Goal: Task Accomplishment & Management: Use online tool/utility

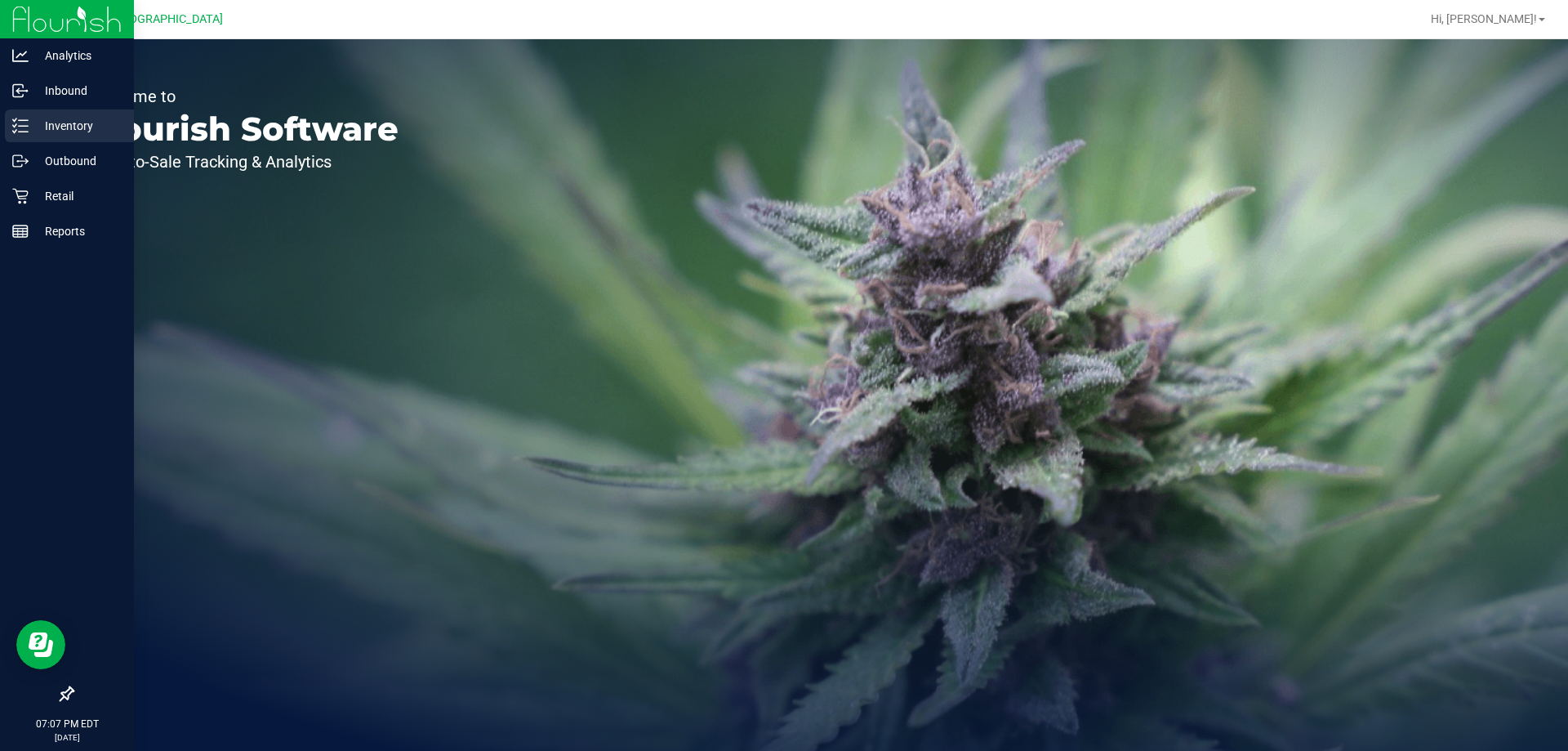
click at [39, 118] on p "Inventory" at bounding box center [78, 125] width 98 height 20
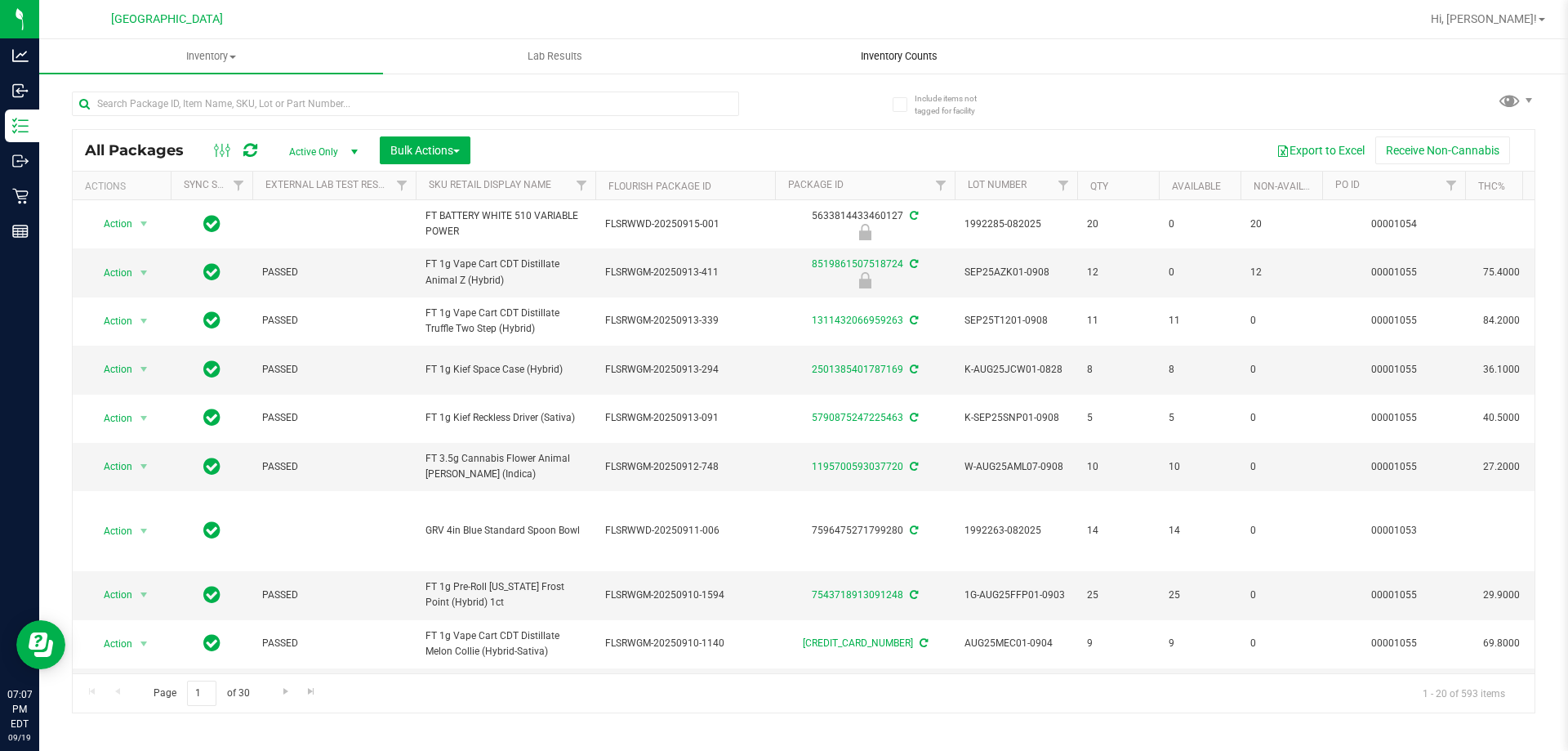
click at [897, 54] on span "Inventory Counts" at bounding box center [899, 56] width 121 height 15
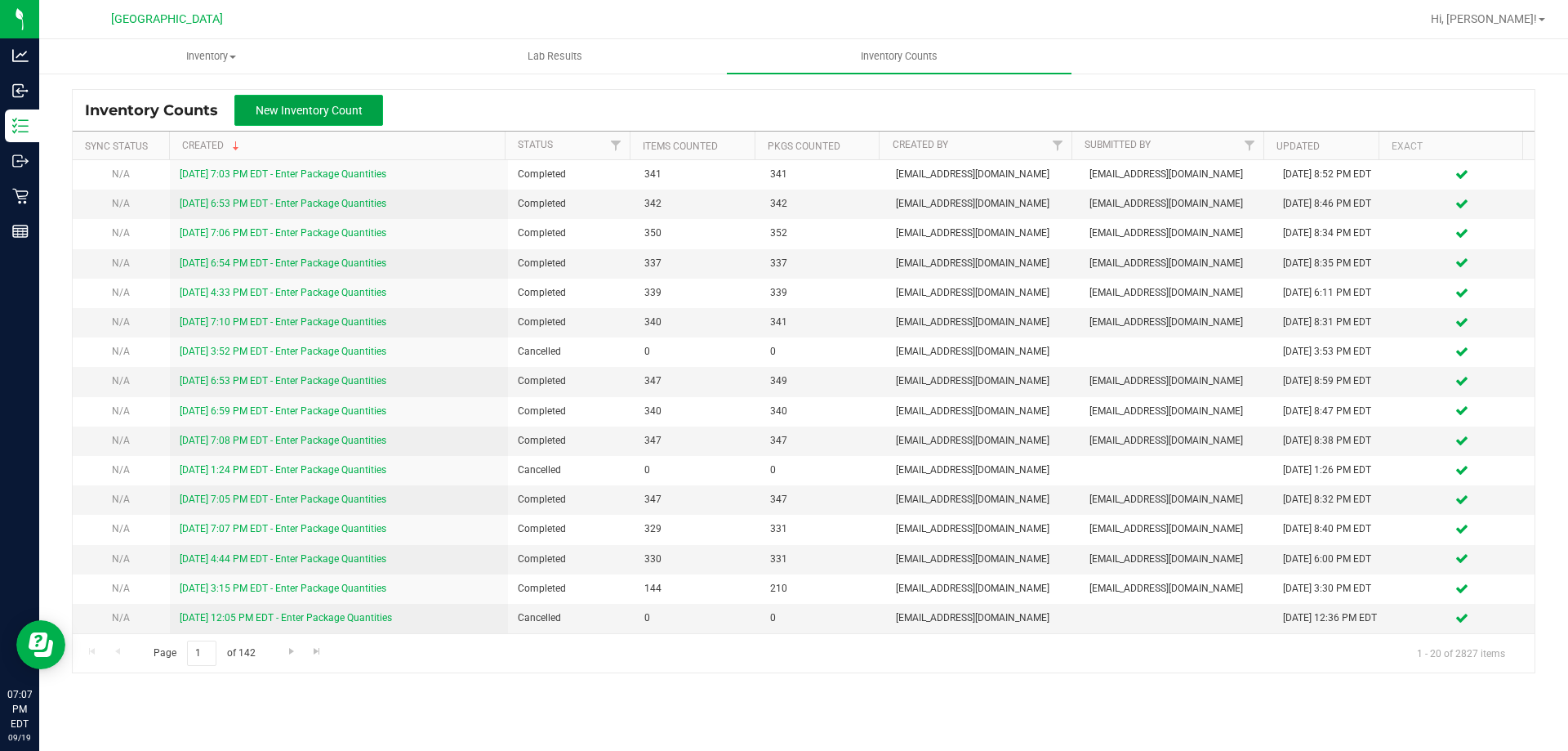
click at [359, 110] on span "New Inventory Count" at bounding box center [309, 110] width 107 height 13
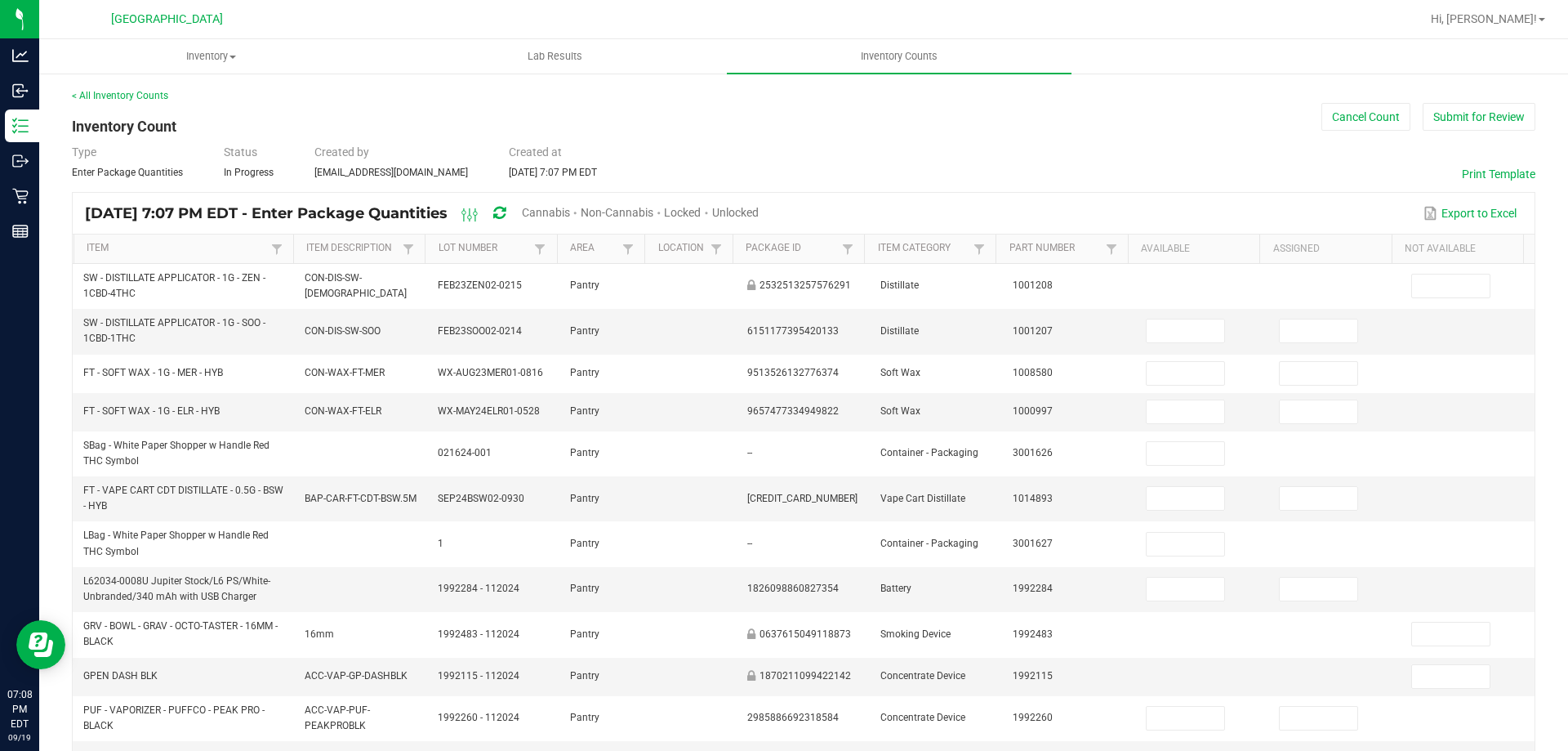
click at [570, 208] on span "Cannabis" at bounding box center [546, 212] width 48 height 13
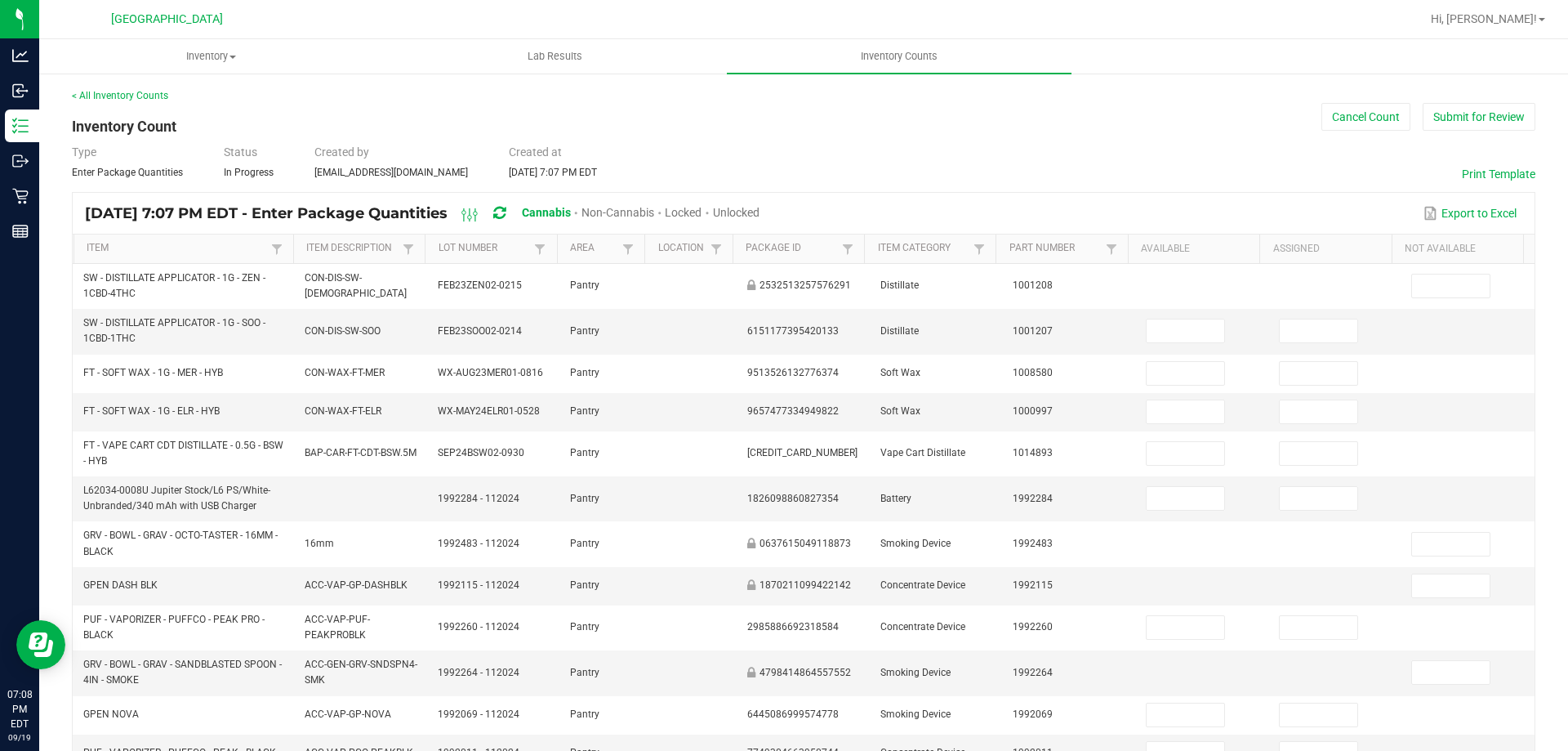
click at [759, 206] on span "Unlocked" at bounding box center [736, 212] width 47 height 13
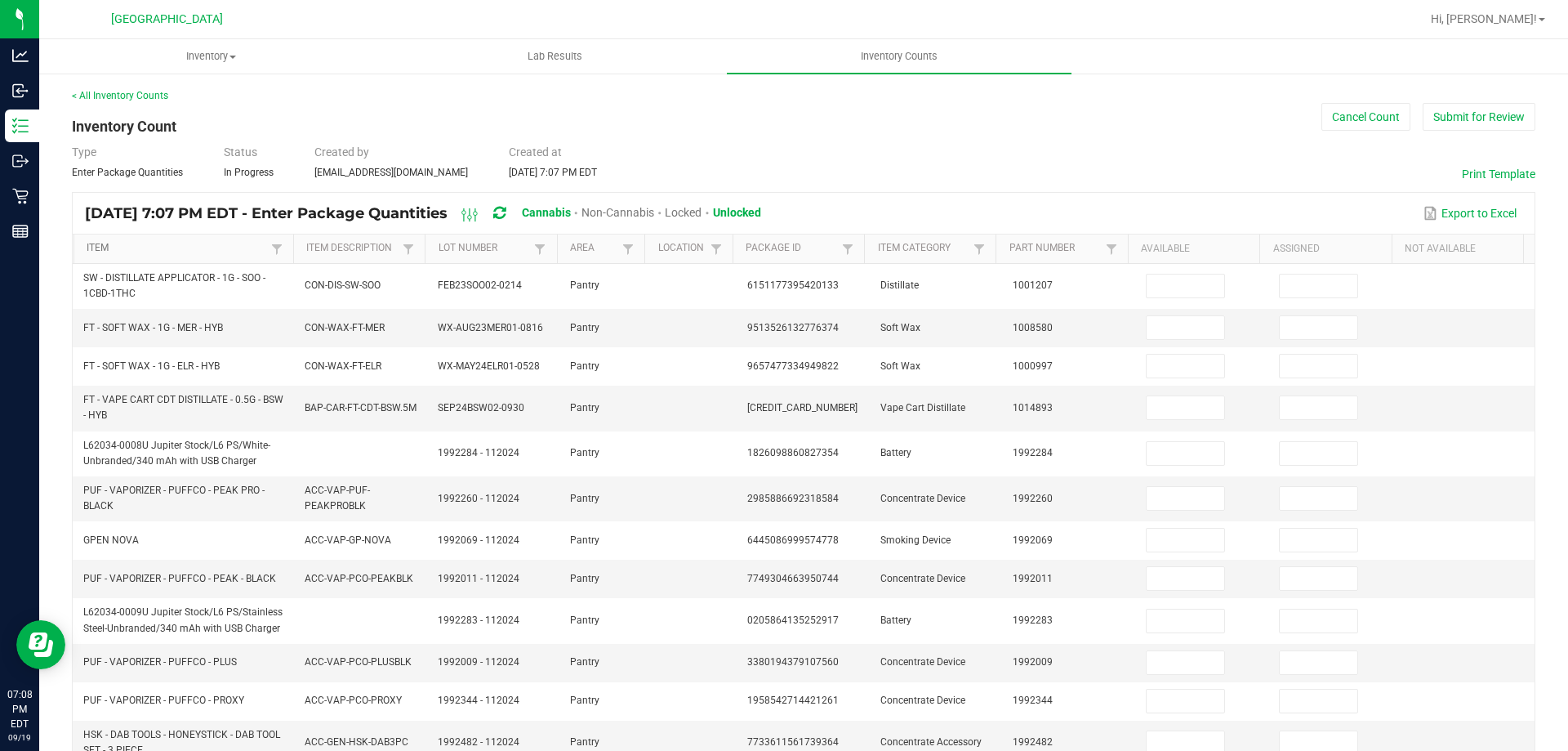
click at [114, 249] on link "Item" at bounding box center [176, 248] width 179 height 13
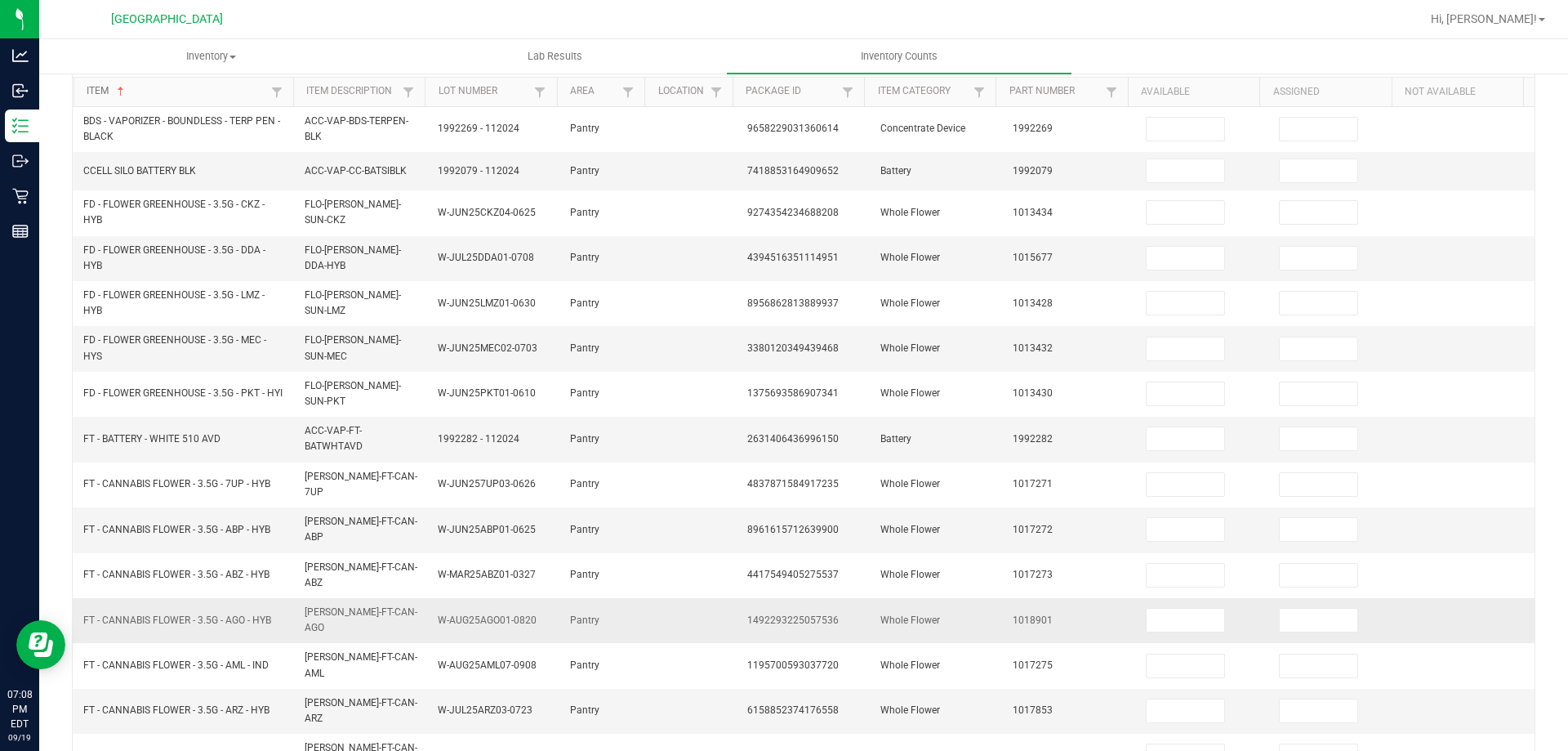
scroll to position [381, 0]
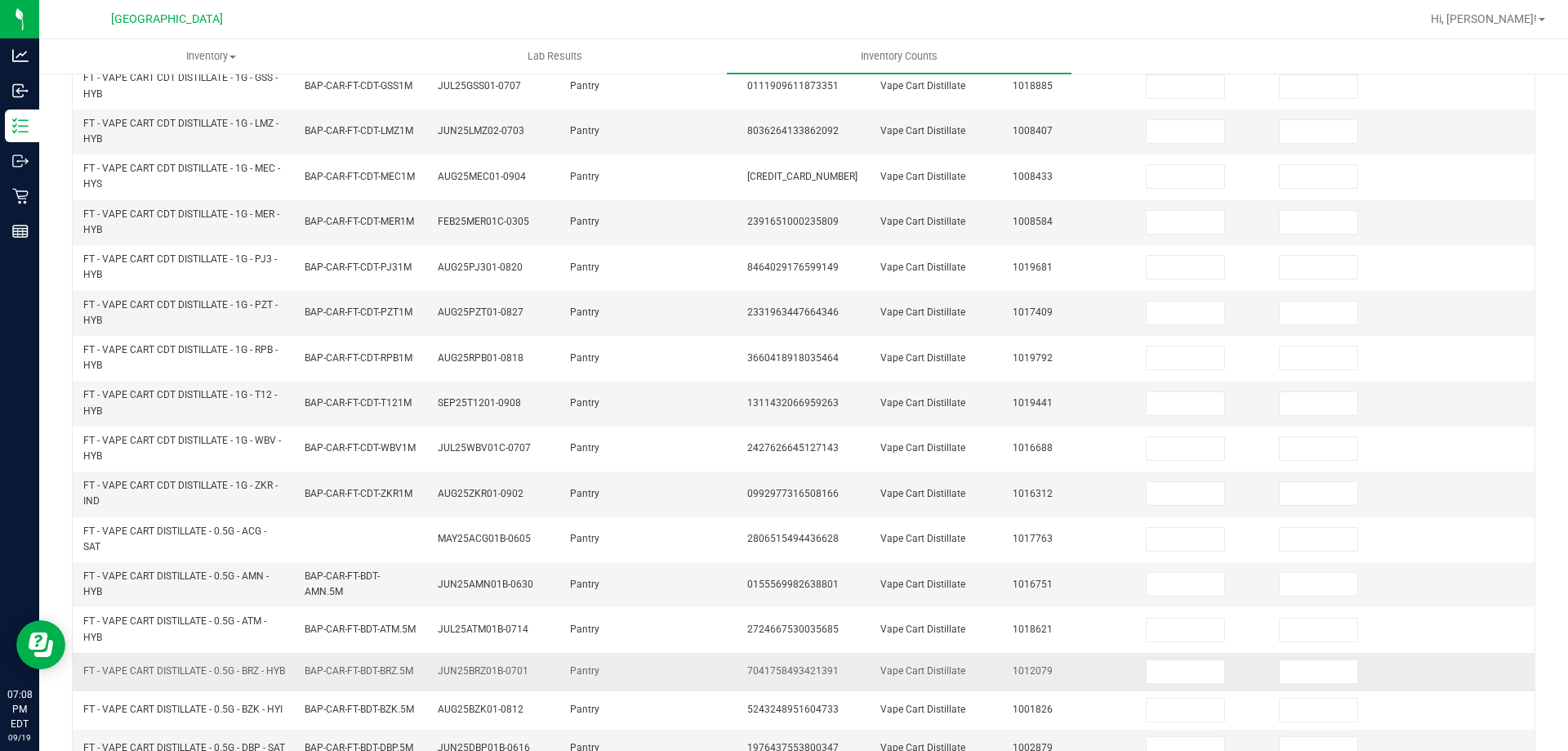
scroll to position [476, 0]
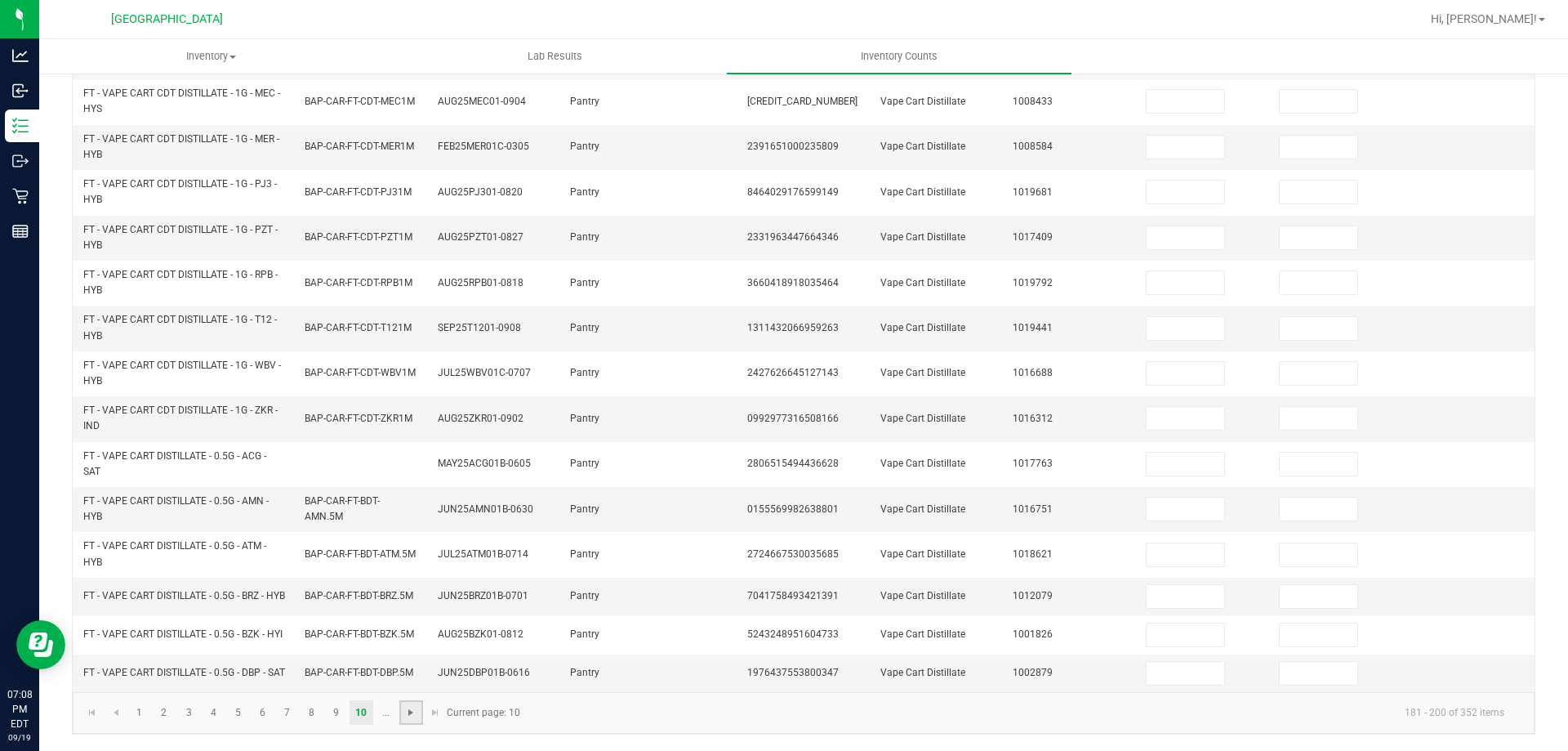
click at [412, 717] on span "Go to the next page" at bounding box center [411, 712] width 13 height 13
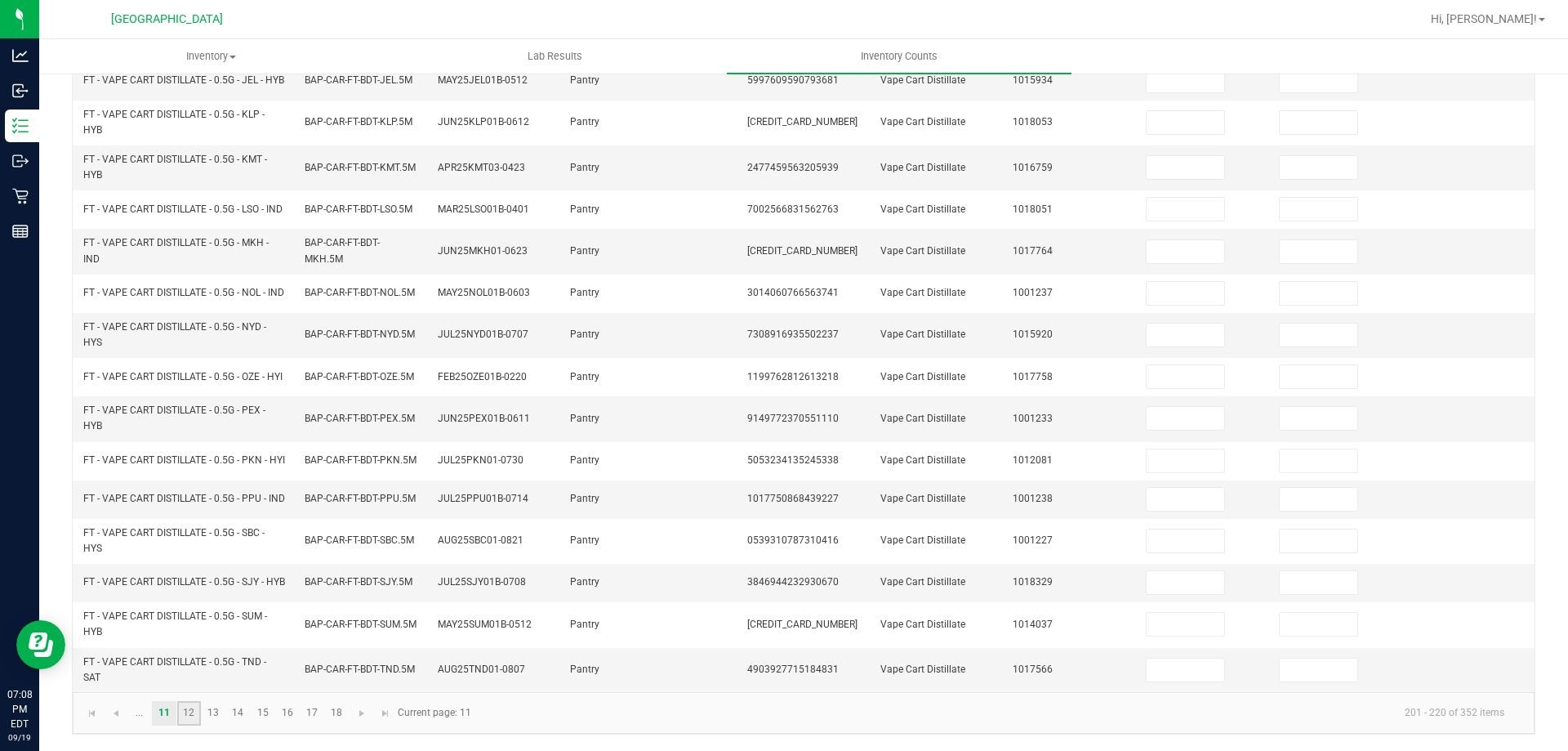
click at [186, 712] on link "12" at bounding box center [188, 713] width 23 height 24
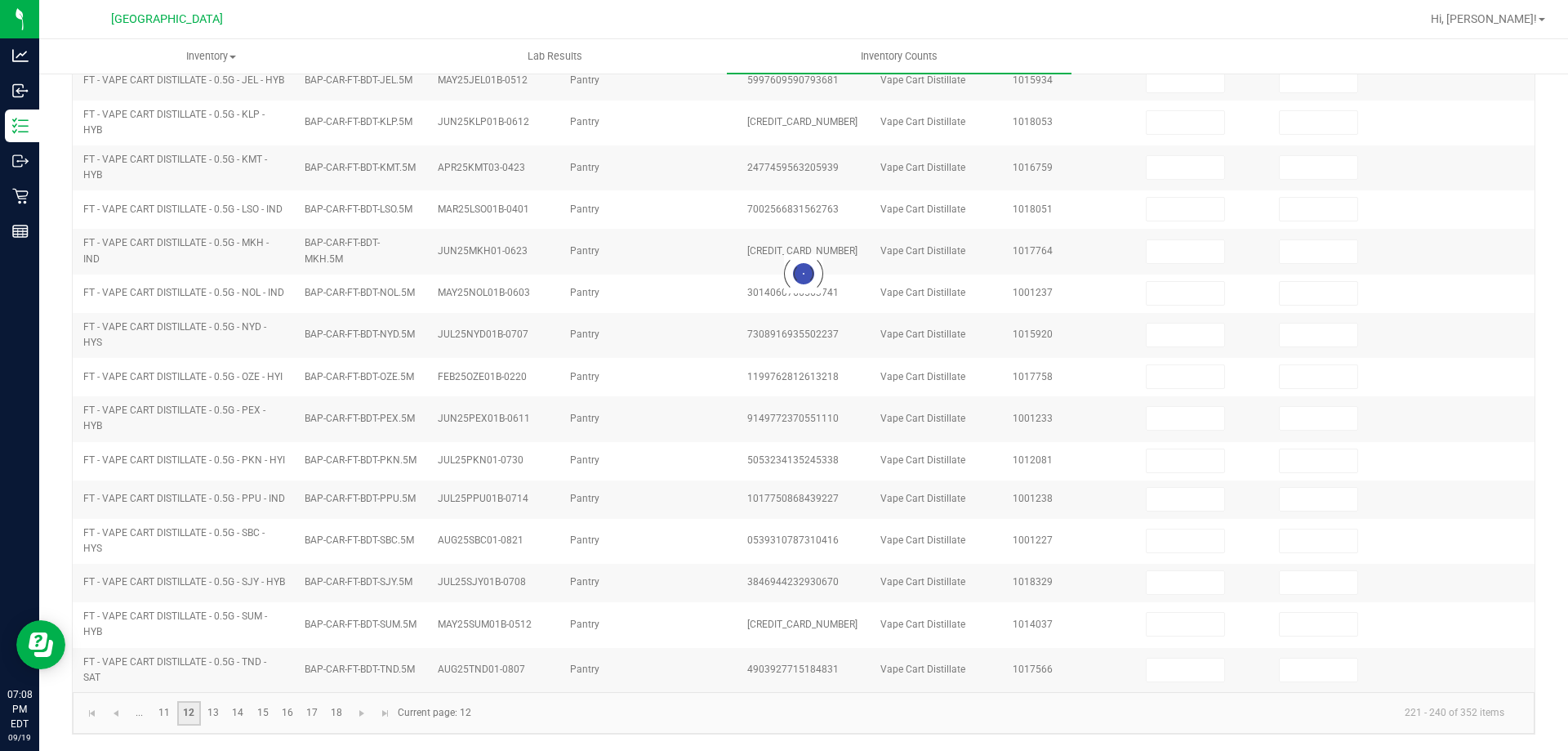
scroll to position [381, 0]
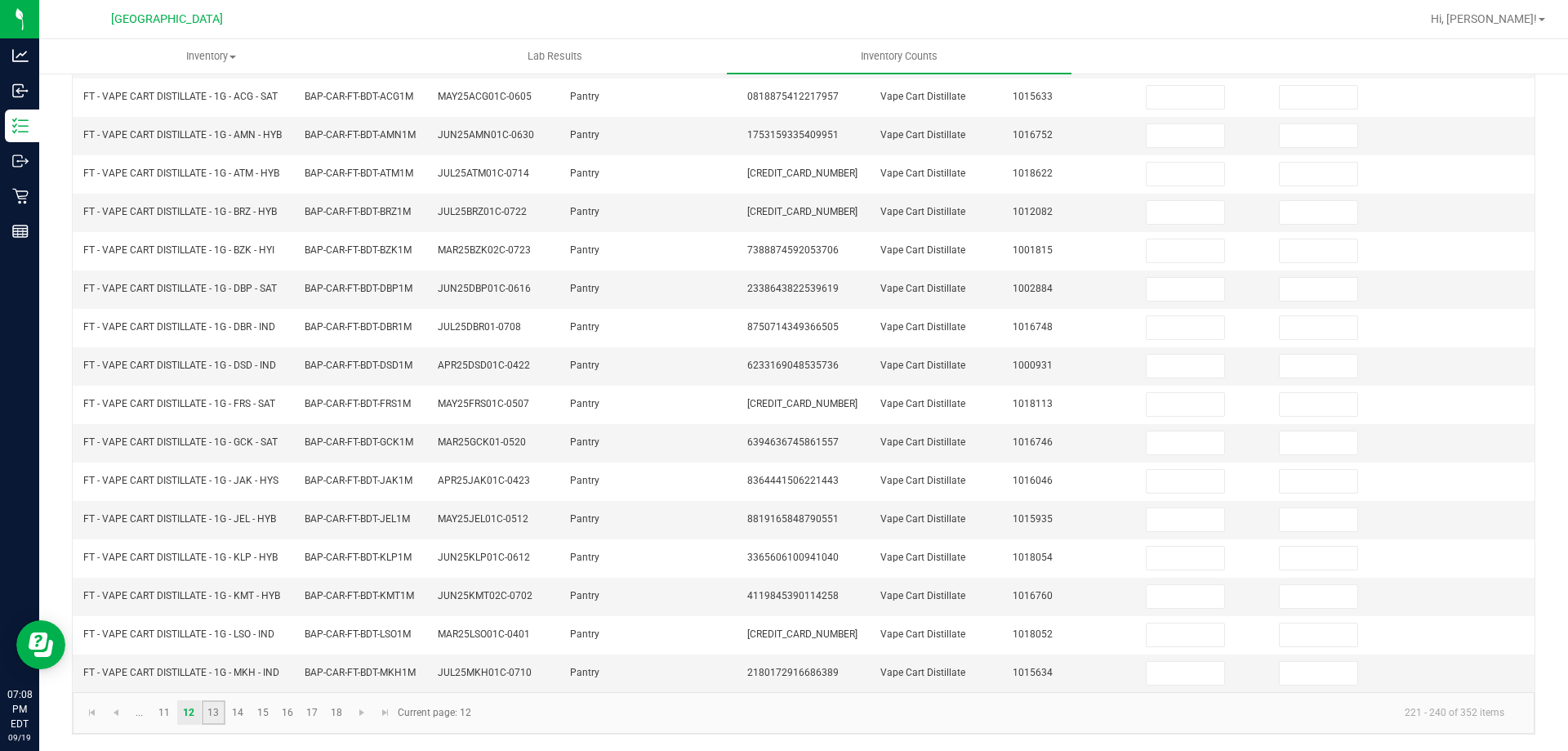
click at [222, 710] on link "13" at bounding box center [213, 712] width 23 height 24
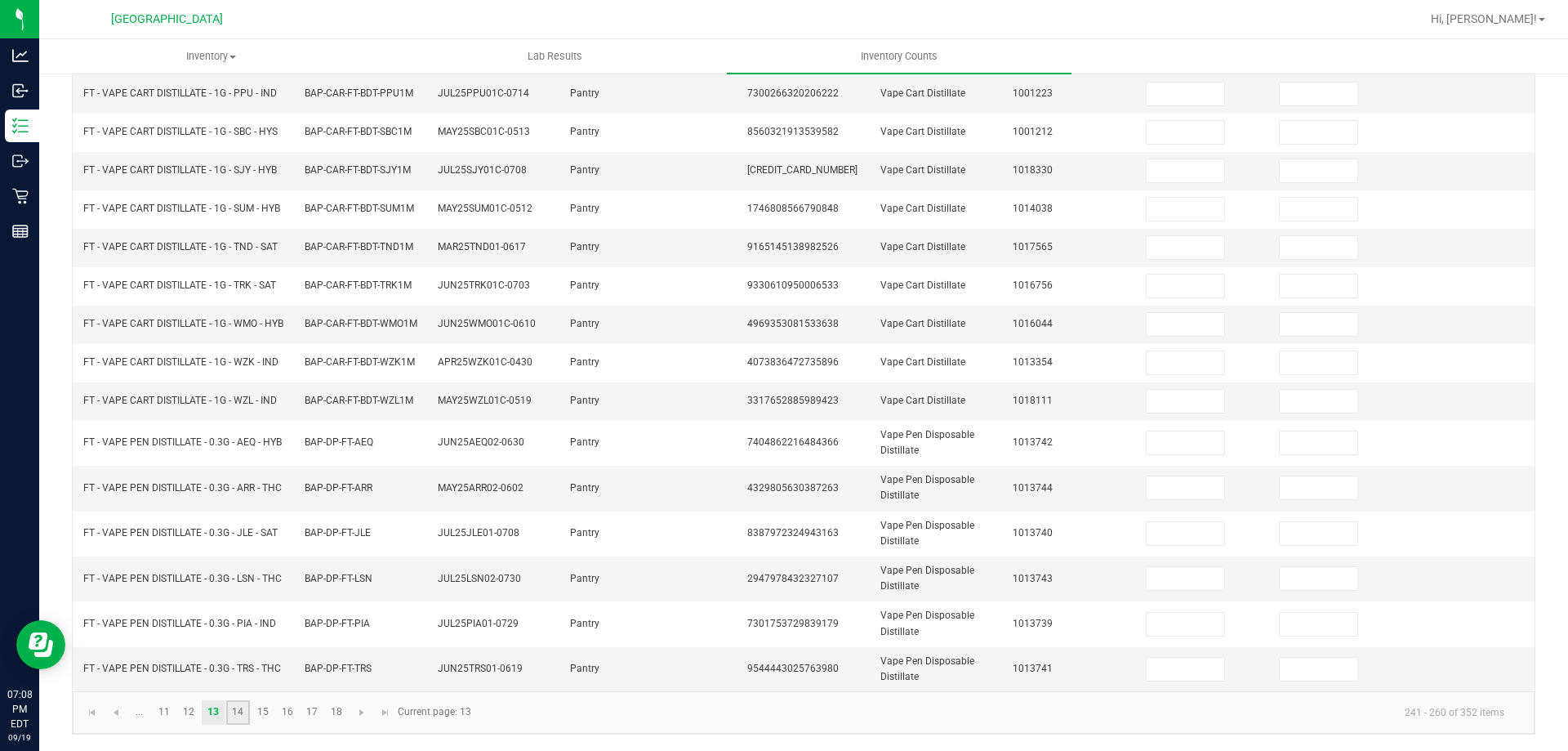
click at [238, 711] on link "14" at bounding box center [237, 712] width 23 height 24
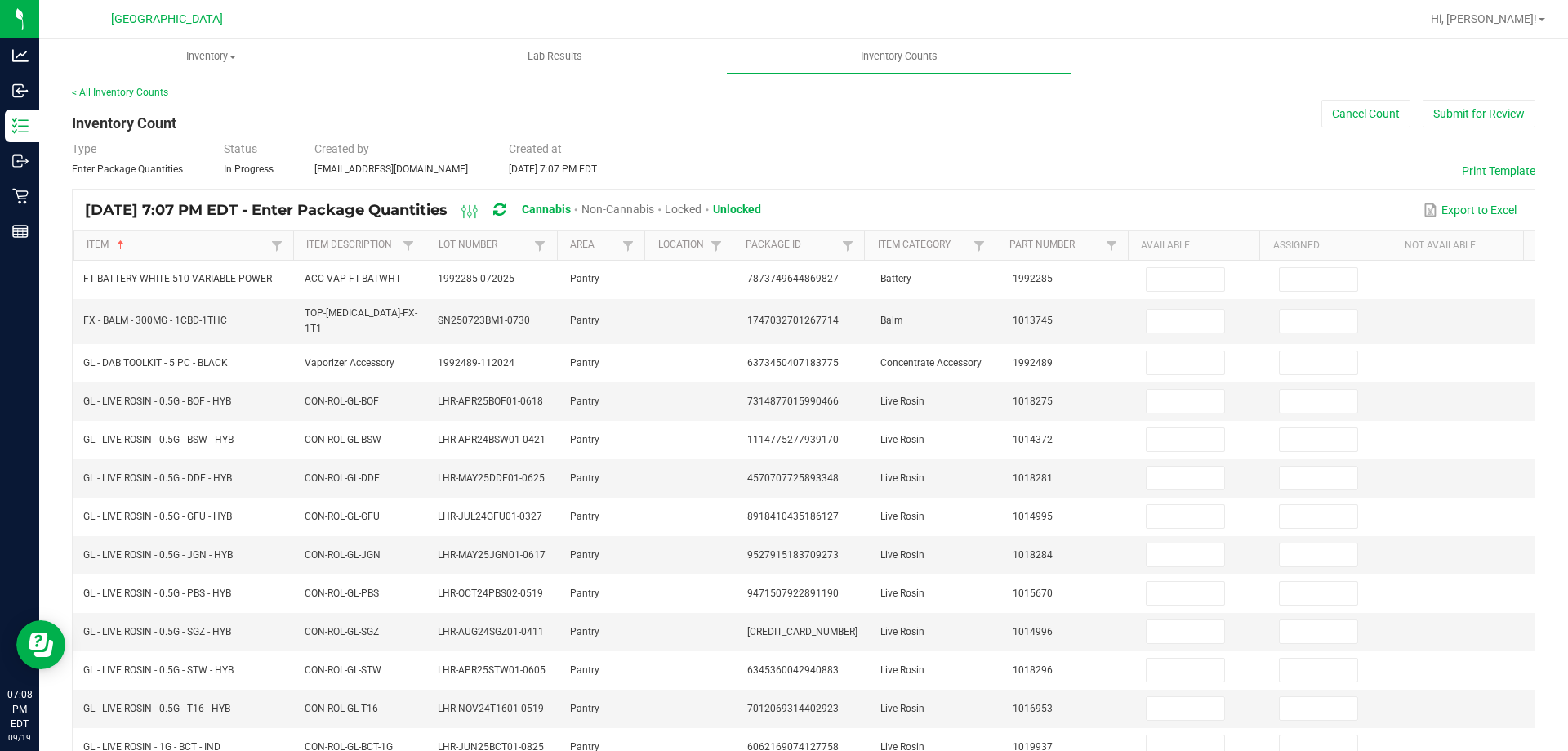
scroll to position [0, 0]
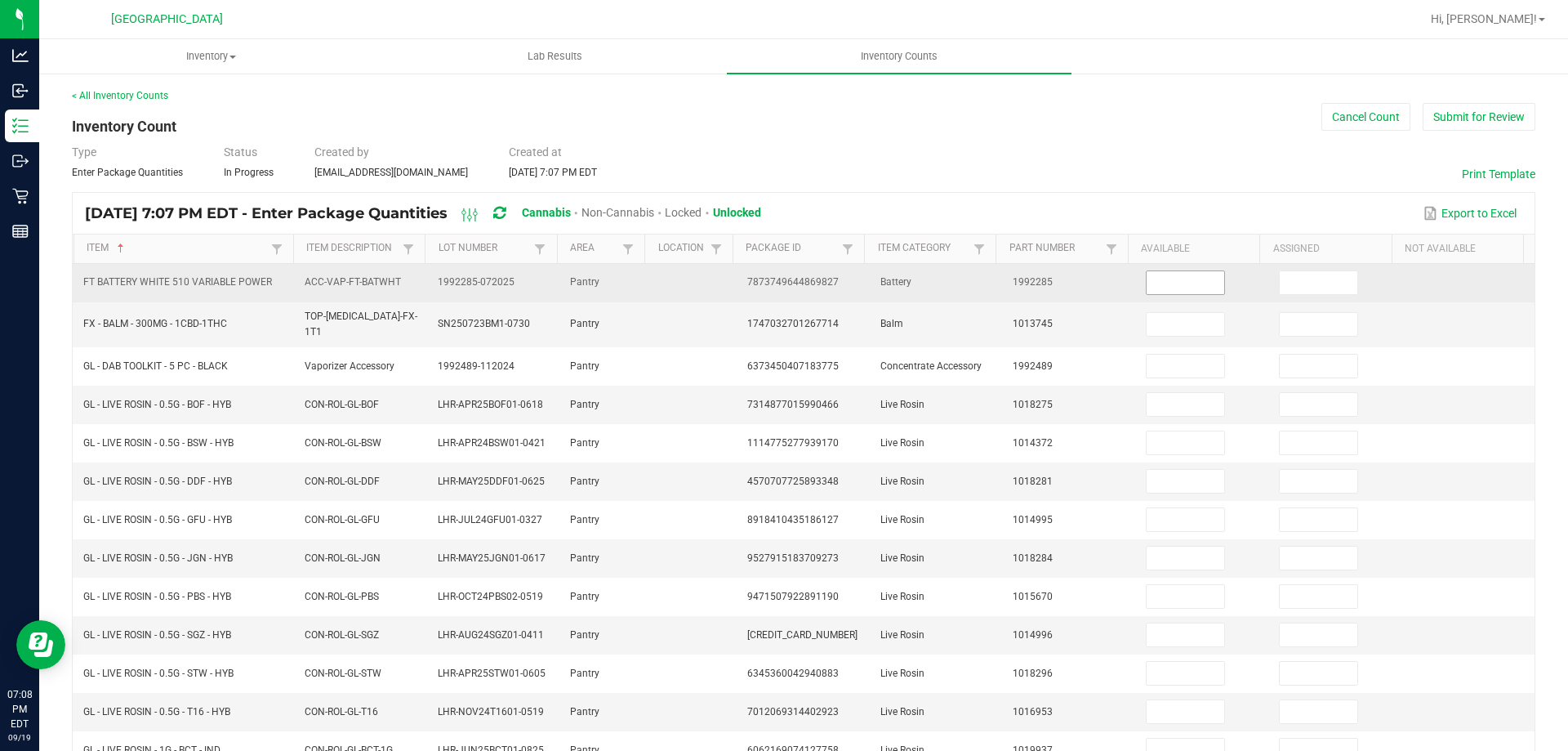
click at [1161, 287] on input at bounding box center [1186, 282] width 78 height 23
type input "2"
type input "0"
type input "1"
type input "0"
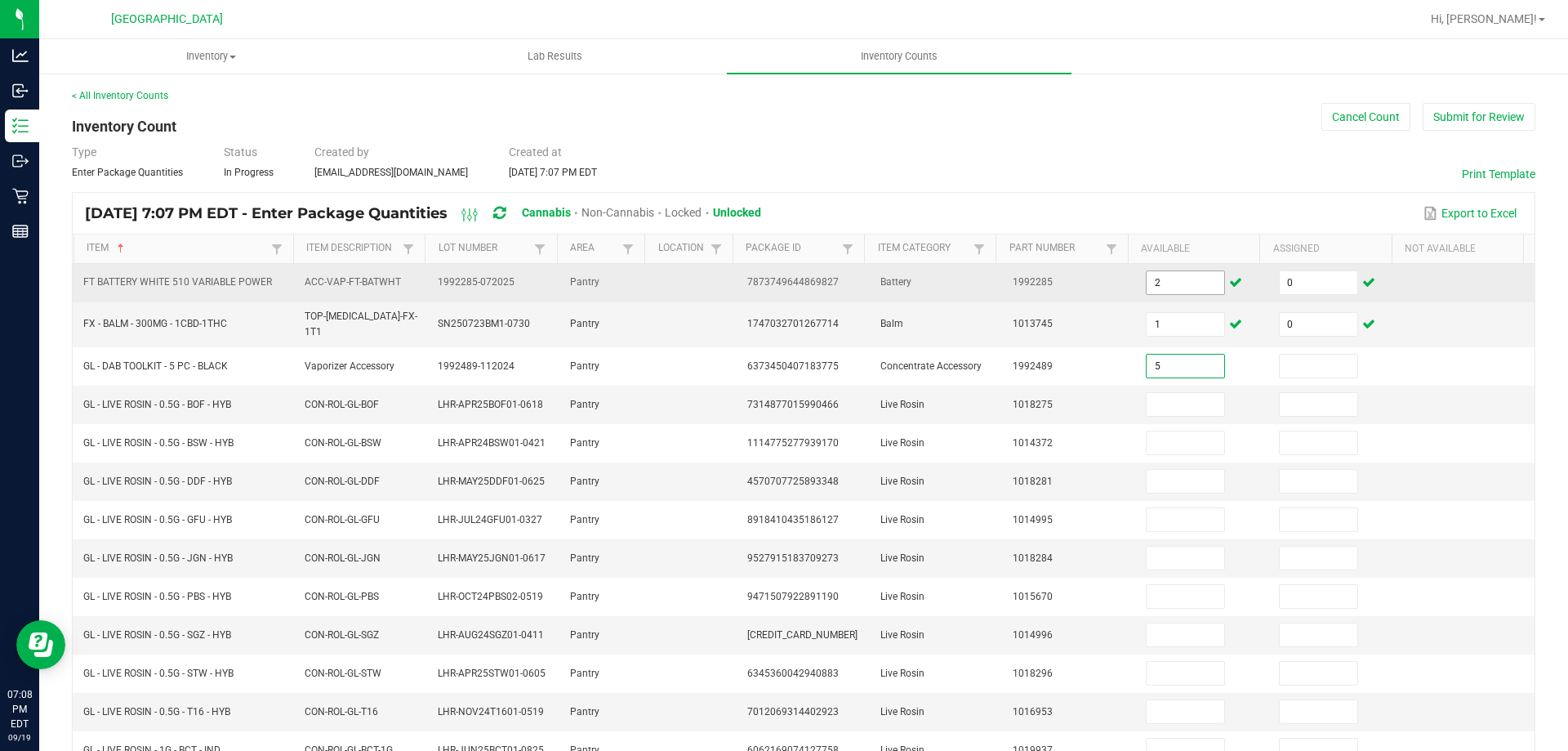
type input "5"
type input "0"
type input "5"
type input "0"
type input "4"
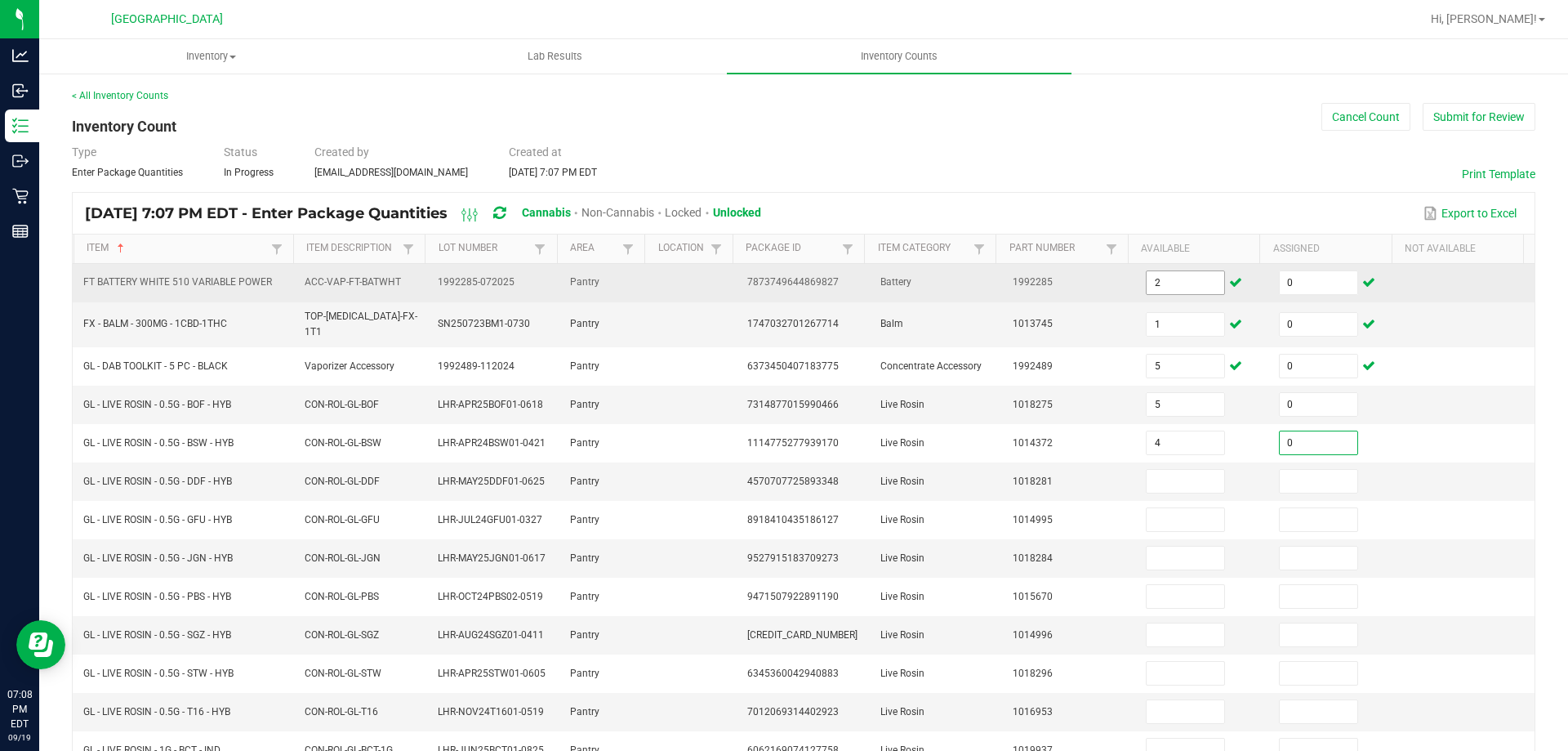
type input "0"
type input "2"
type input "0"
type input "6"
type input "0"
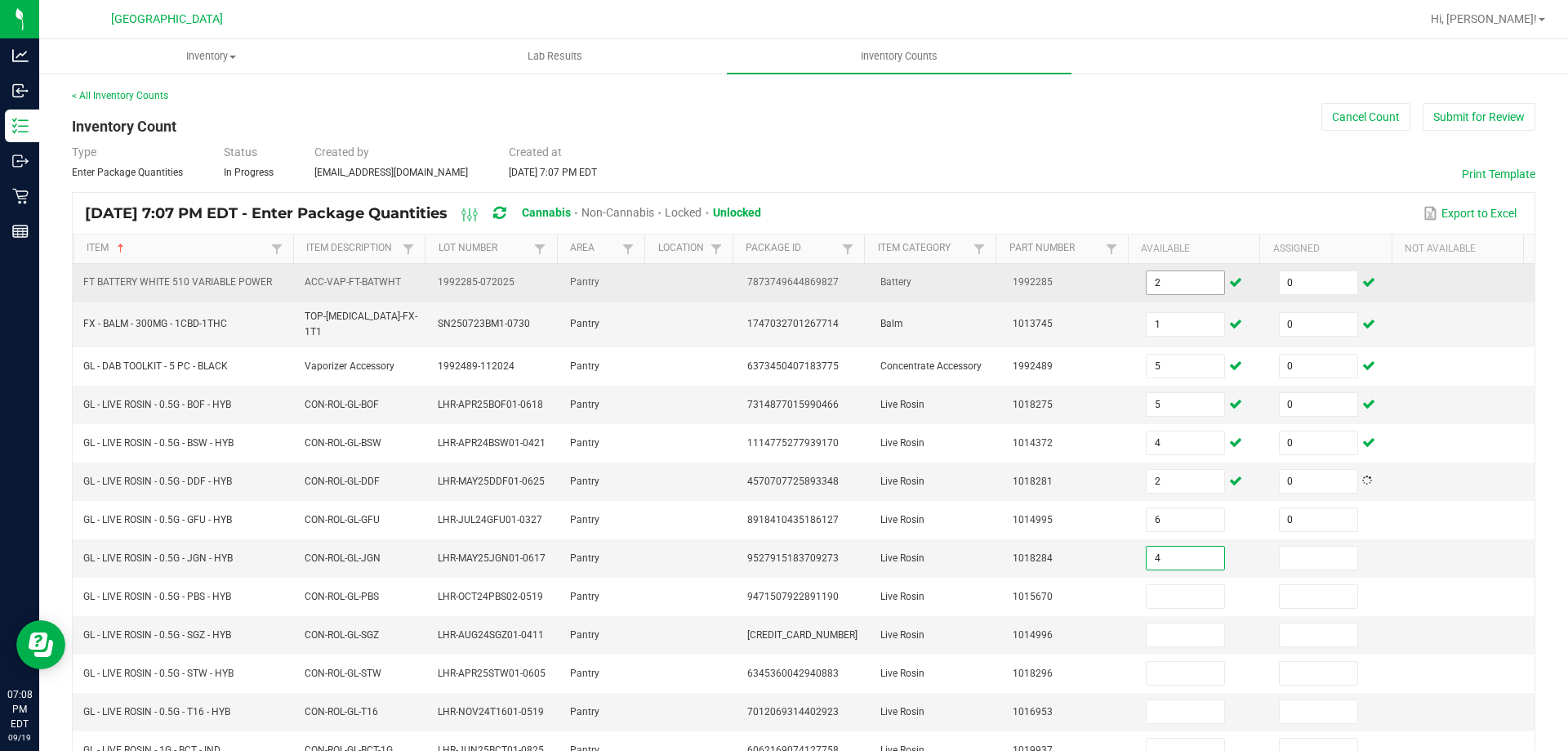
type input "4"
type input "0"
type input "5"
type input "0"
type input "2"
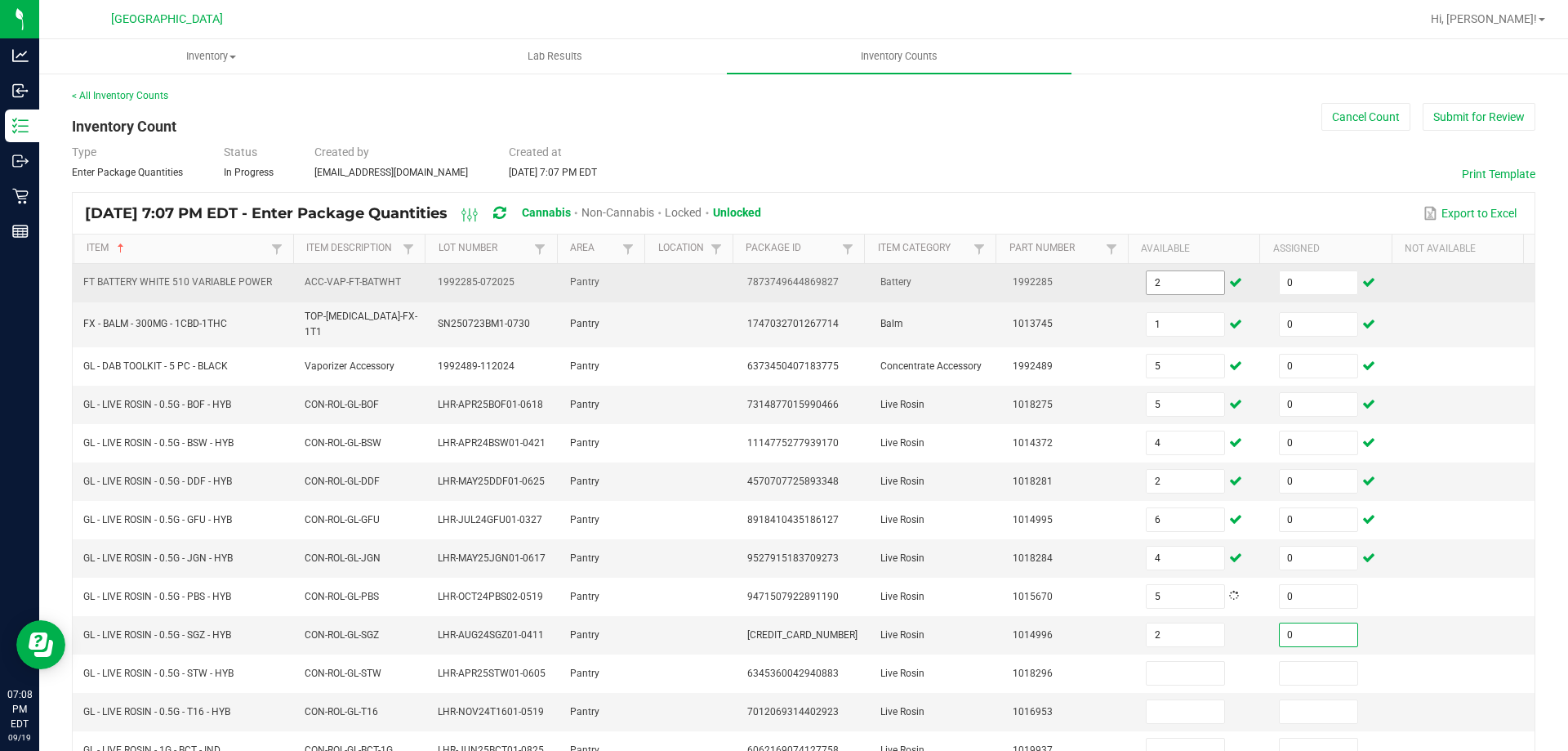
type input "0"
type input "8"
type input "0"
type input "5"
type input "0"
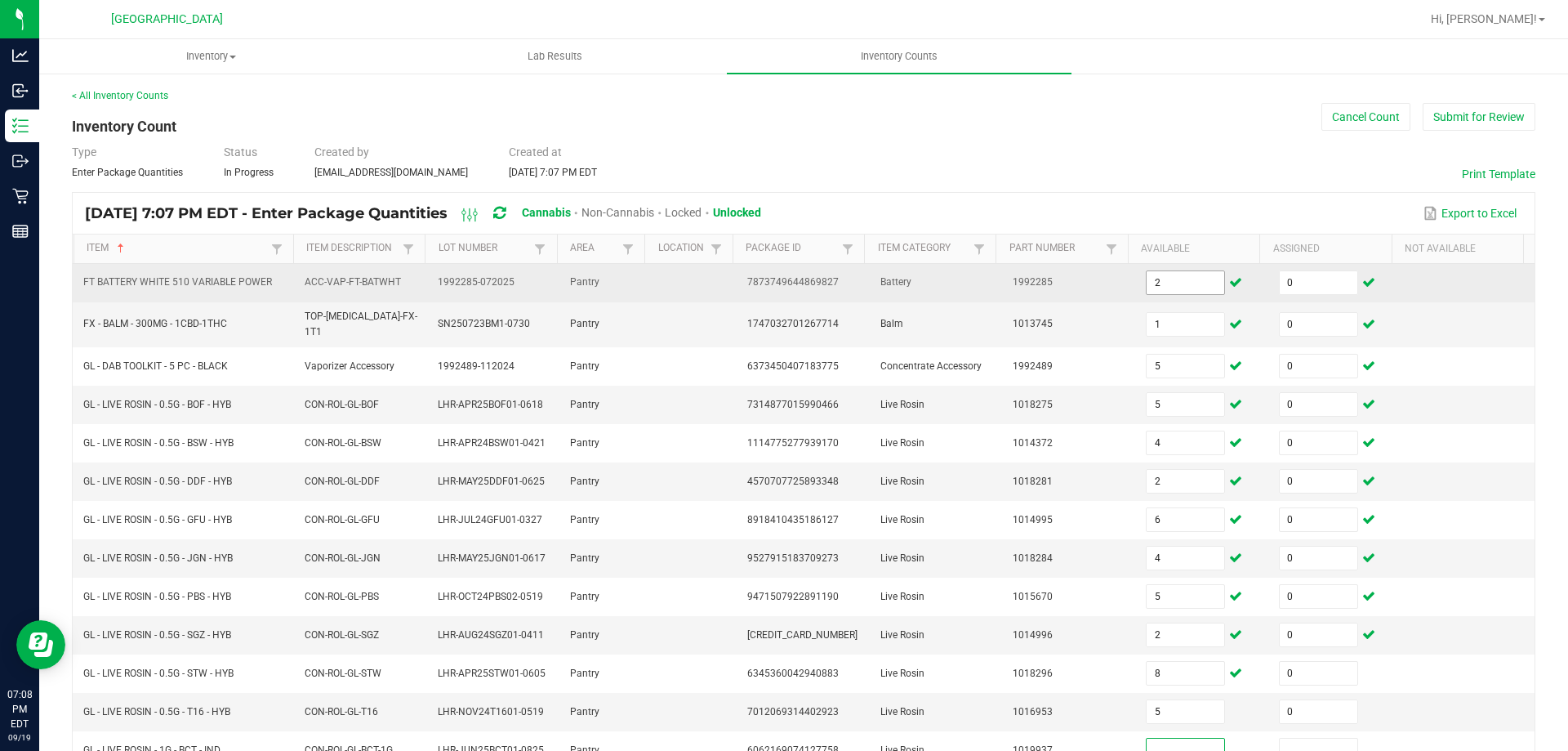
scroll to position [4, 0]
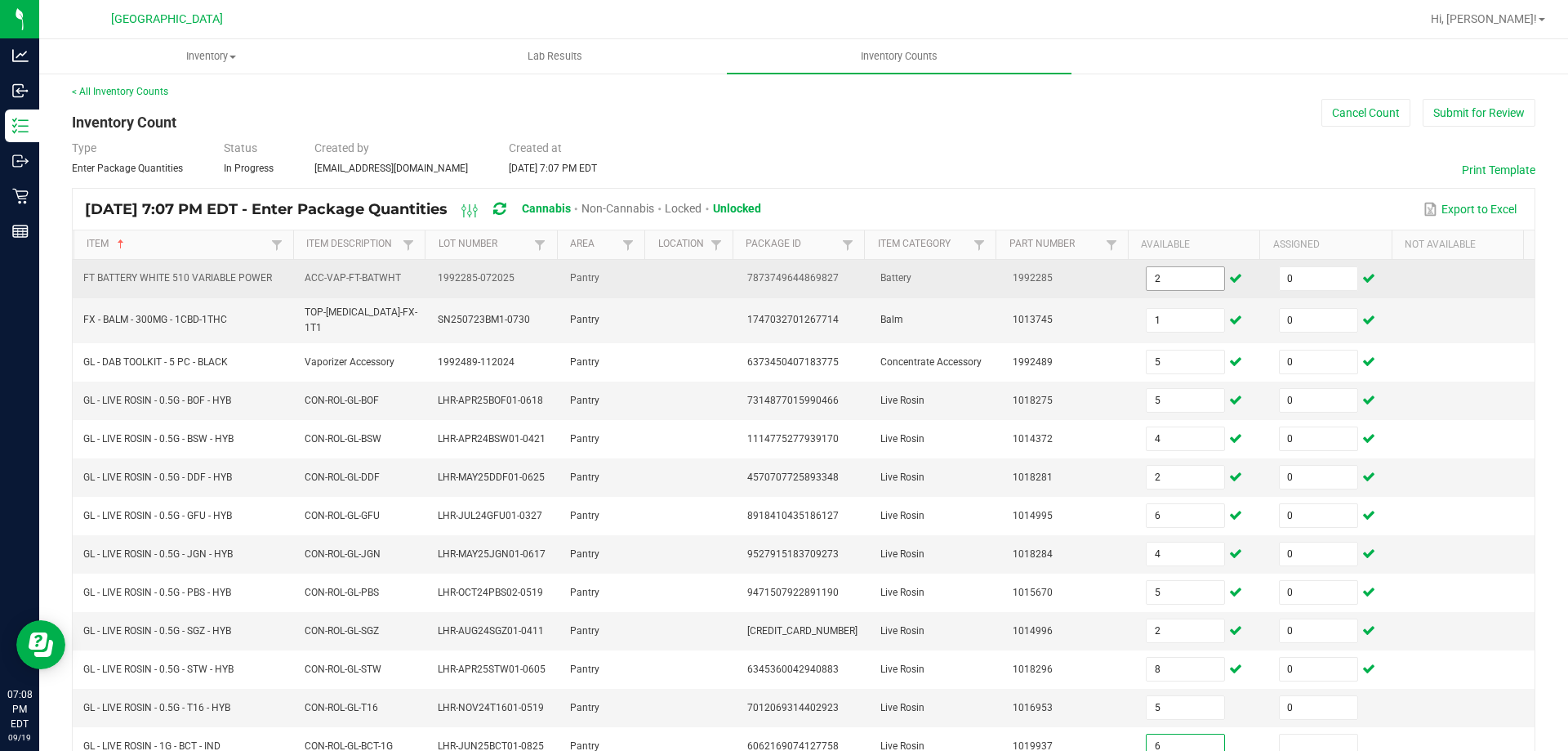
type input "6"
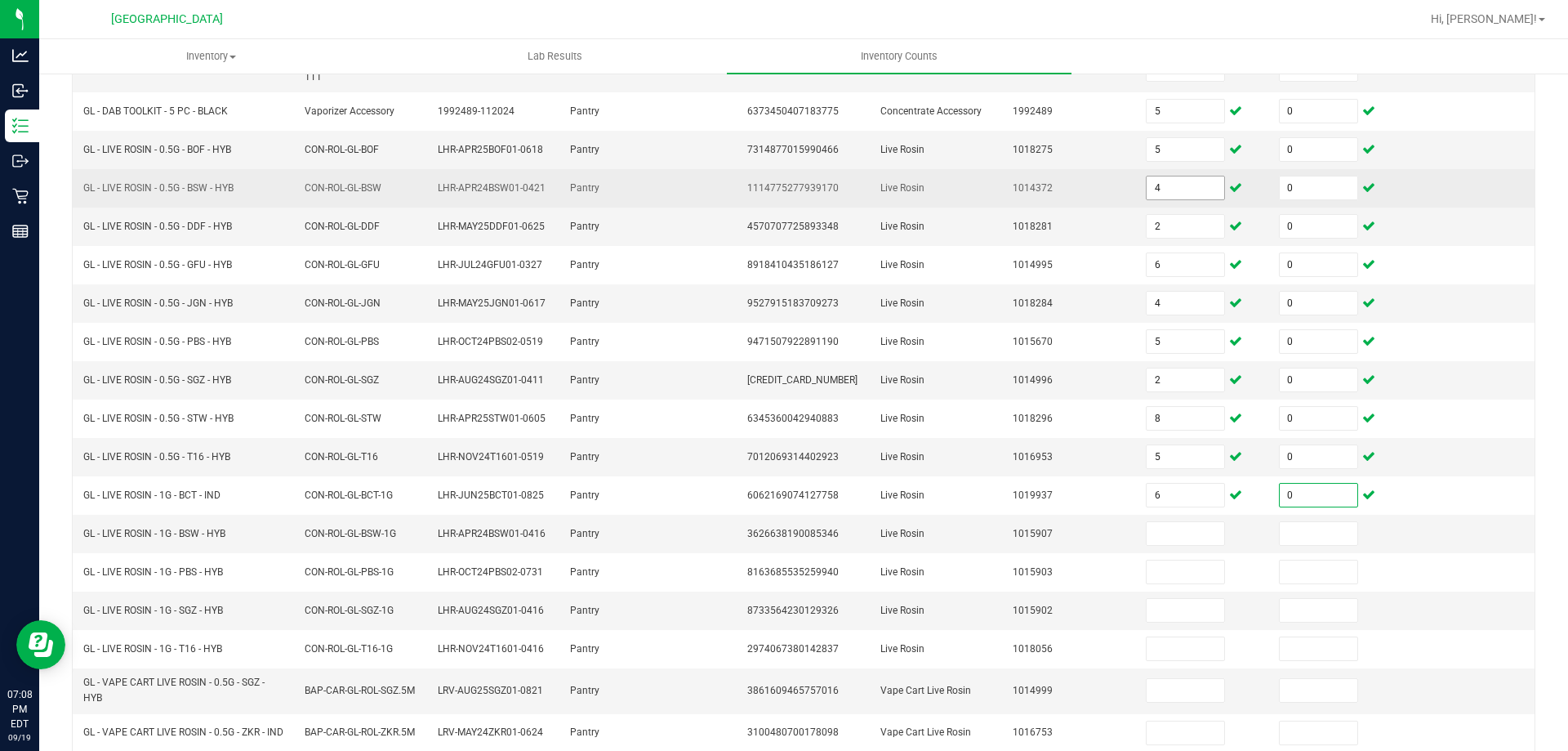
scroll to position [331, 0]
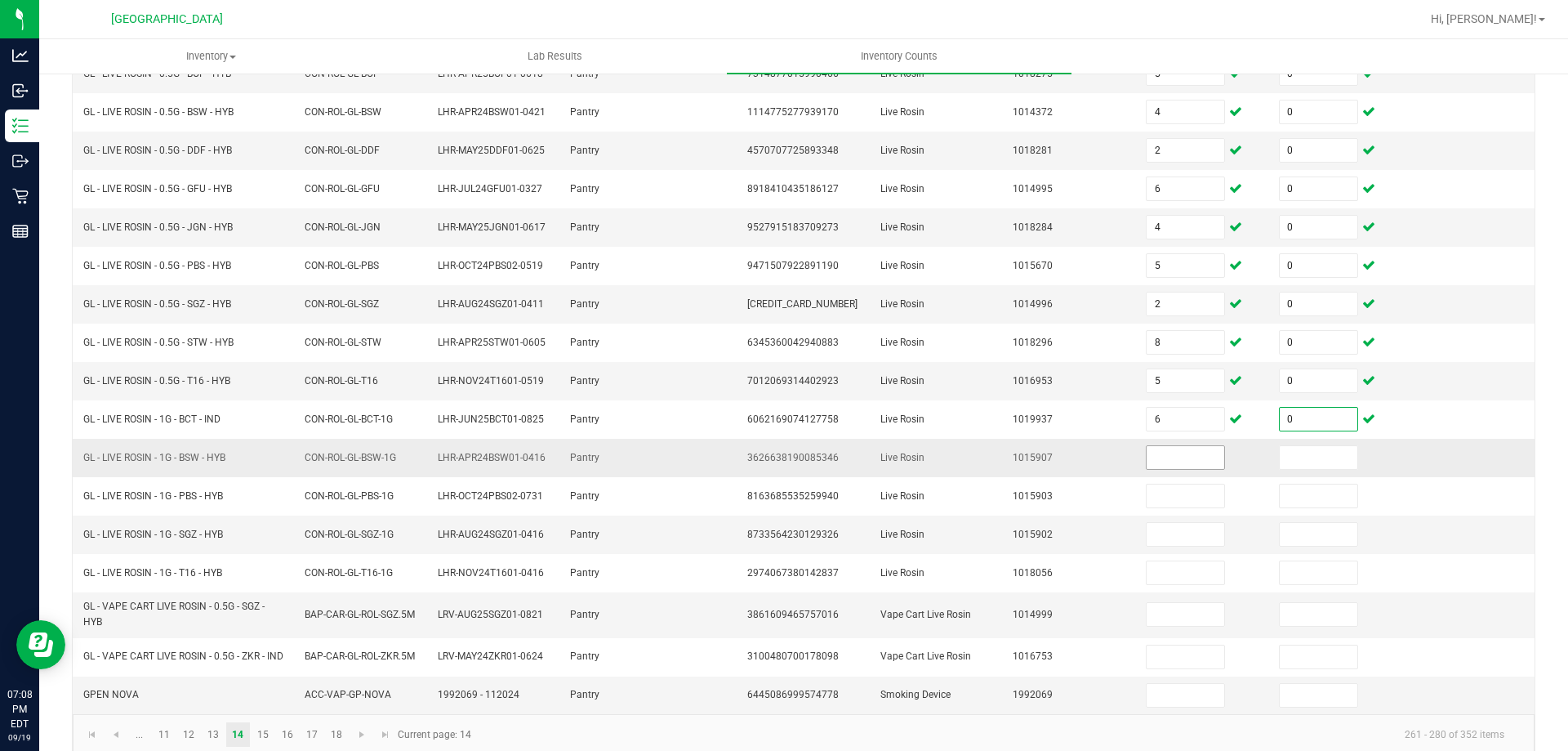
type input "0"
click at [1180, 458] on input at bounding box center [1186, 458] width 78 height 23
type input "2"
type input "0"
type input "7"
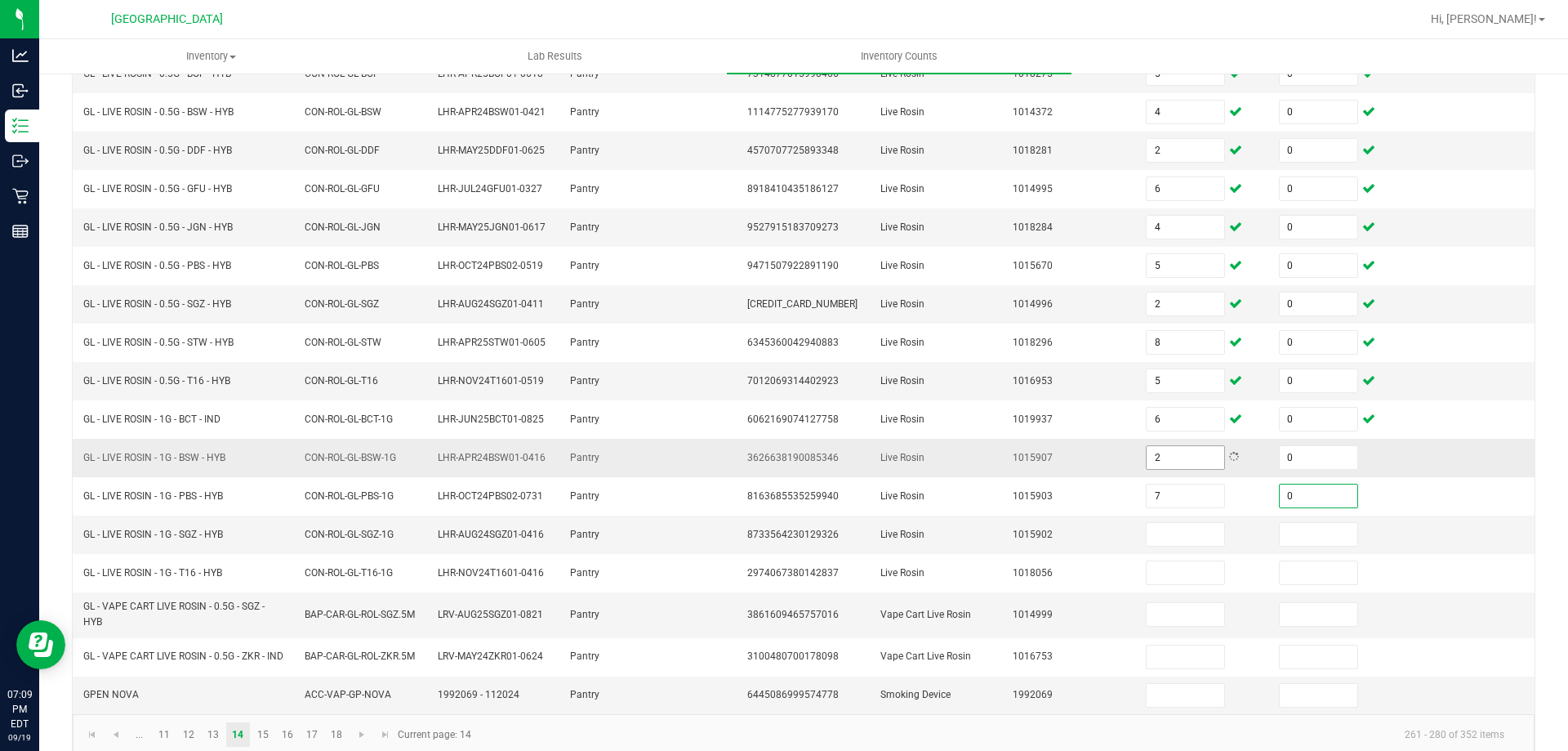
type input "0"
type input "2"
type input "0"
type input "1"
type input "0"
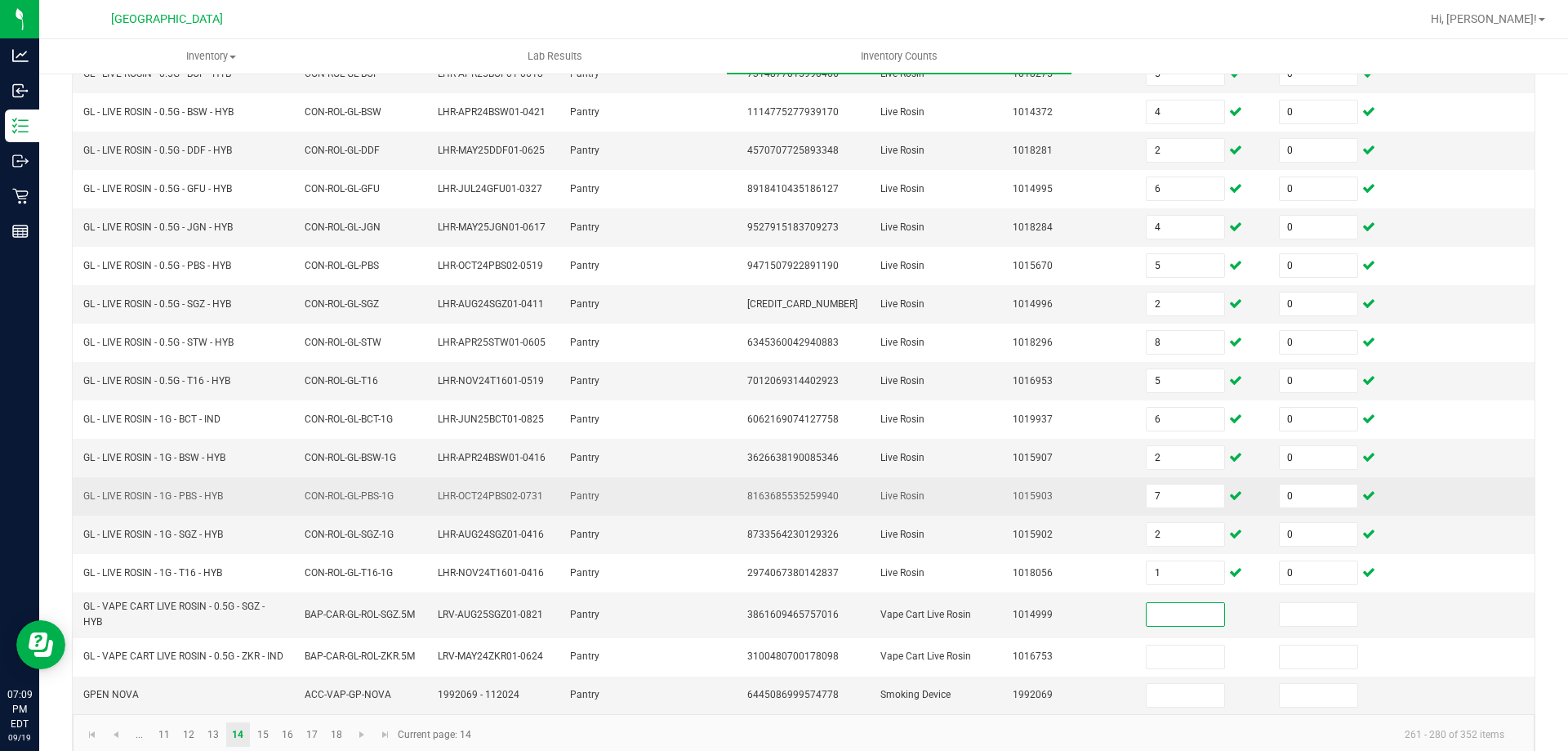
scroll to position [353, 0]
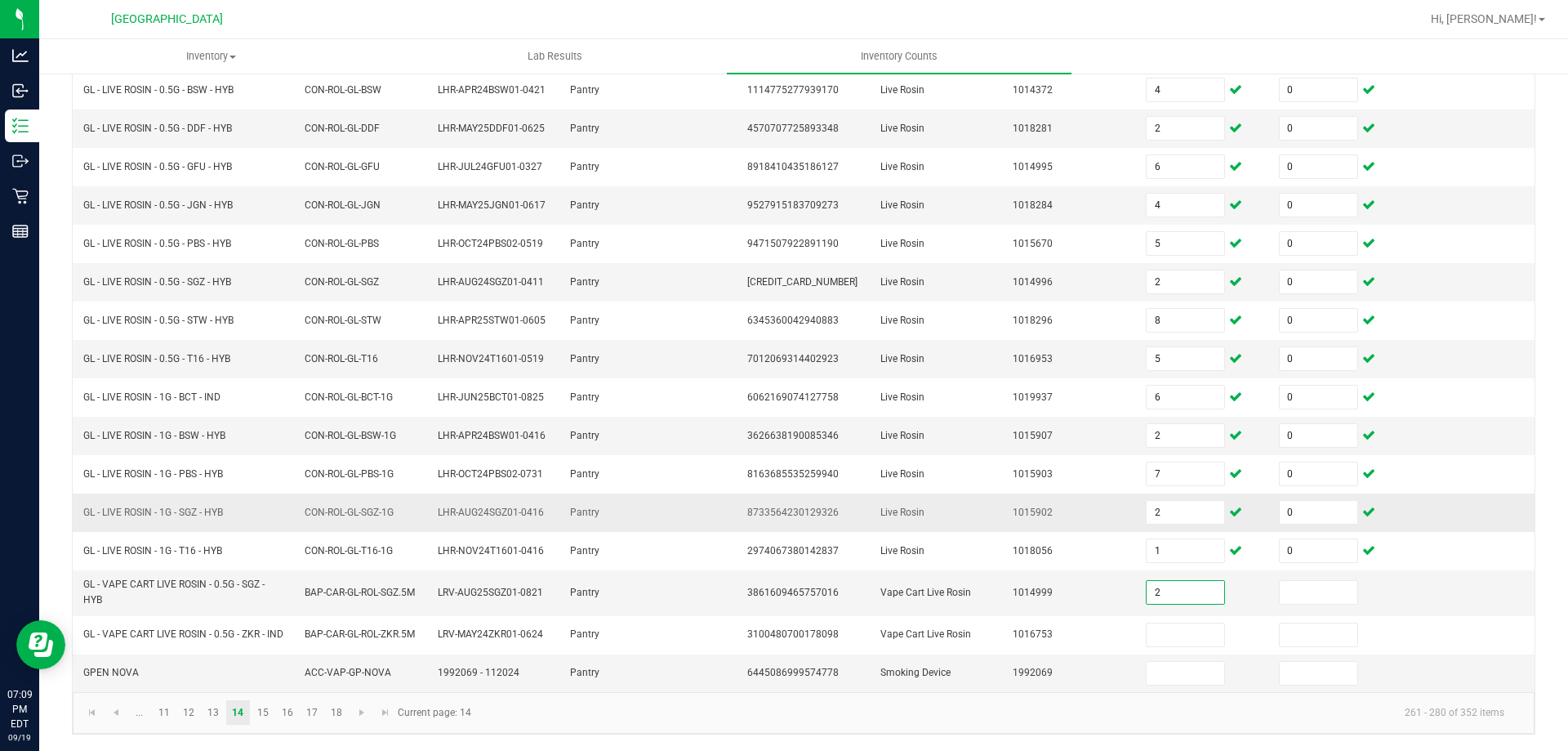
type input "2"
type input "0"
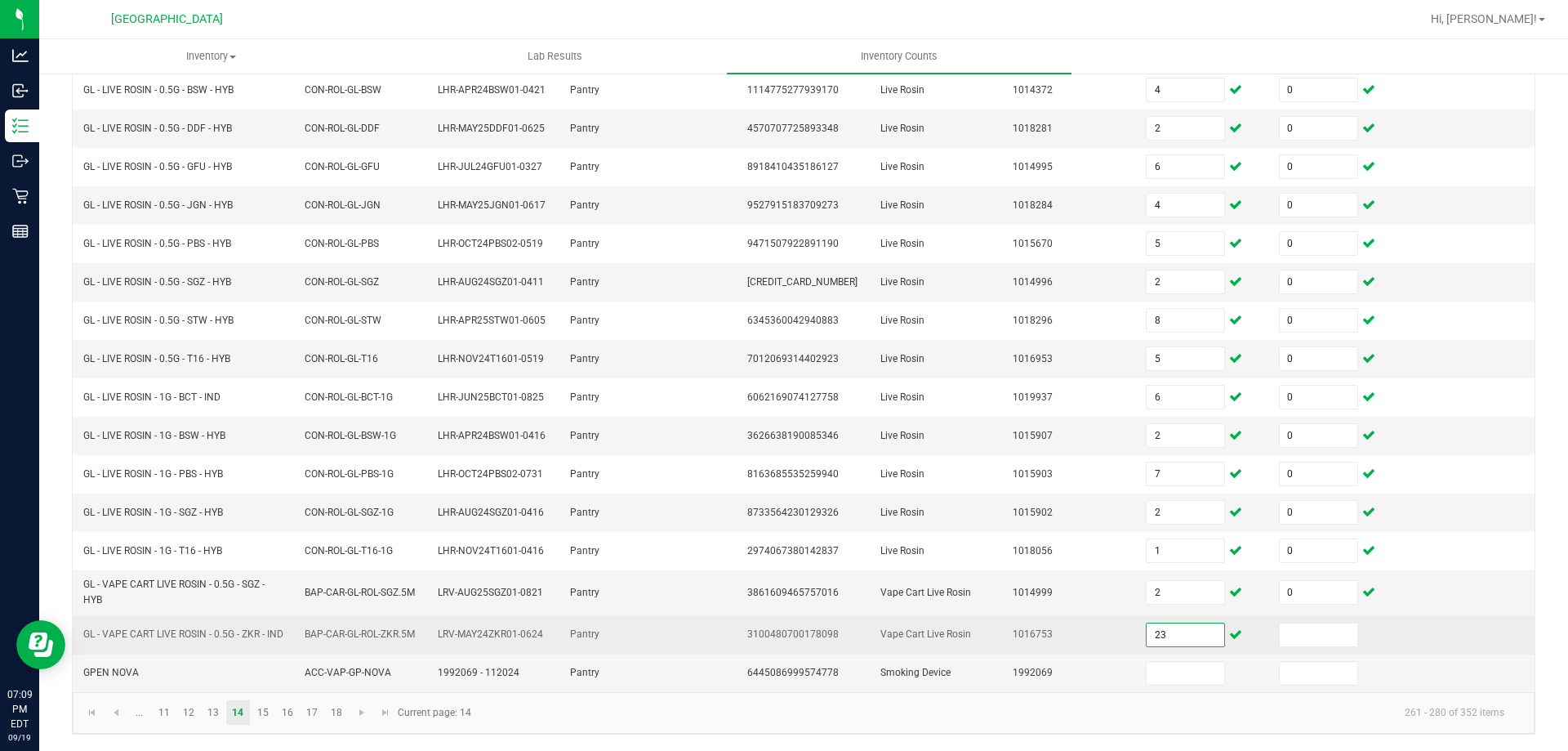
click at [1168, 623] on input "23" at bounding box center [1186, 634] width 78 height 23
type input "2"
type input "0"
type input "1"
type input "0"
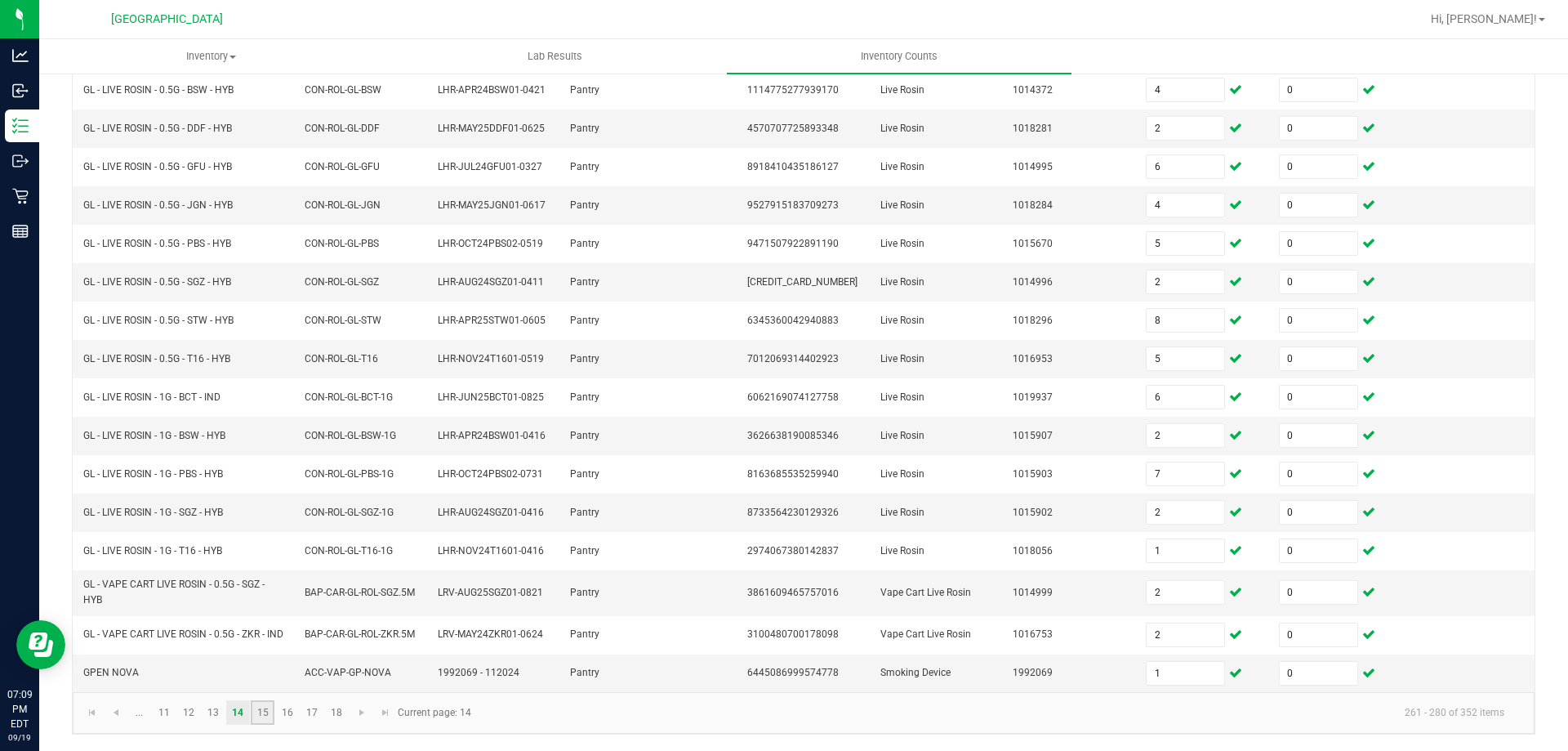
click at [271, 714] on link "15" at bounding box center [262, 712] width 23 height 24
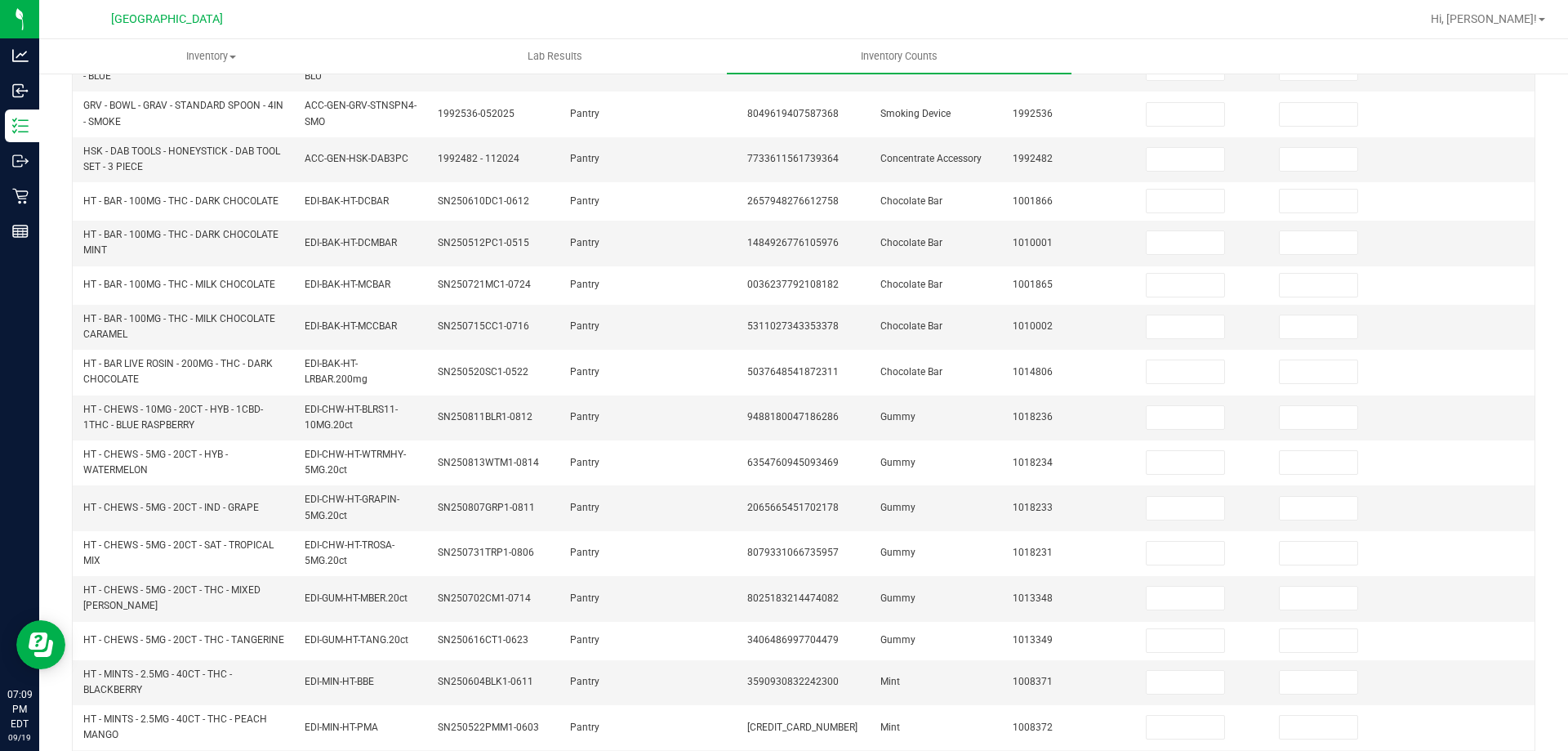
scroll to position [0, 0]
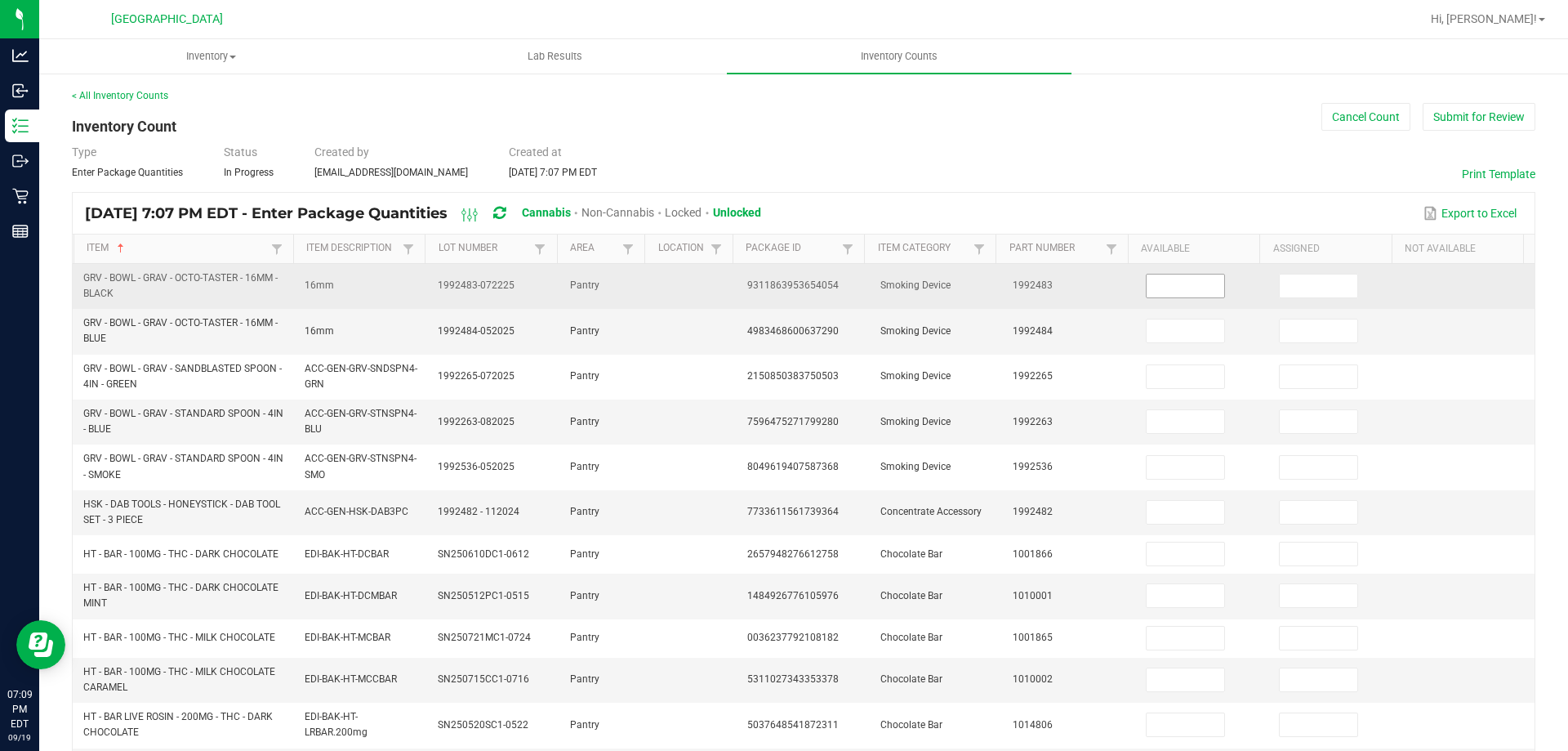
click at [1166, 283] on input at bounding box center [1186, 286] width 78 height 23
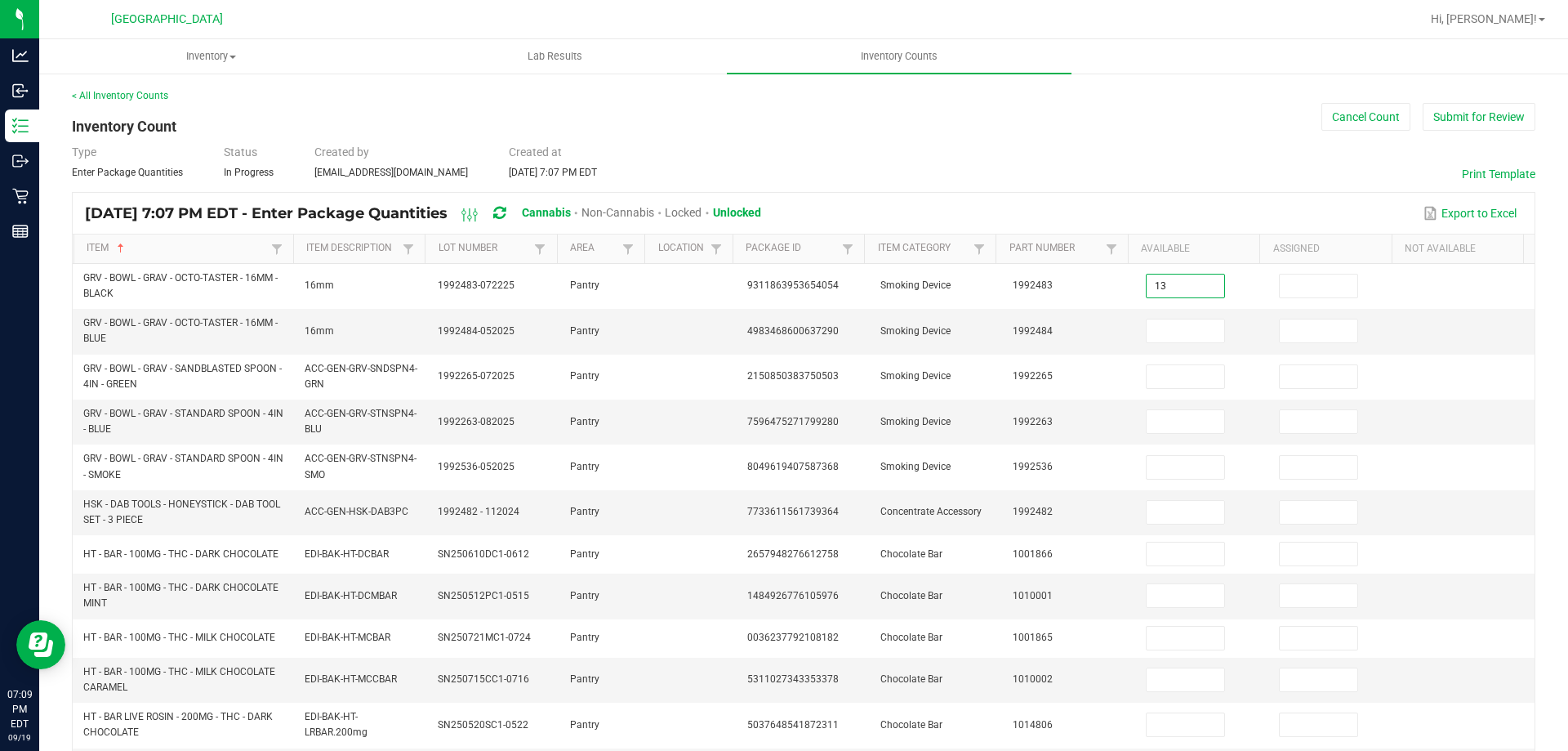
type input "13"
type input "0"
type input "2"
type input "0"
type input "8"
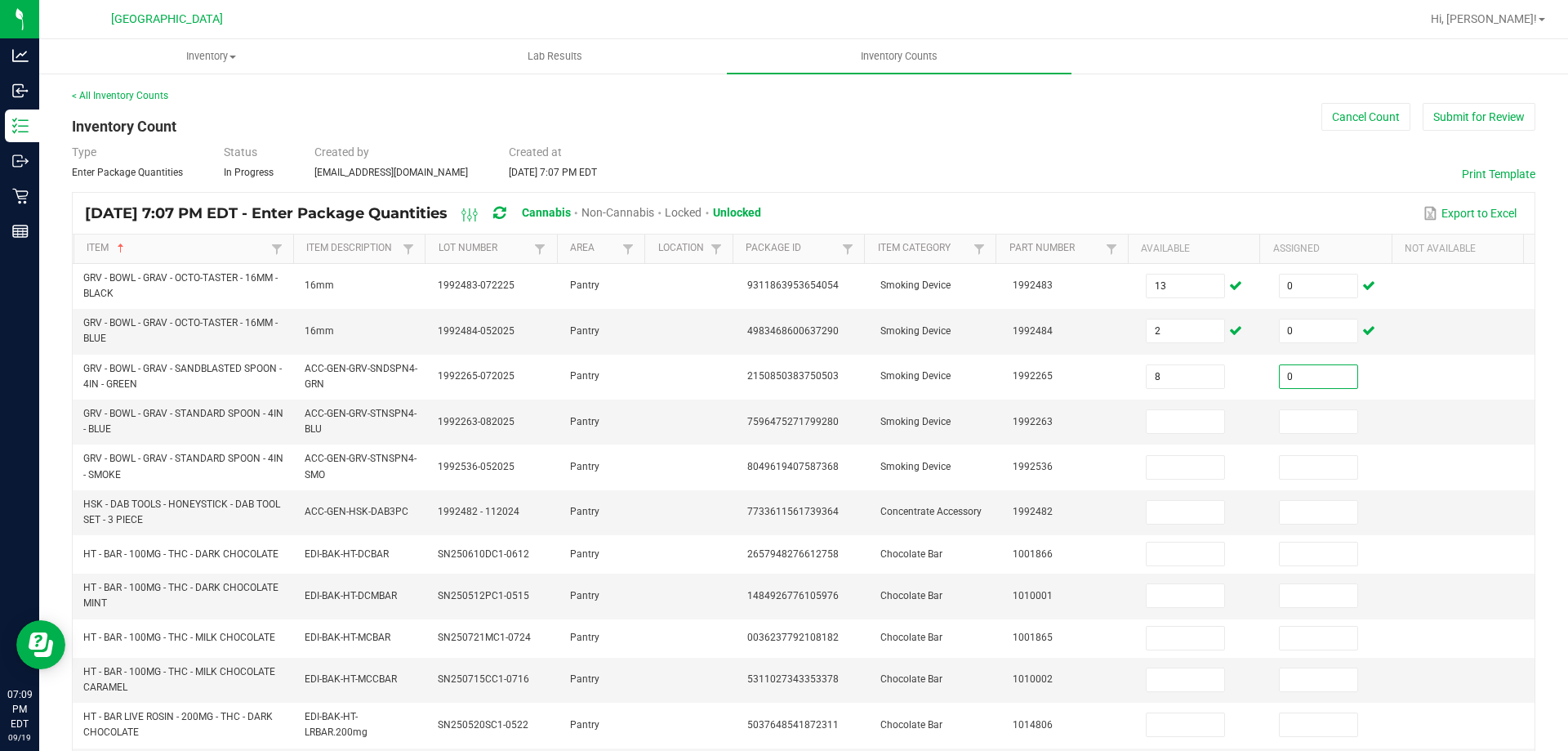
type input "0"
type input "14"
type input "0"
type input "12"
type input "0"
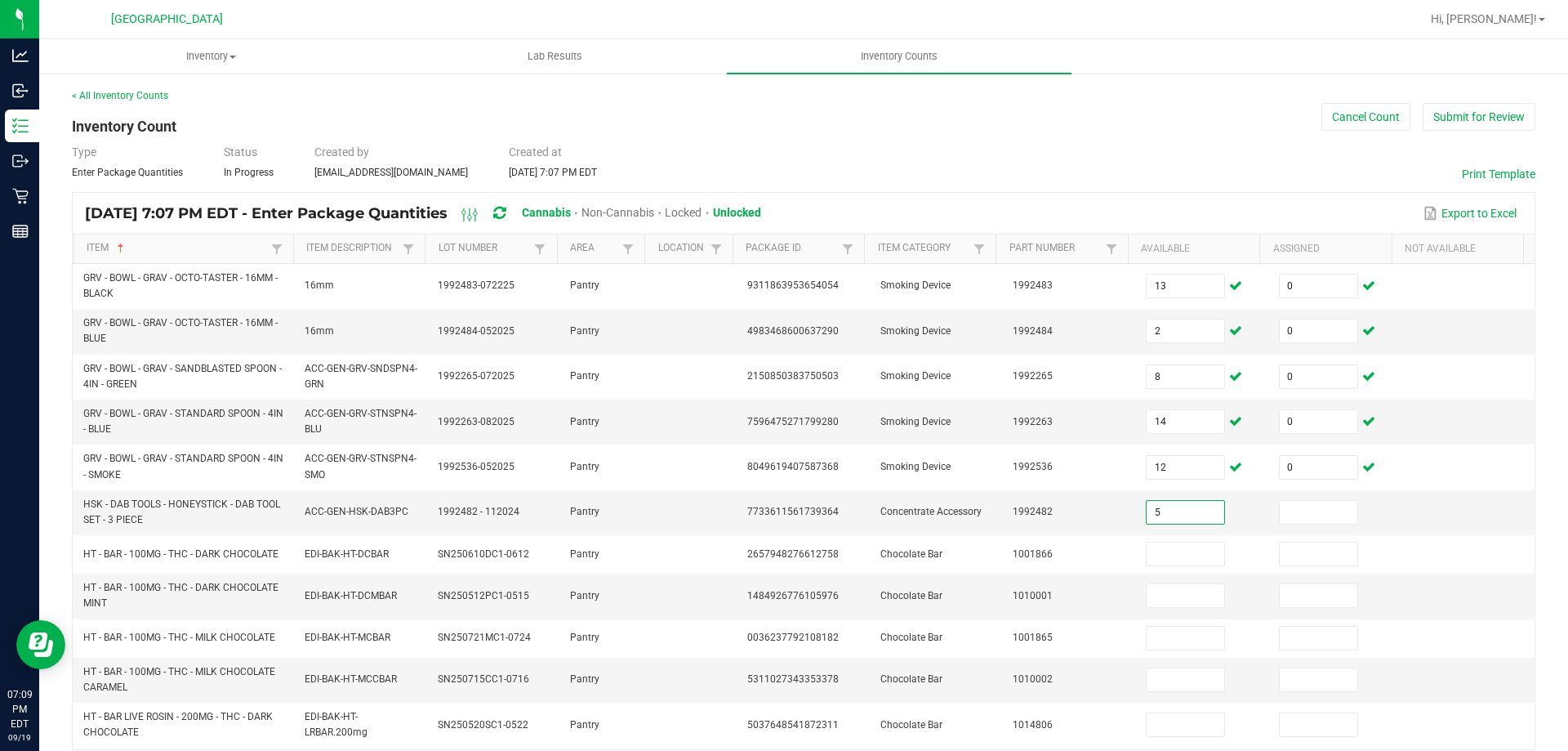
type input "5"
type input "0"
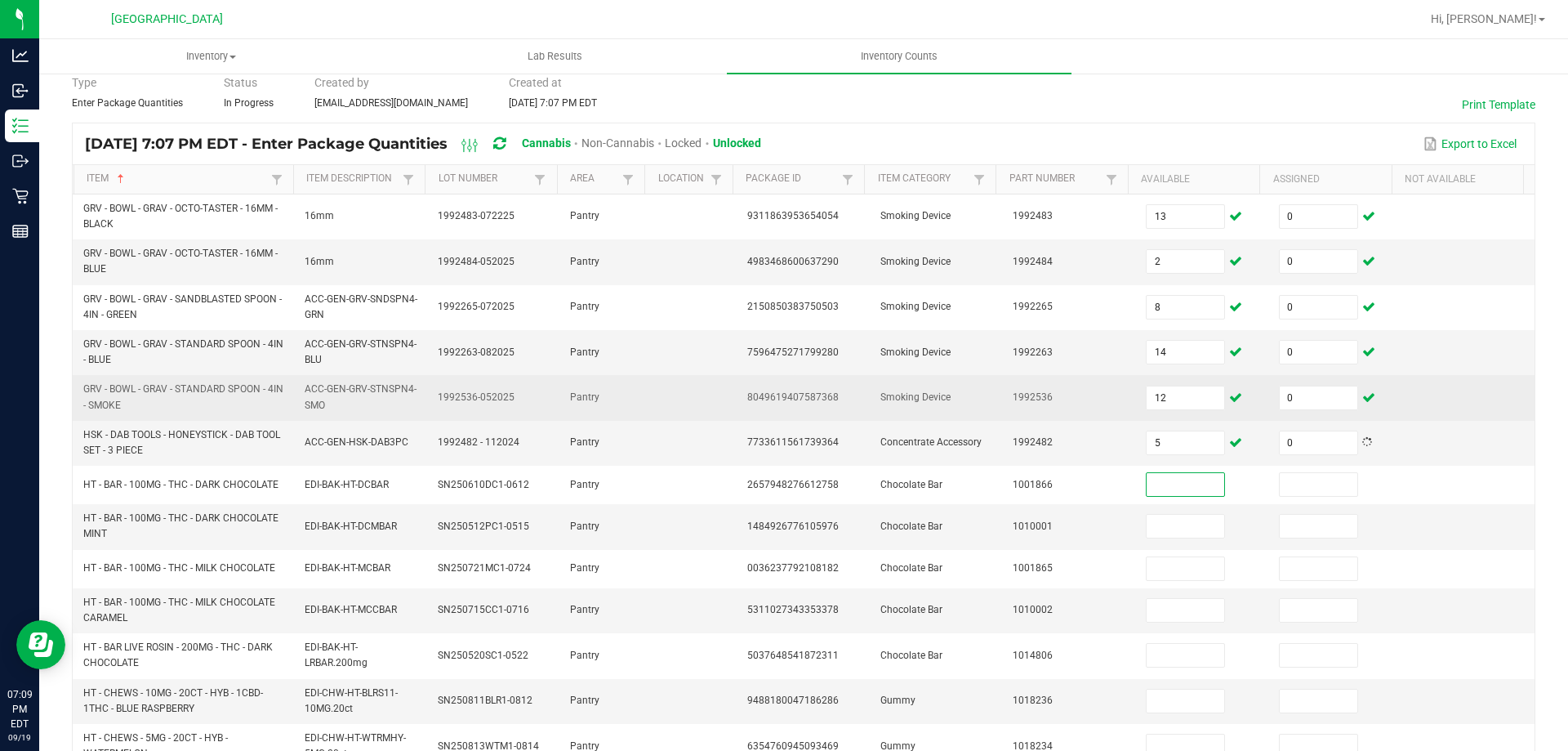
scroll to position [327, 0]
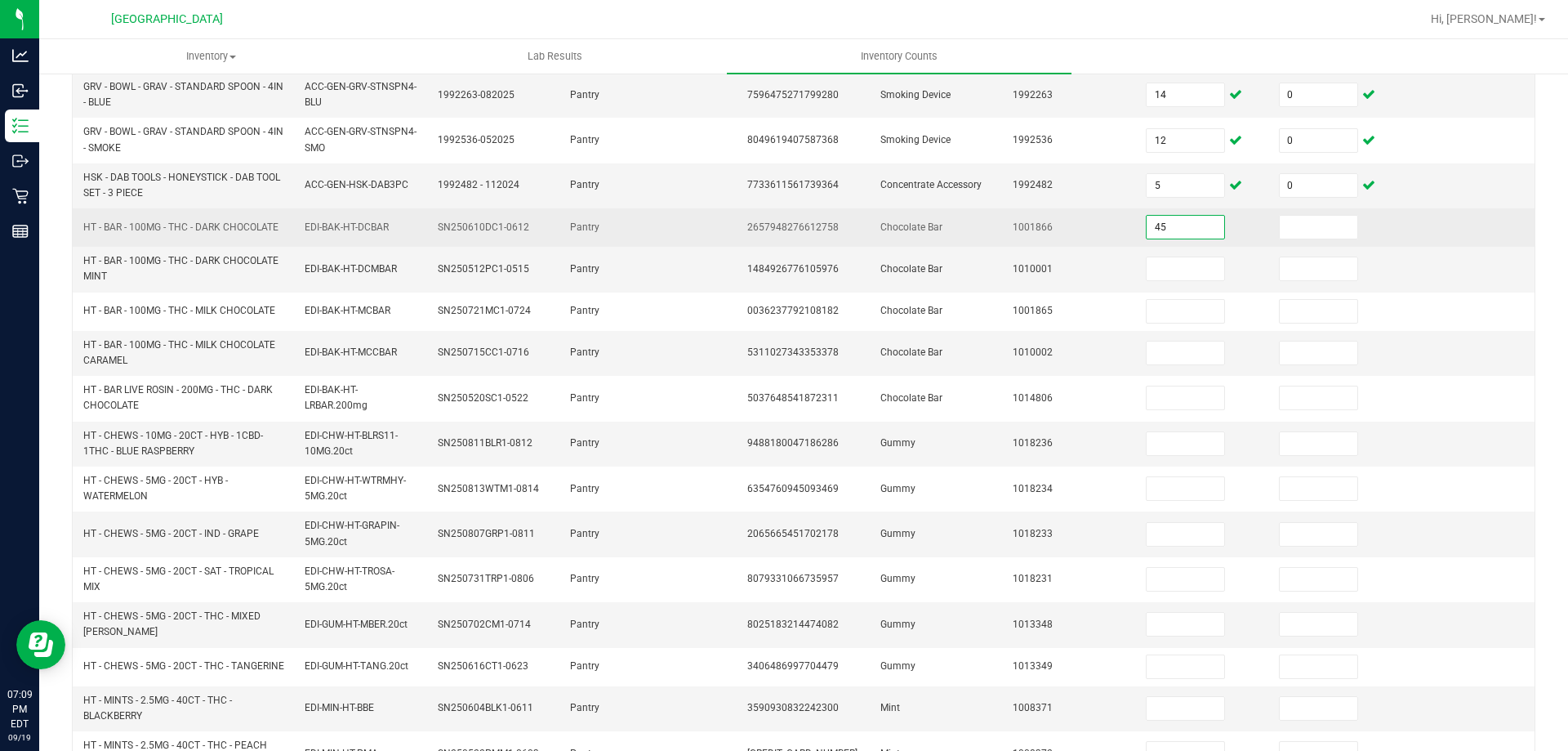
type input "45"
type input "0"
type input "46"
type input "0"
type input "31"
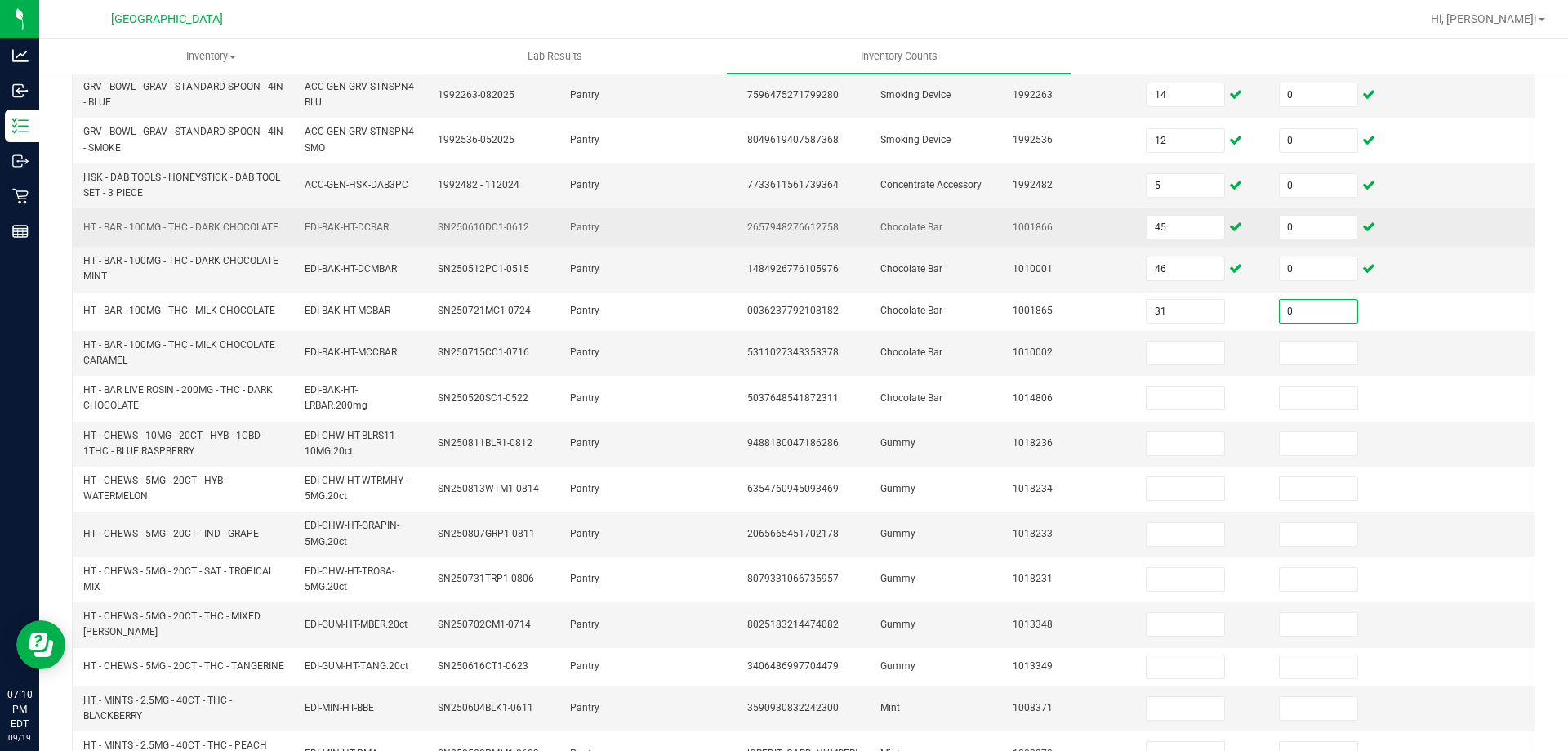
type input "0"
type input "37"
type input "0"
type input "27"
type input "0"
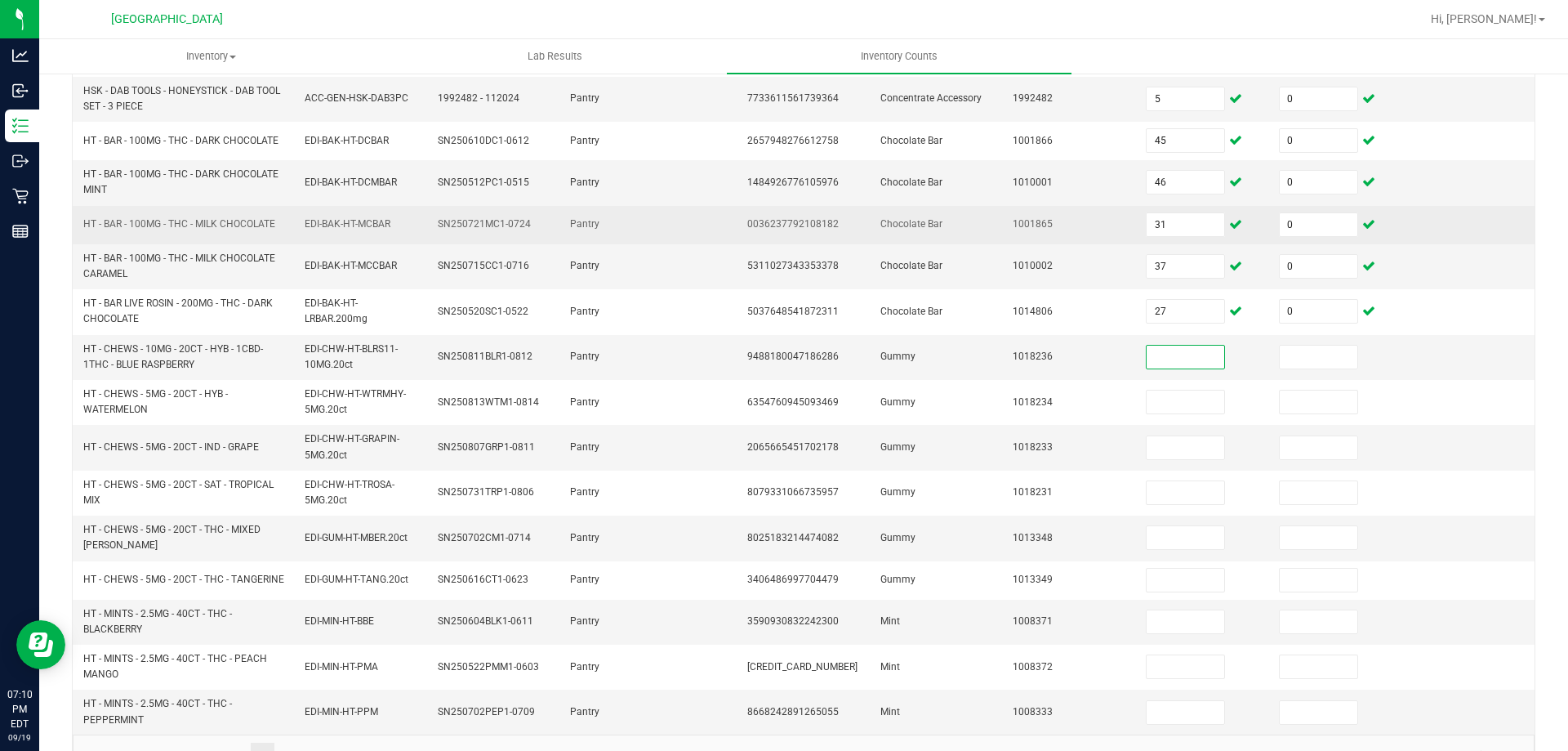
scroll to position [464, 0]
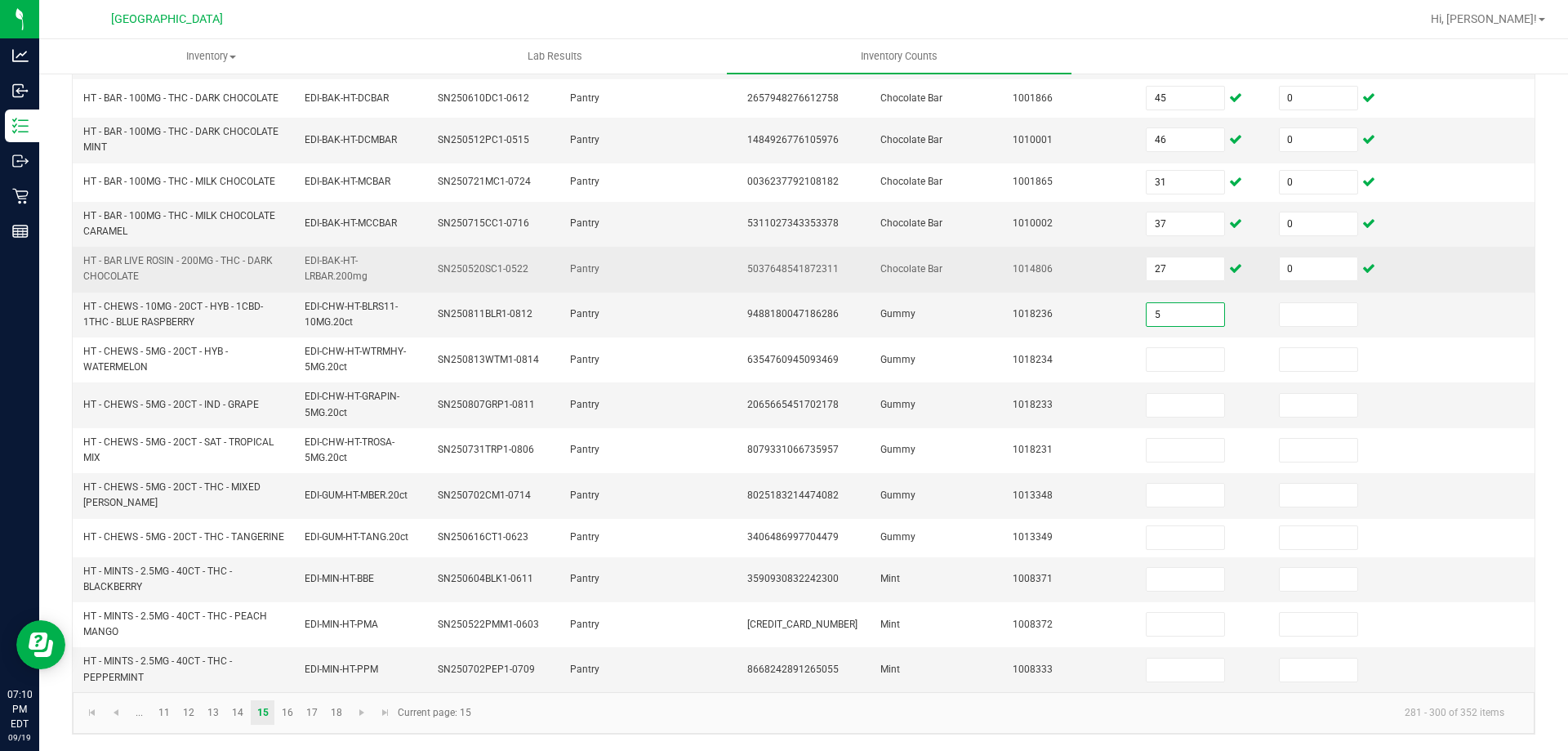
type input "5"
type input "0"
type input "10"
type input "0"
type input "8"
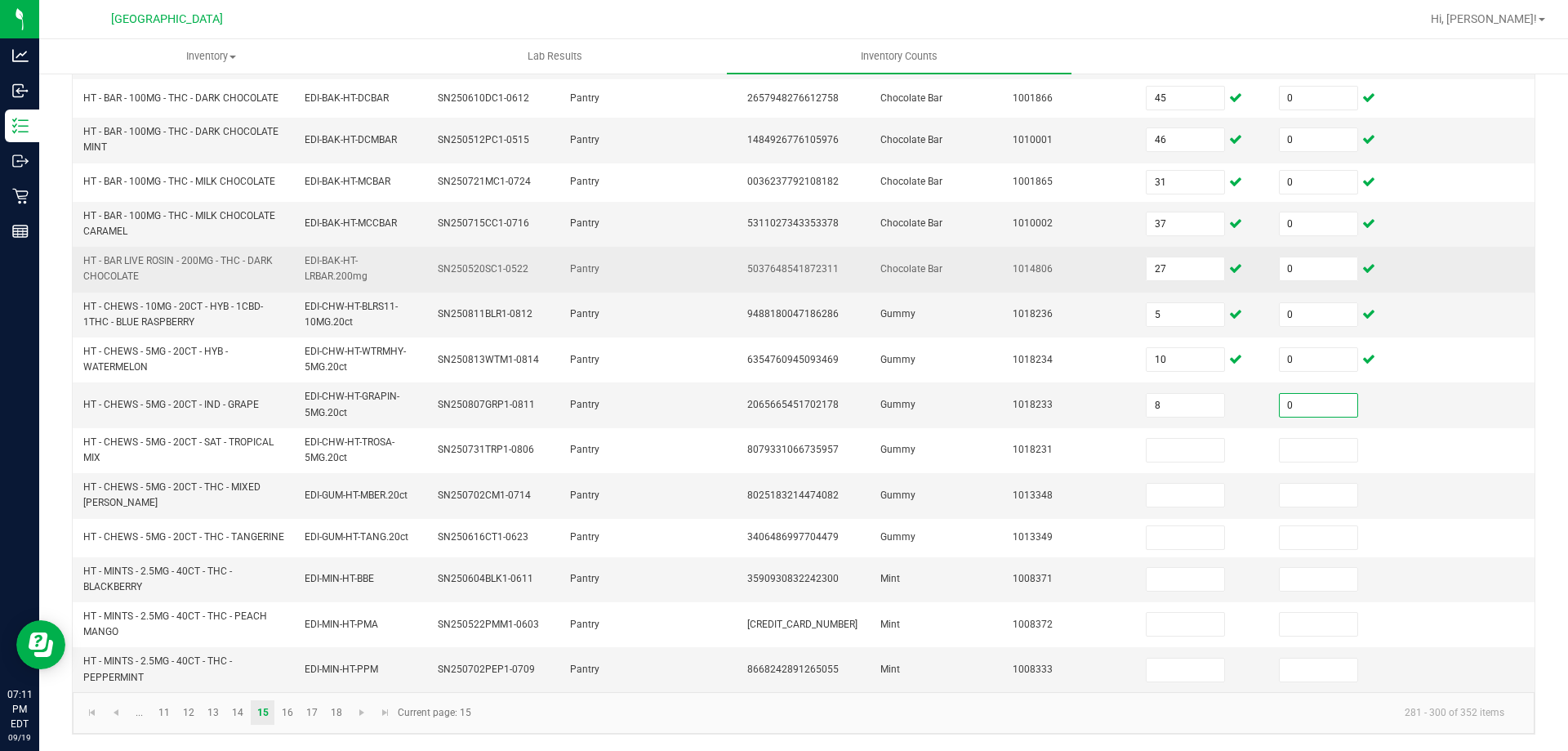
type input "0"
type input "14"
type input "0"
type input "1"
type input "0"
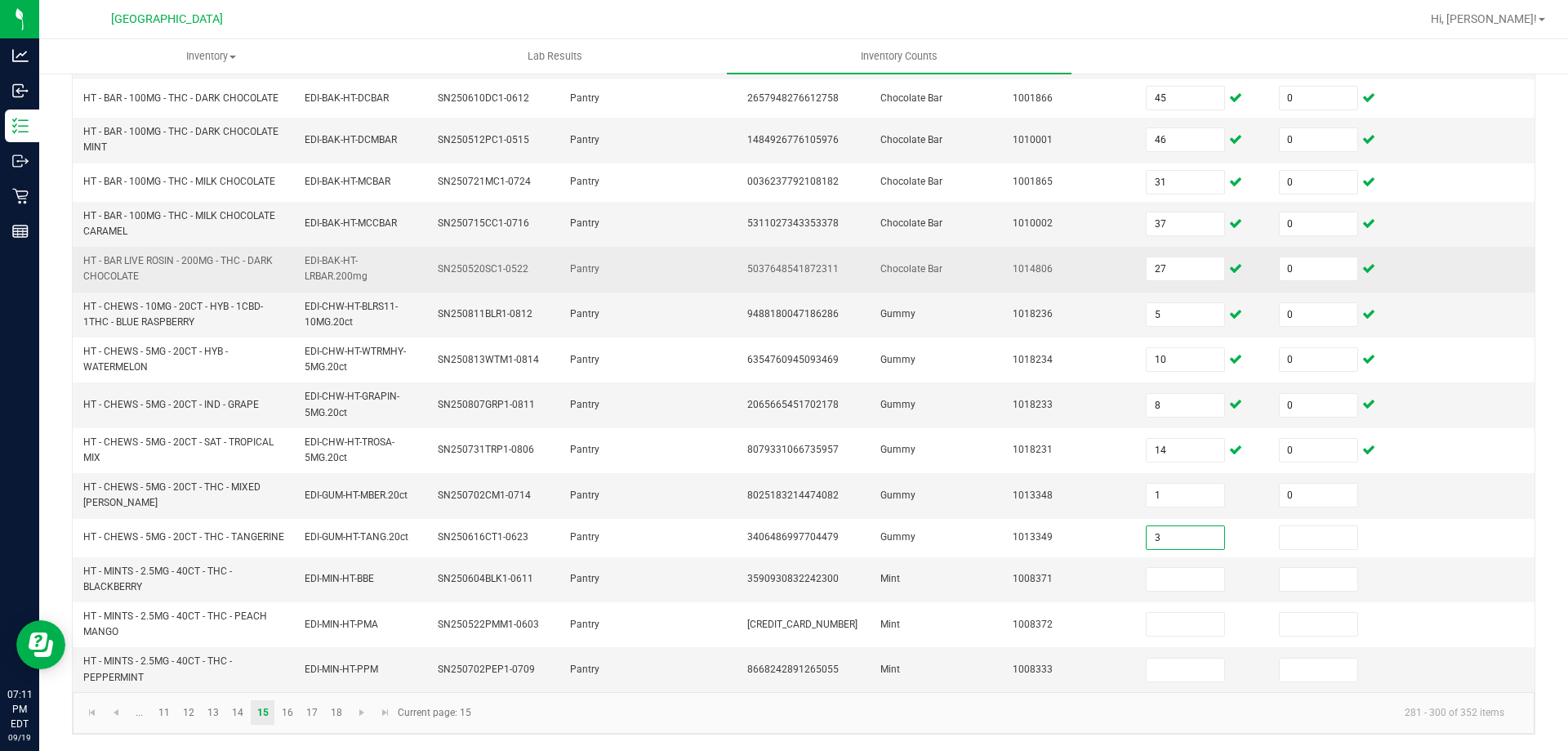
type input "3"
type input "0"
type input "2"
type input "0"
type input "9"
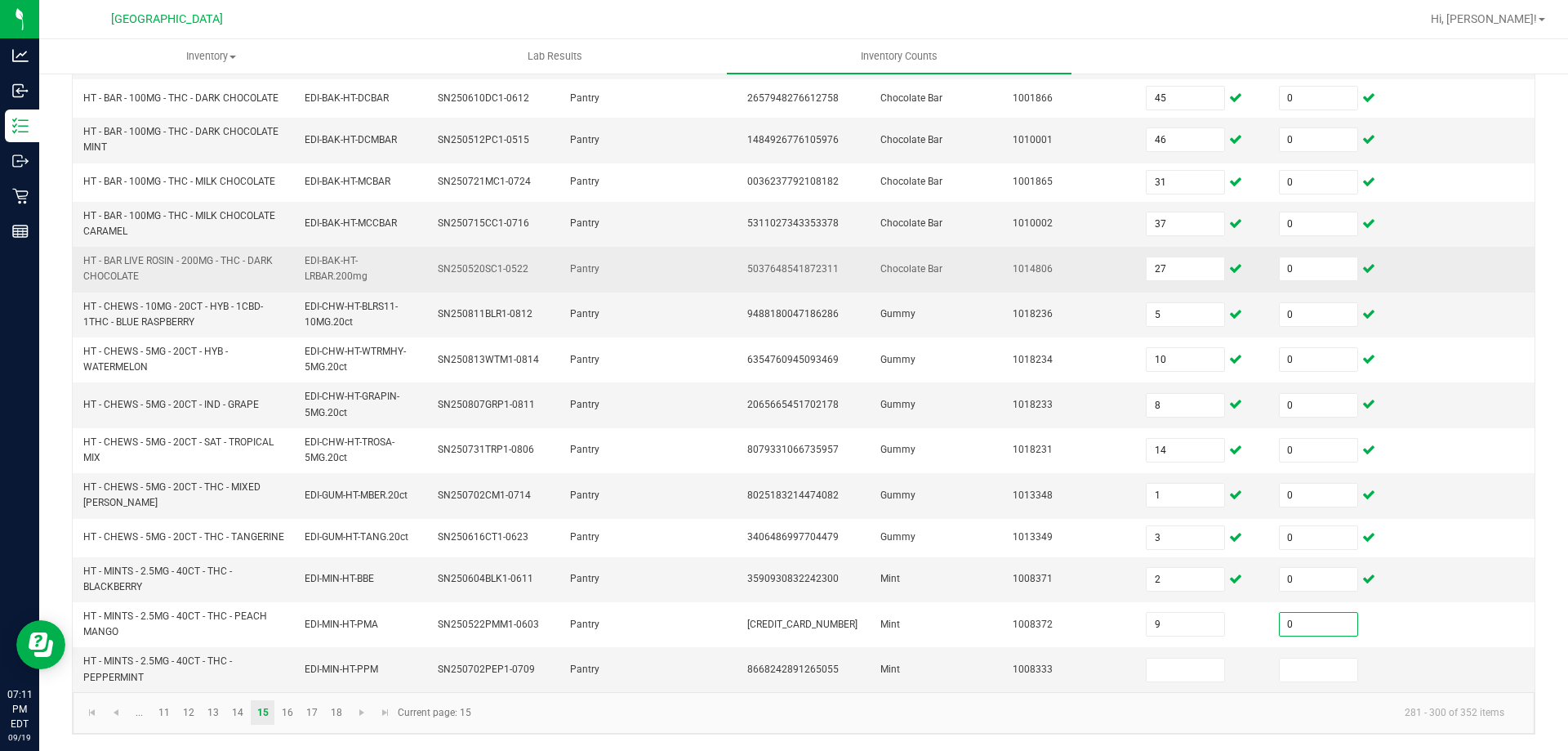
type input "0"
type input "6"
type input "0"
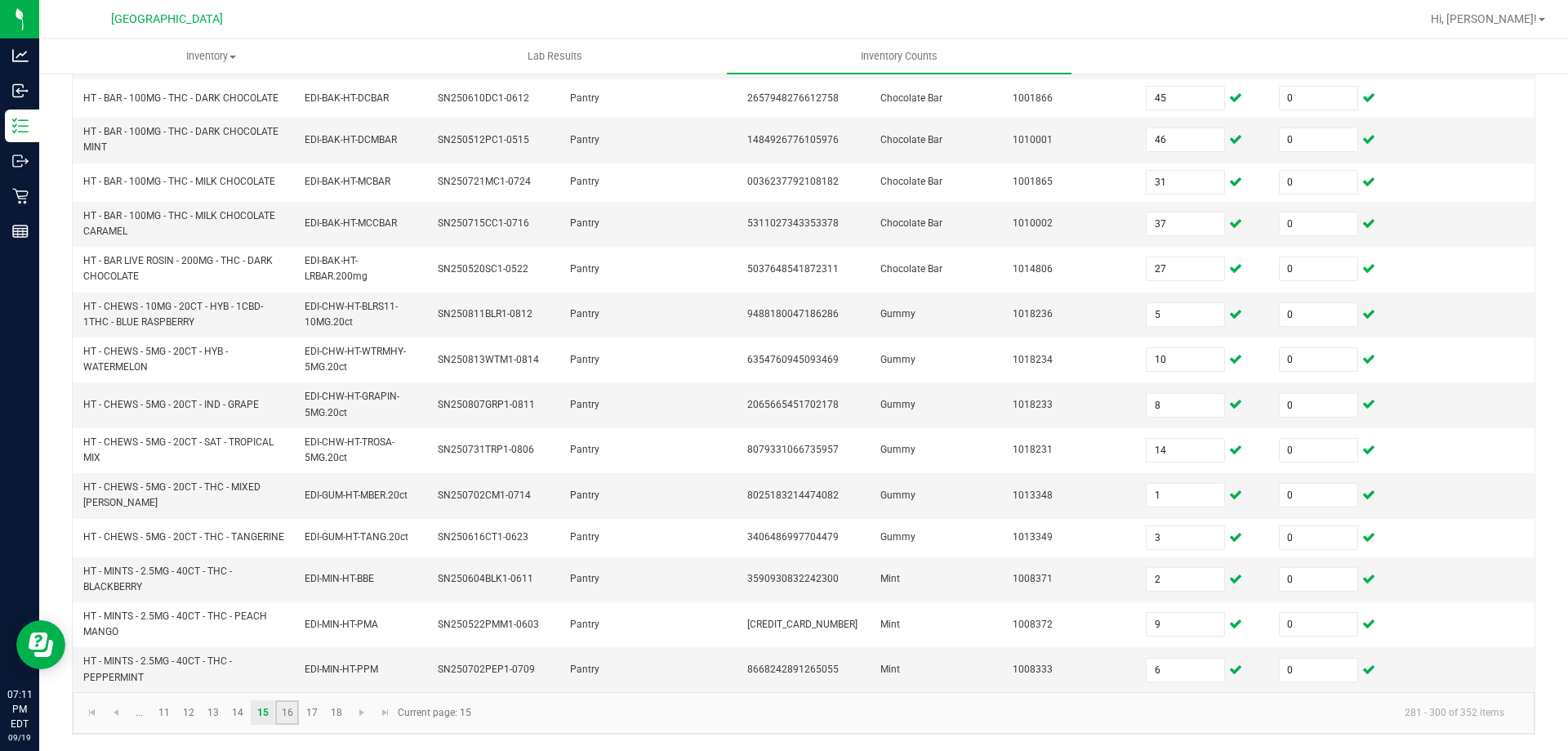
click at [294, 709] on link "16" at bounding box center [287, 712] width 23 height 24
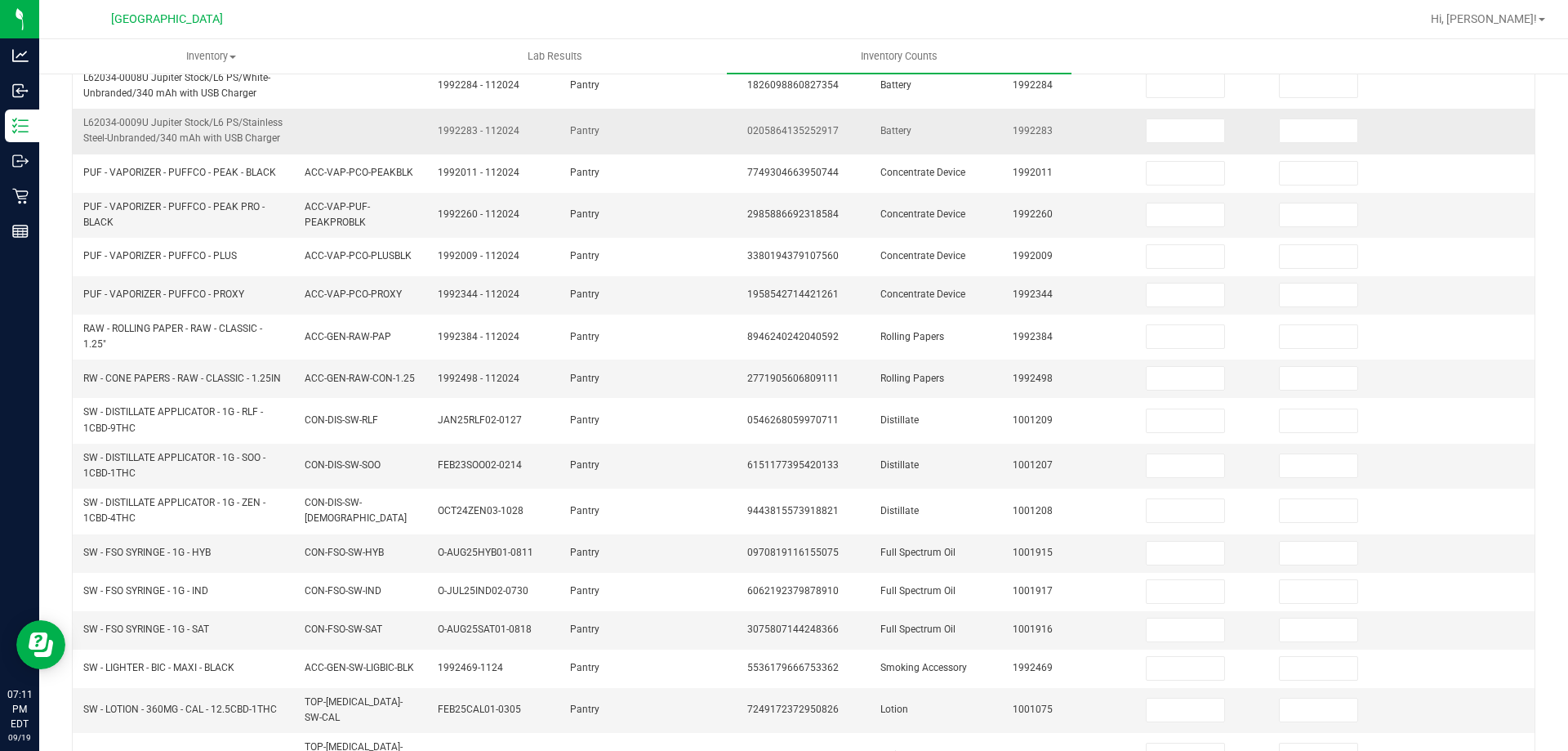
scroll to position [0, 0]
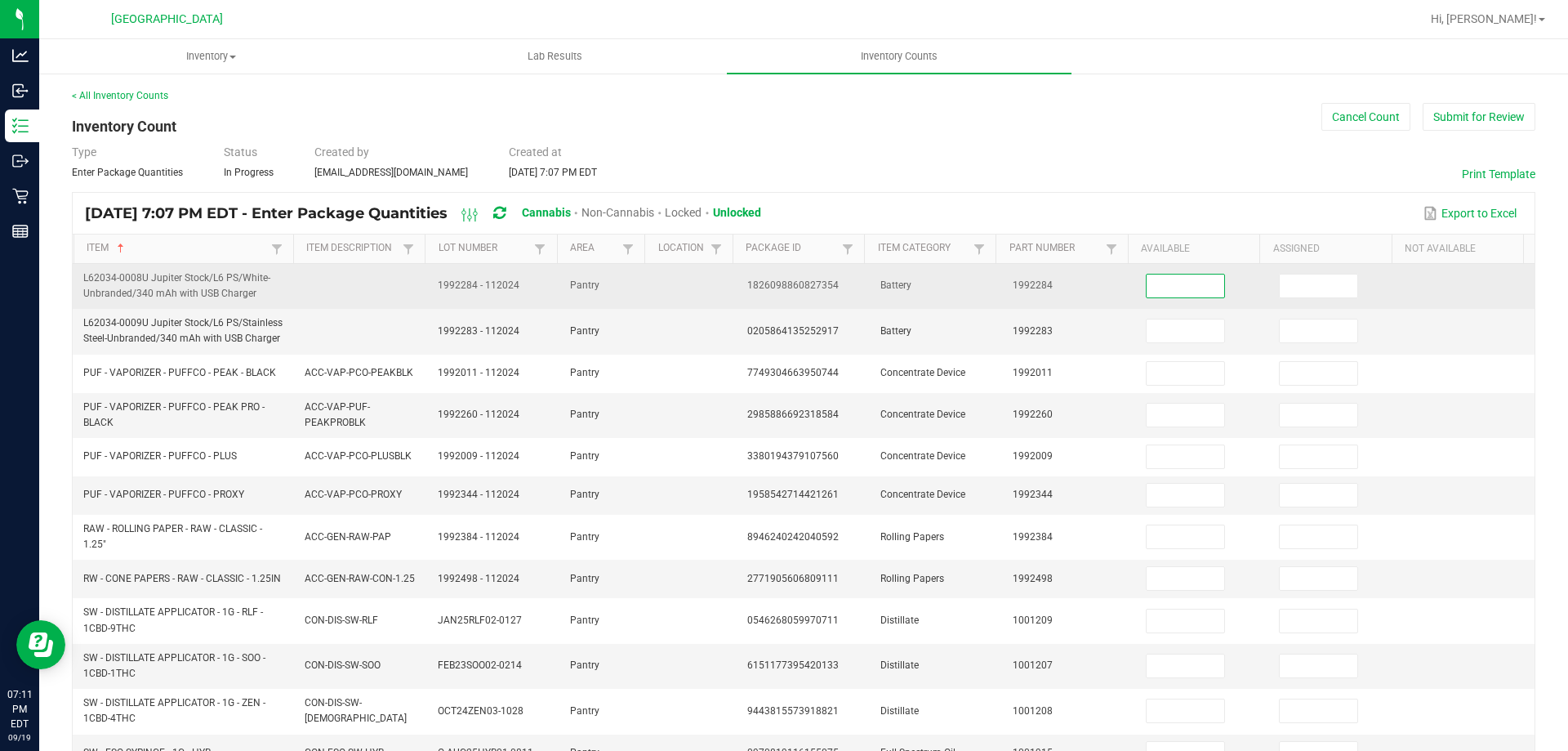
click at [1159, 276] on input at bounding box center [1186, 286] width 78 height 23
type input "3"
type input "0"
type input "3"
type input "0"
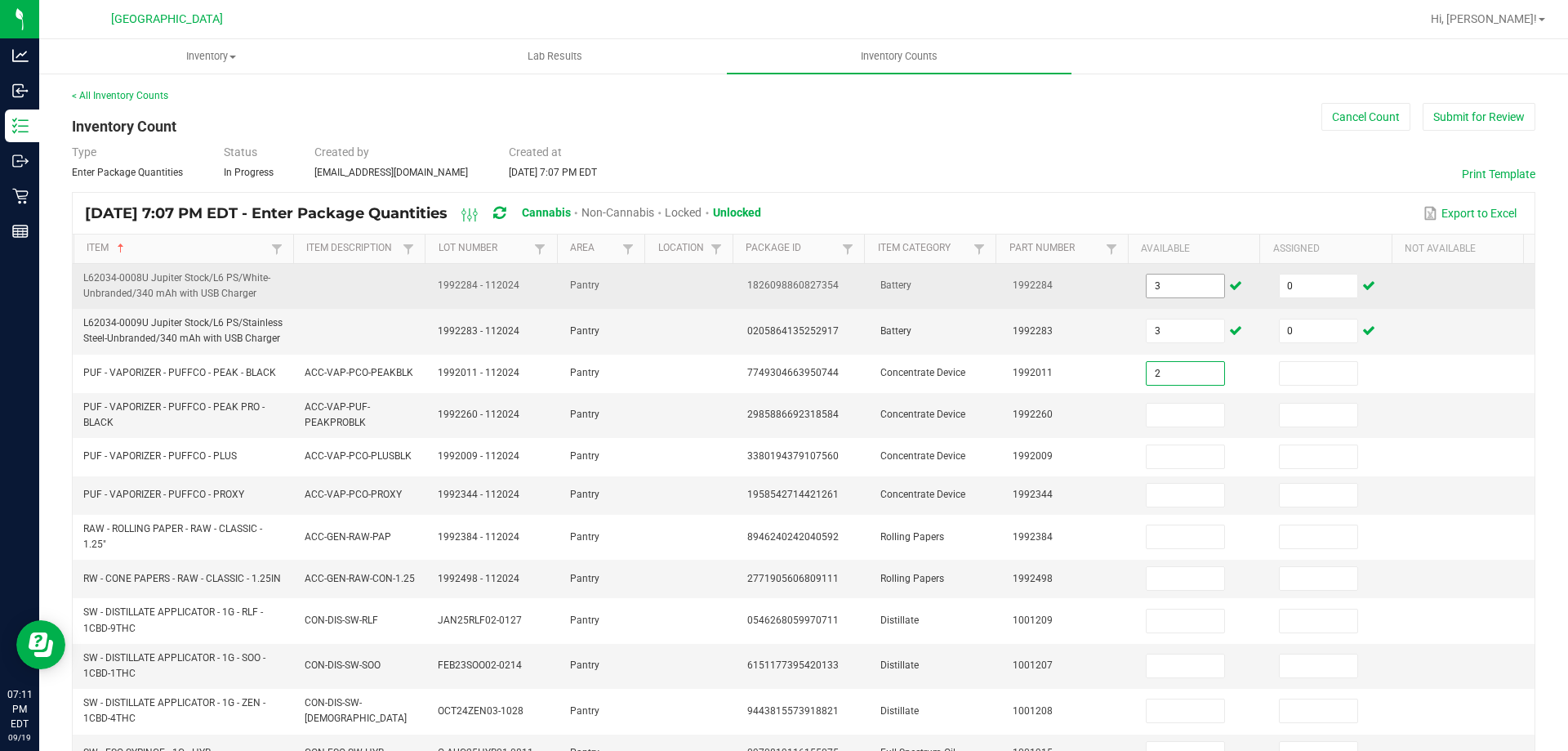
type input "2"
type input "0"
type input "2"
type input "0"
type input "5"
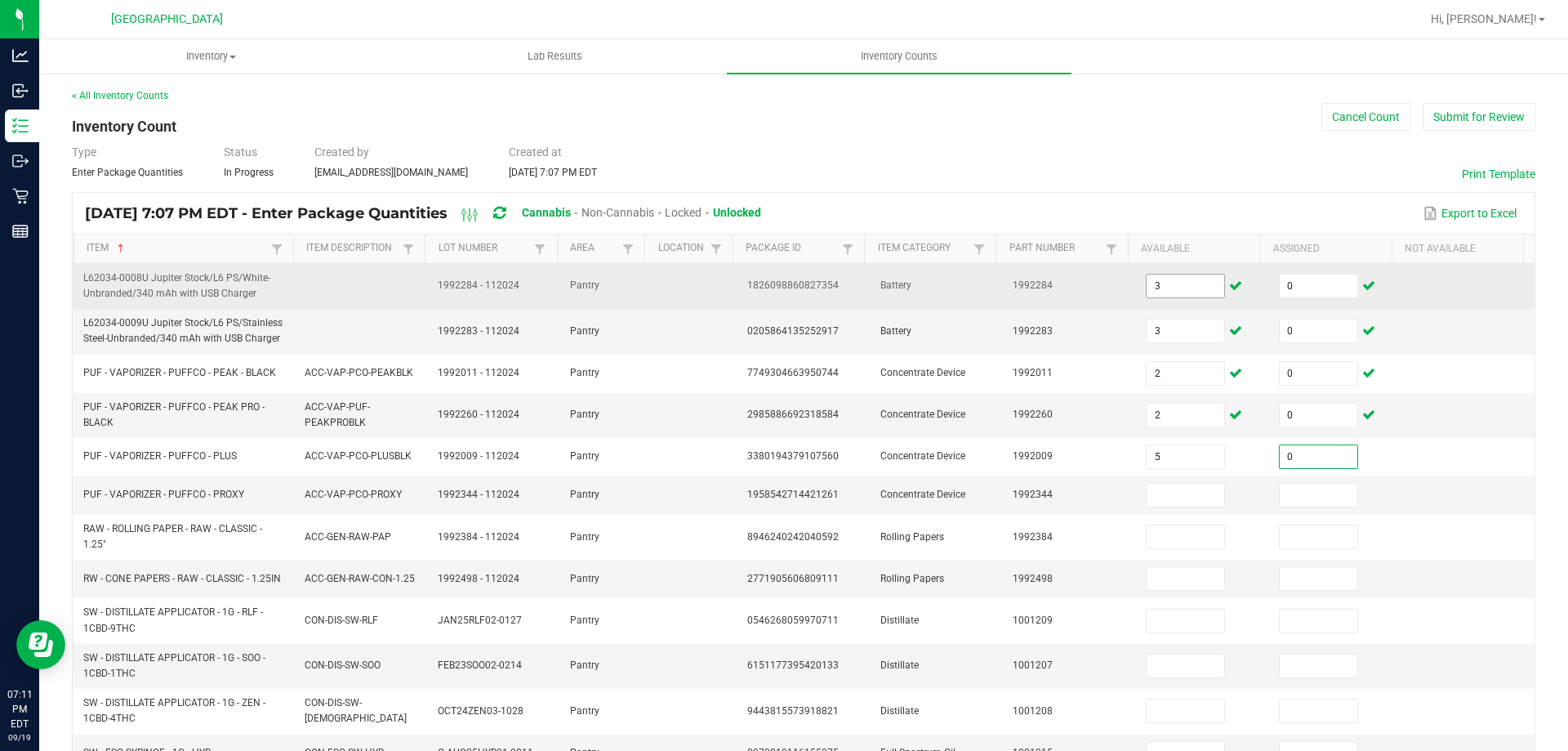
type input "0"
type input "10"
type input "0"
type input "3"
type input "0"
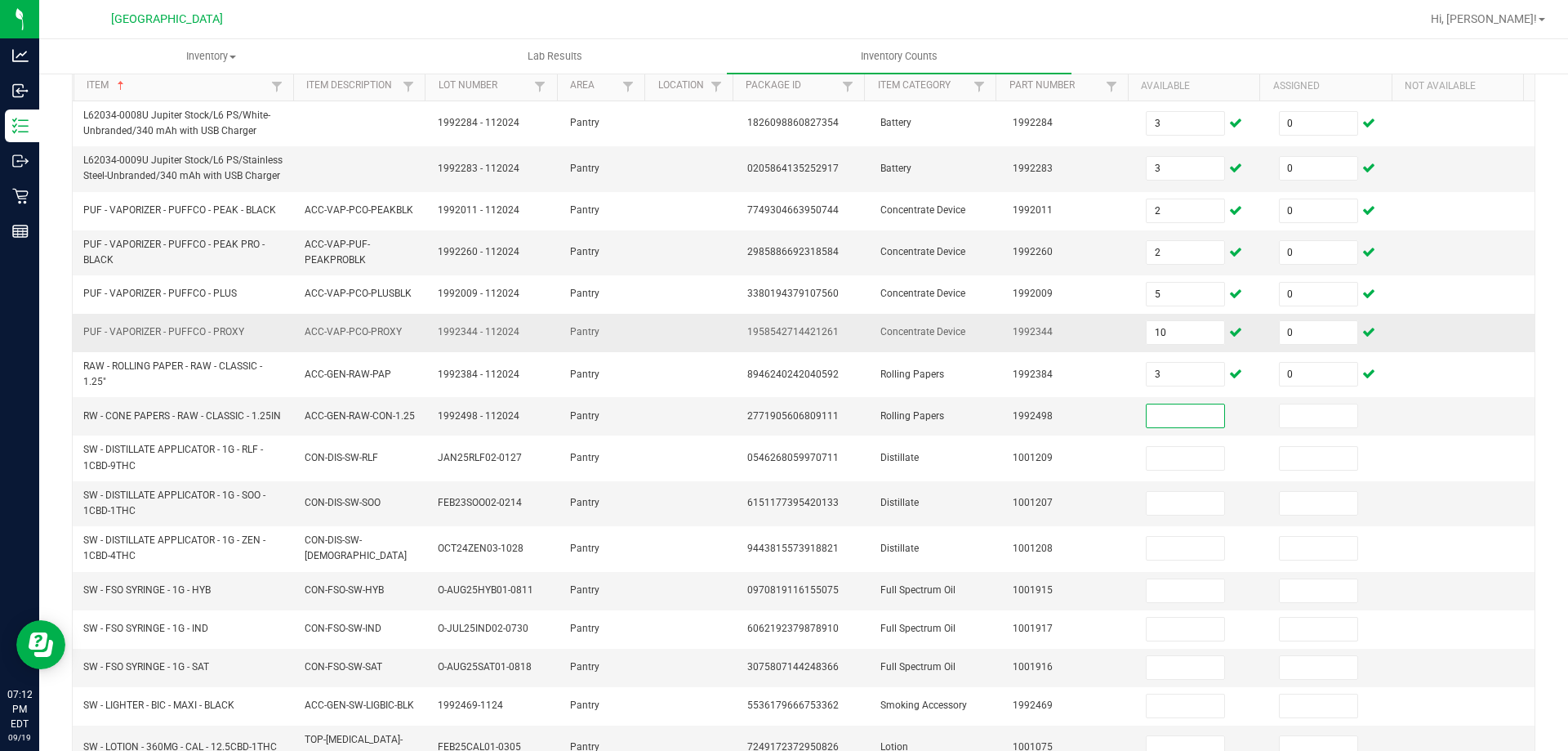
scroll to position [163, 0]
type input "10"
type input "0"
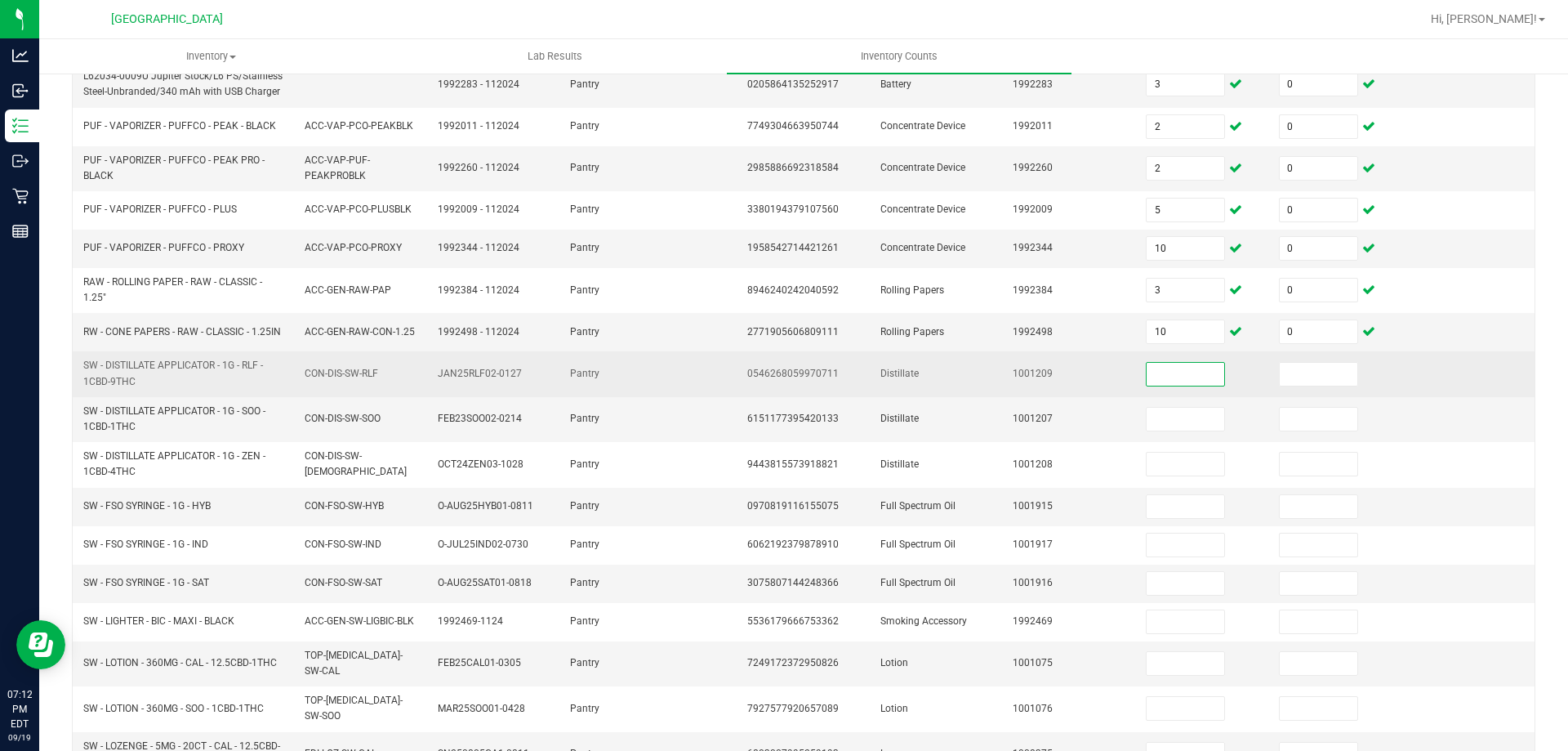
scroll to position [327, 0]
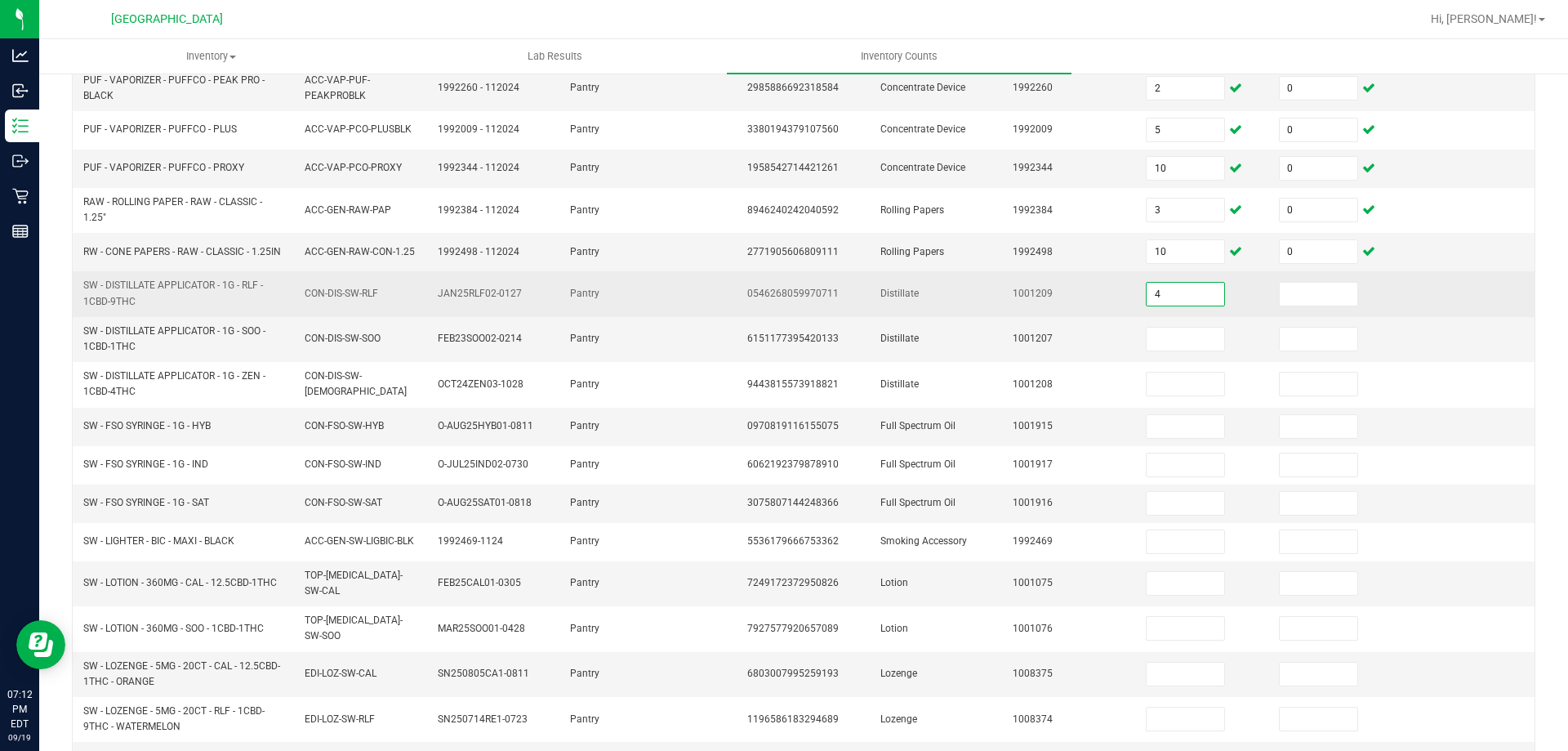
type input "4"
type input "0"
type input "5"
type input "0"
type input "10"
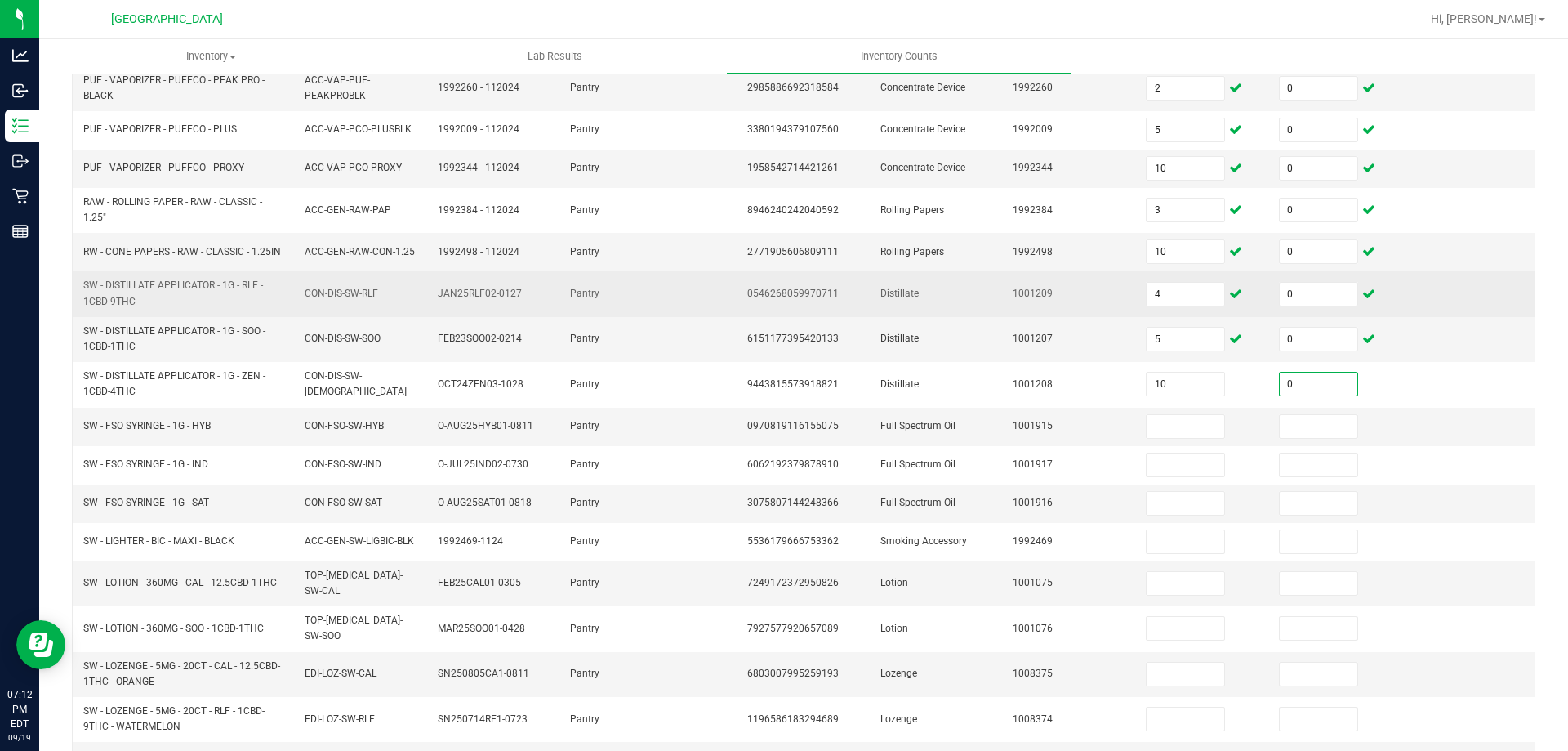
type input "0"
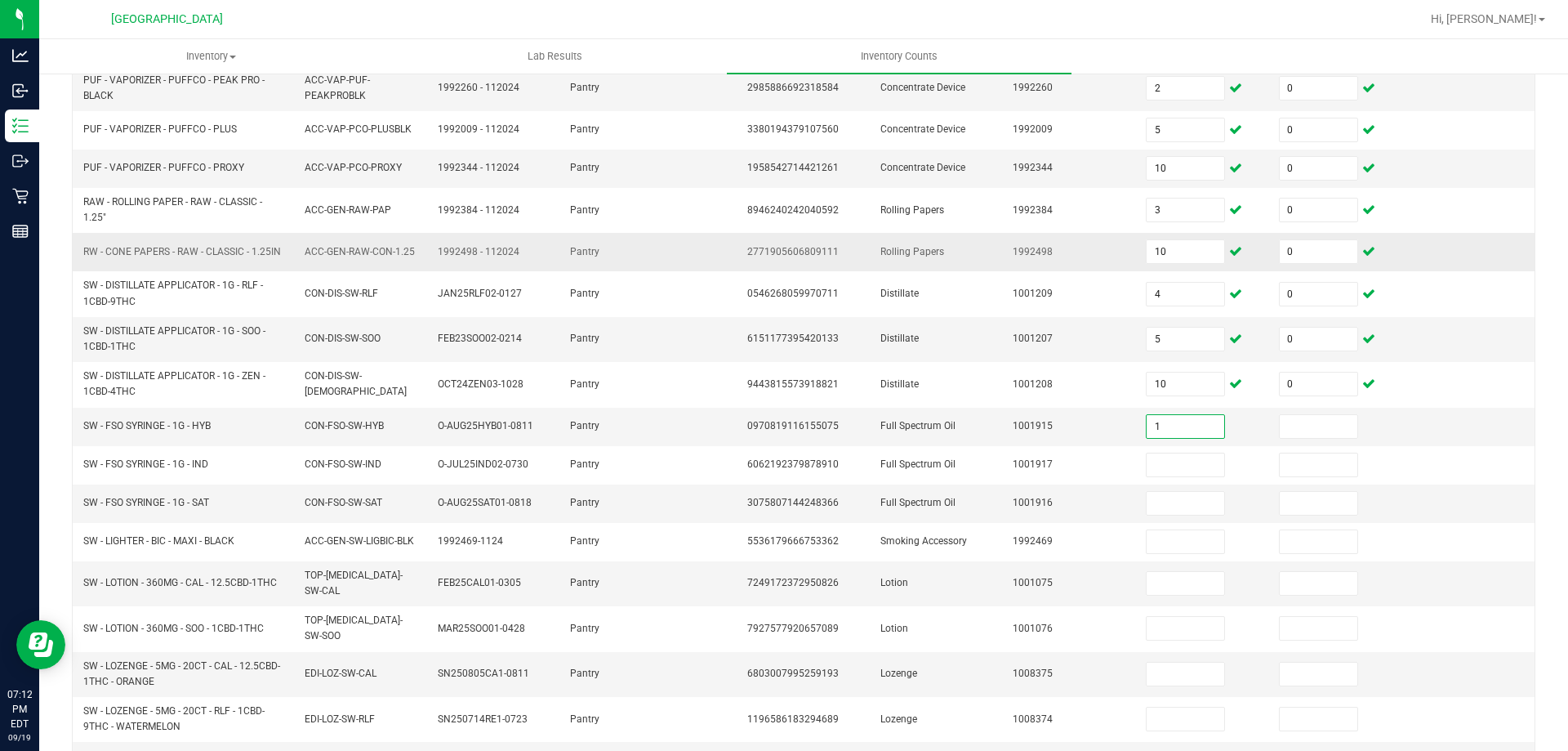
type input "1"
type input "0"
type input "9"
type input "0"
type input "4"
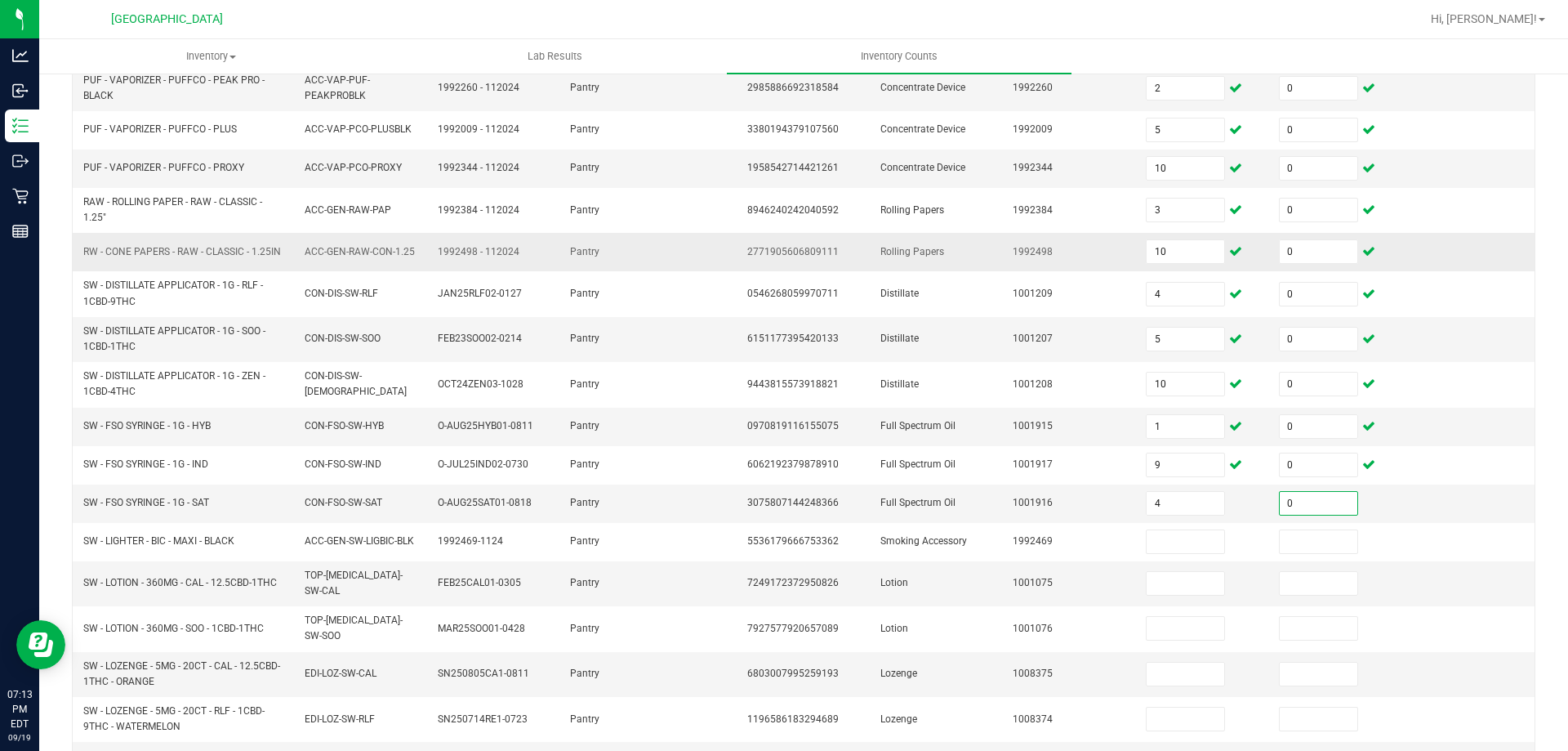
type input "0"
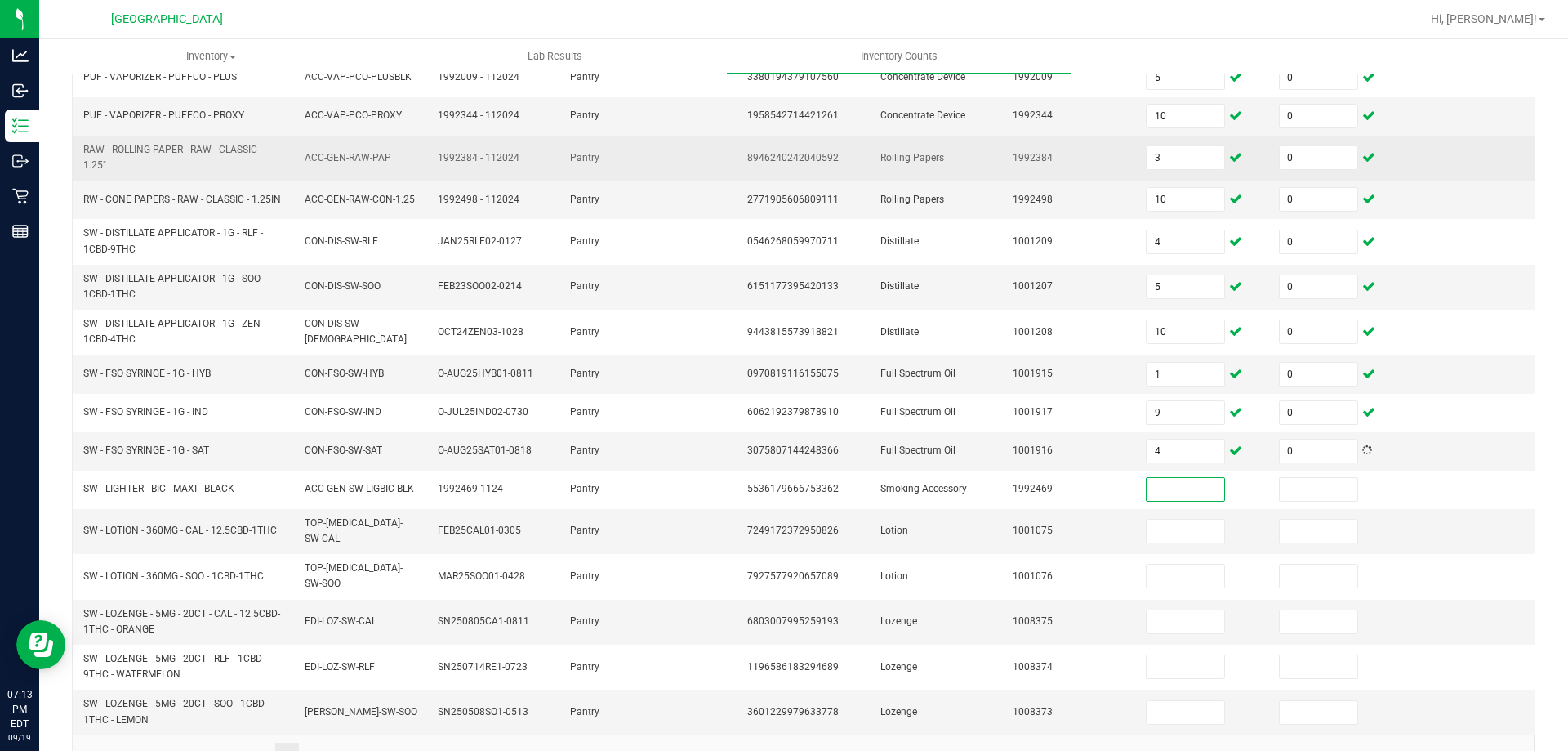
scroll to position [407, 0]
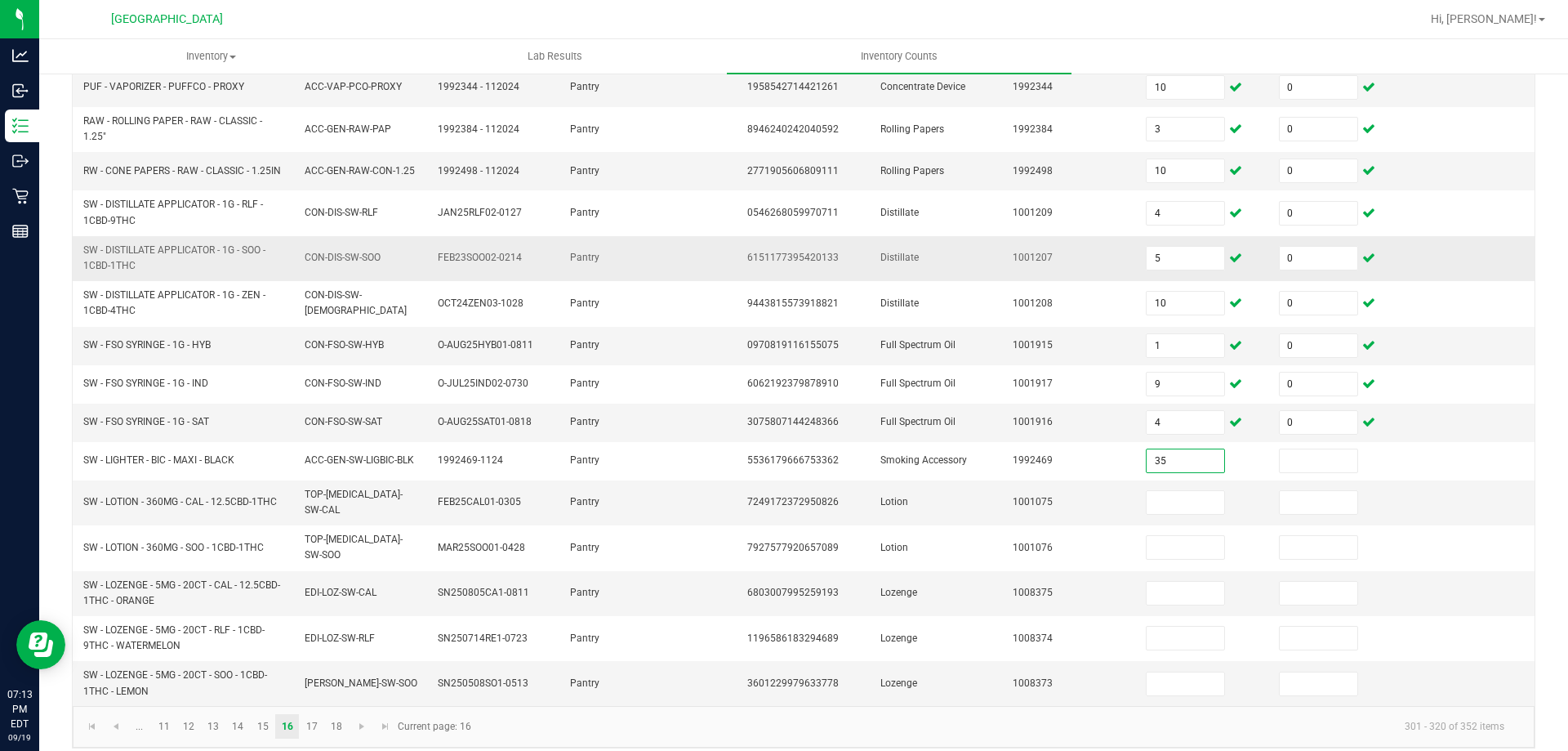
type input "35"
type input "0"
type input "4"
type input "0"
type input "6"
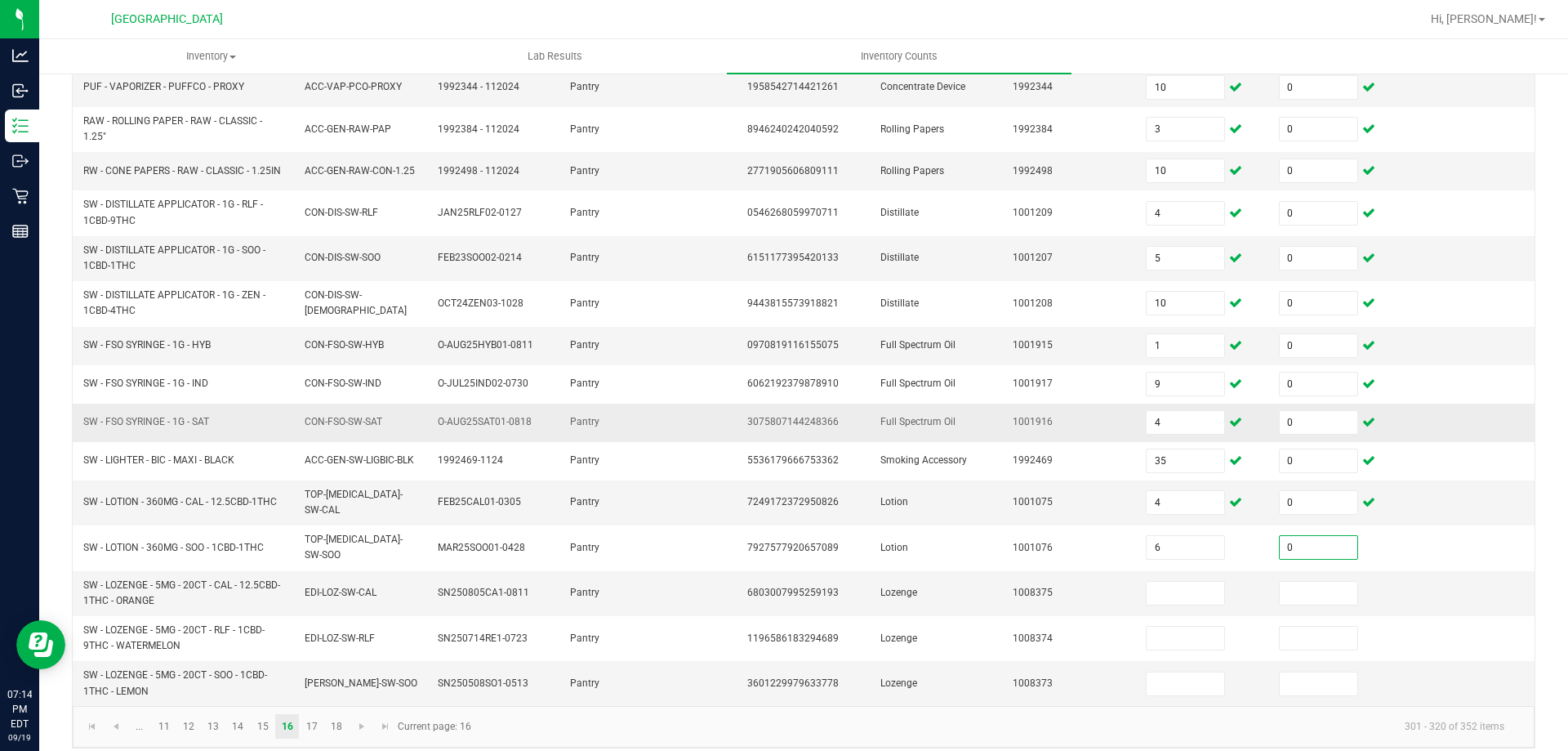
type input "0"
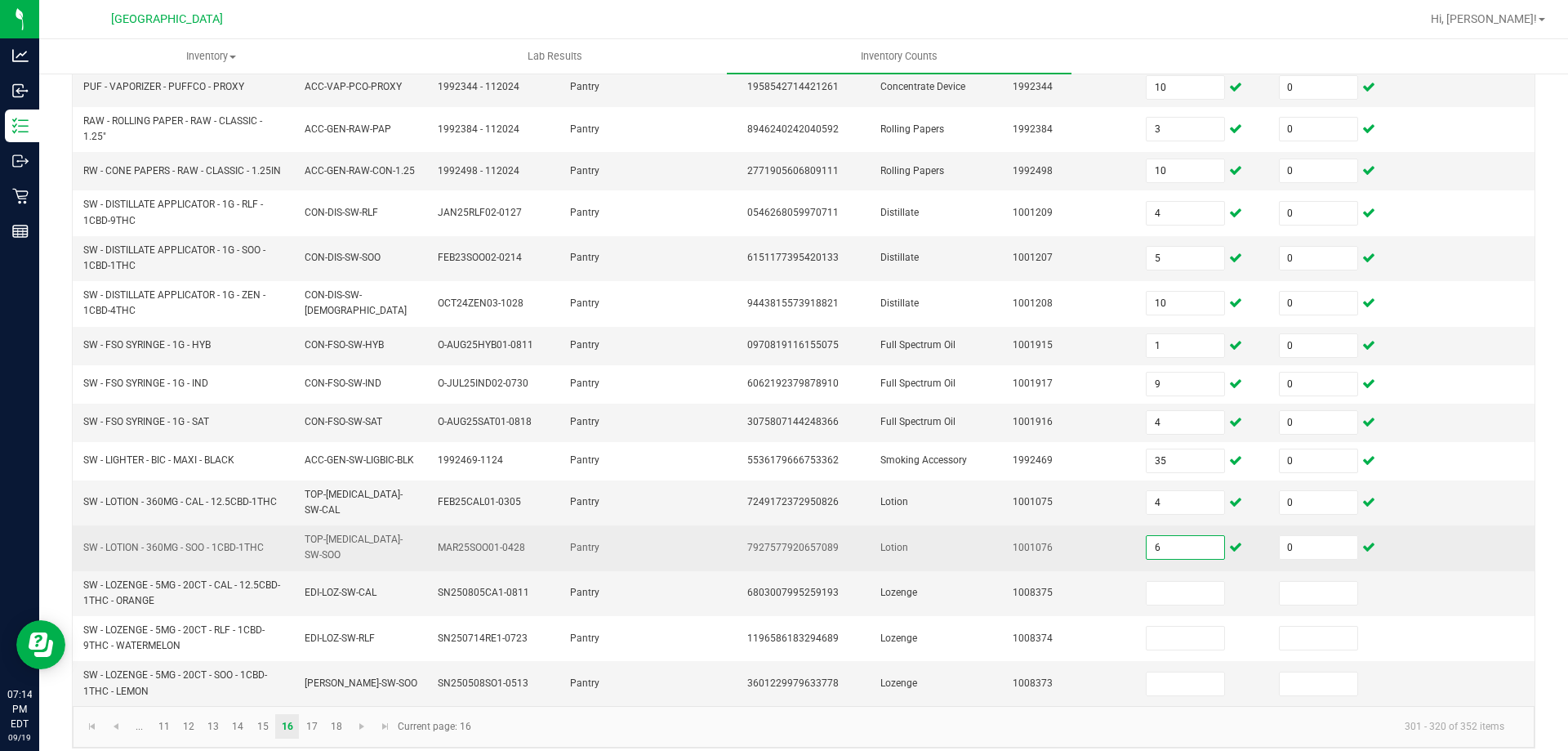
click at [1180, 536] on input "6" at bounding box center [1186, 547] width 78 height 23
type input "5"
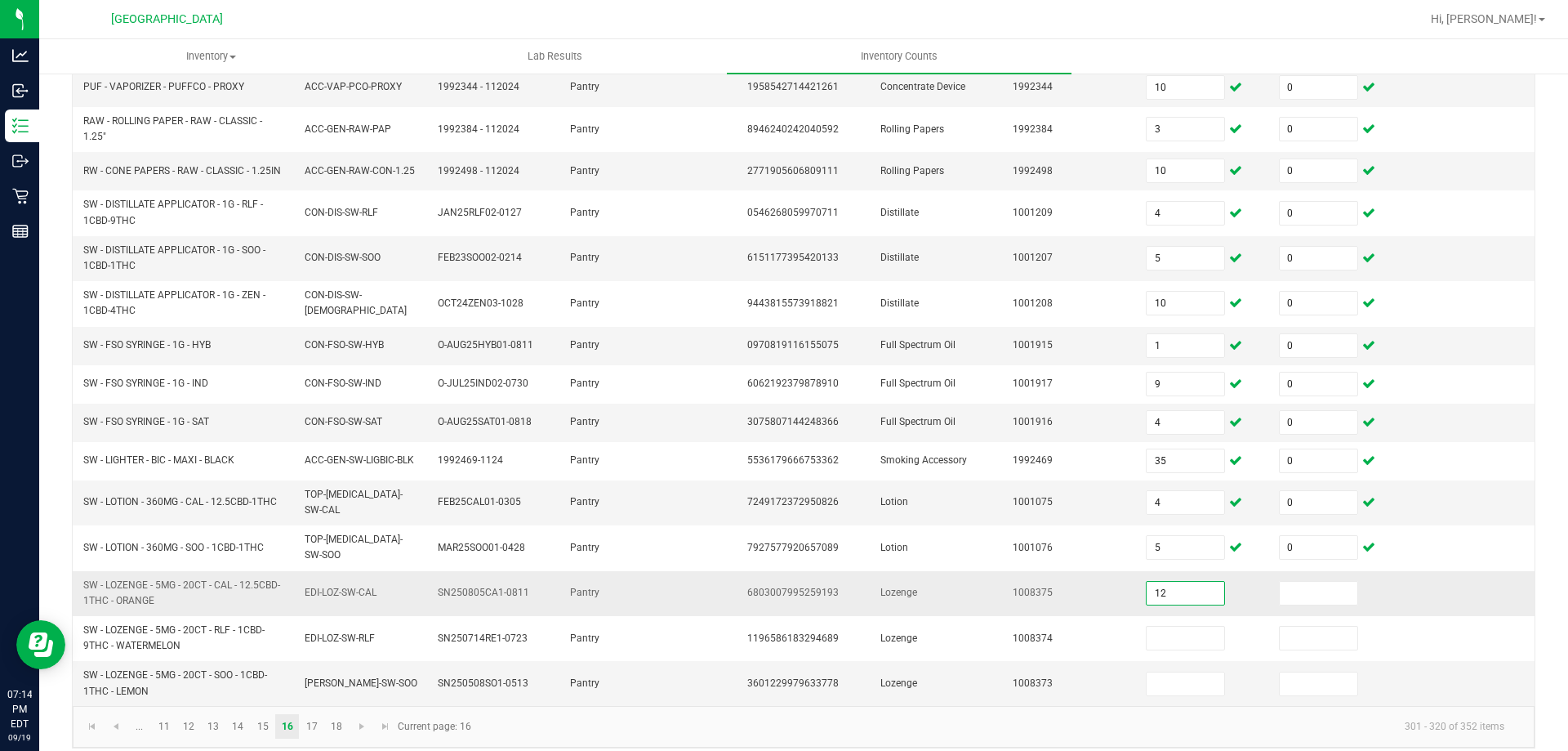
type input "12"
type input "0"
type input "16"
type input "0"
click at [311, 714] on link "17" at bounding box center [311, 726] width 23 height 24
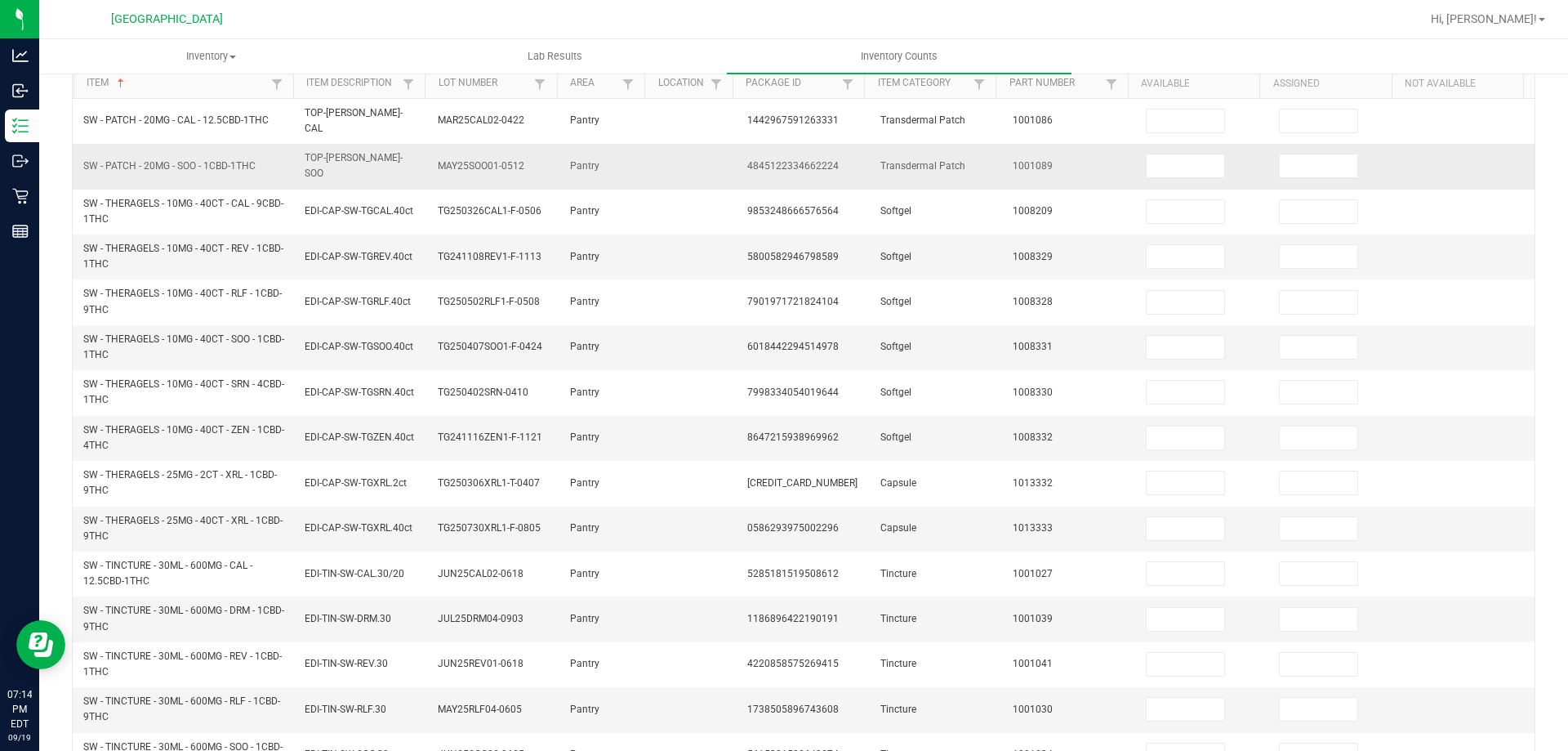
scroll to position [0, 0]
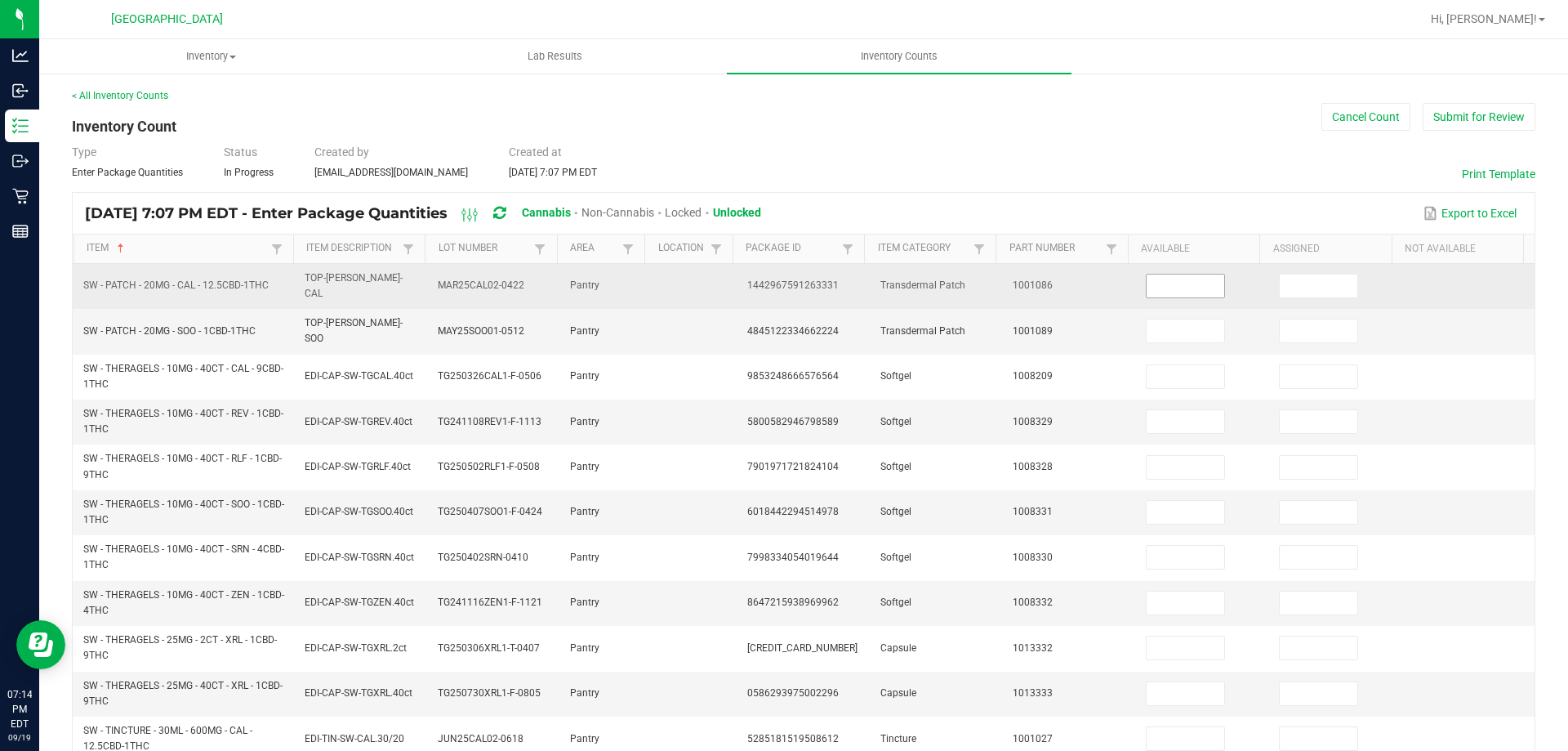
click at [1166, 282] on input at bounding box center [1186, 286] width 78 height 23
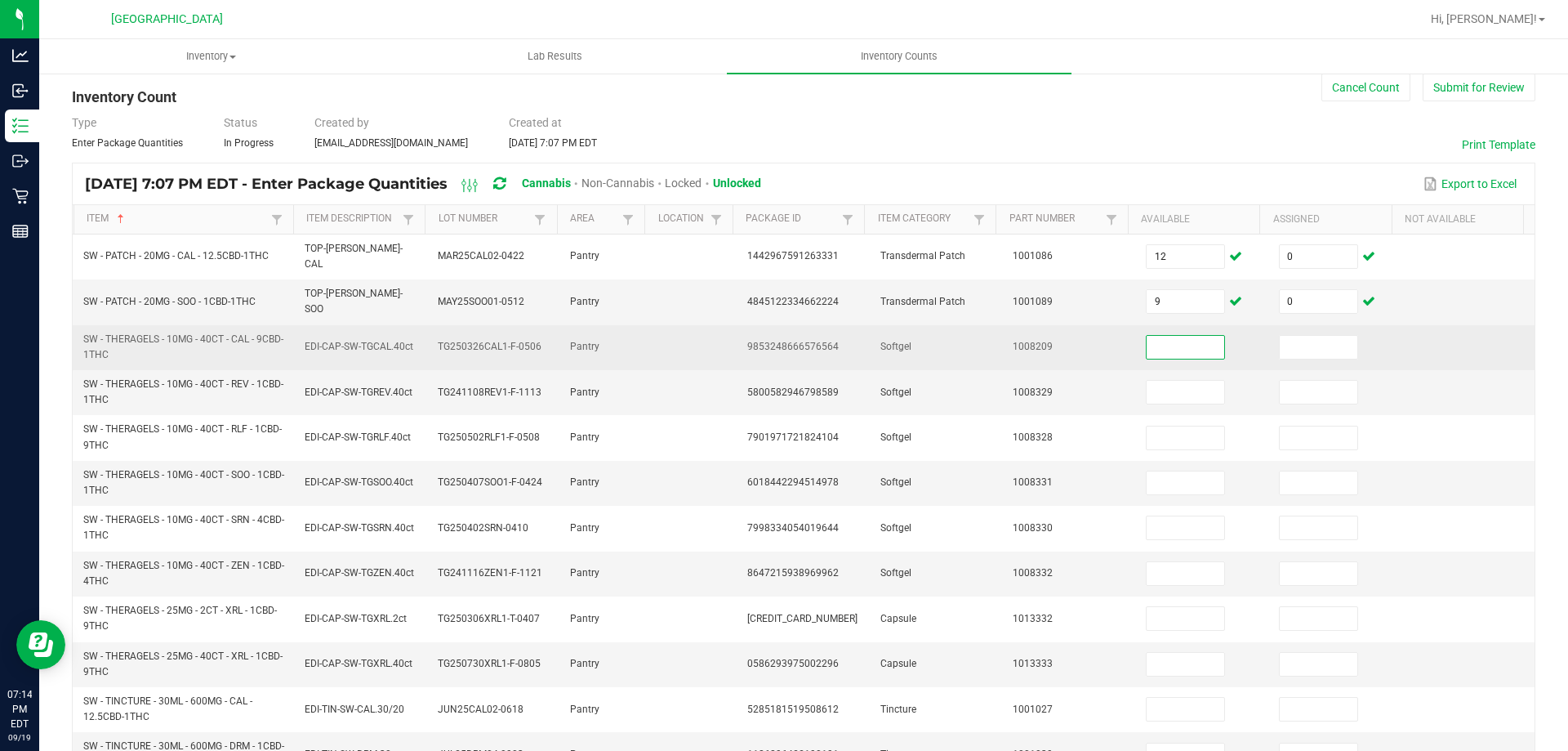
scroll to position [82, 0]
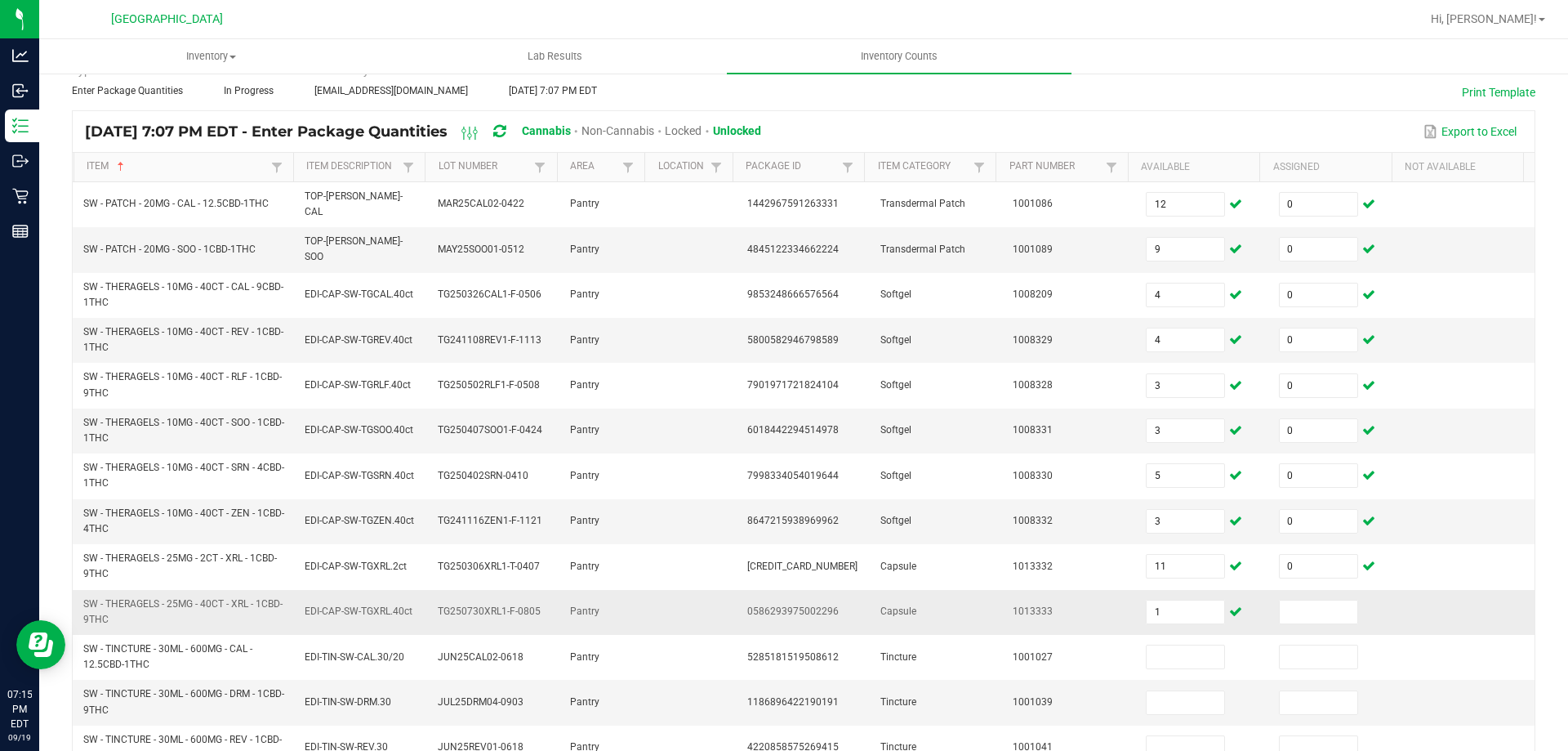
click at [1338, 603] on td at bounding box center [1336, 612] width 133 height 45
click at [1322, 601] on input at bounding box center [1319, 612] width 78 height 23
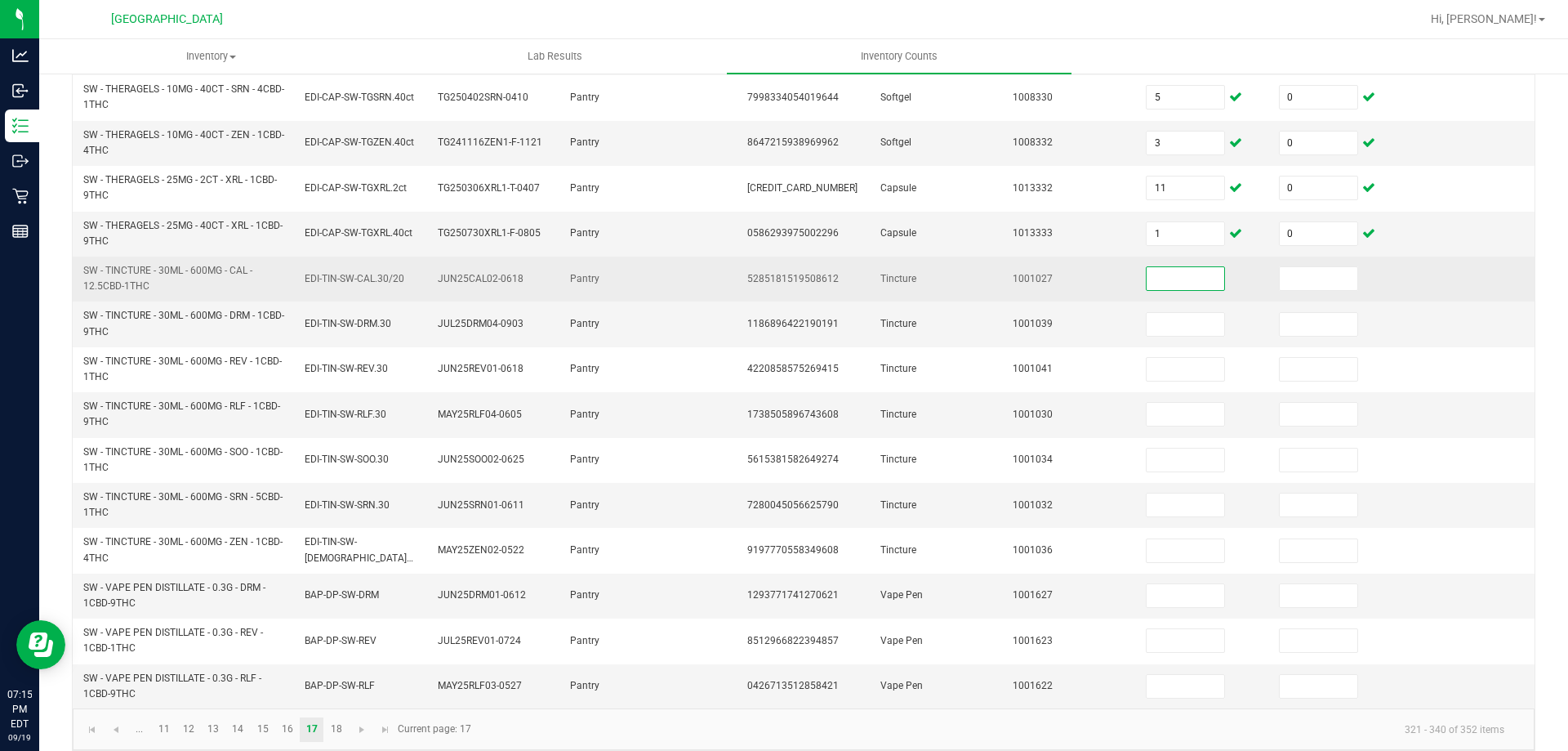
scroll to position [464, 0]
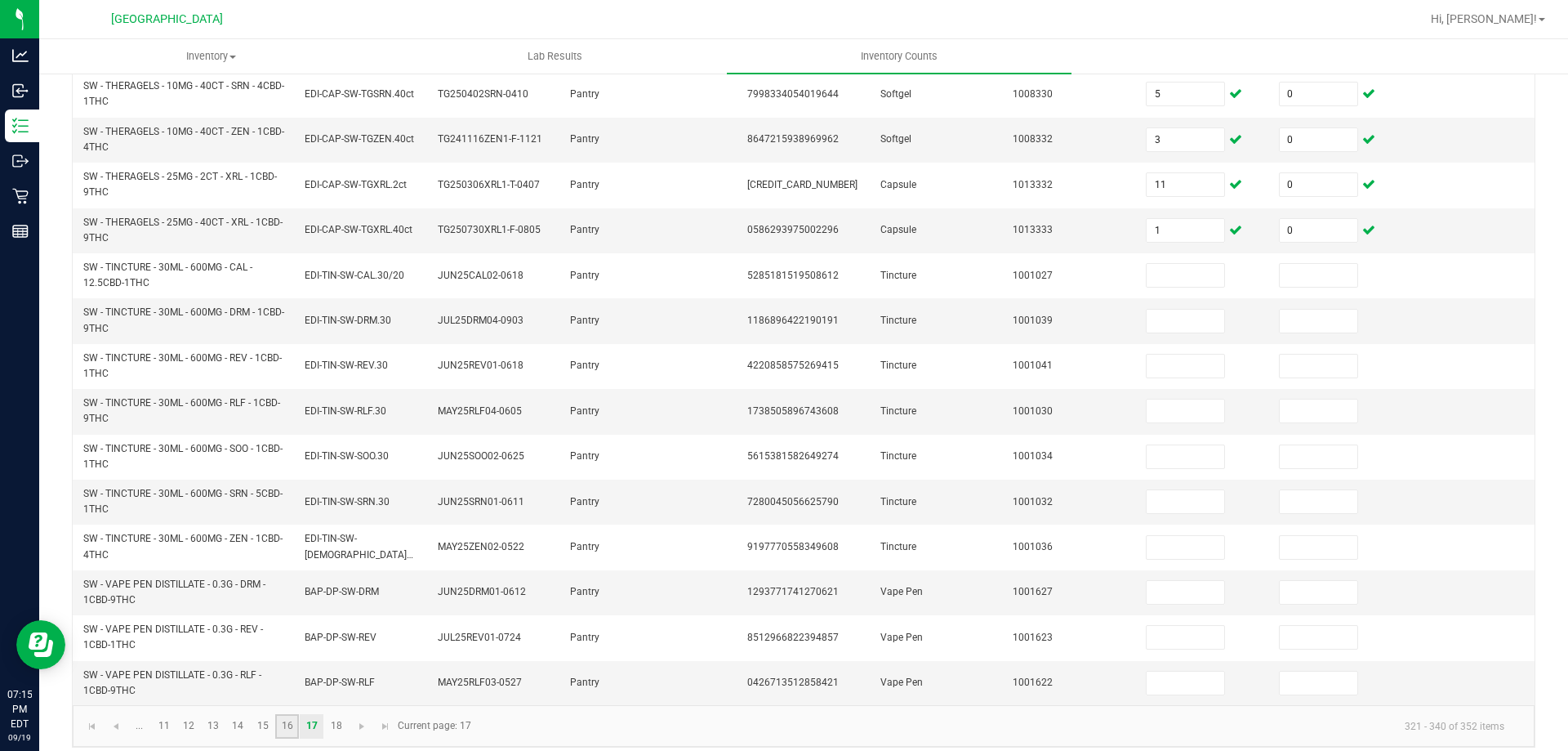
click at [283, 714] on link "16" at bounding box center [287, 726] width 23 height 24
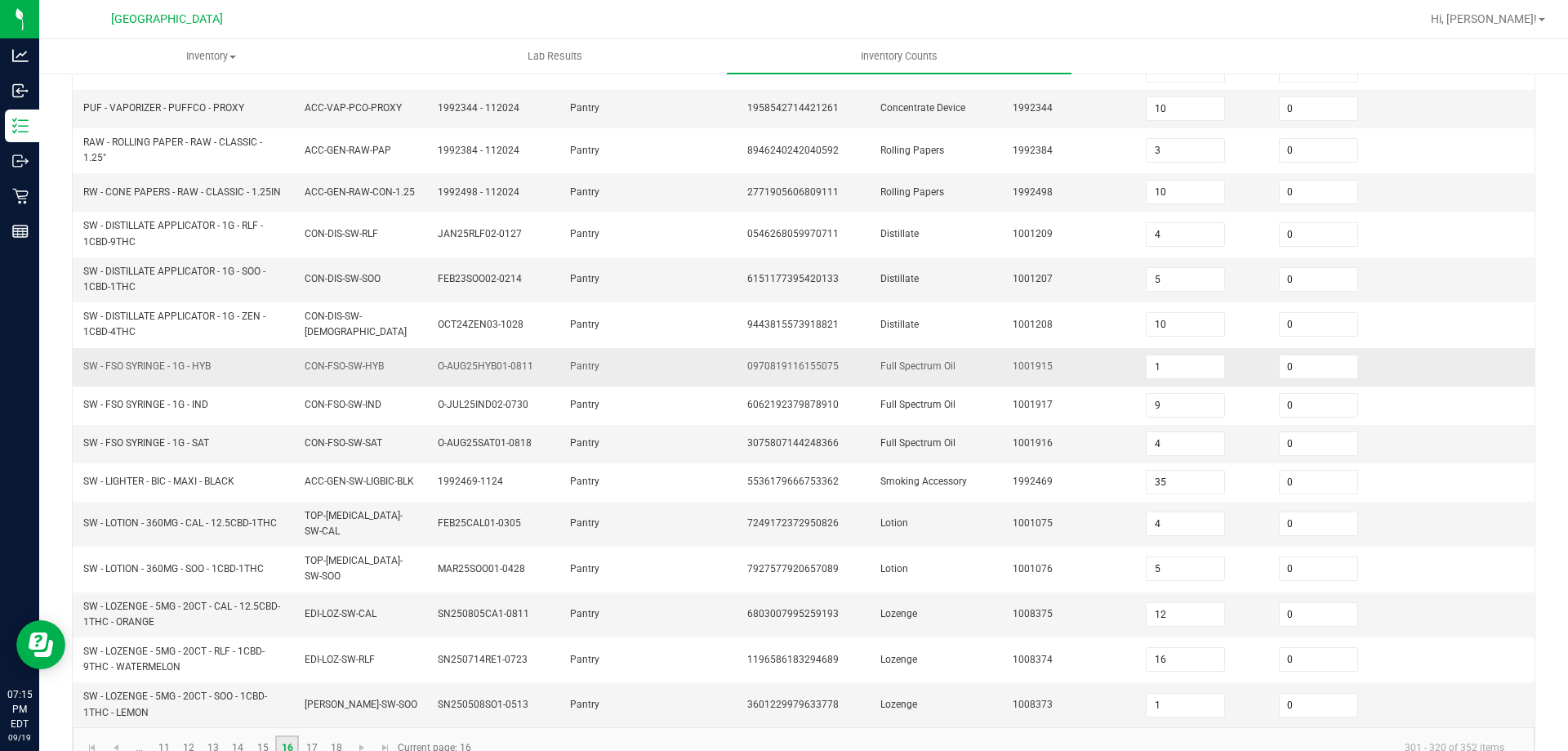
scroll to position [407, 0]
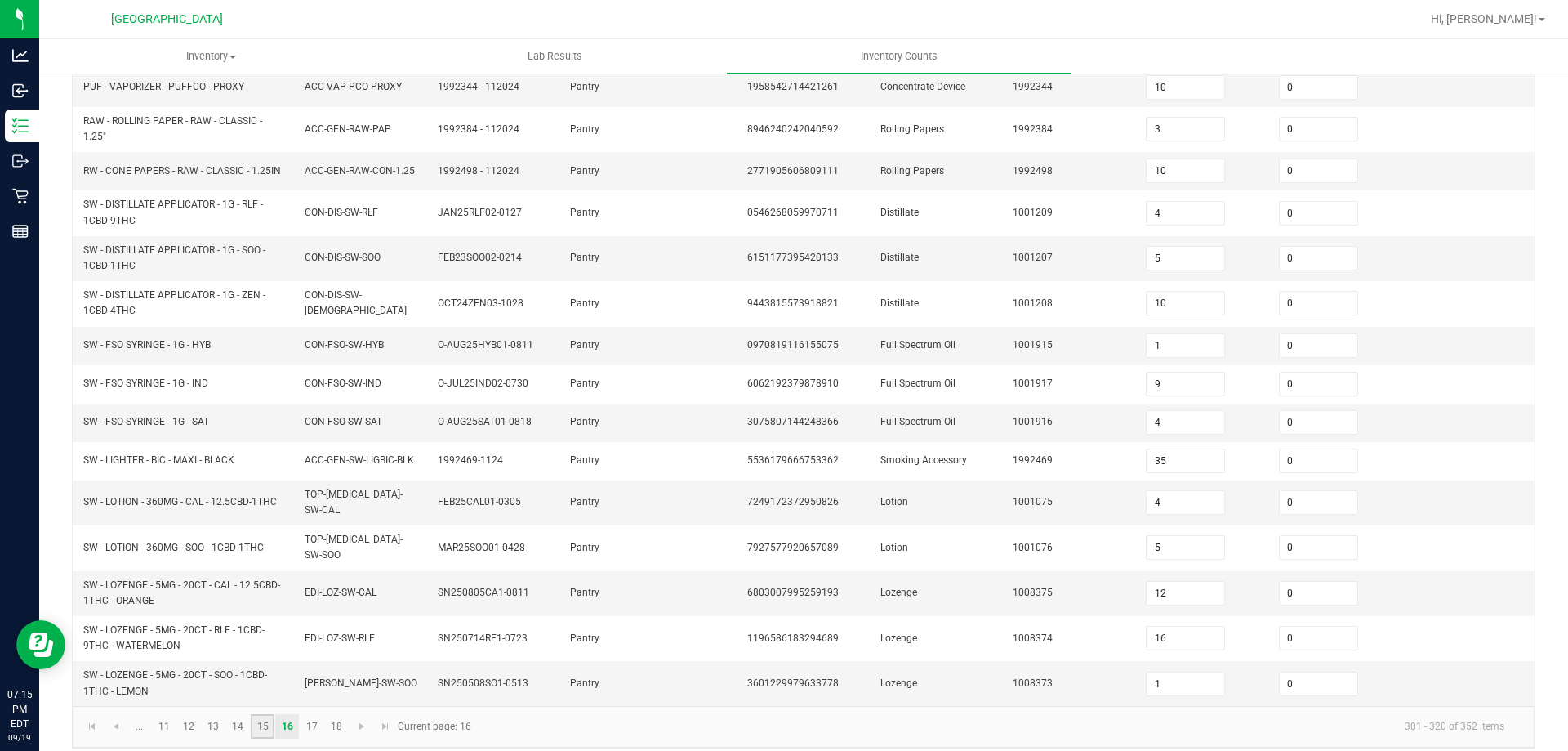
click at [261, 715] on link "15" at bounding box center [262, 726] width 23 height 24
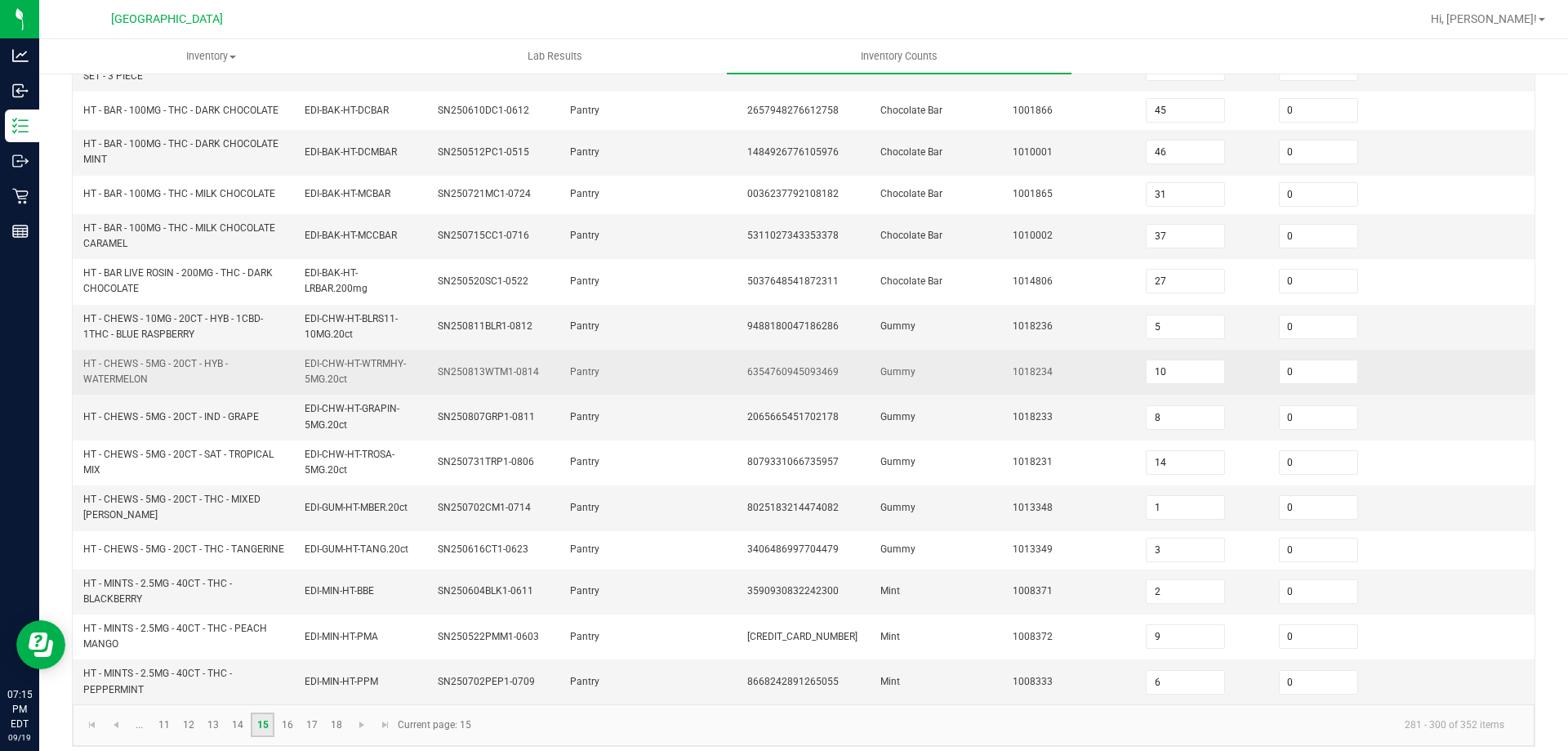
scroll to position [464, 0]
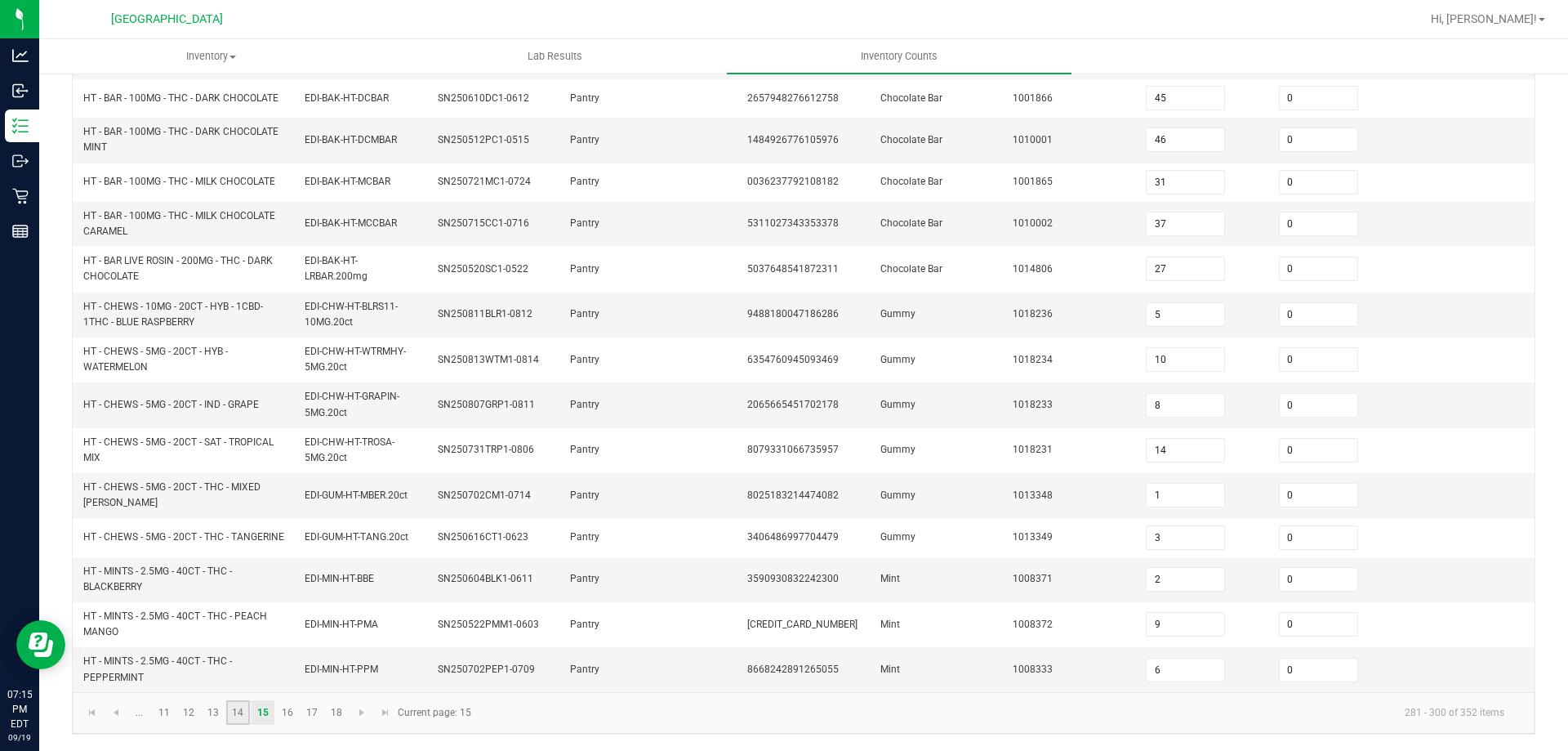
click at [242, 714] on link "14" at bounding box center [237, 712] width 23 height 24
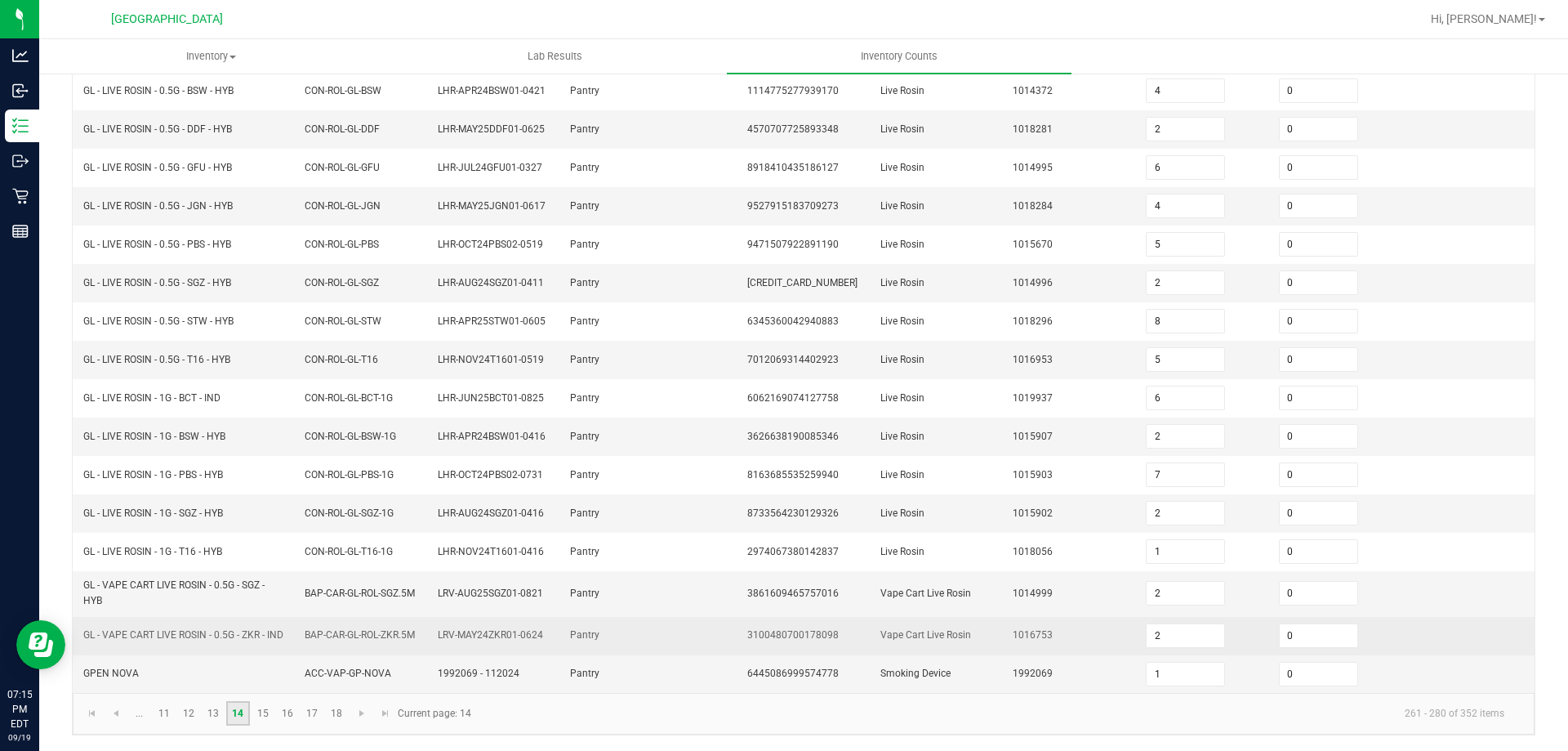
scroll to position [353, 0]
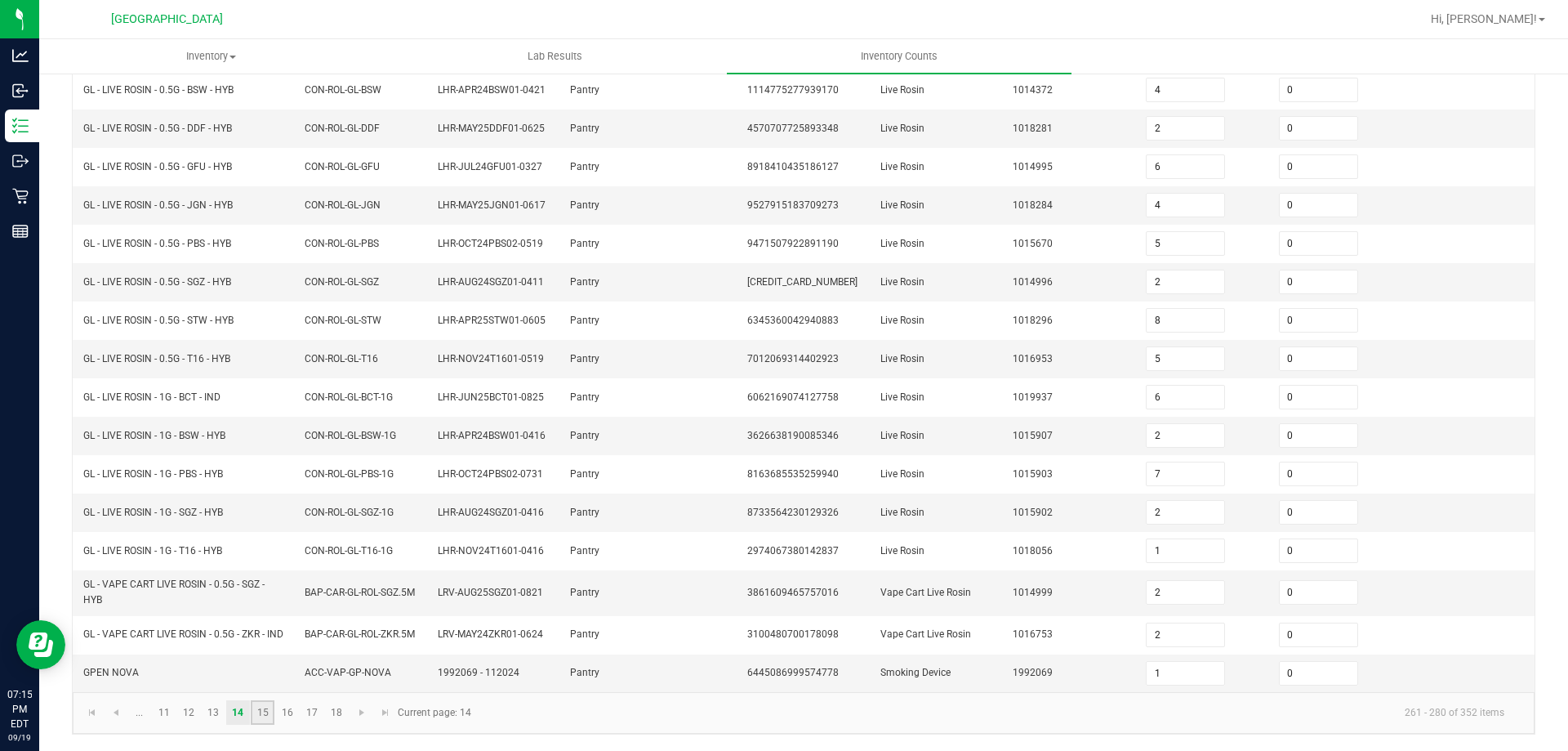
click at [265, 704] on link "15" at bounding box center [262, 712] width 23 height 24
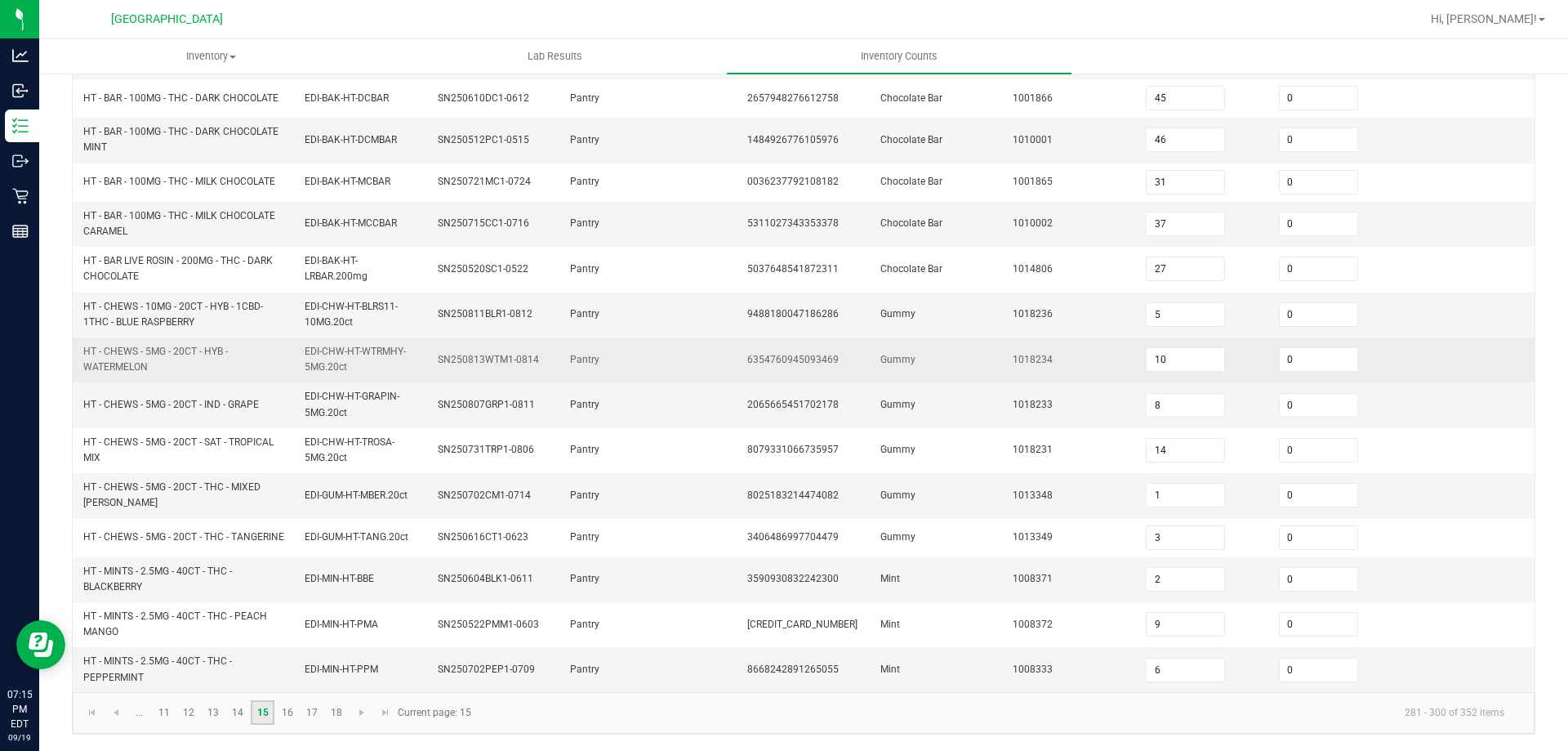
scroll to position [464, 0]
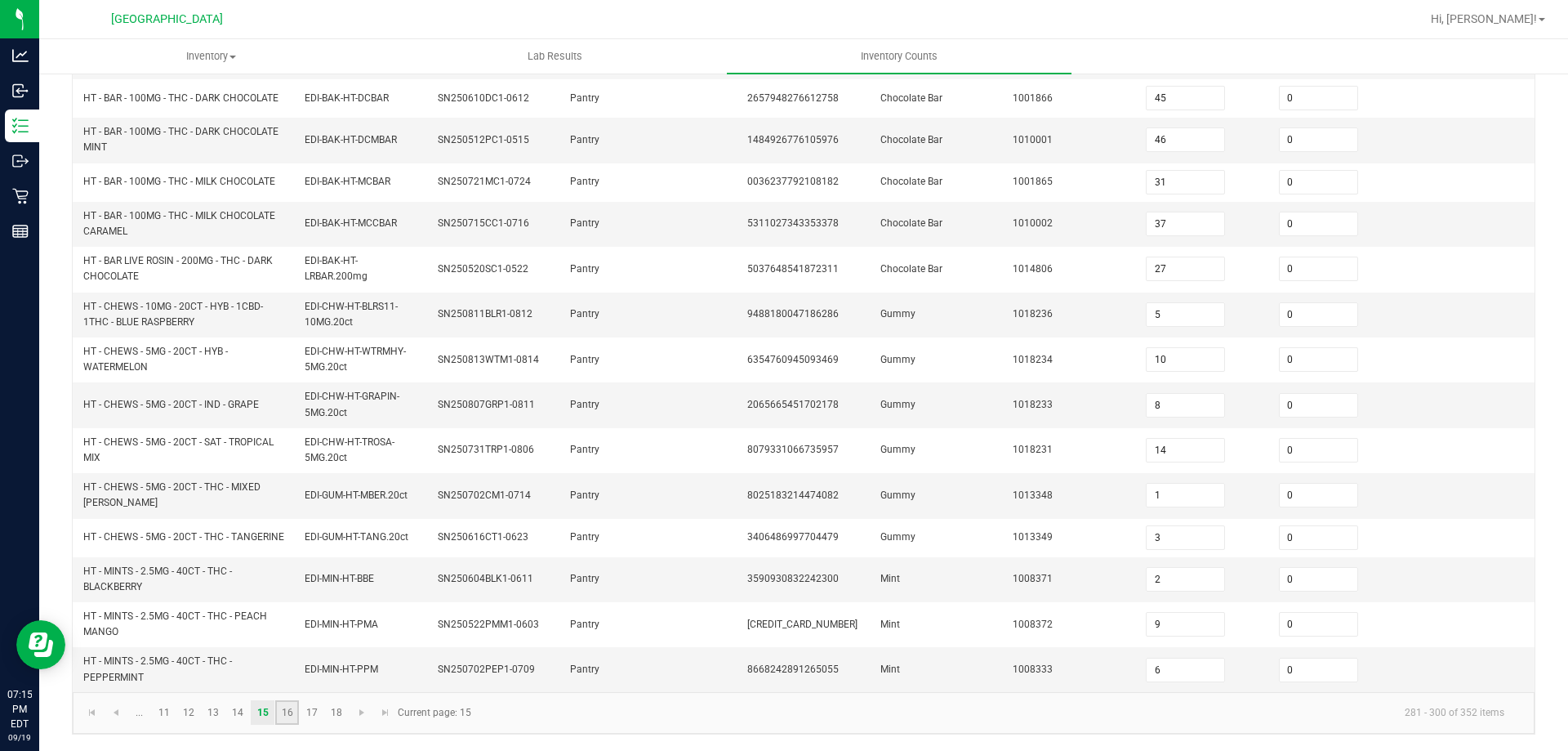
click at [289, 711] on link "16" at bounding box center [287, 712] width 23 height 24
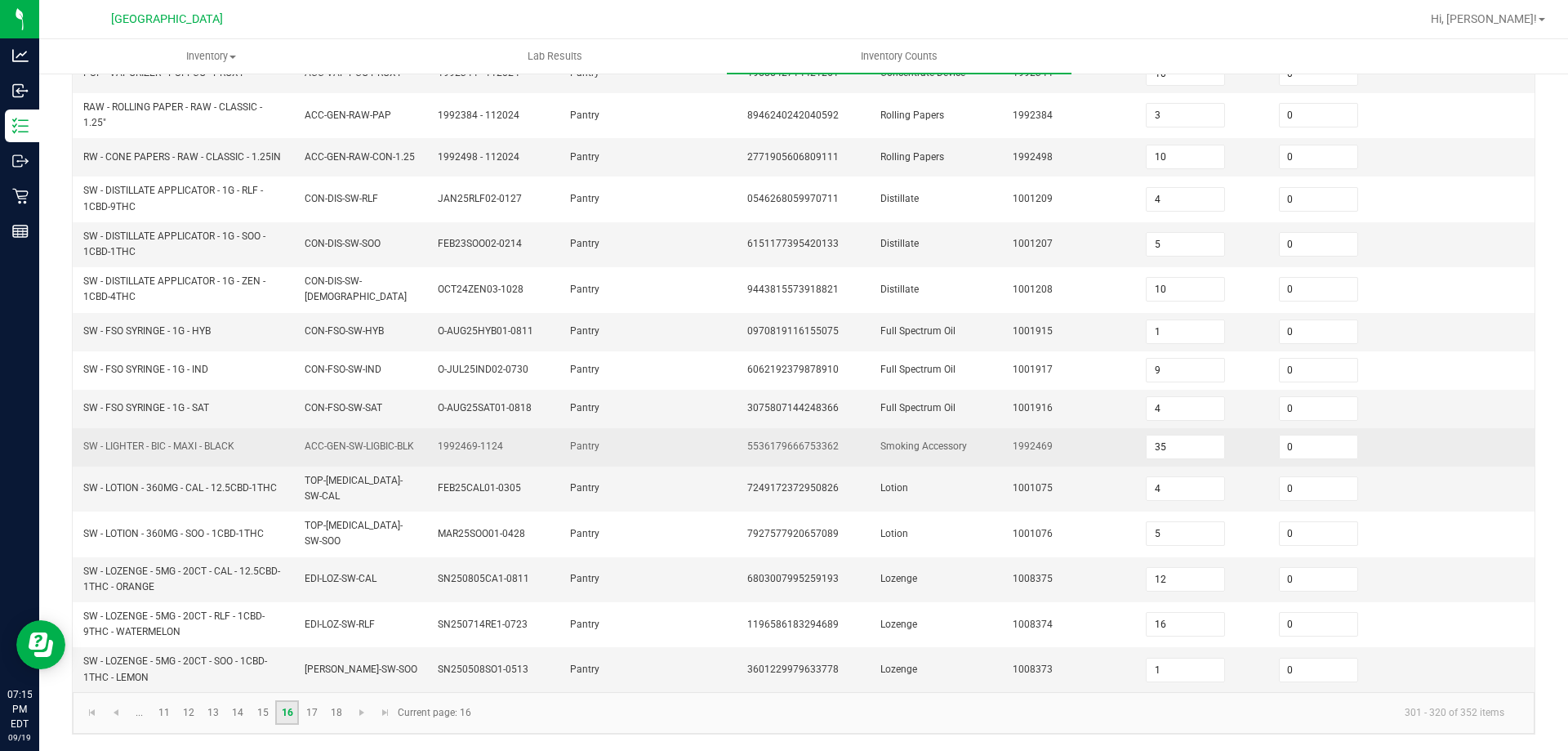
scroll to position [407, 0]
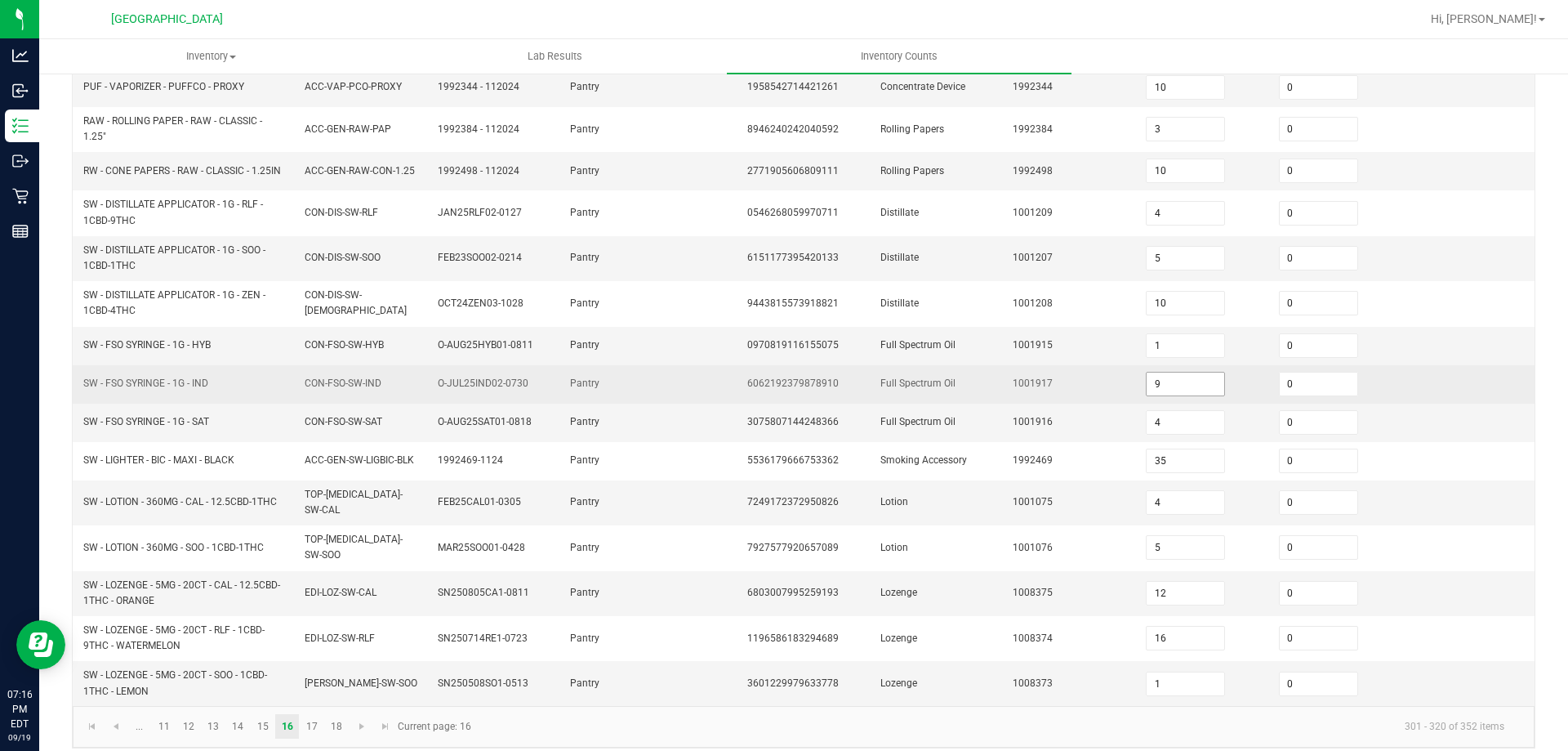
click at [1164, 389] on input "9" at bounding box center [1186, 384] width 78 height 23
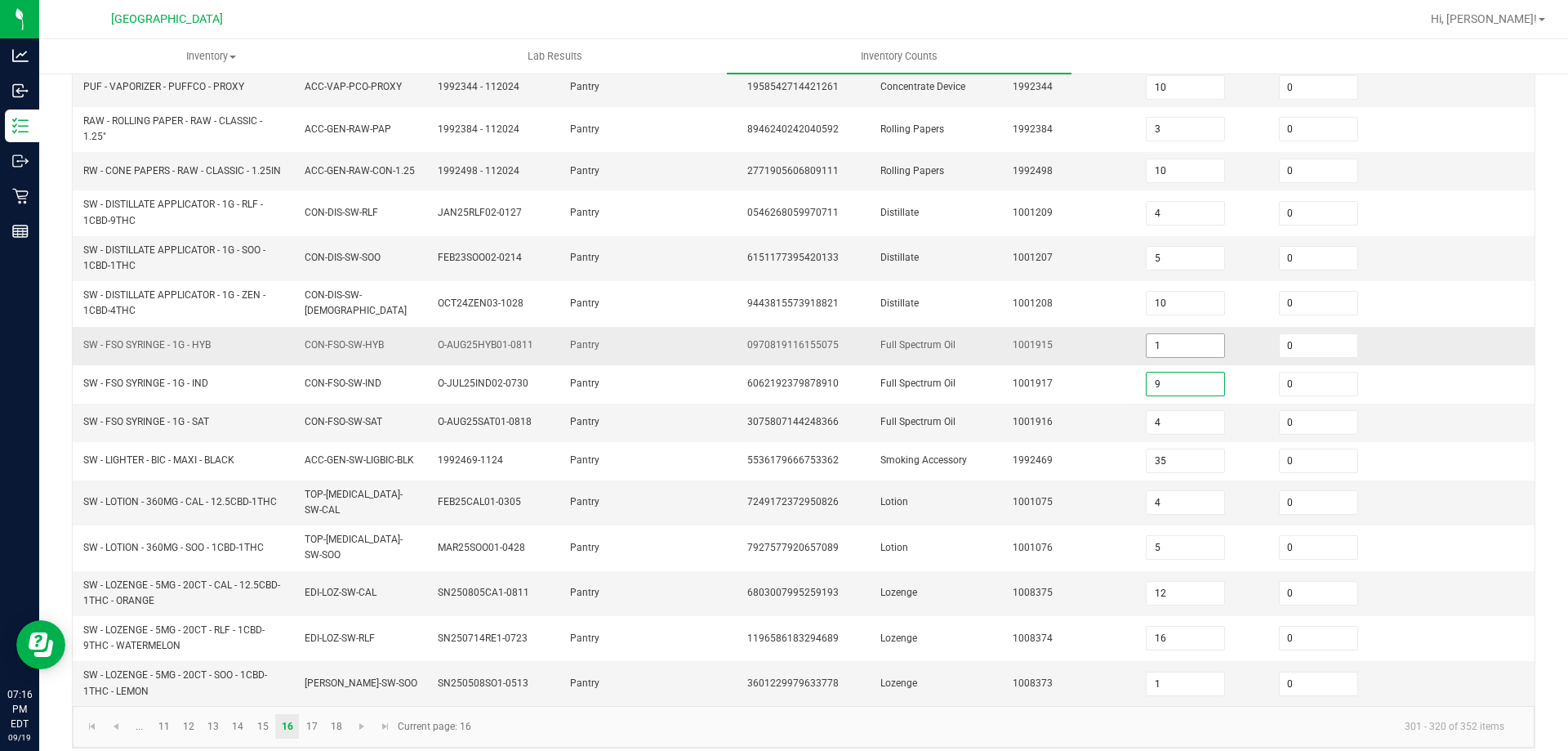
click at [1158, 340] on input "1" at bounding box center [1186, 345] width 78 height 23
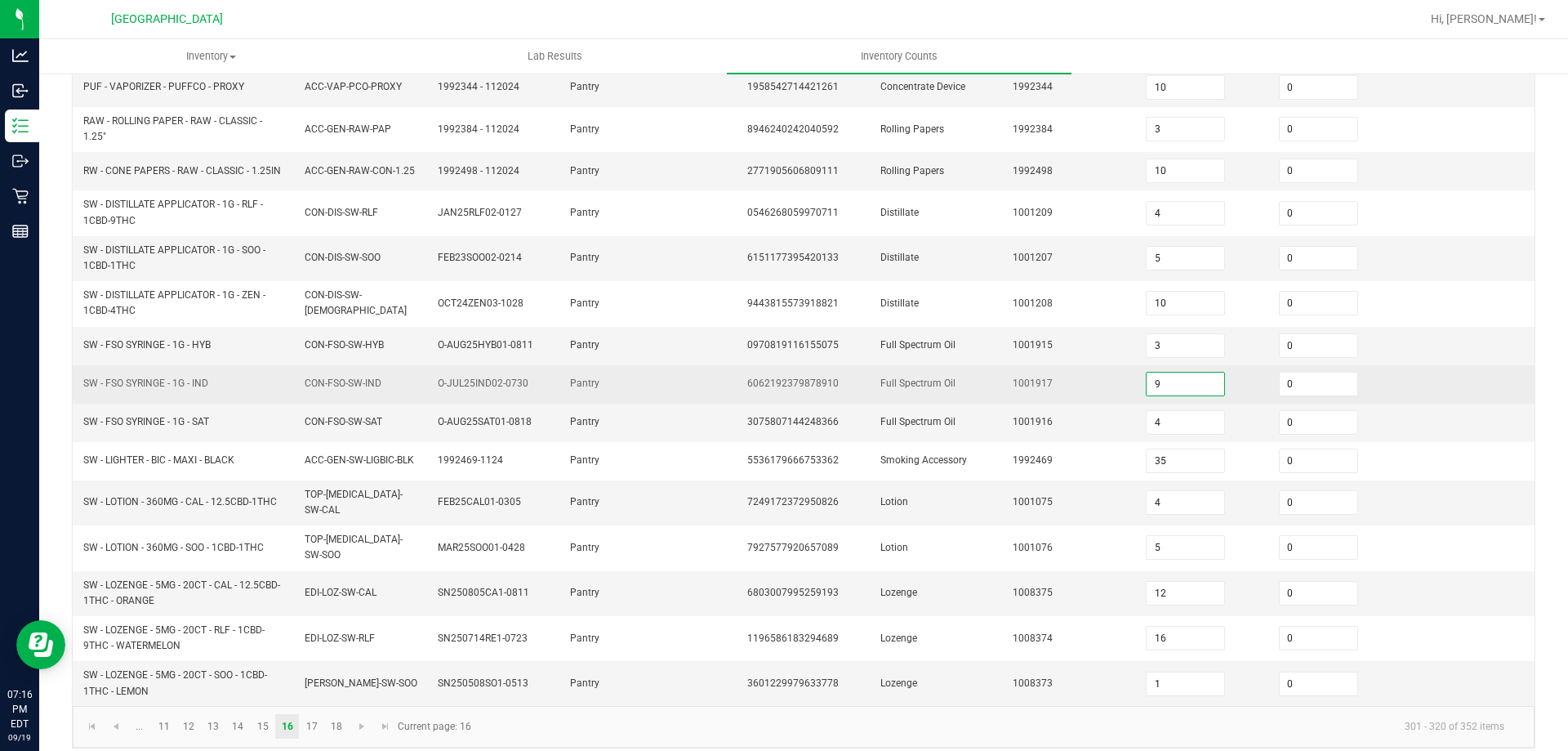
click at [1177, 386] on input "9" at bounding box center [1186, 384] width 78 height 23
click at [1105, 384] on td "1001917" at bounding box center [1069, 384] width 133 height 38
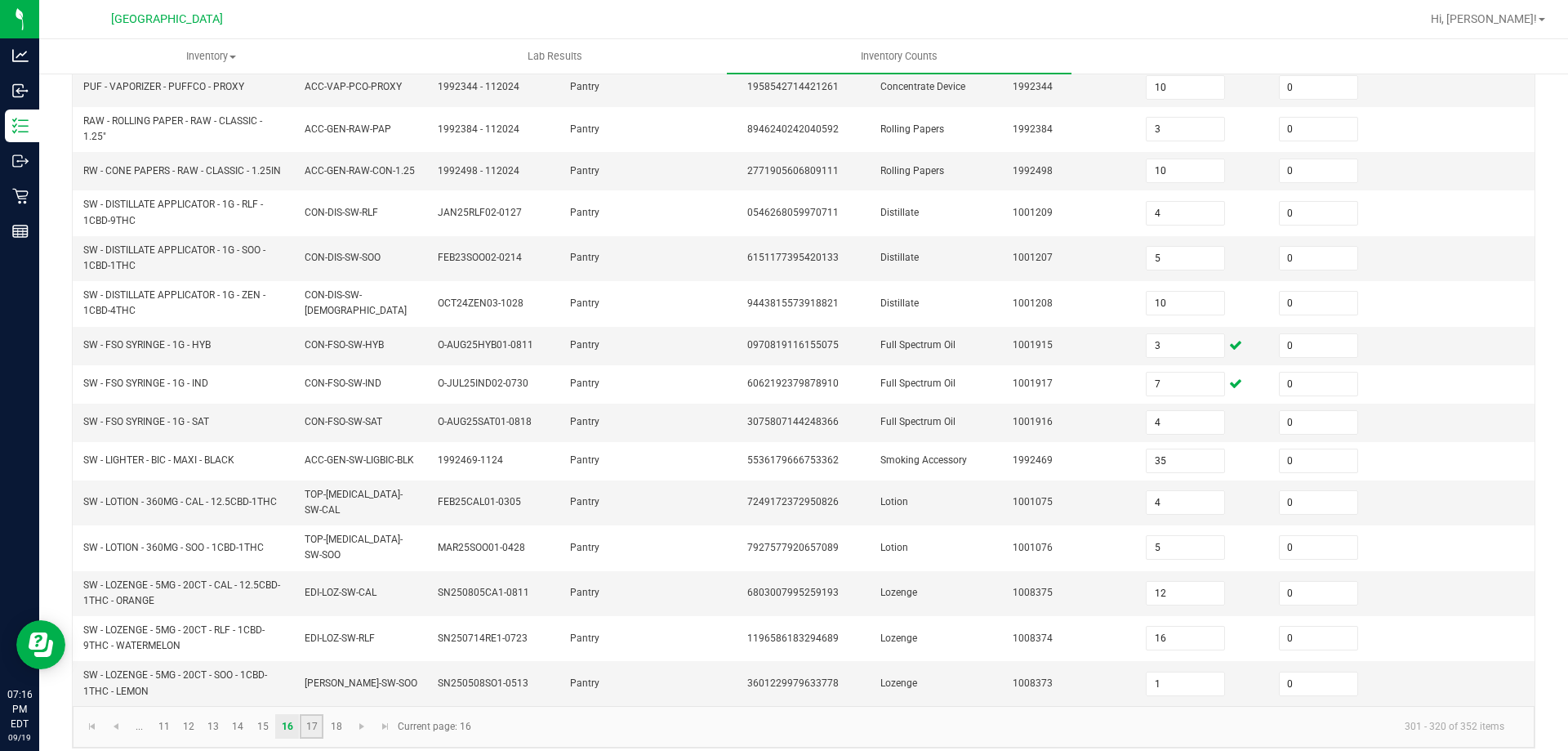
click at [316, 716] on link "17" at bounding box center [311, 726] width 23 height 24
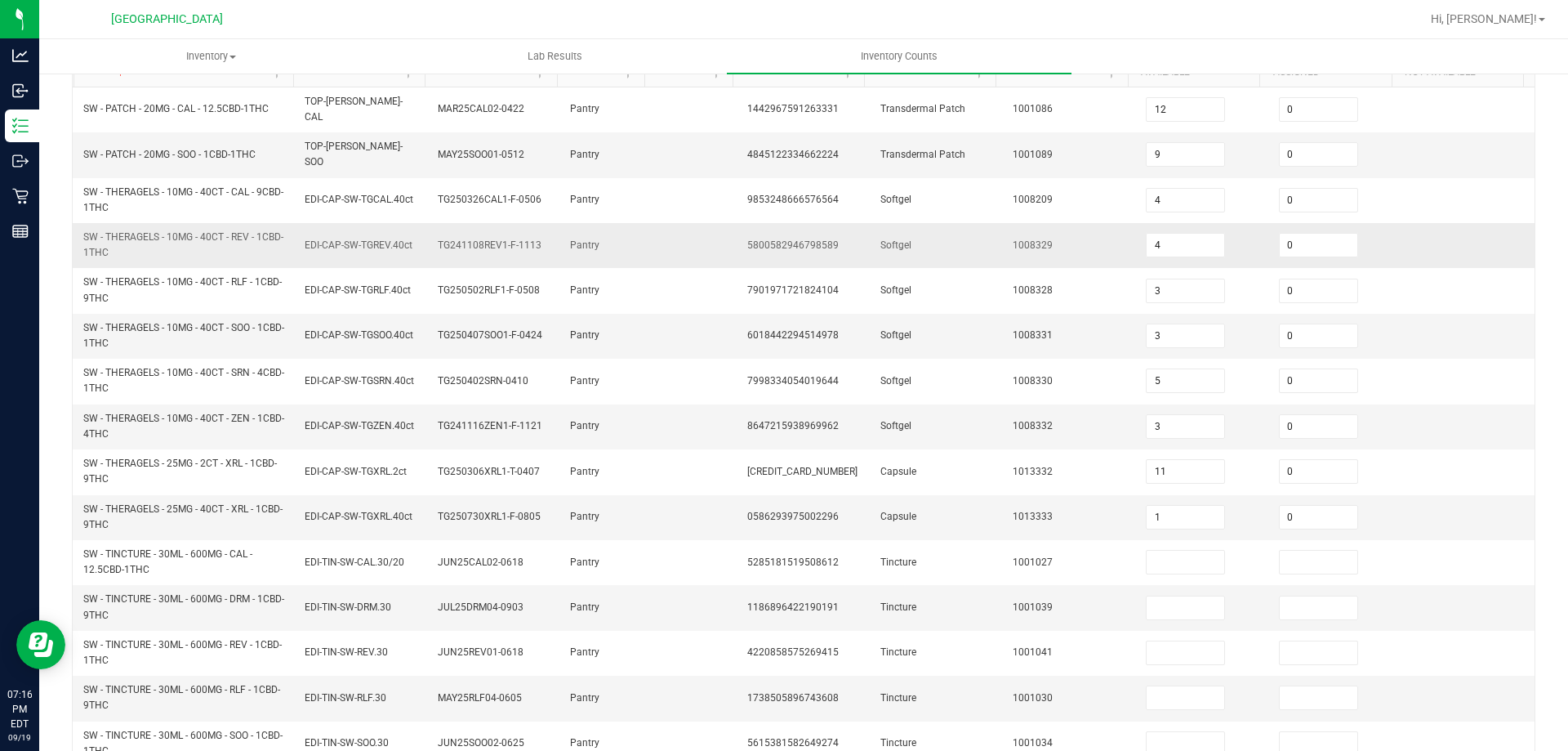
scroll to position [464, 0]
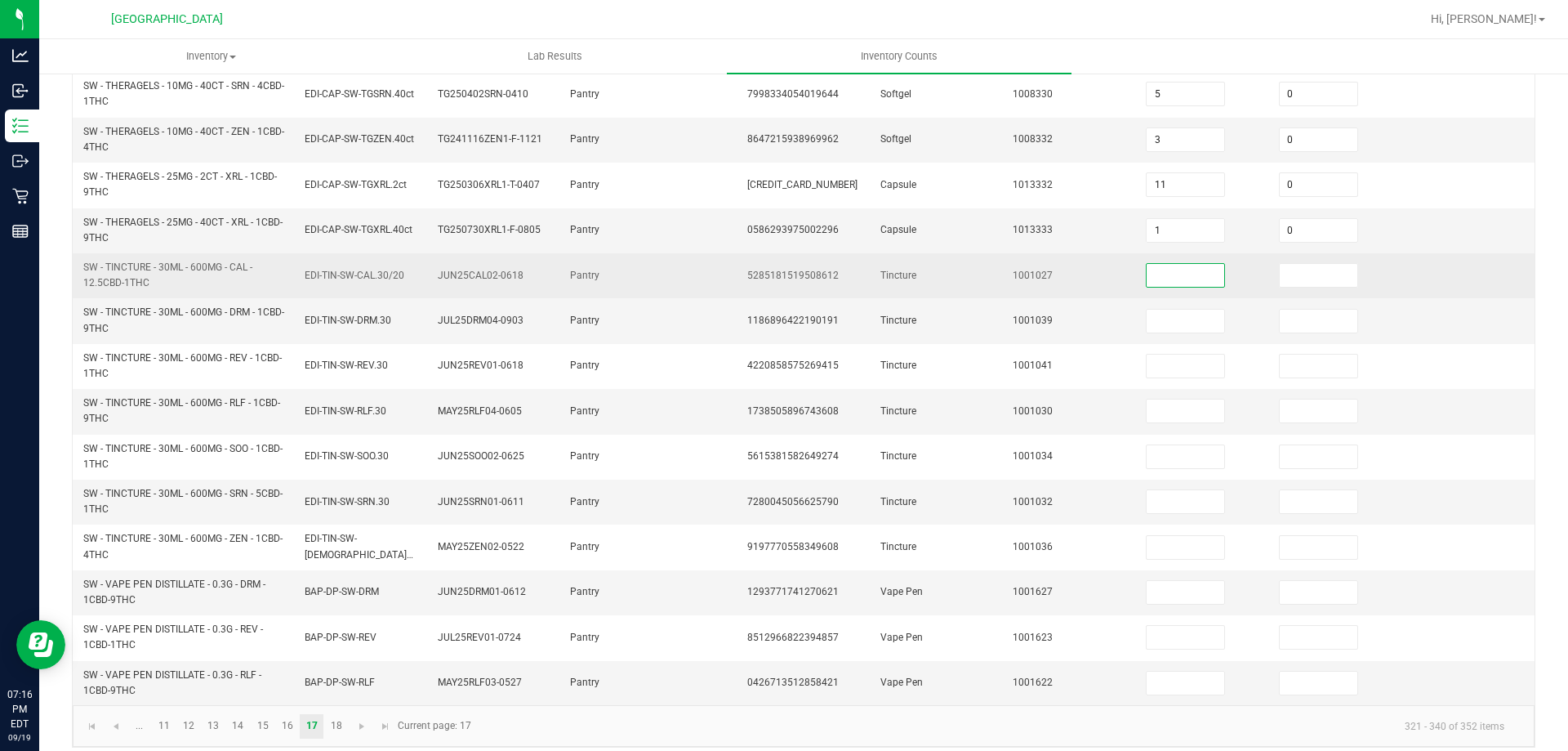
click at [1150, 266] on input at bounding box center [1186, 275] width 78 height 23
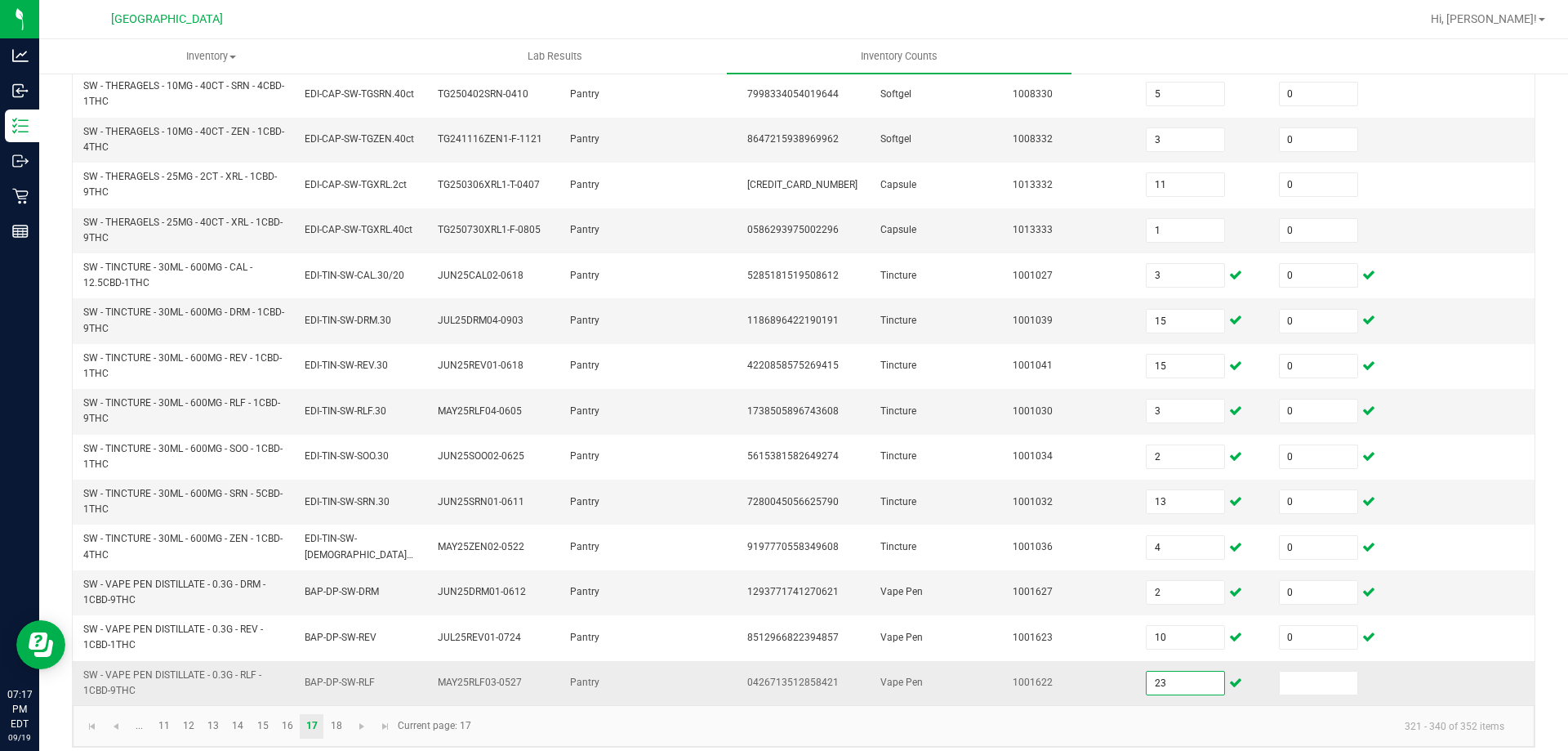
click at [1170, 672] on input "23" at bounding box center [1186, 683] width 78 height 23
click at [332, 715] on link "18" at bounding box center [336, 726] width 23 height 24
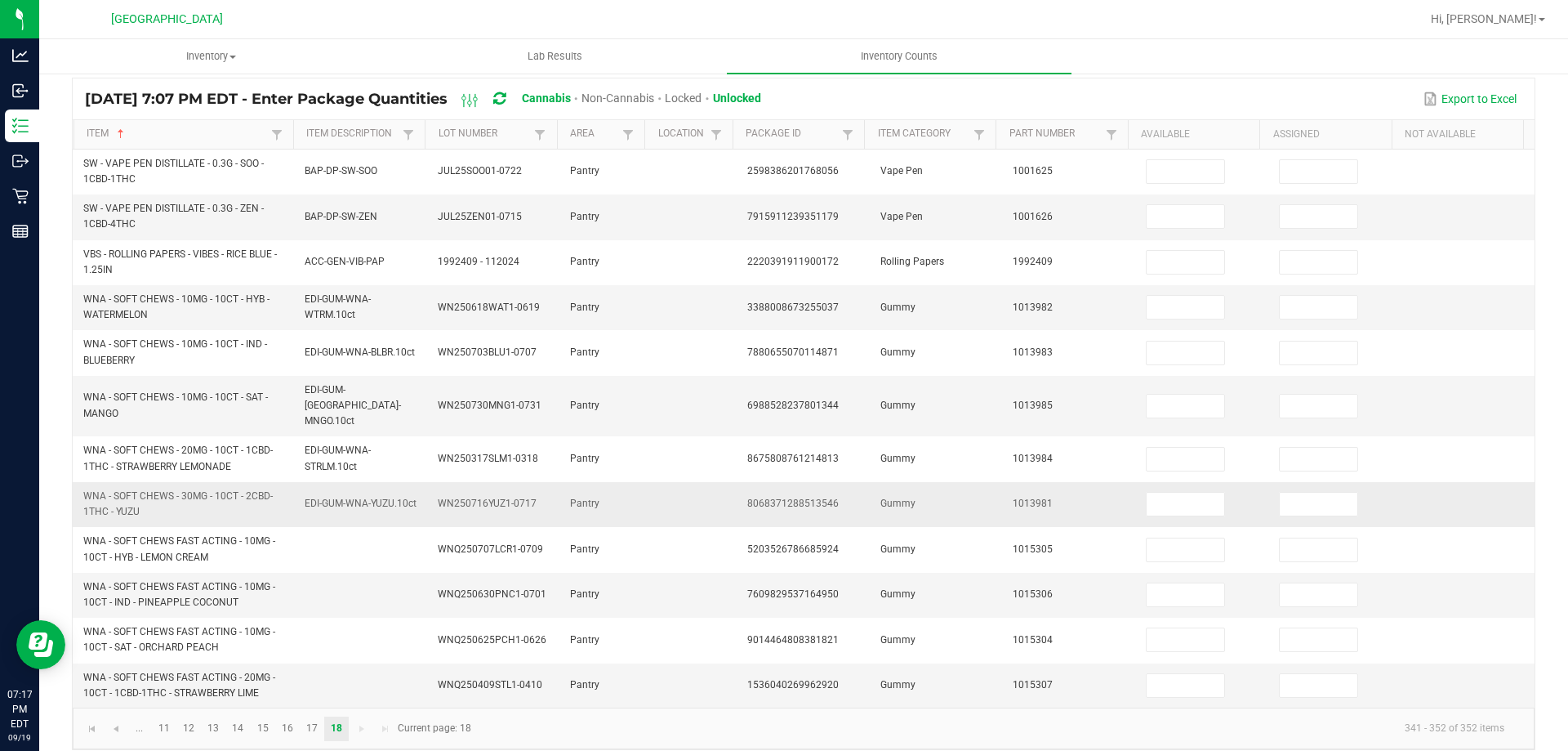
scroll to position [0, 0]
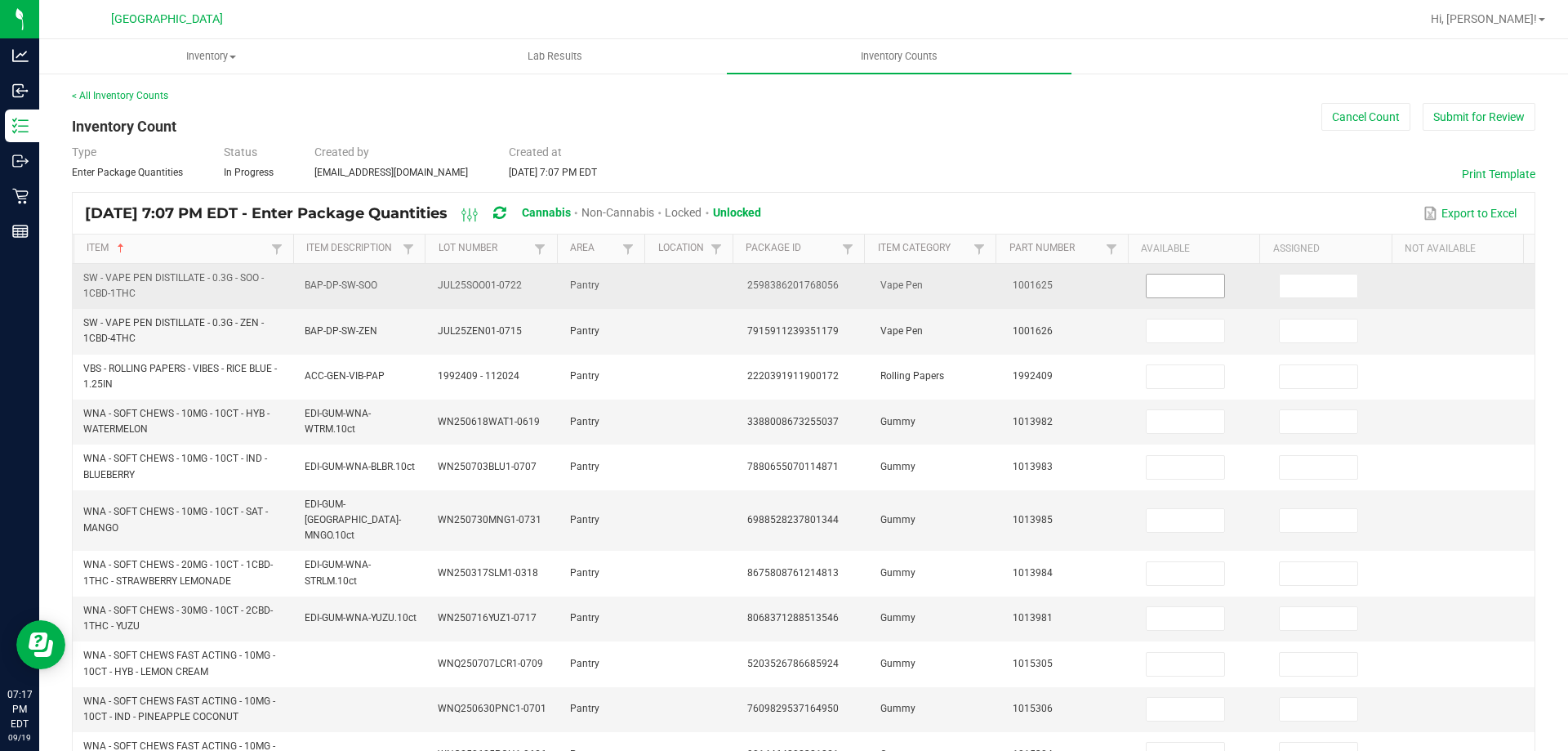
click at [1147, 293] on input at bounding box center [1186, 286] width 78 height 23
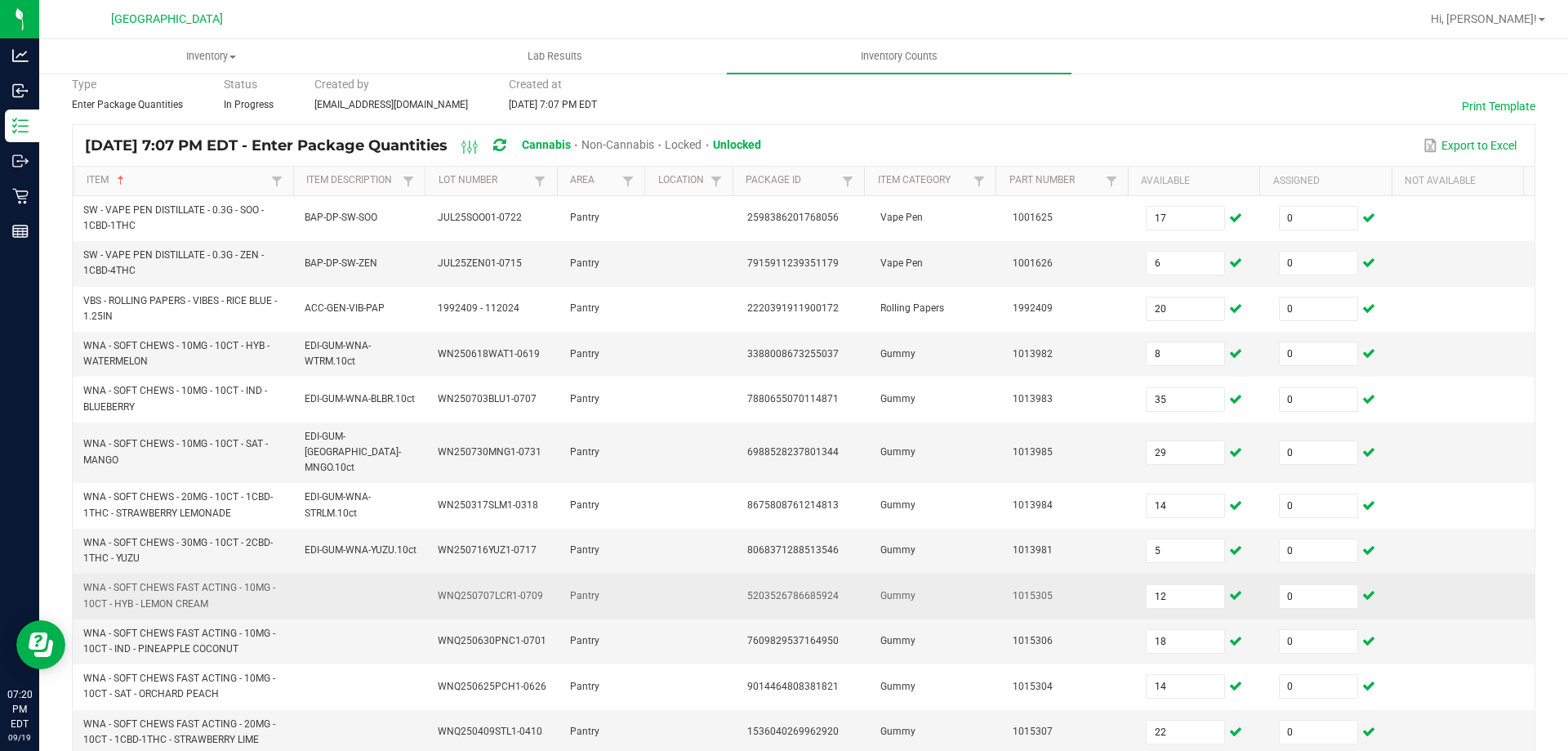
scroll to position [115, 0]
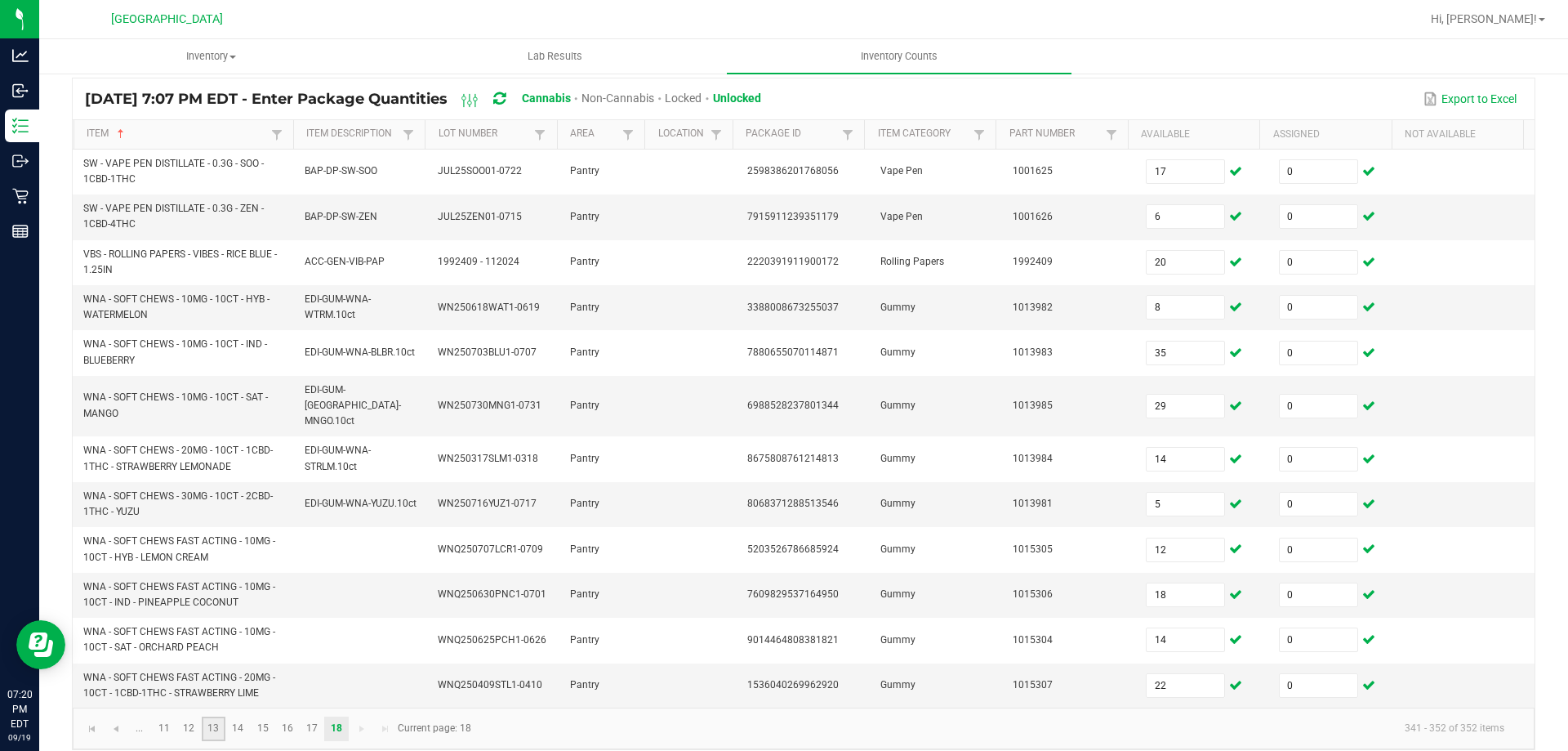
click at [218, 716] on link "13" at bounding box center [213, 729] width 23 height 24
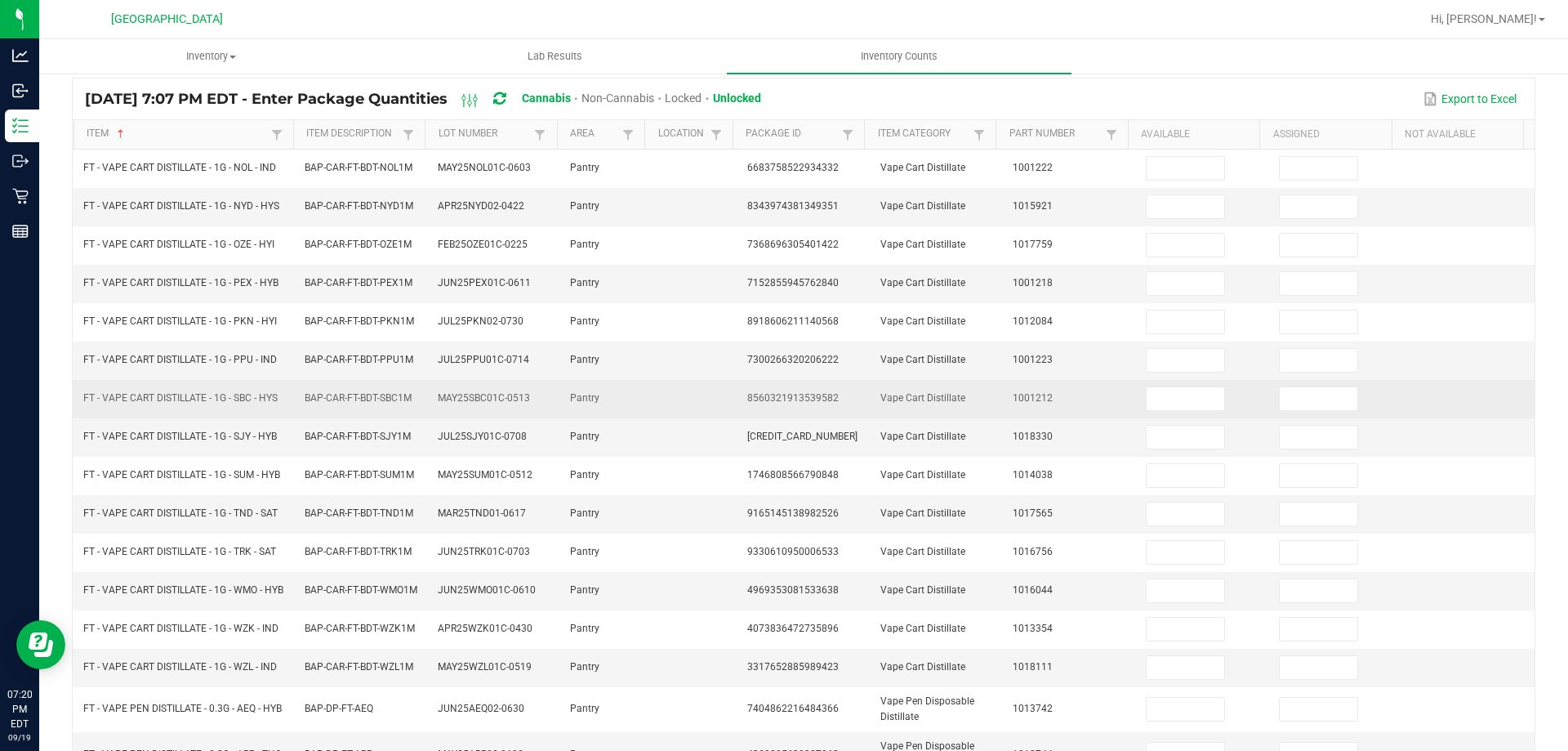
scroll to position [388, 0]
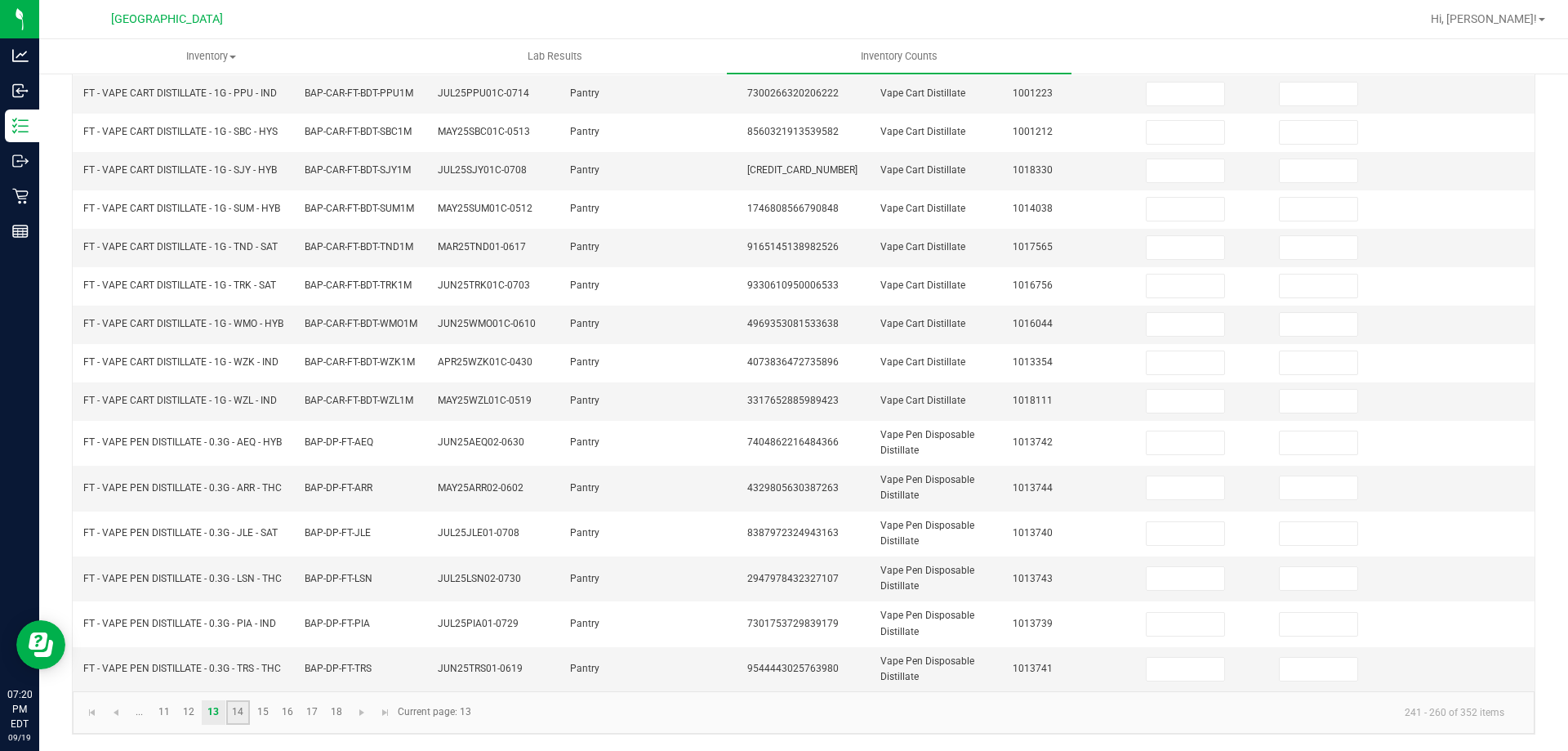
click at [244, 711] on link "14" at bounding box center [237, 712] width 23 height 24
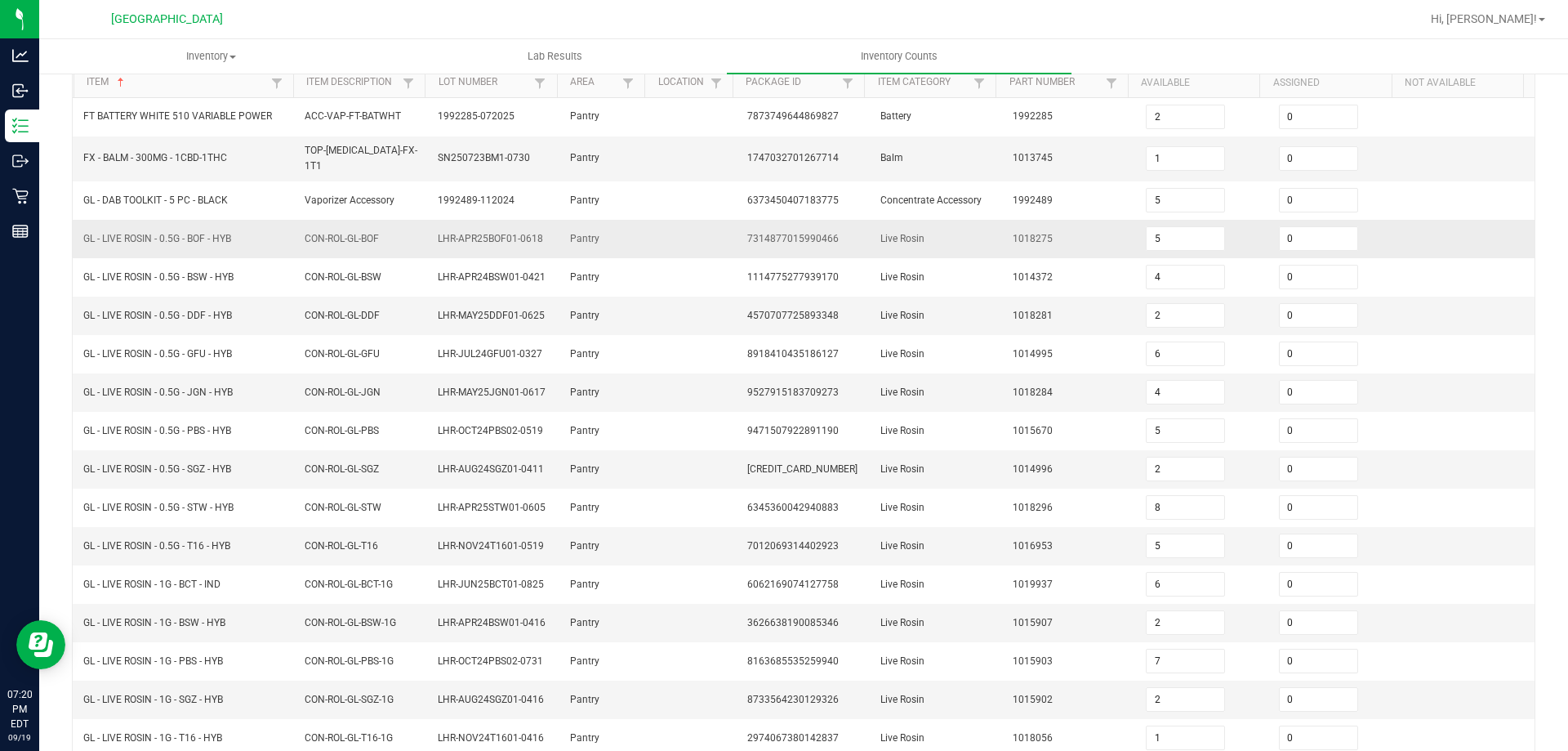
scroll to position [353, 0]
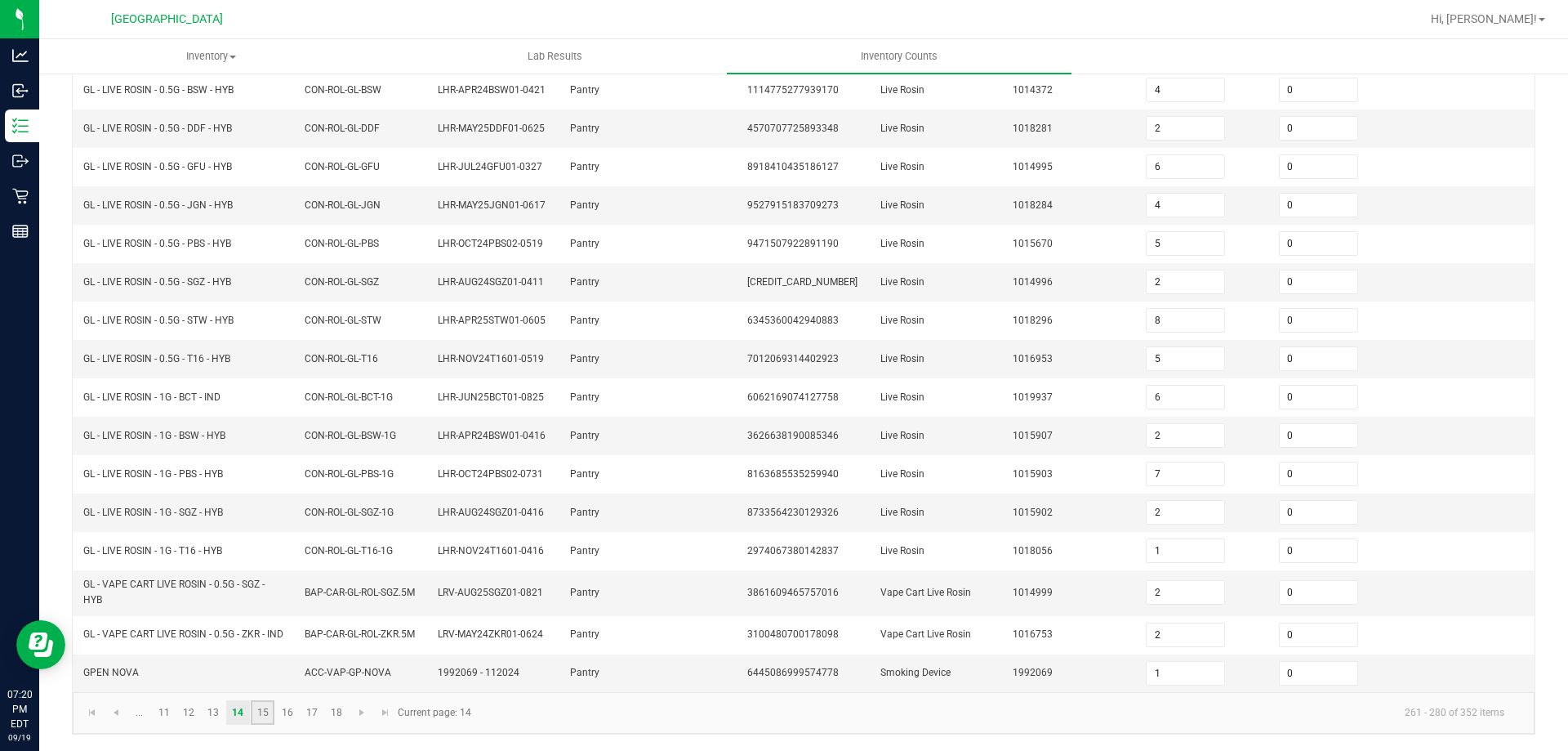
click at [267, 718] on link "15" at bounding box center [262, 712] width 23 height 24
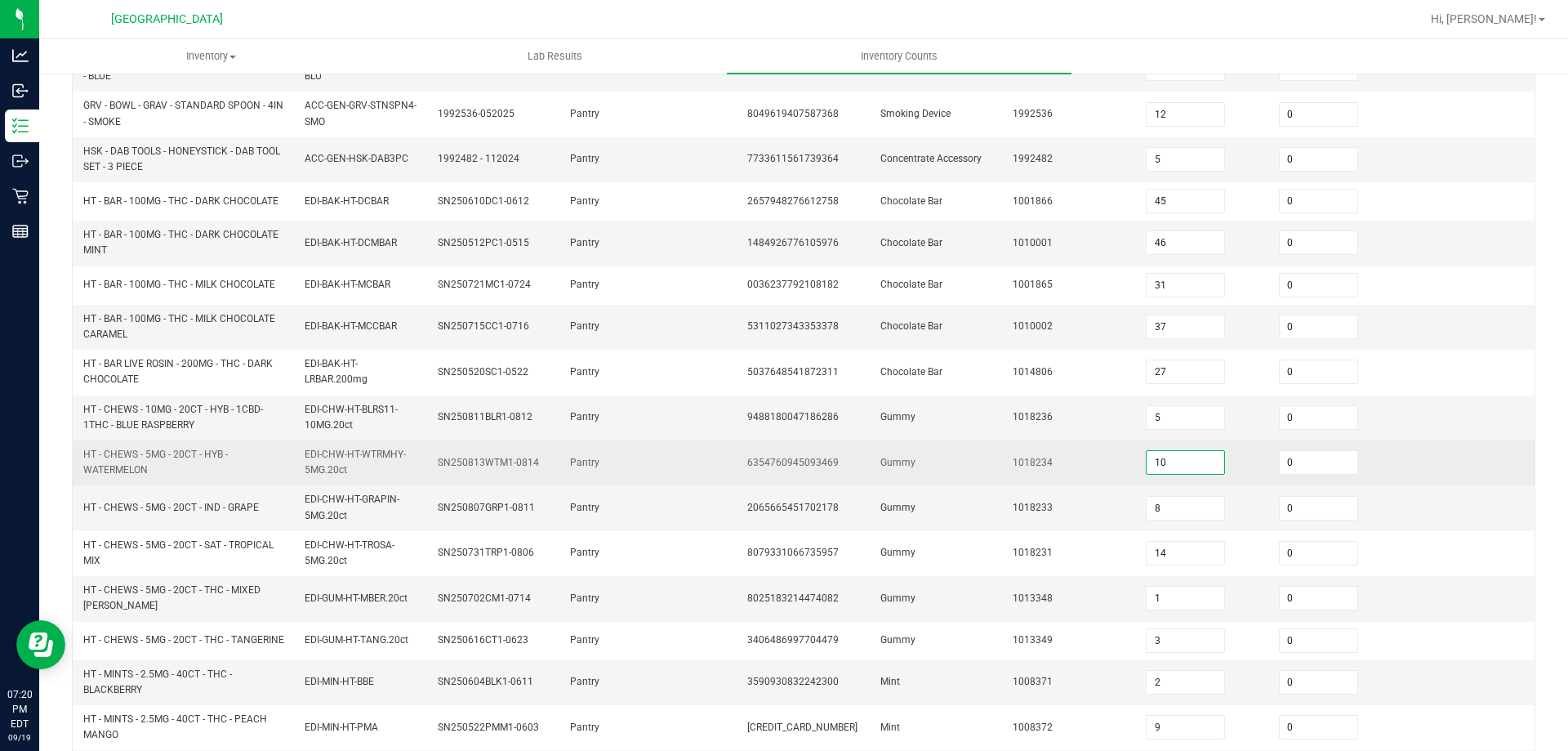
click at [1191, 459] on input "10" at bounding box center [1186, 463] width 78 height 23
click at [1093, 451] on td "1018234" at bounding box center [1069, 463] width 133 height 45
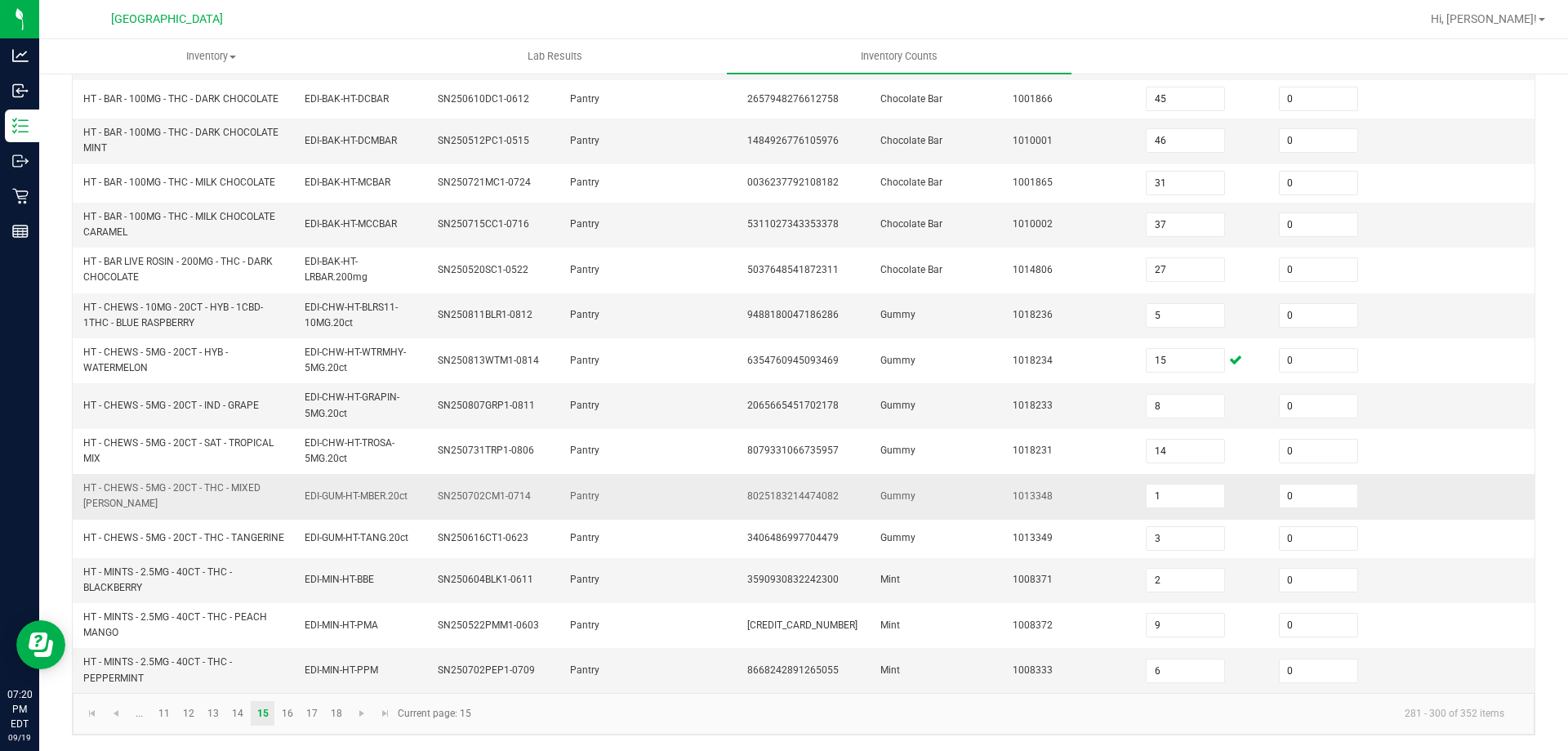
scroll to position [464, 0]
click at [291, 708] on link "16" at bounding box center [287, 712] width 23 height 24
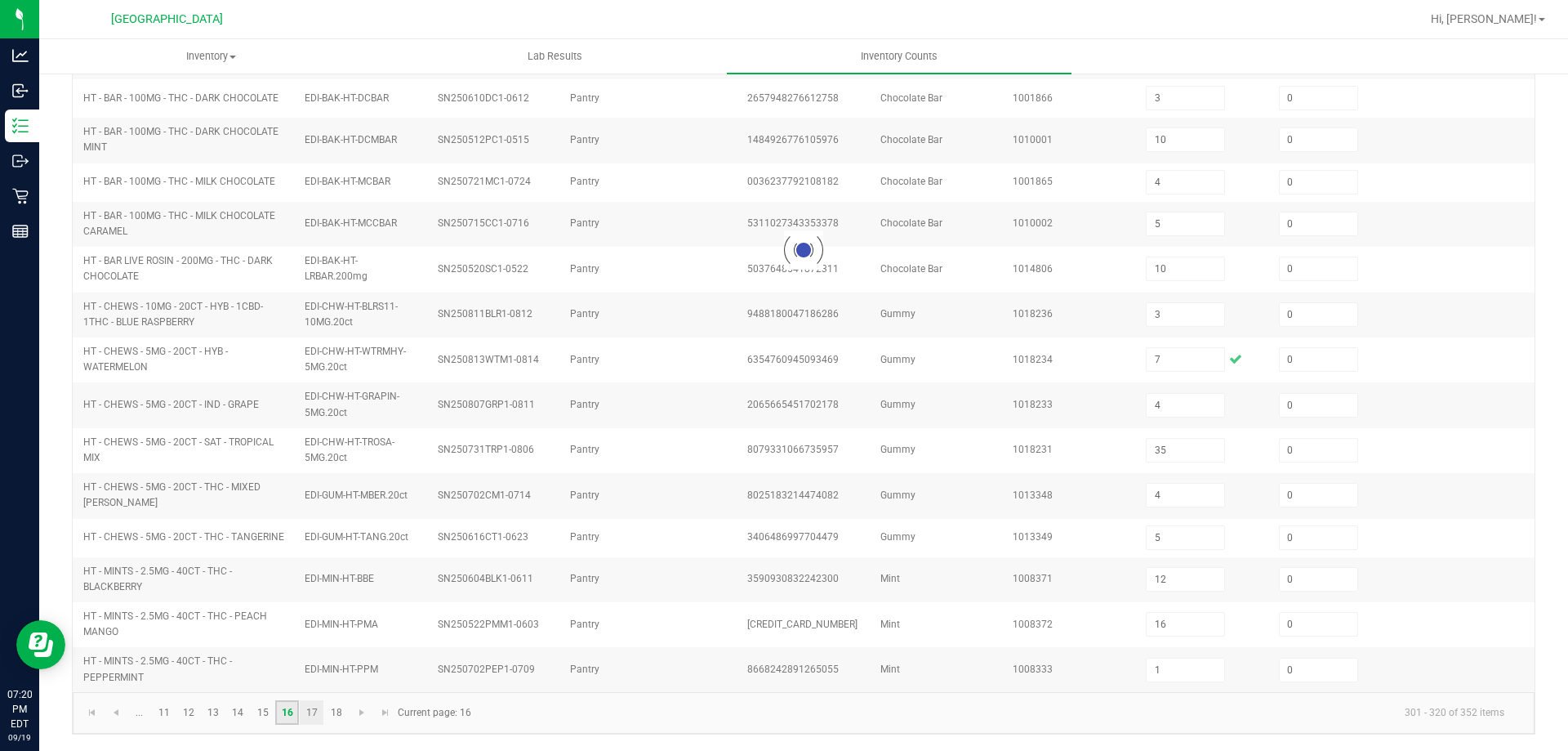
scroll to position [407, 0]
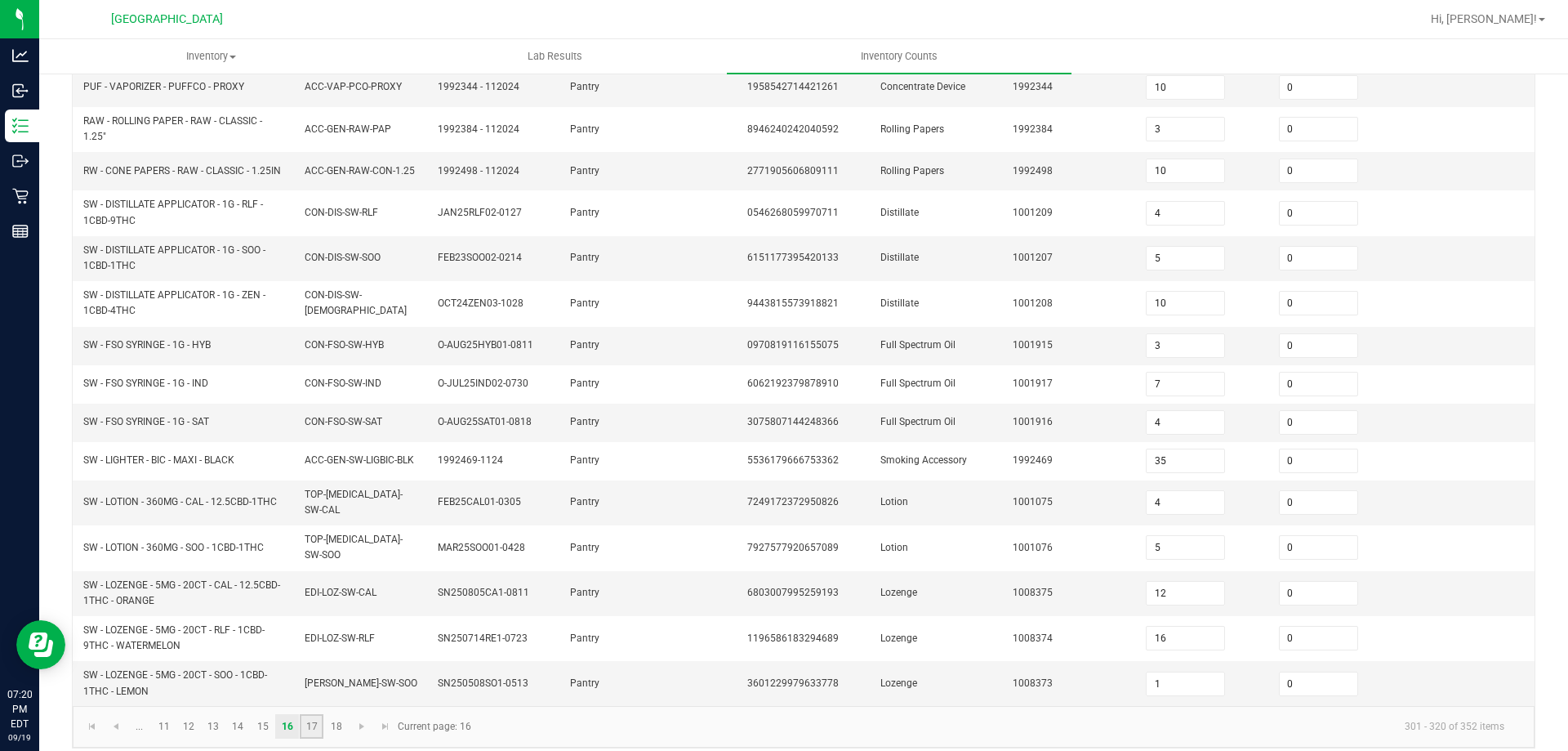
click at [313, 716] on link "17" at bounding box center [311, 726] width 23 height 24
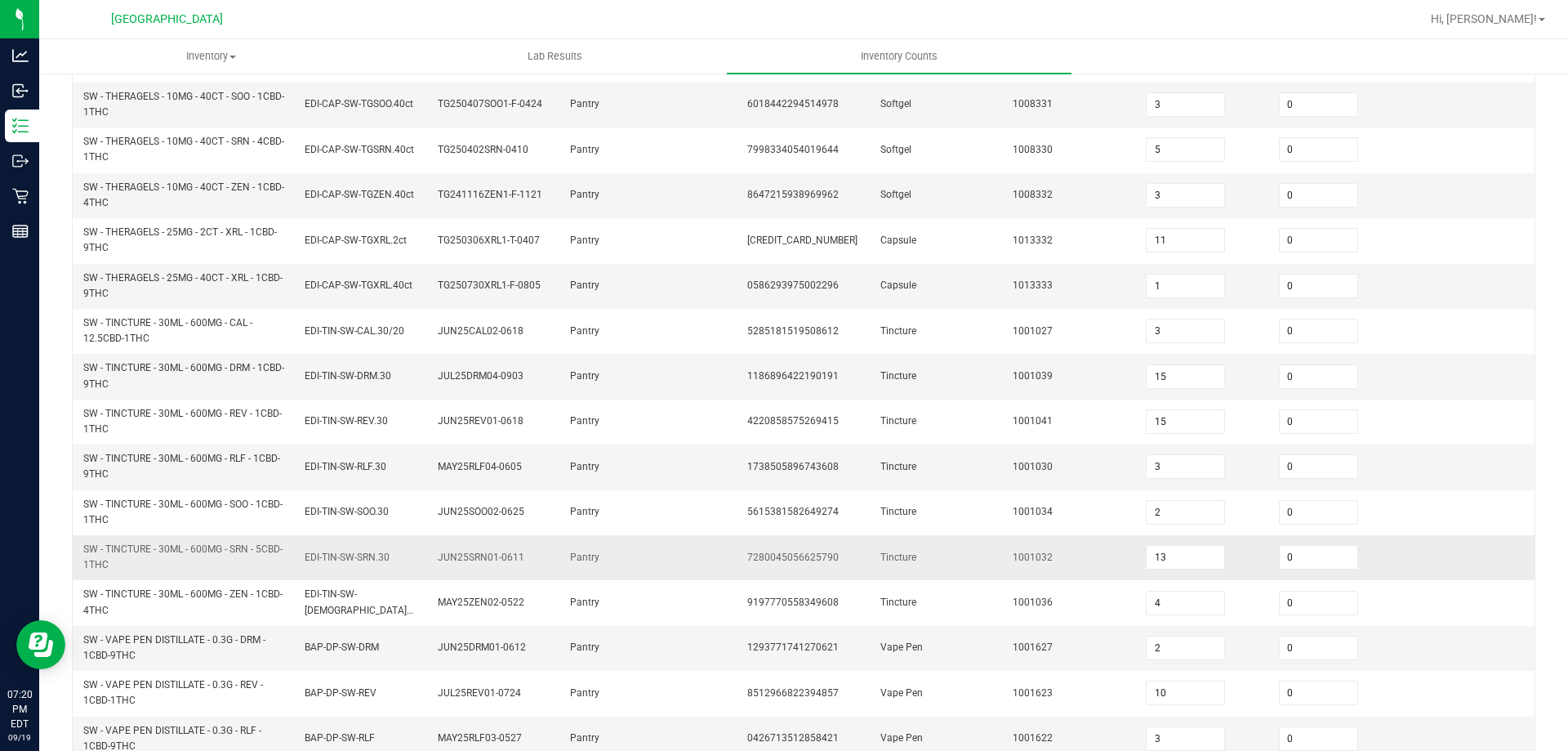
scroll to position [464, 0]
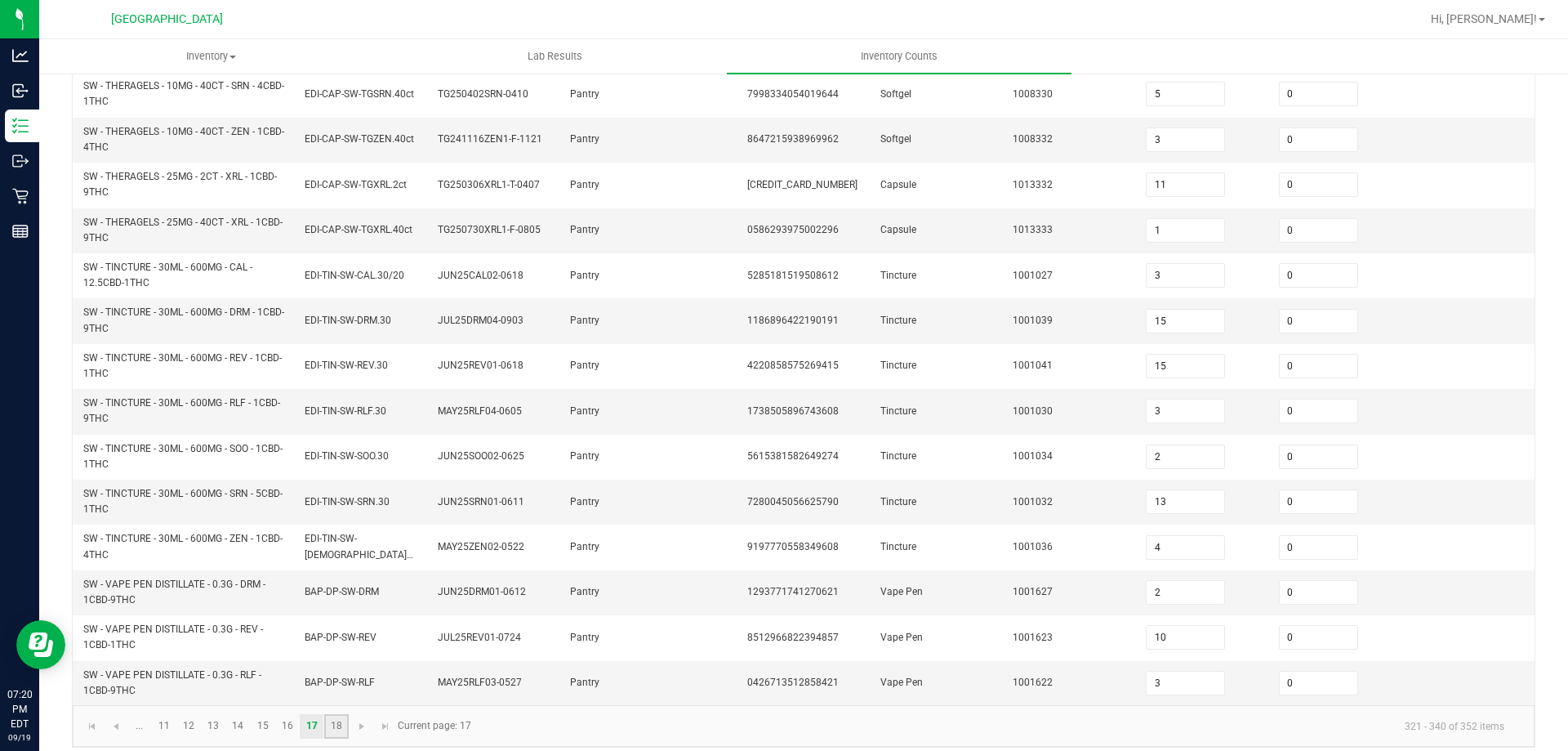
click at [340, 714] on link "18" at bounding box center [336, 726] width 23 height 24
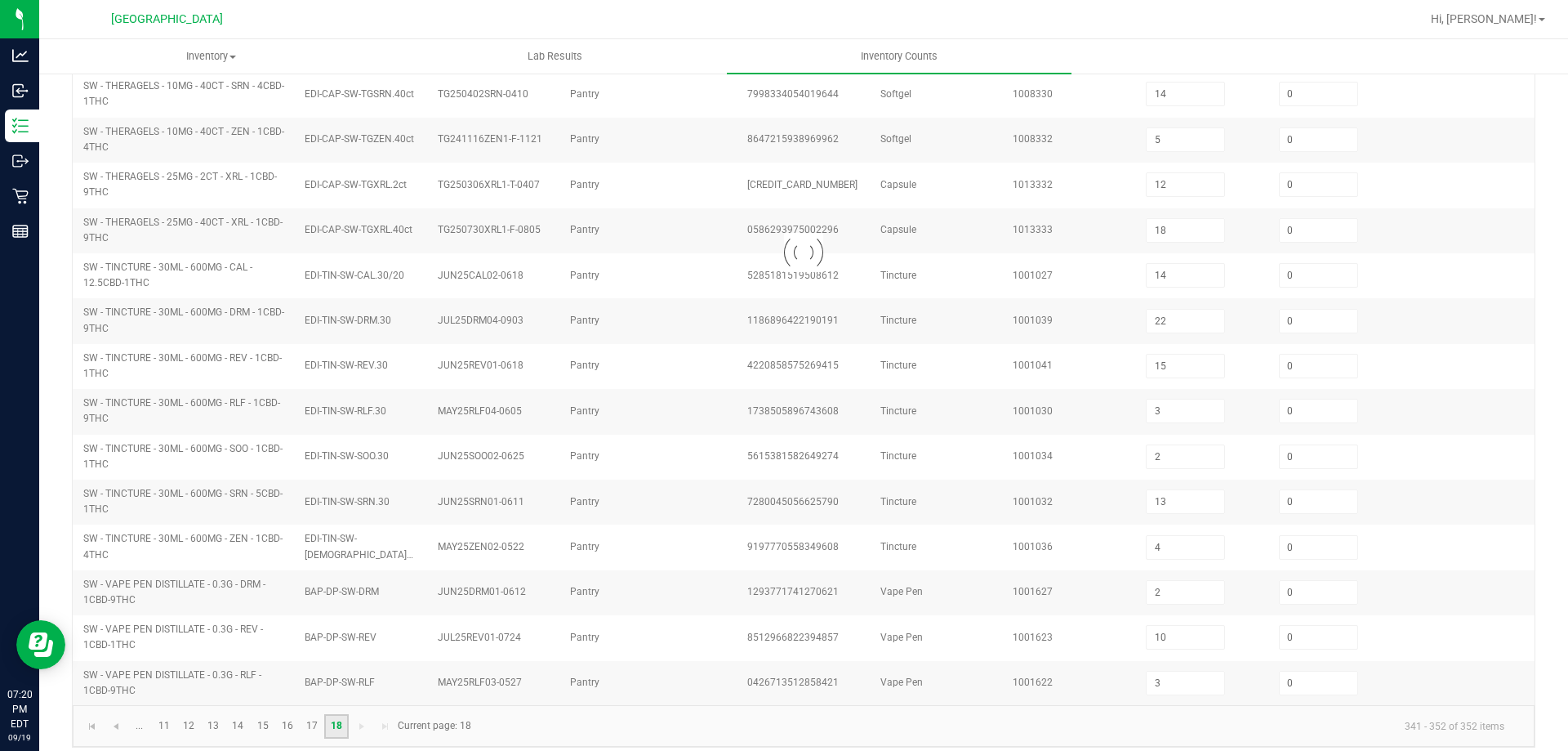
scroll to position [115, 0]
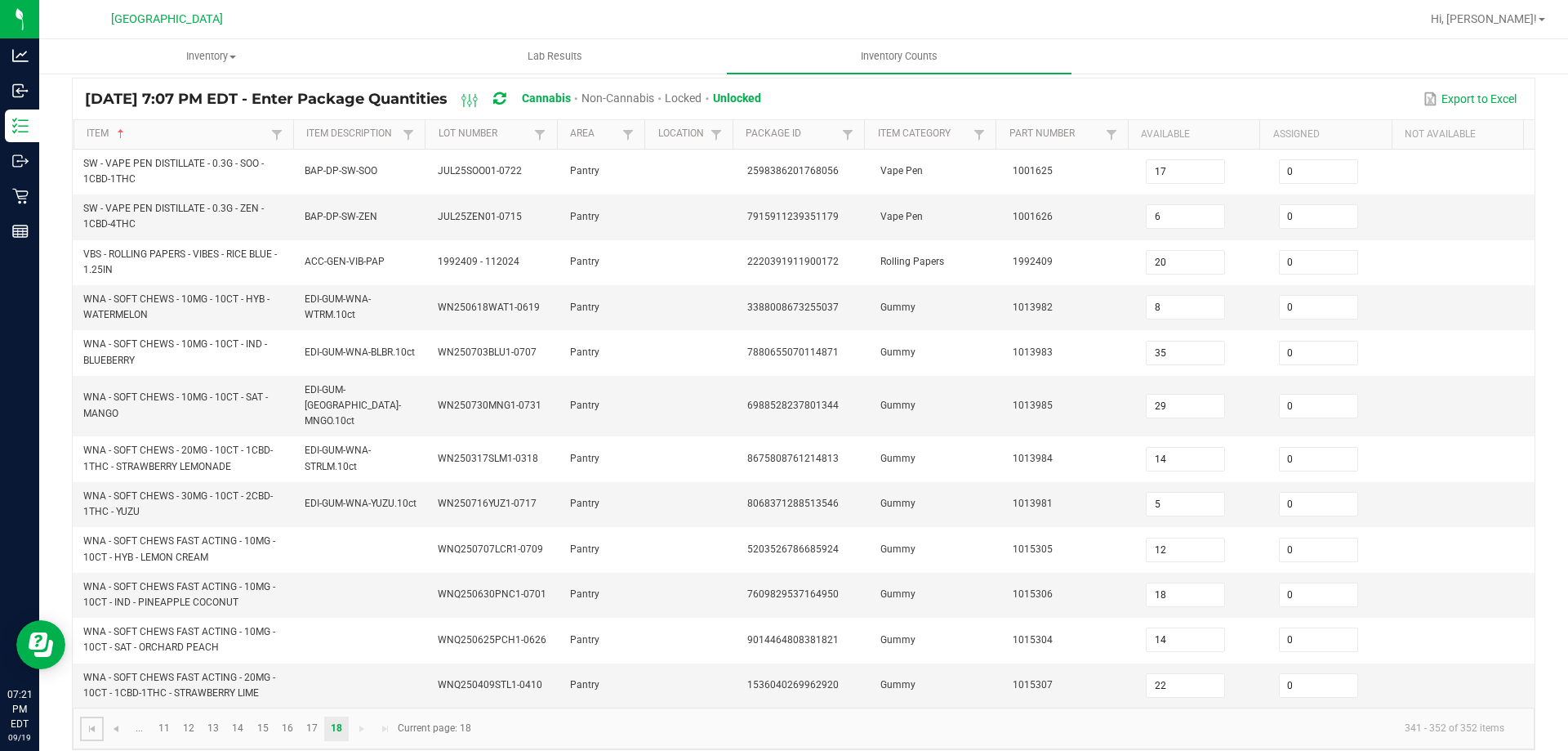
click at [91, 723] on span "Go to the first page" at bounding box center [91, 729] width 13 height 13
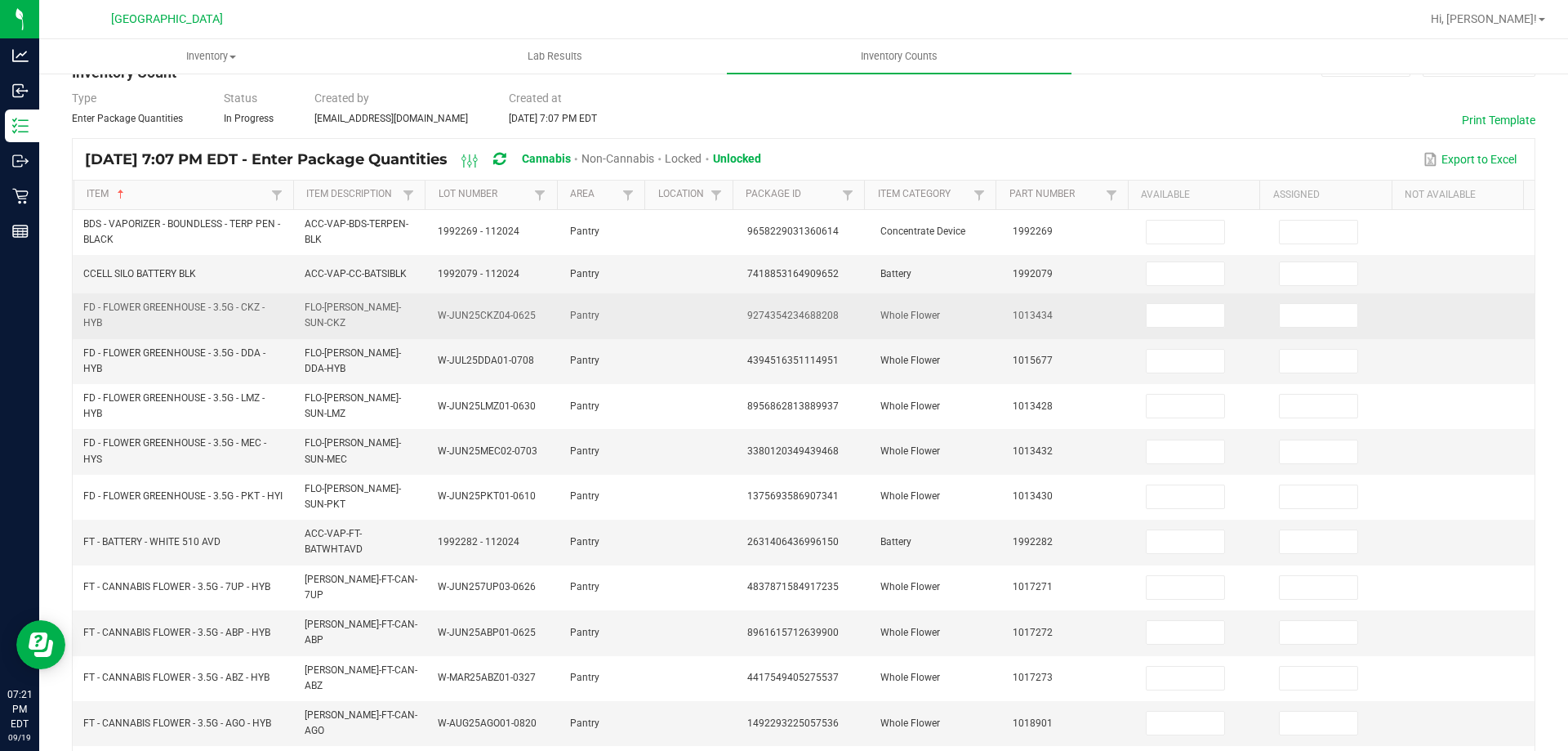
scroll to position [0, 0]
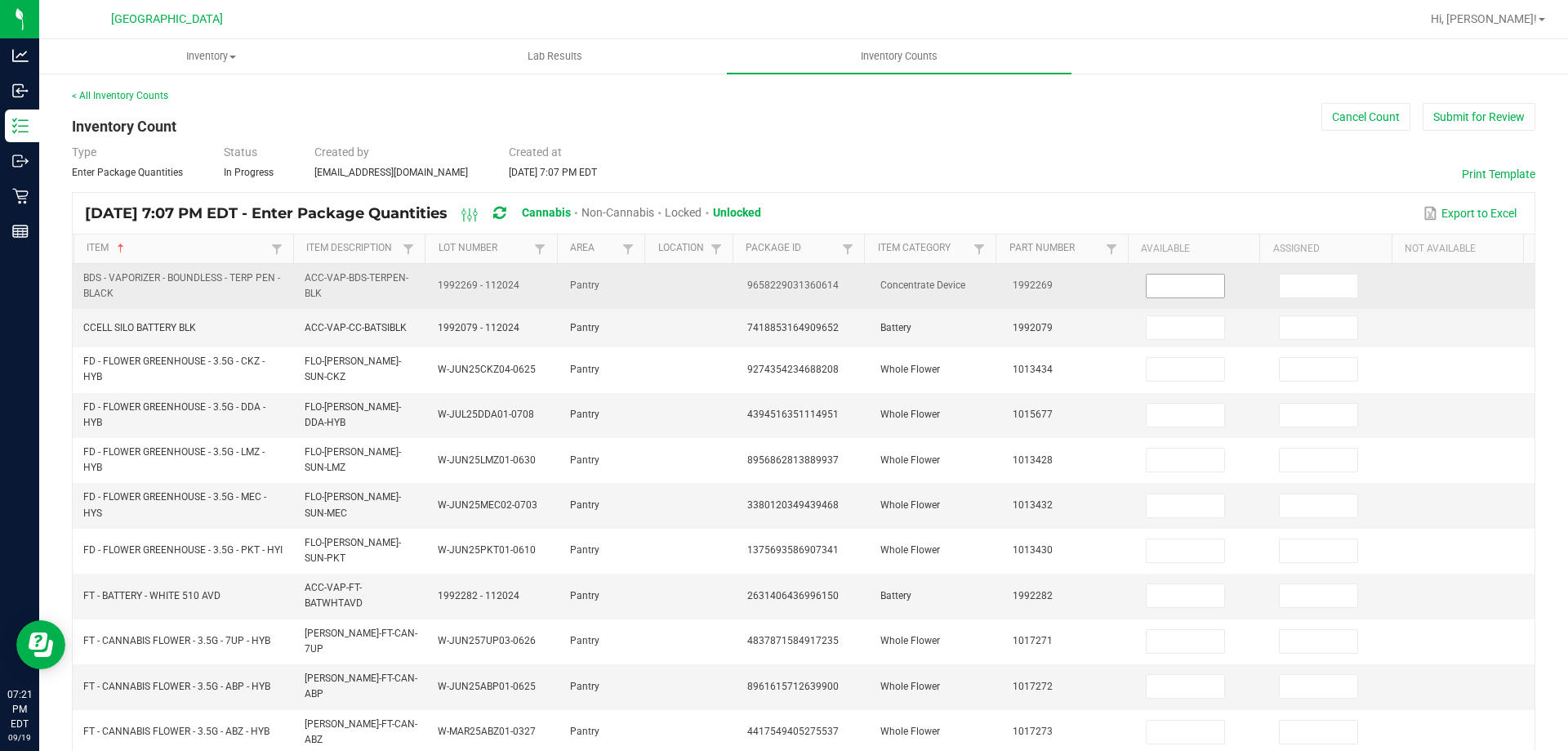
click at [1156, 279] on input at bounding box center [1186, 286] width 78 height 23
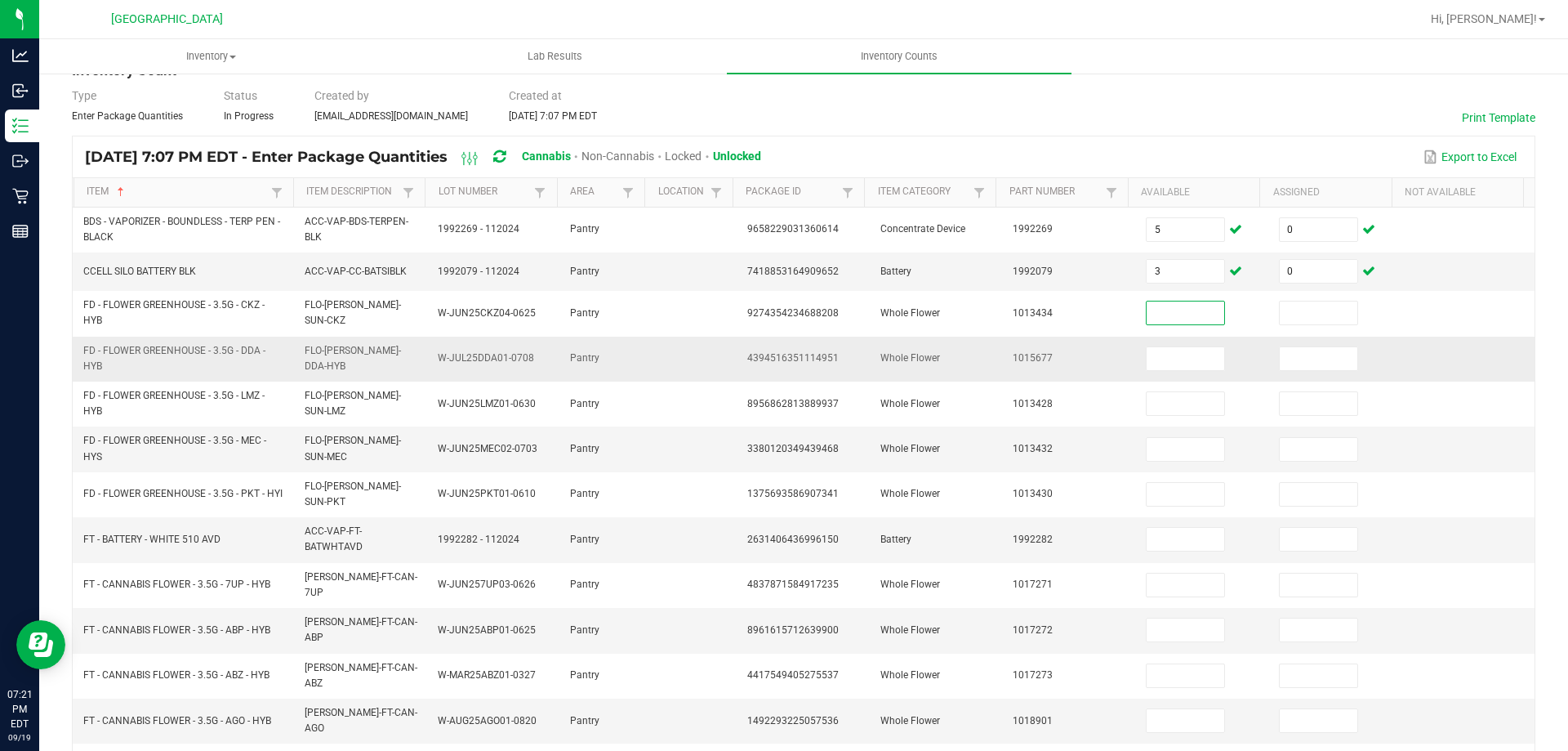
scroll to position [82, 0]
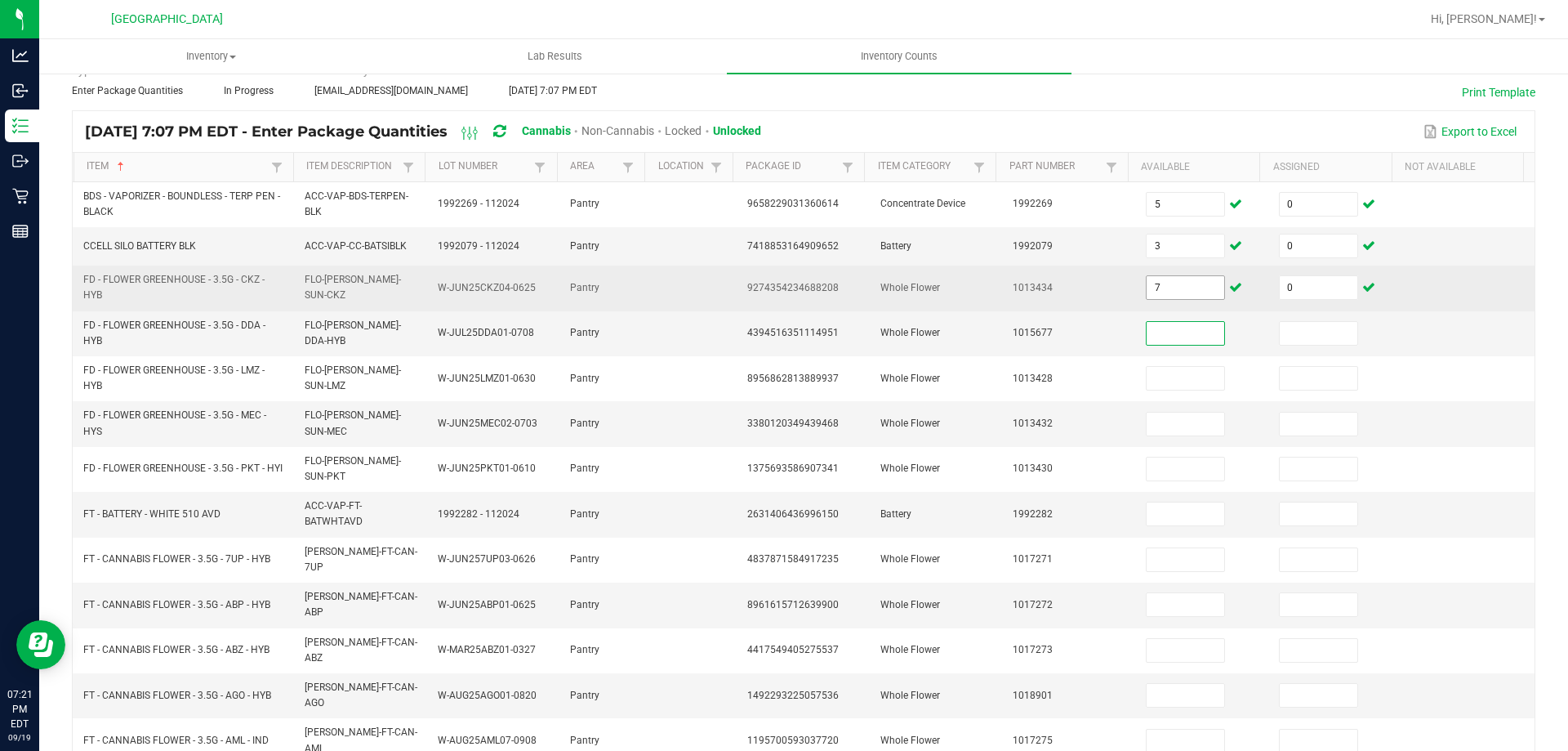
click at [1175, 293] on input "7" at bounding box center [1186, 287] width 78 height 23
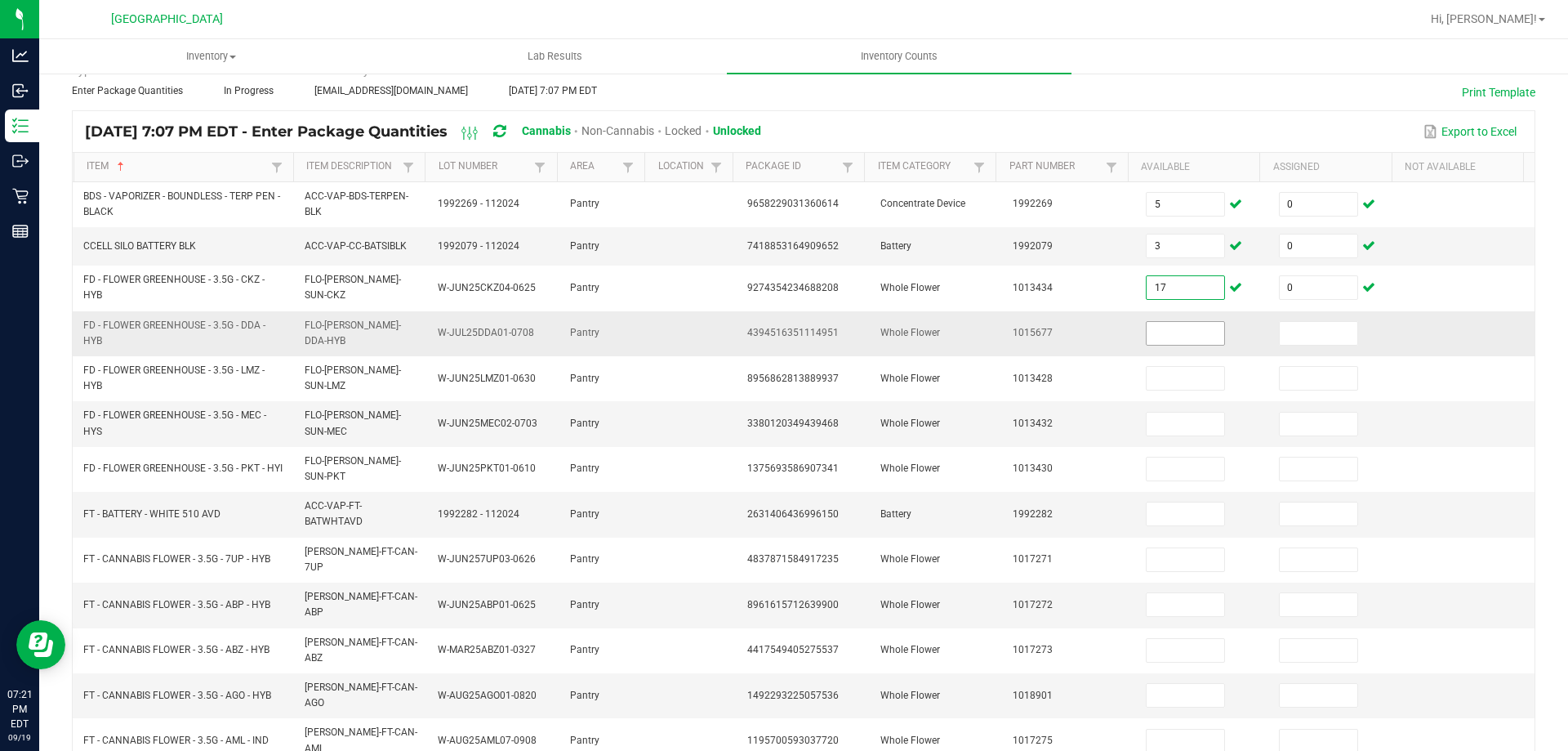
click at [1155, 330] on input at bounding box center [1186, 333] width 78 height 23
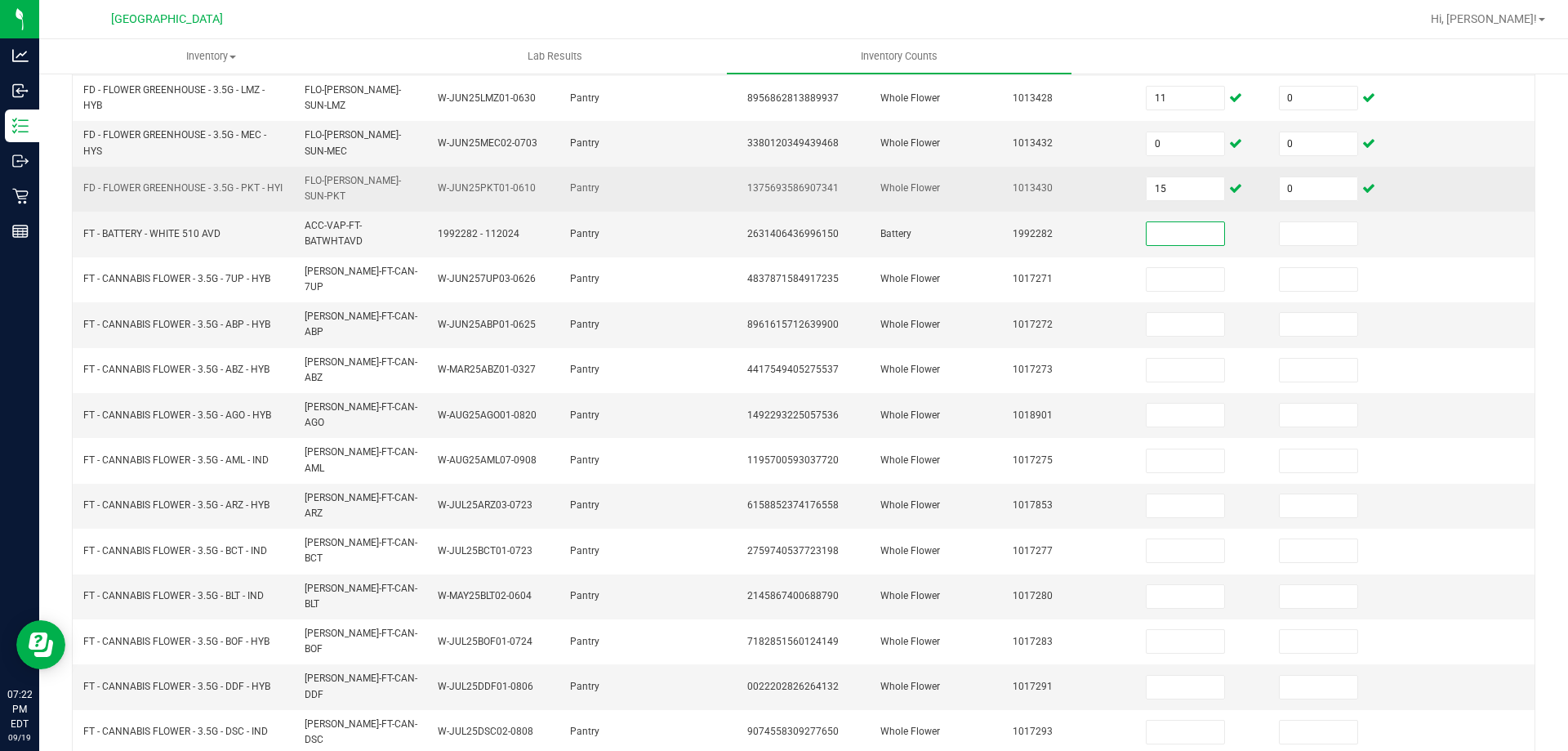
scroll to position [381, 0]
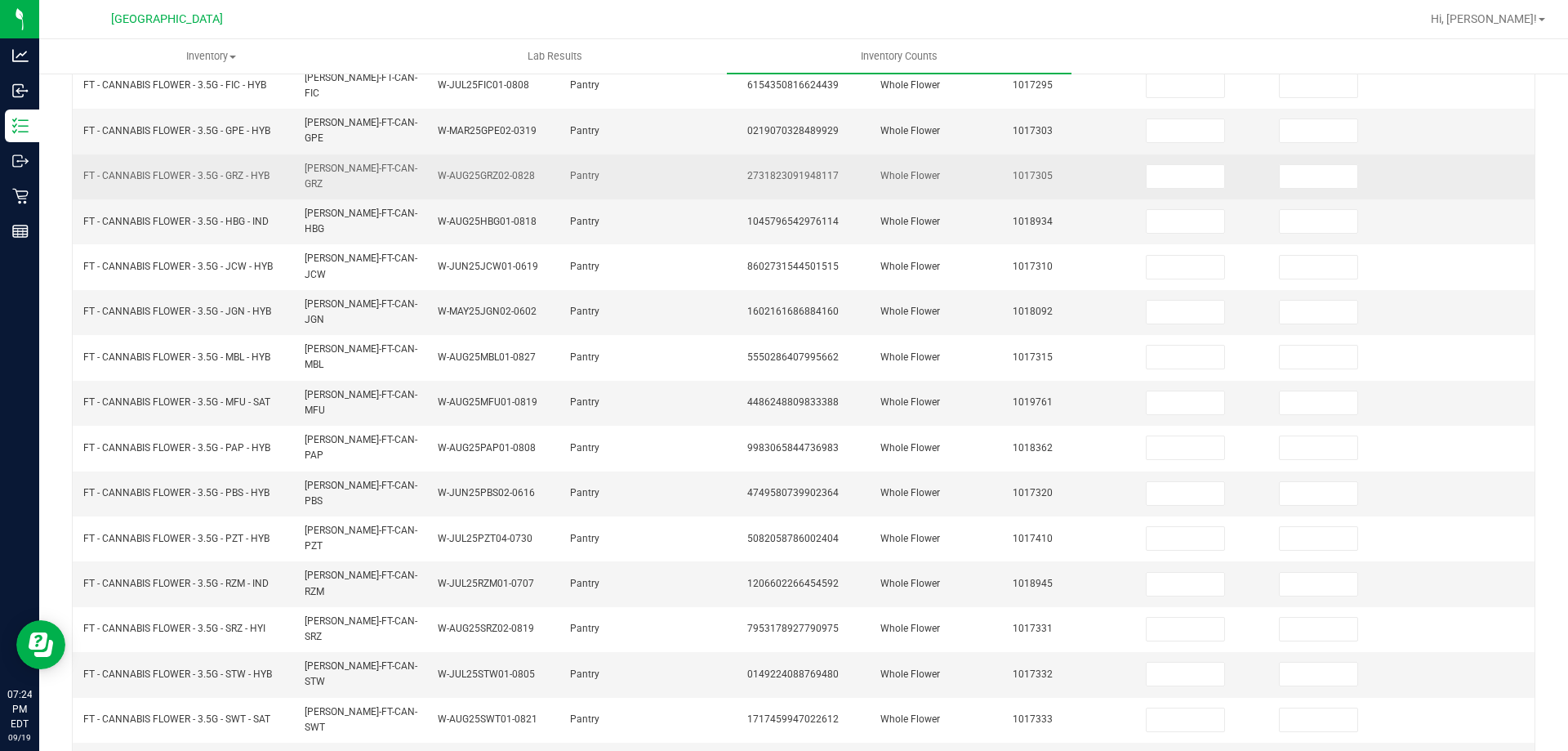
scroll to position [94, 0]
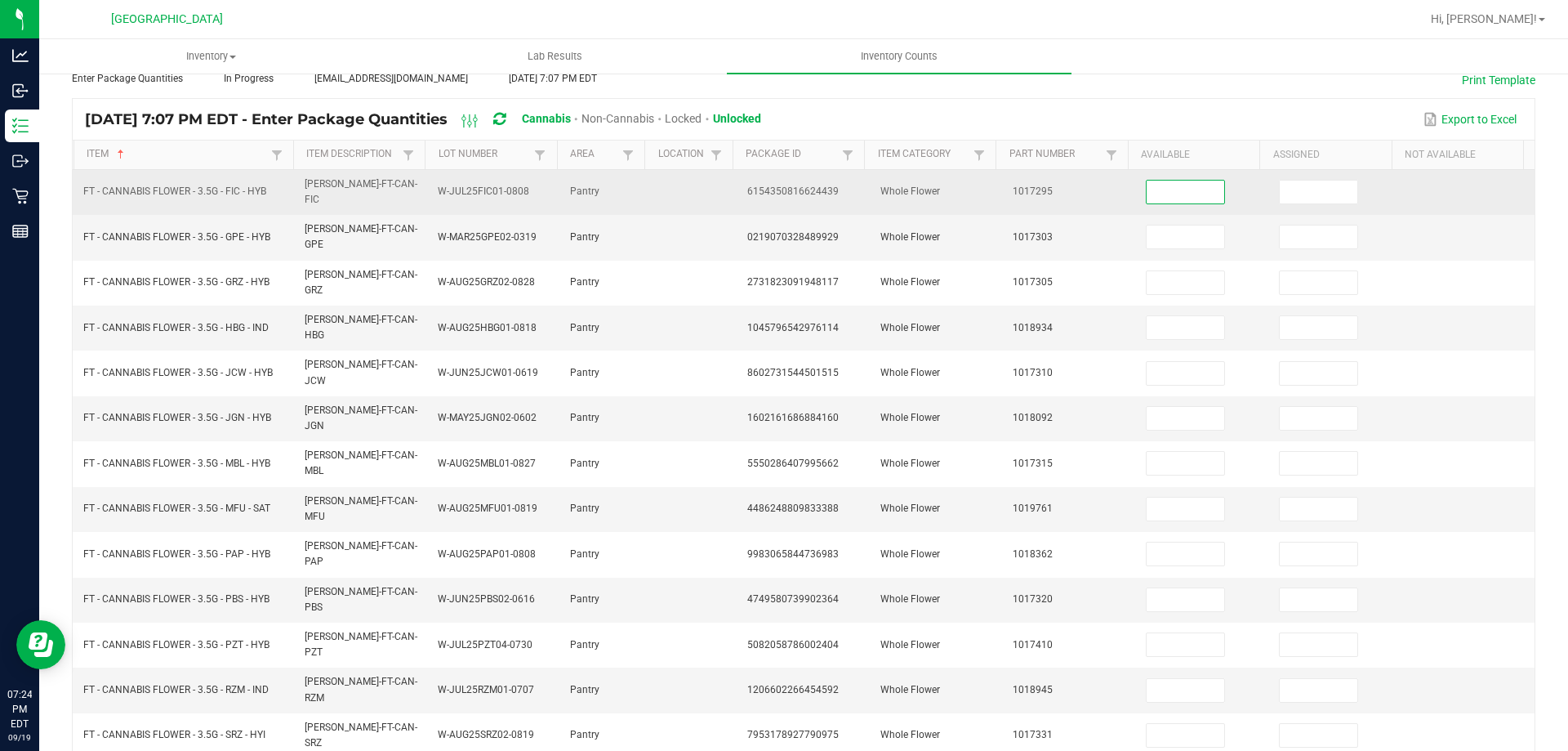
click at [1154, 193] on input at bounding box center [1186, 192] width 78 height 23
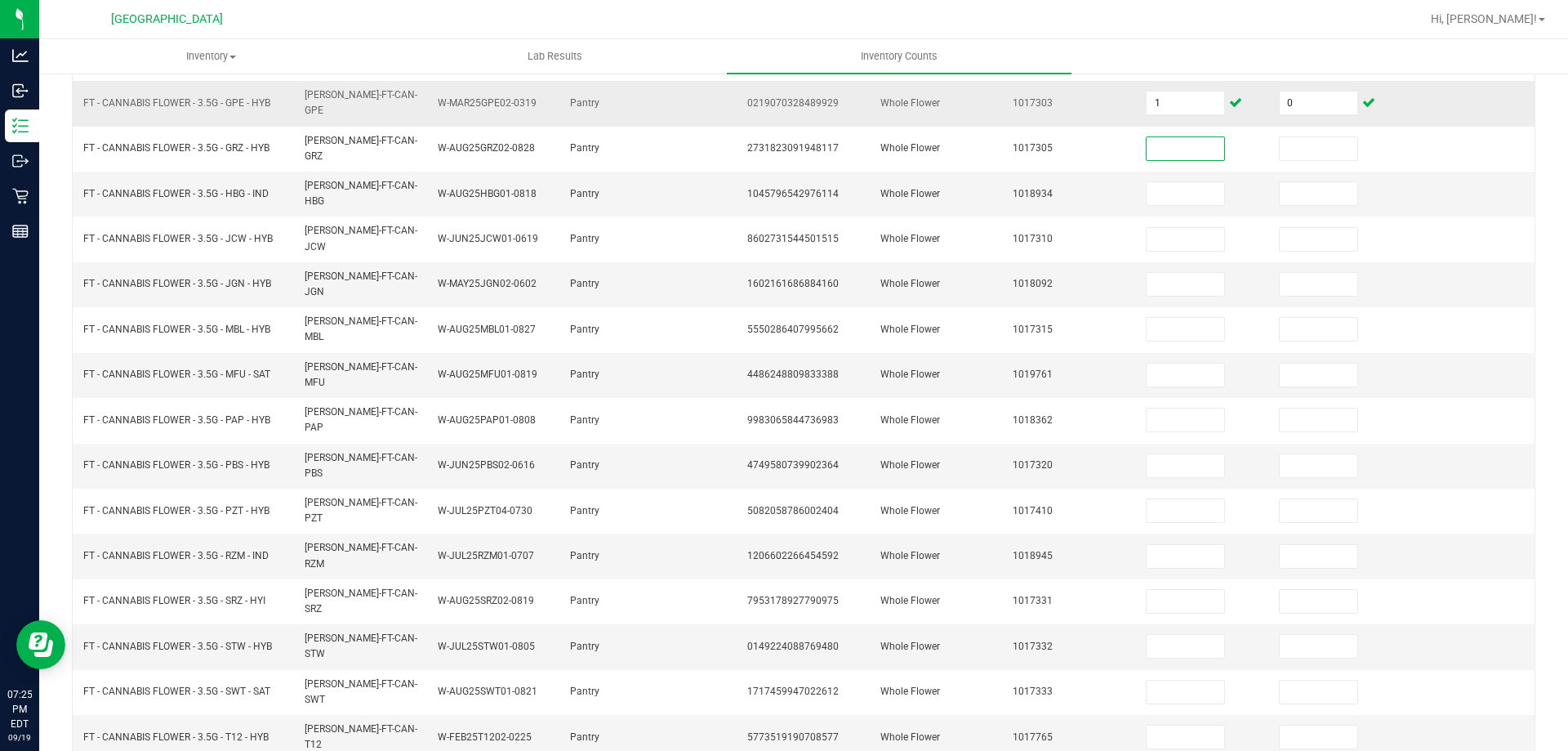
scroll to position [257, 0]
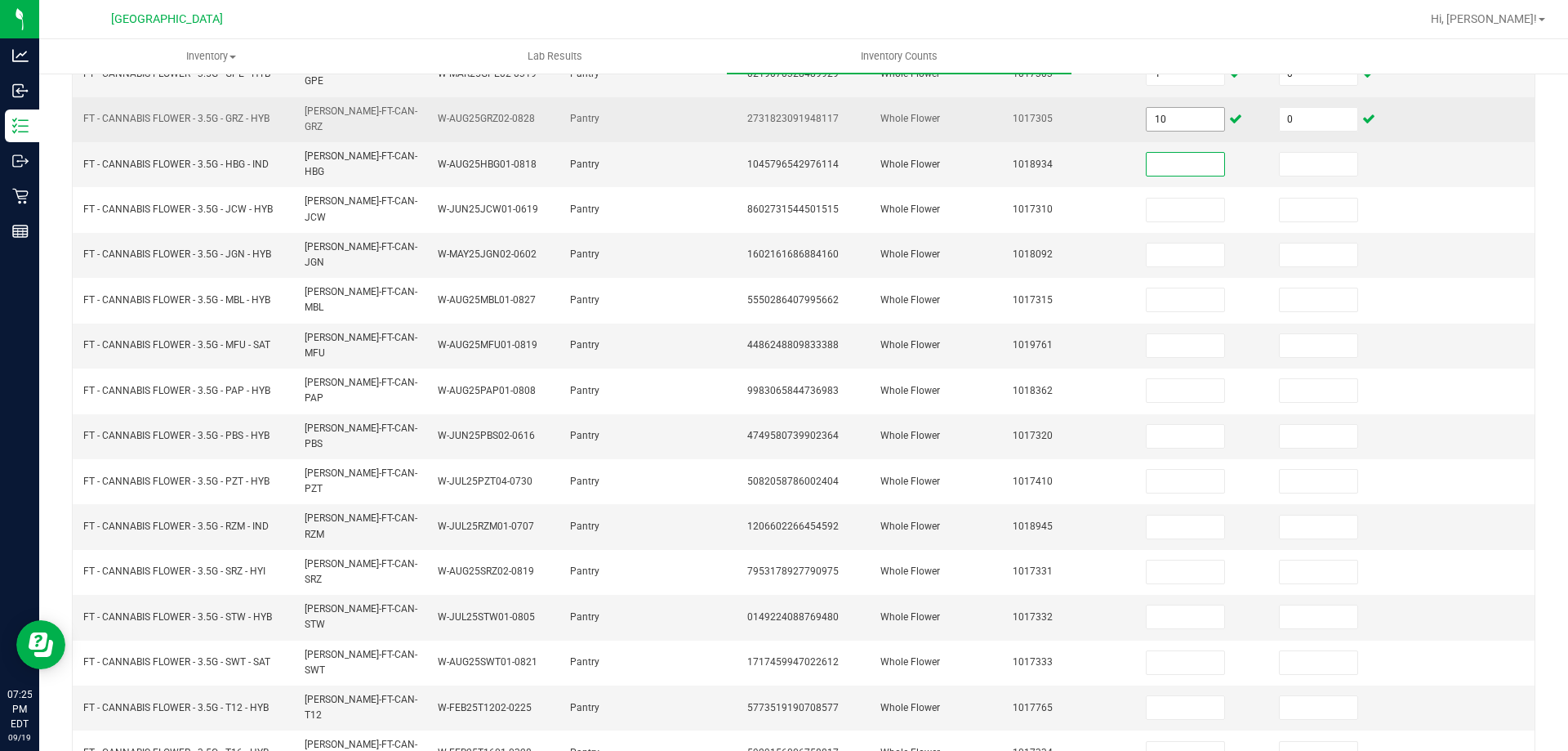
click at [1153, 108] on input "10" at bounding box center [1186, 119] width 78 height 23
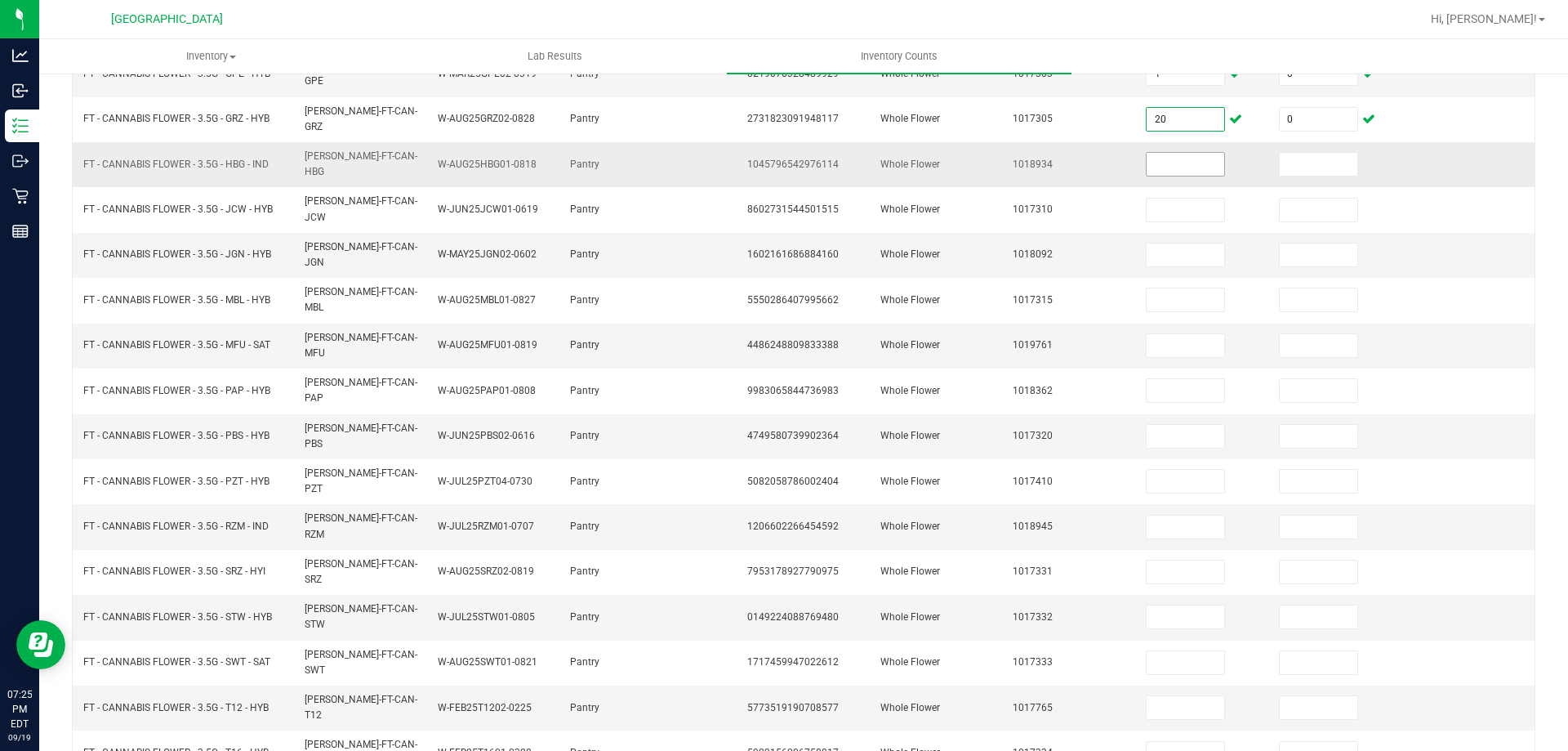
click at [1148, 153] on input at bounding box center [1186, 164] width 78 height 23
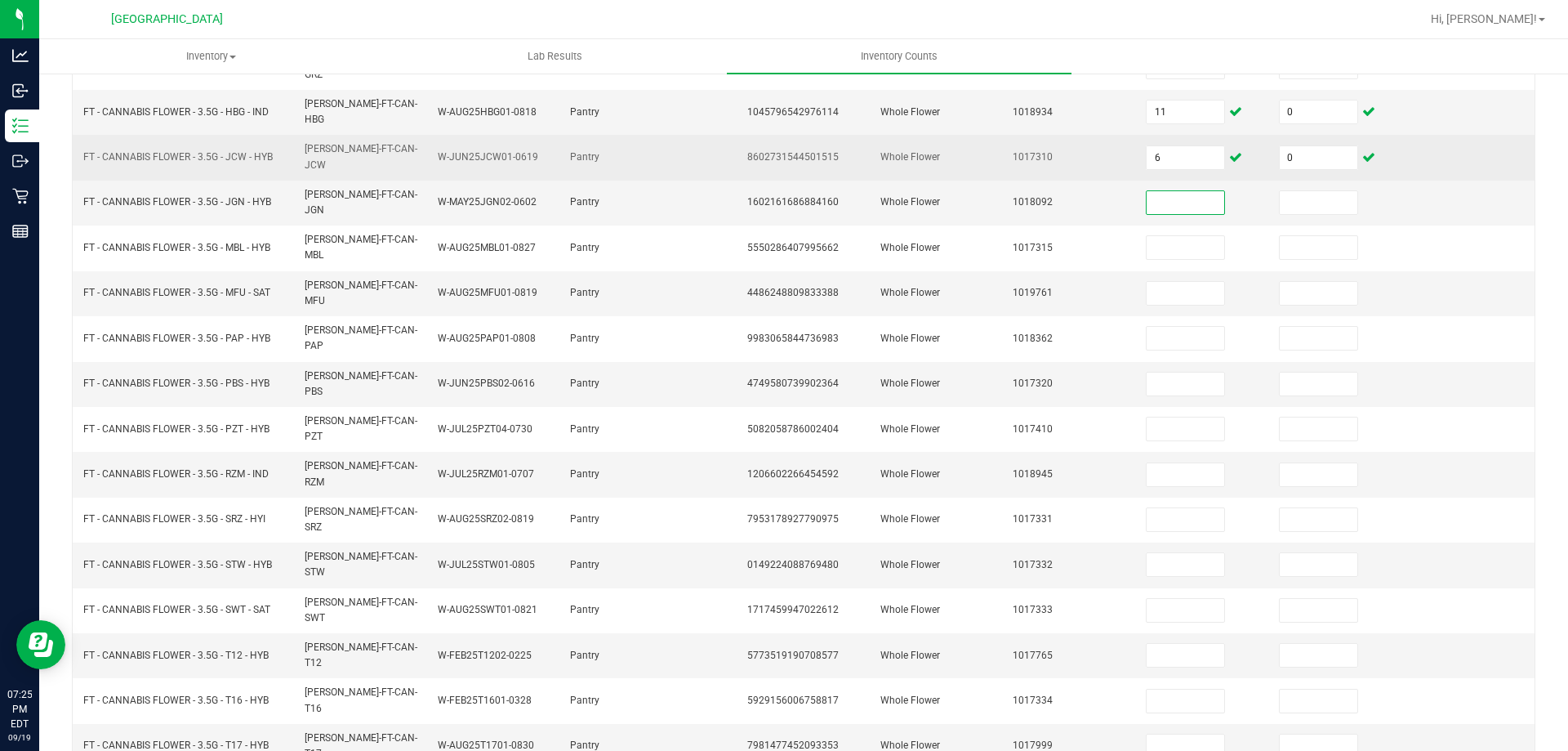
scroll to position [339, 0]
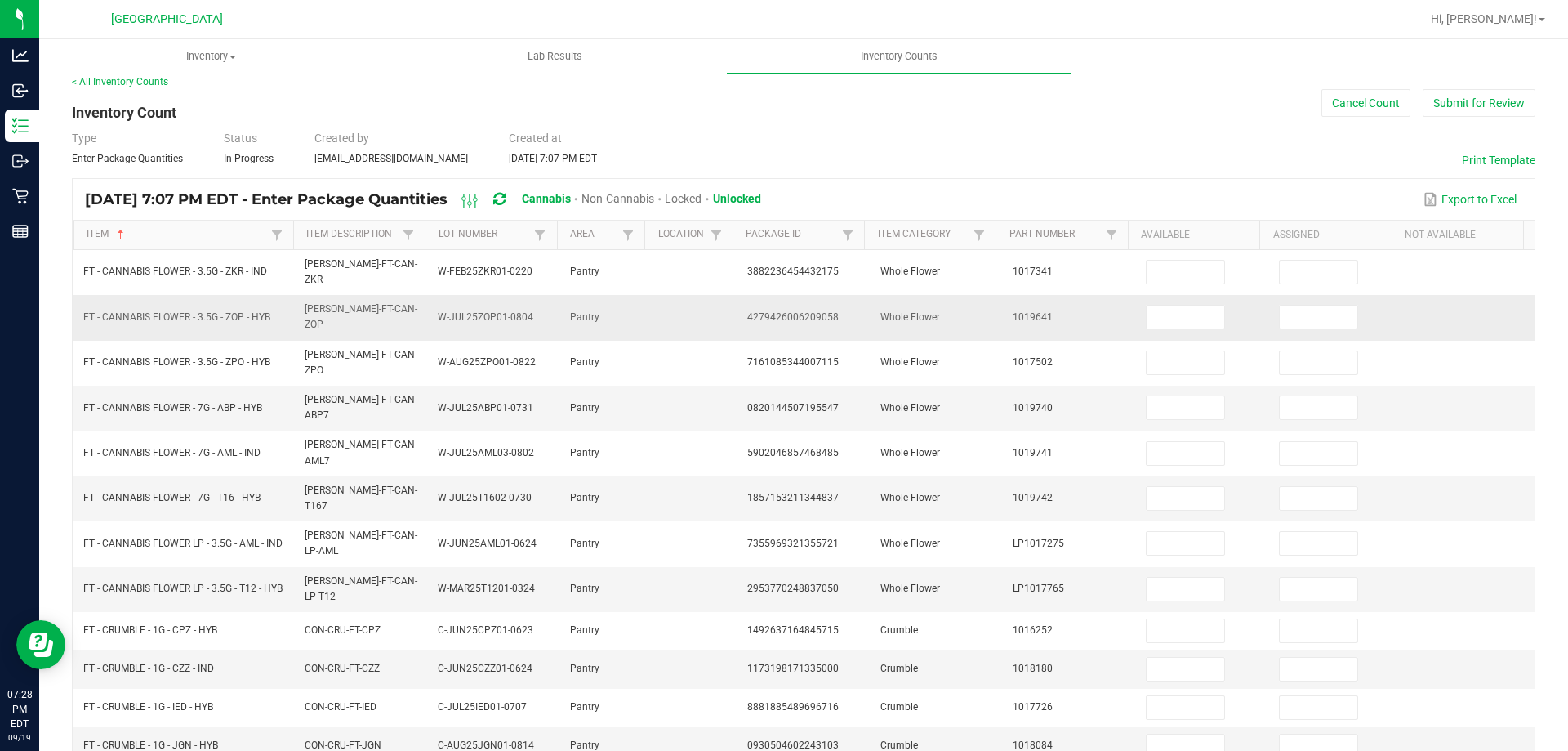
scroll to position [12, 0]
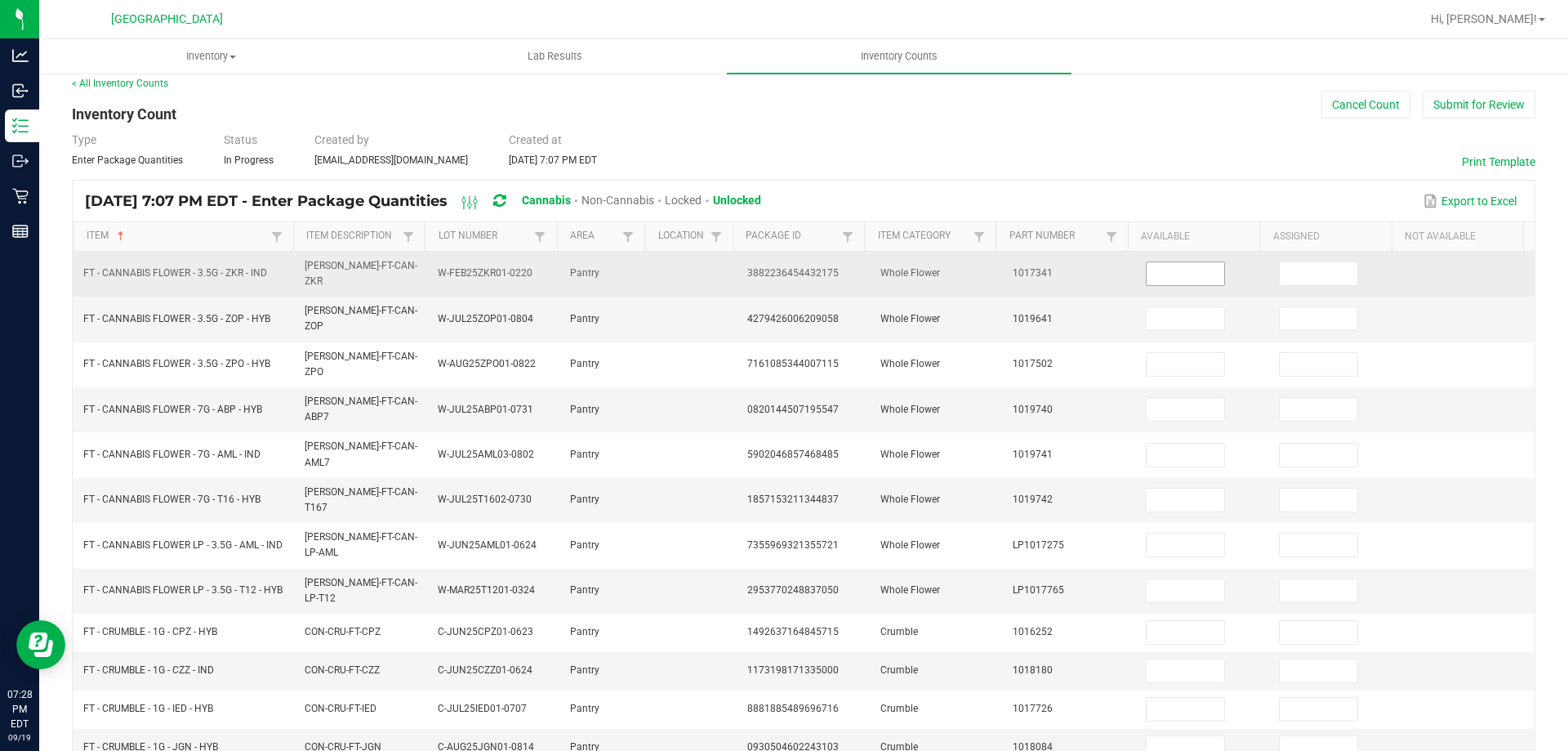
click at [1168, 272] on input at bounding box center [1186, 274] width 78 height 23
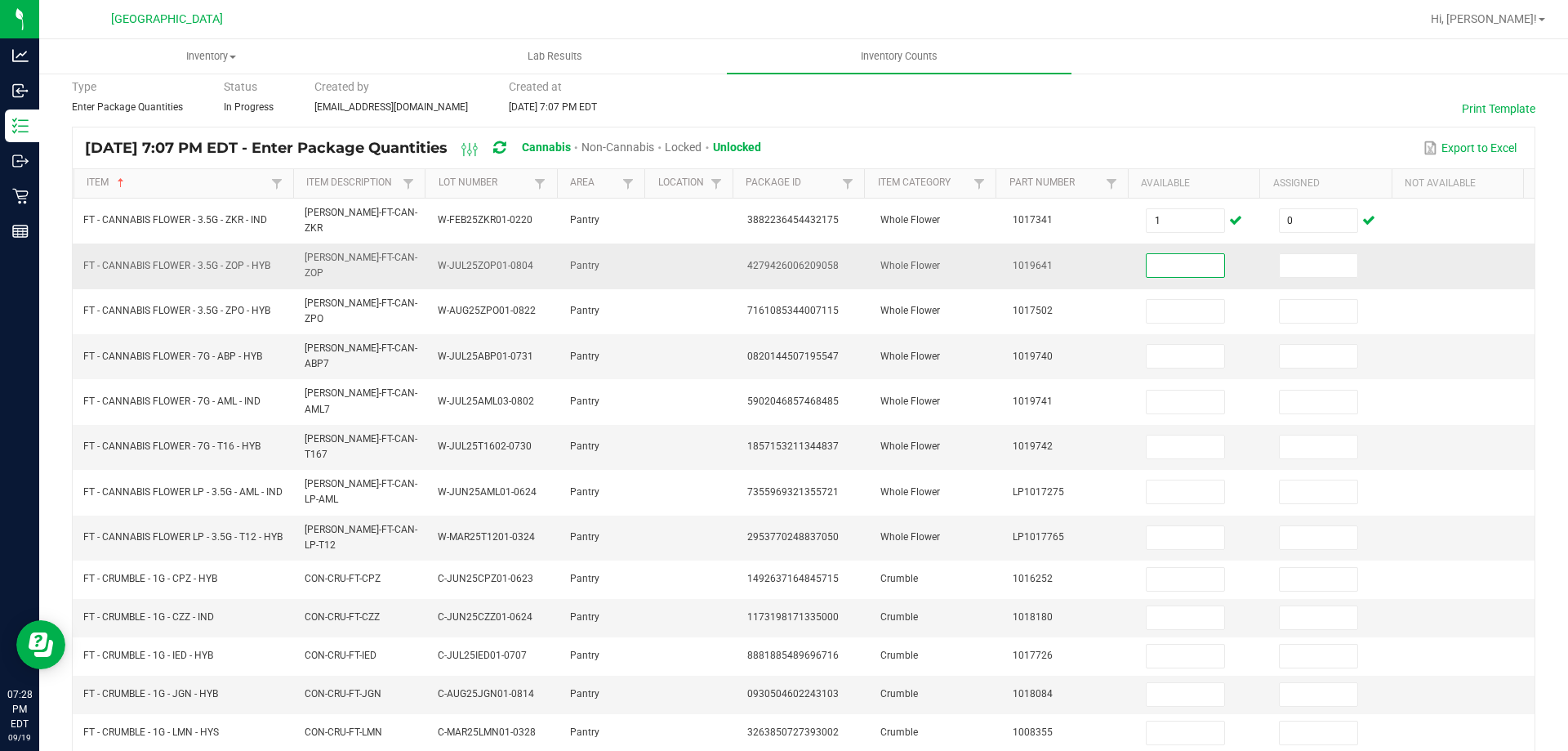
scroll to position [94, 0]
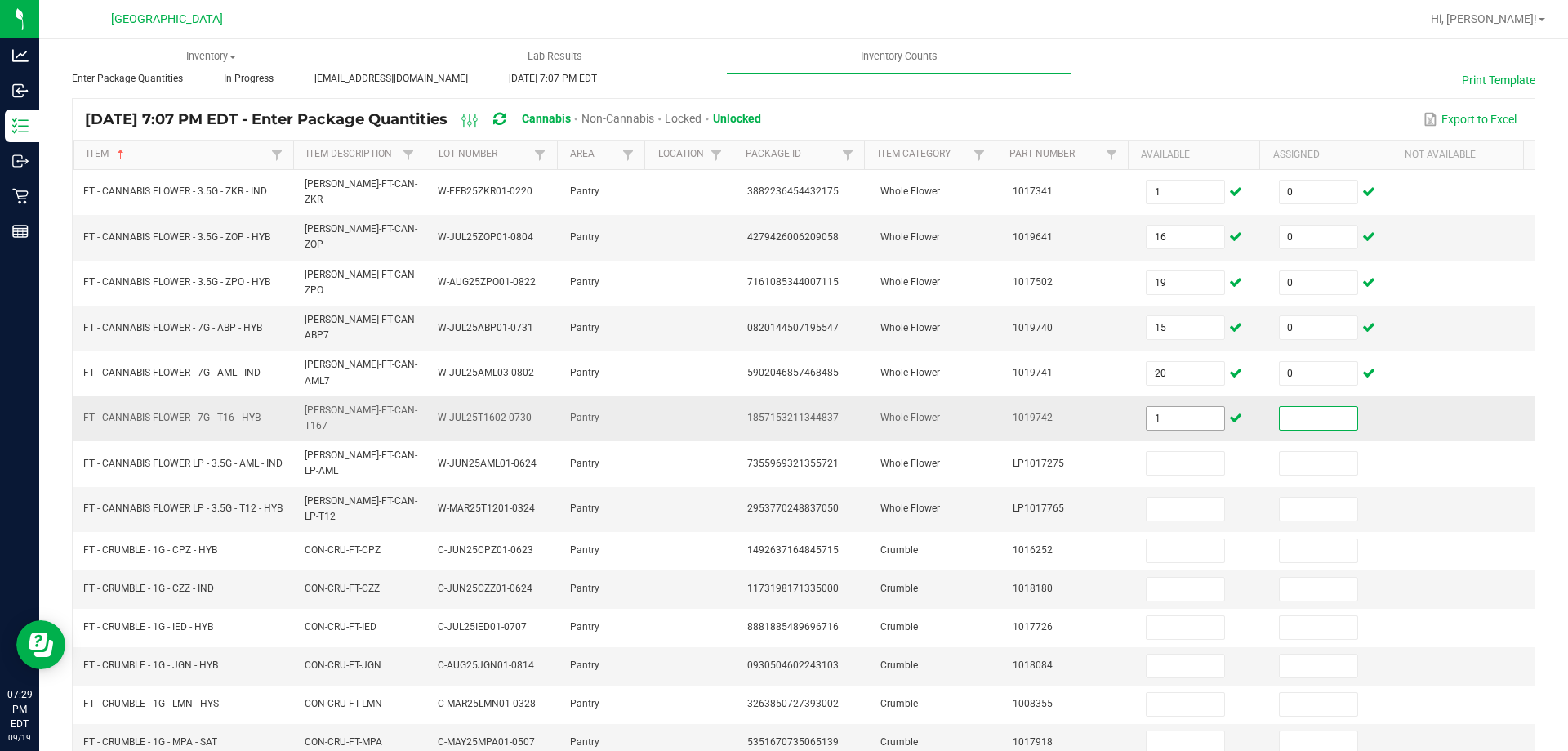
click at [1156, 407] on input "1" at bounding box center [1186, 418] width 78 height 23
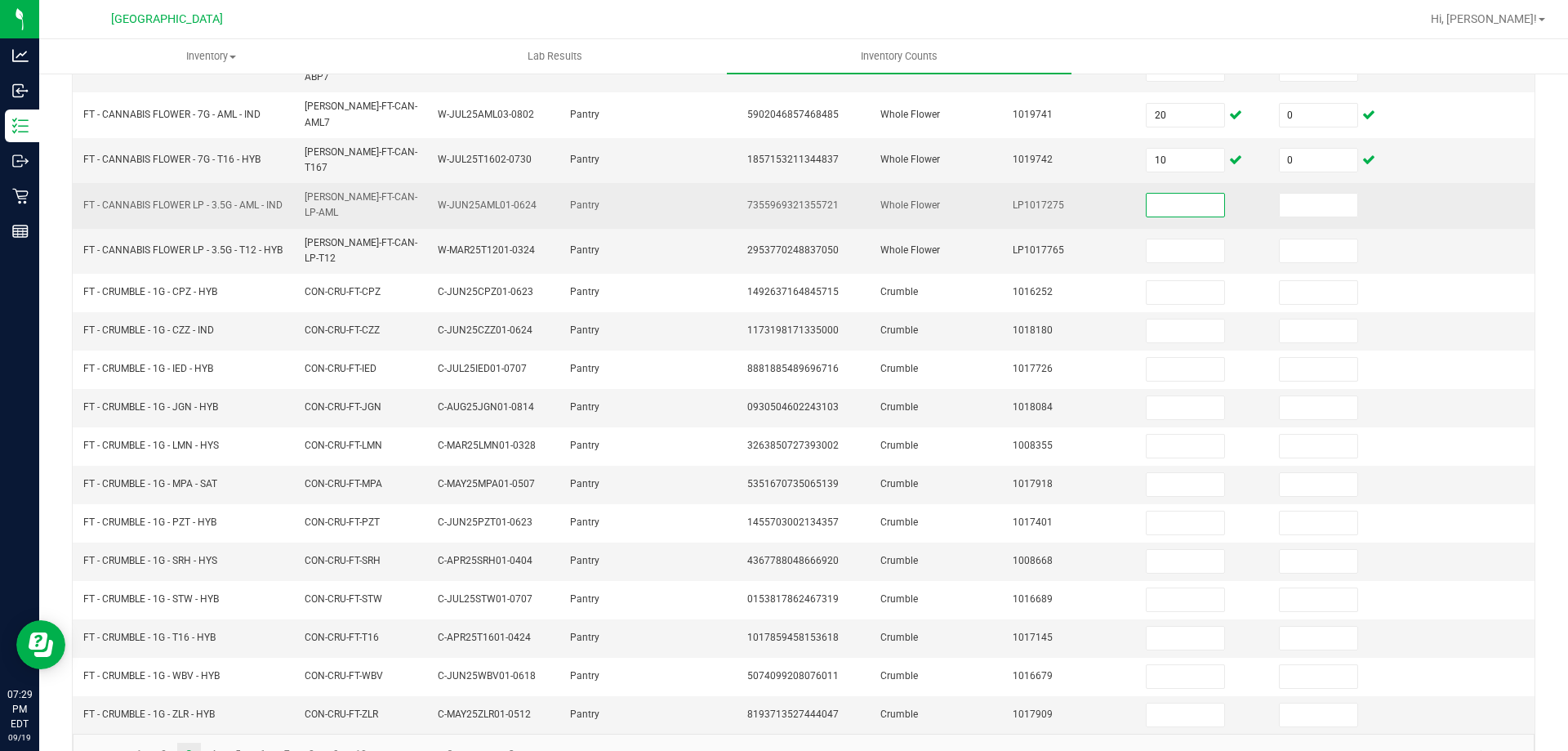
scroll to position [353, 0]
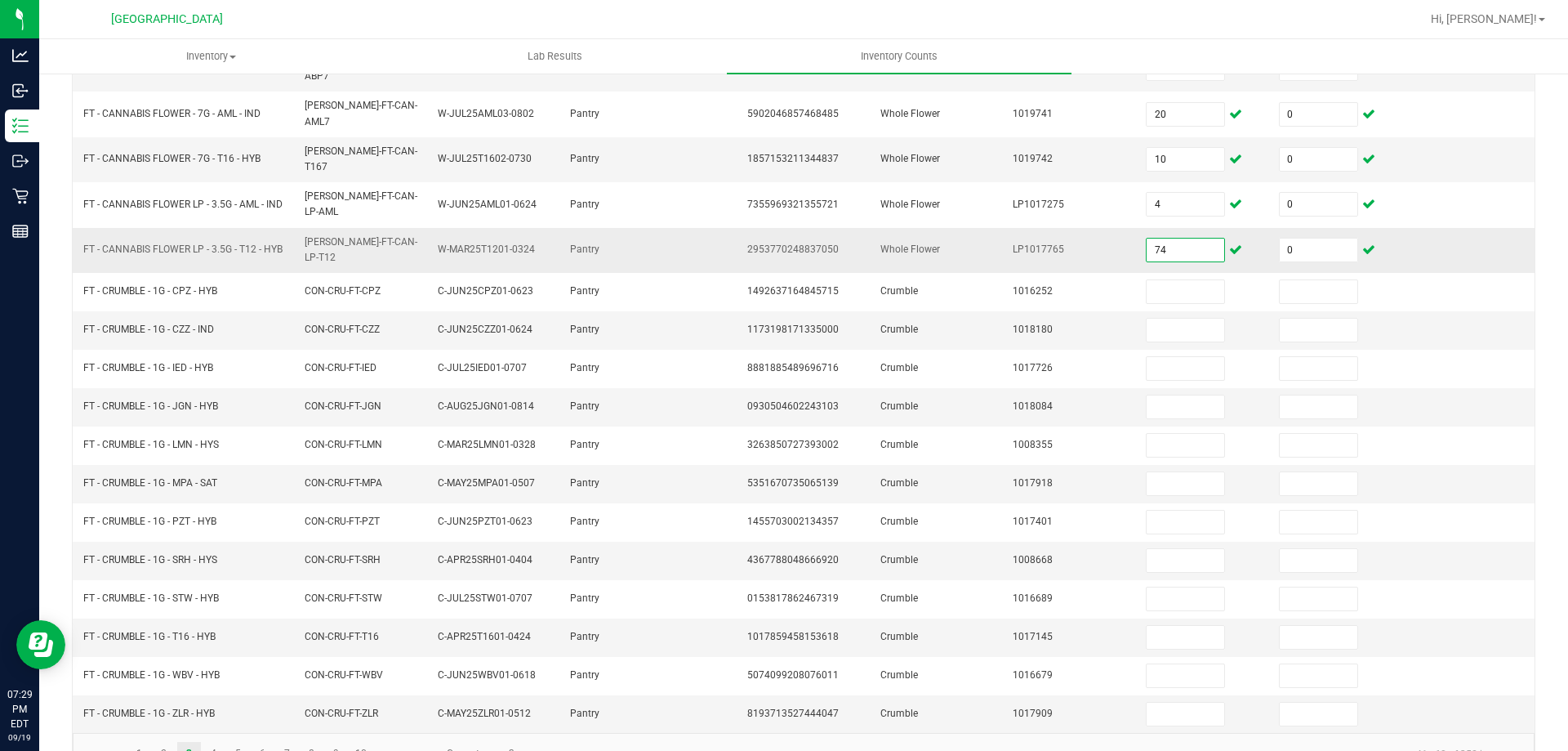
click at [1192, 238] on input "74" at bounding box center [1186, 249] width 78 height 23
click at [224, 742] on link "4" at bounding box center [213, 754] width 23 height 24
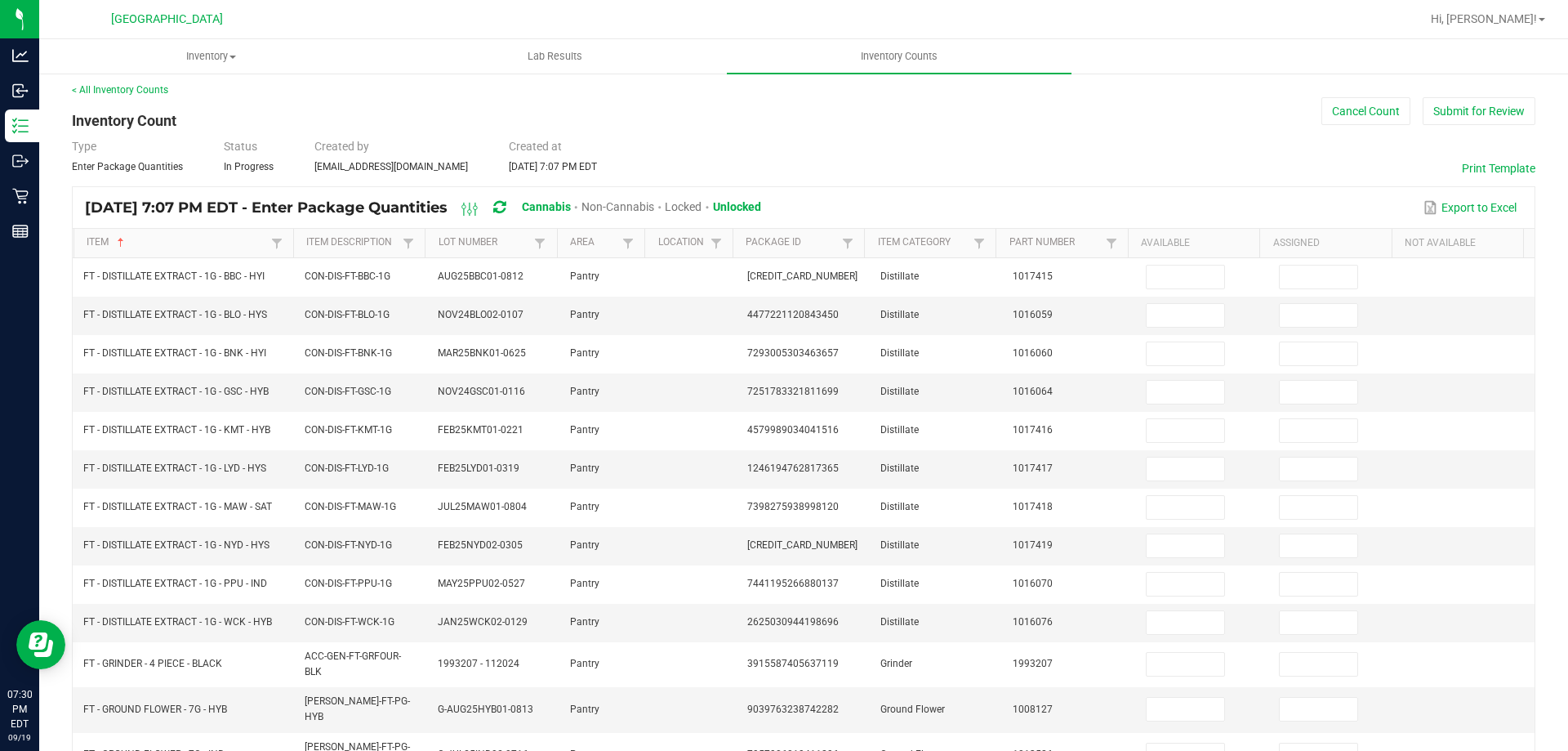
scroll to position [0, 0]
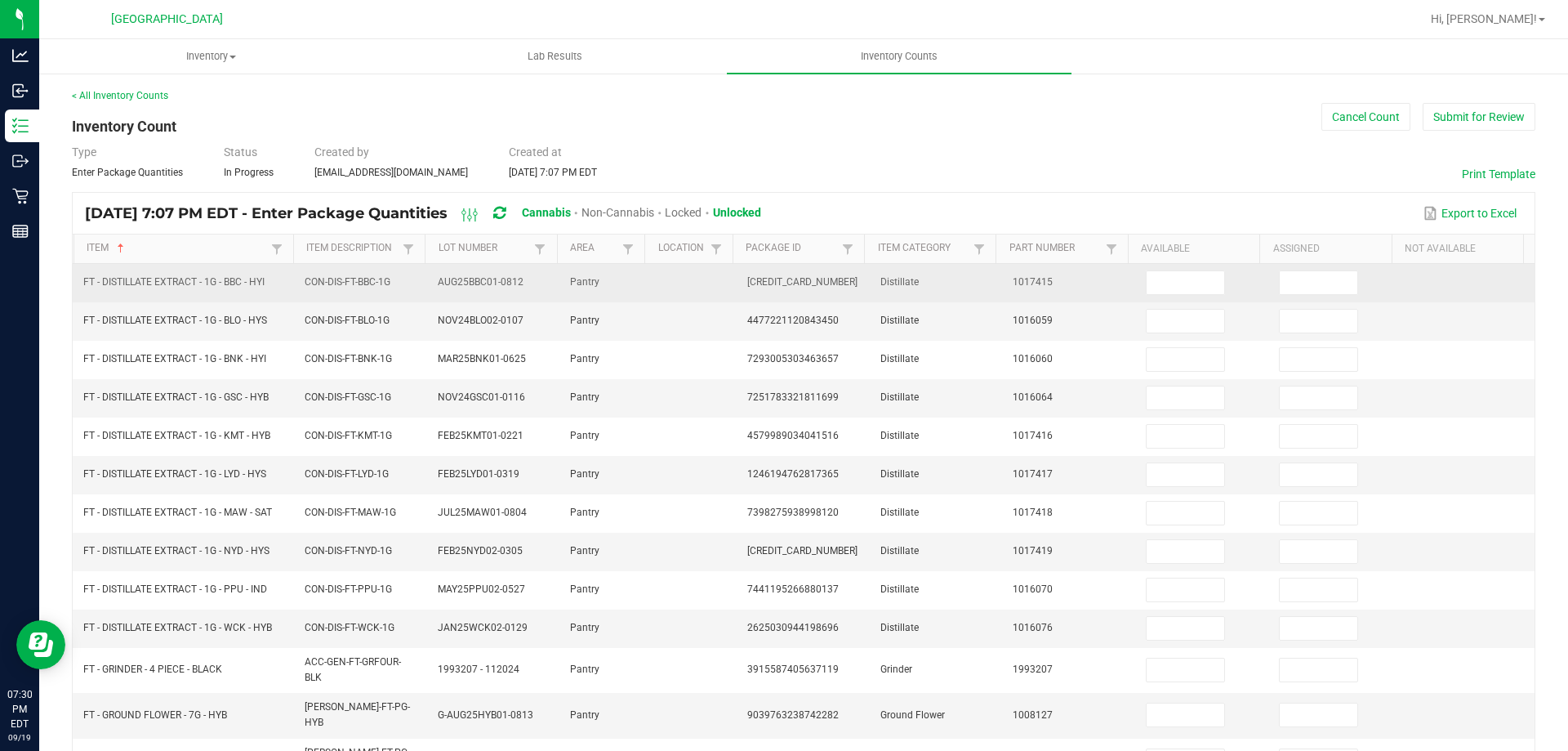
click at [1140, 268] on td at bounding box center [1203, 283] width 133 height 38
click at [1158, 285] on input at bounding box center [1186, 282] width 78 height 23
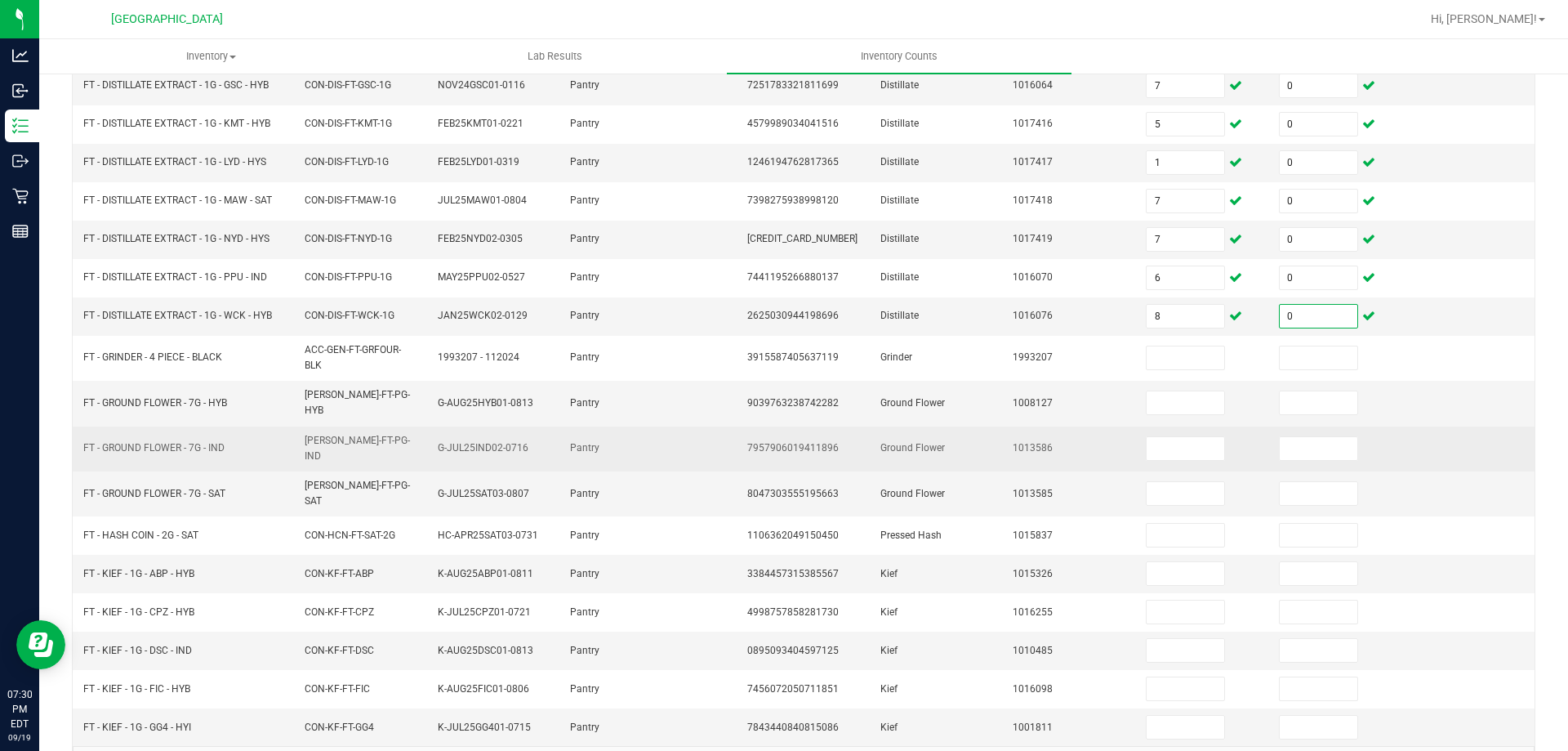
scroll to position [327, 0]
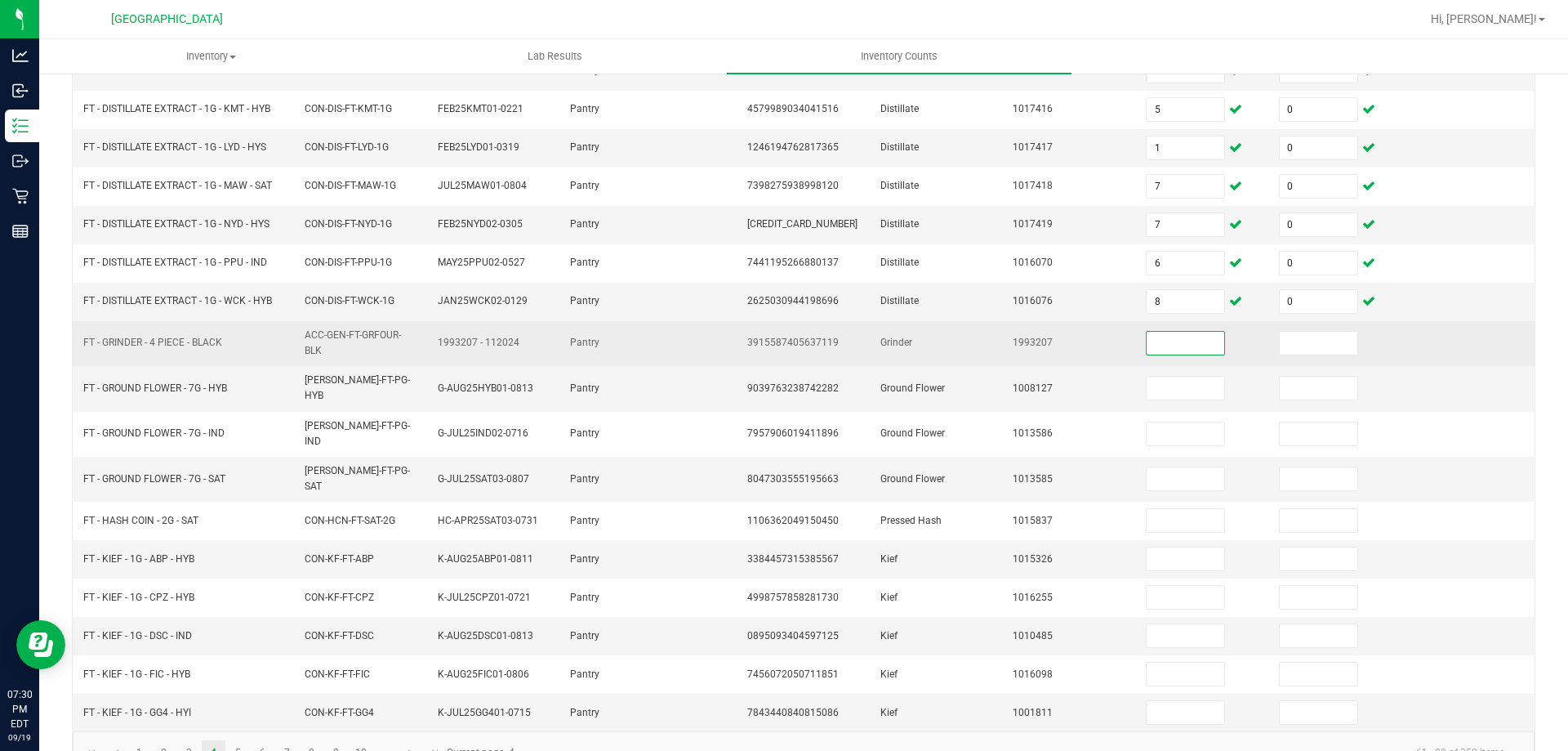
click at [1147, 344] on input at bounding box center [1186, 343] width 78 height 23
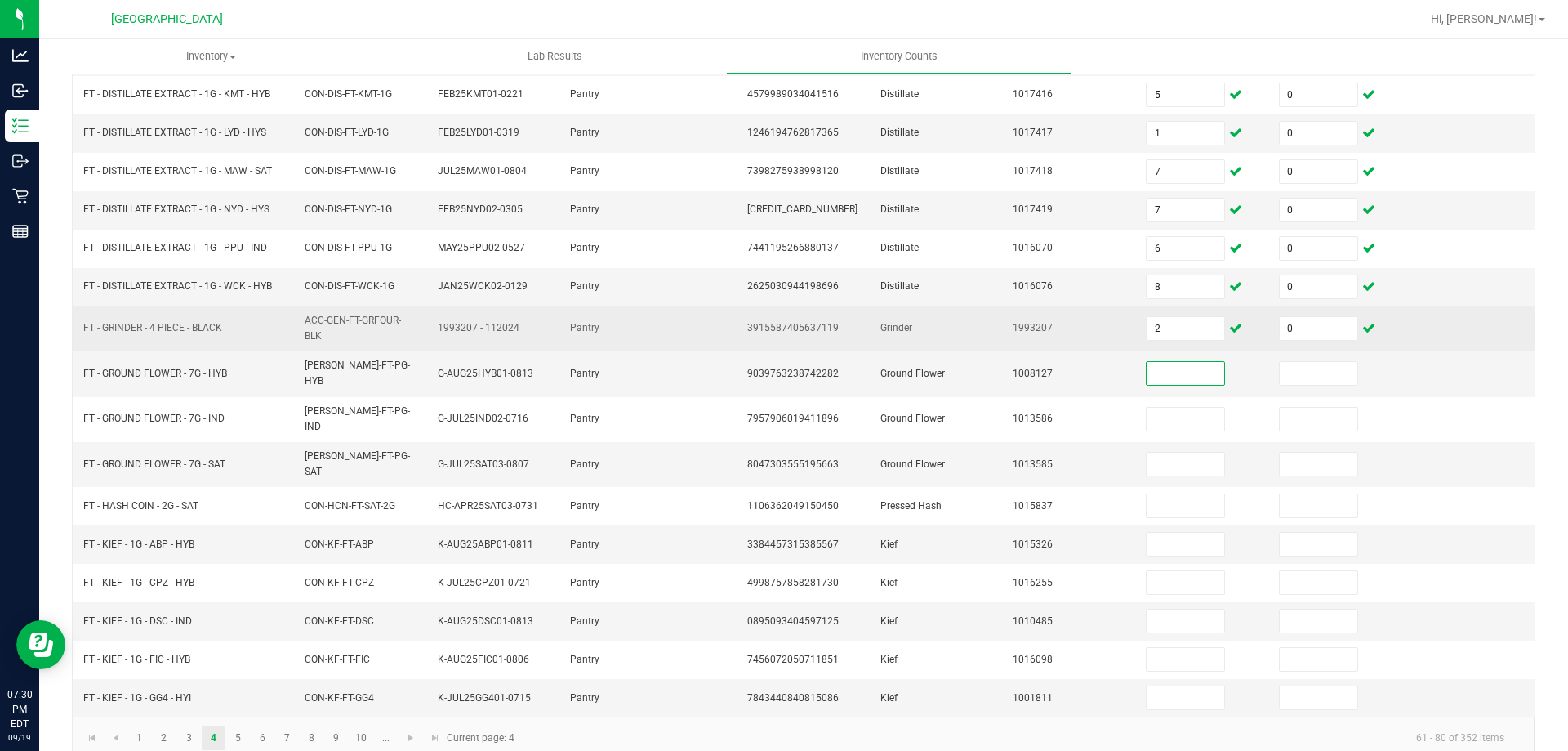
scroll to position [346, 0]
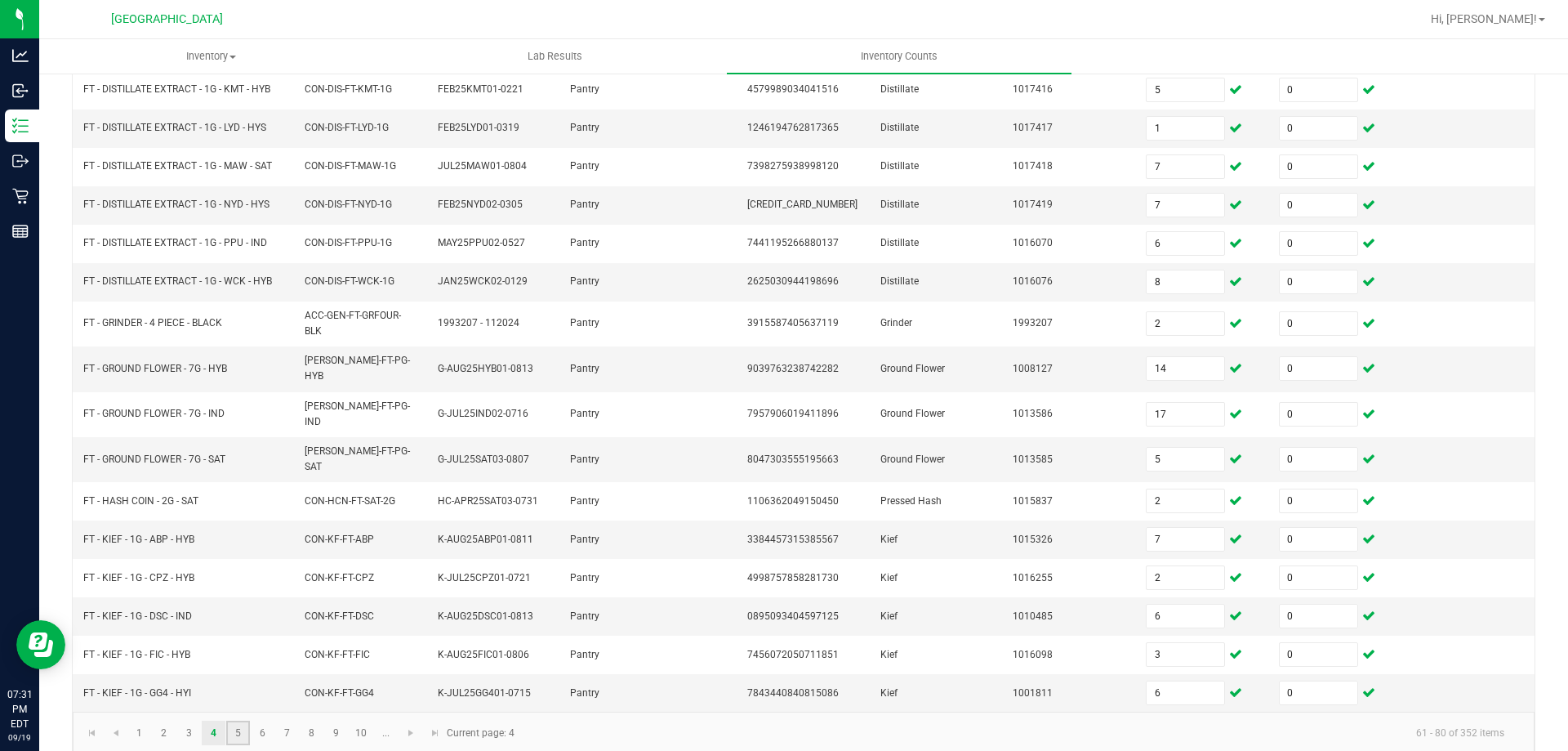
click at [237, 721] on link "5" at bounding box center [237, 733] width 23 height 24
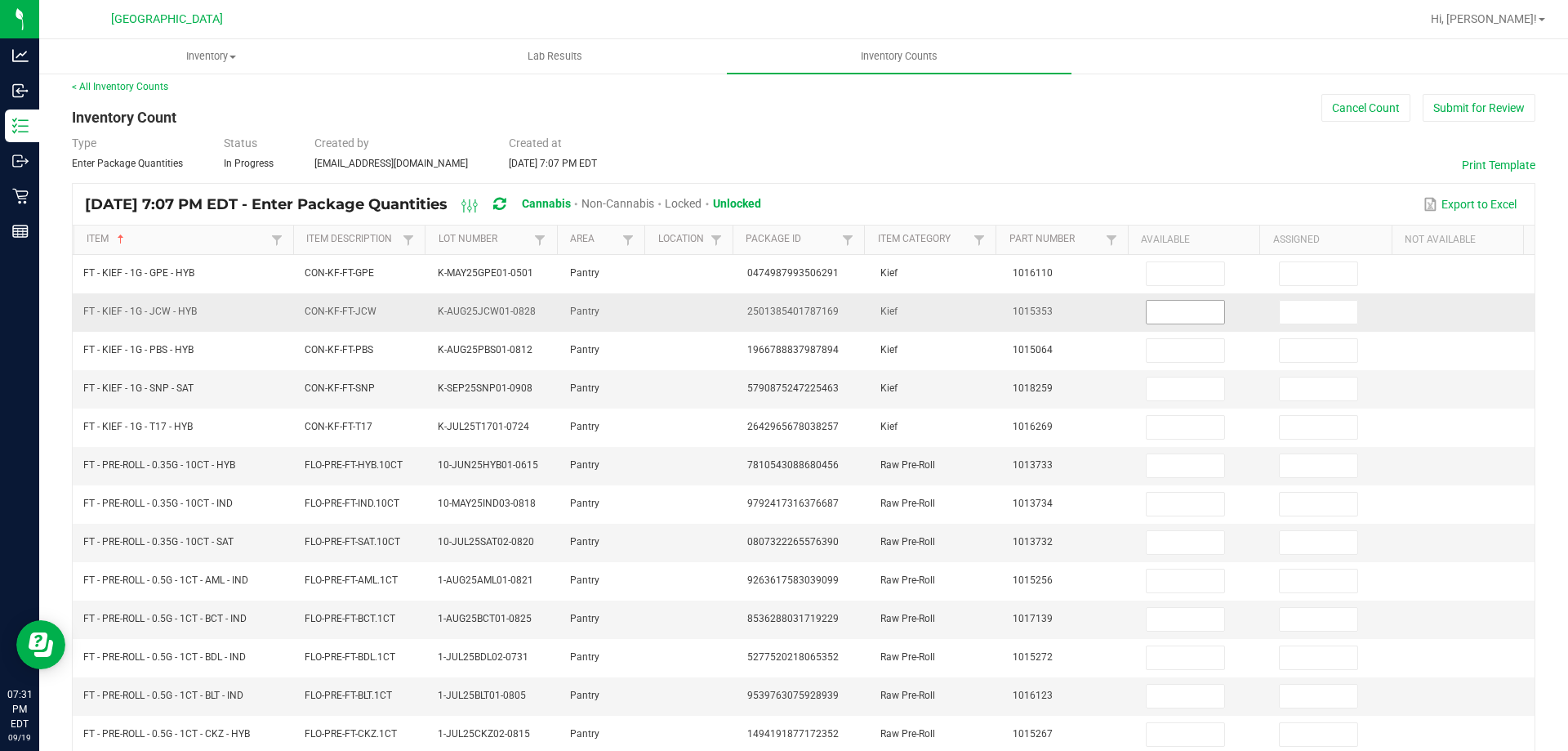
scroll to position [0, 0]
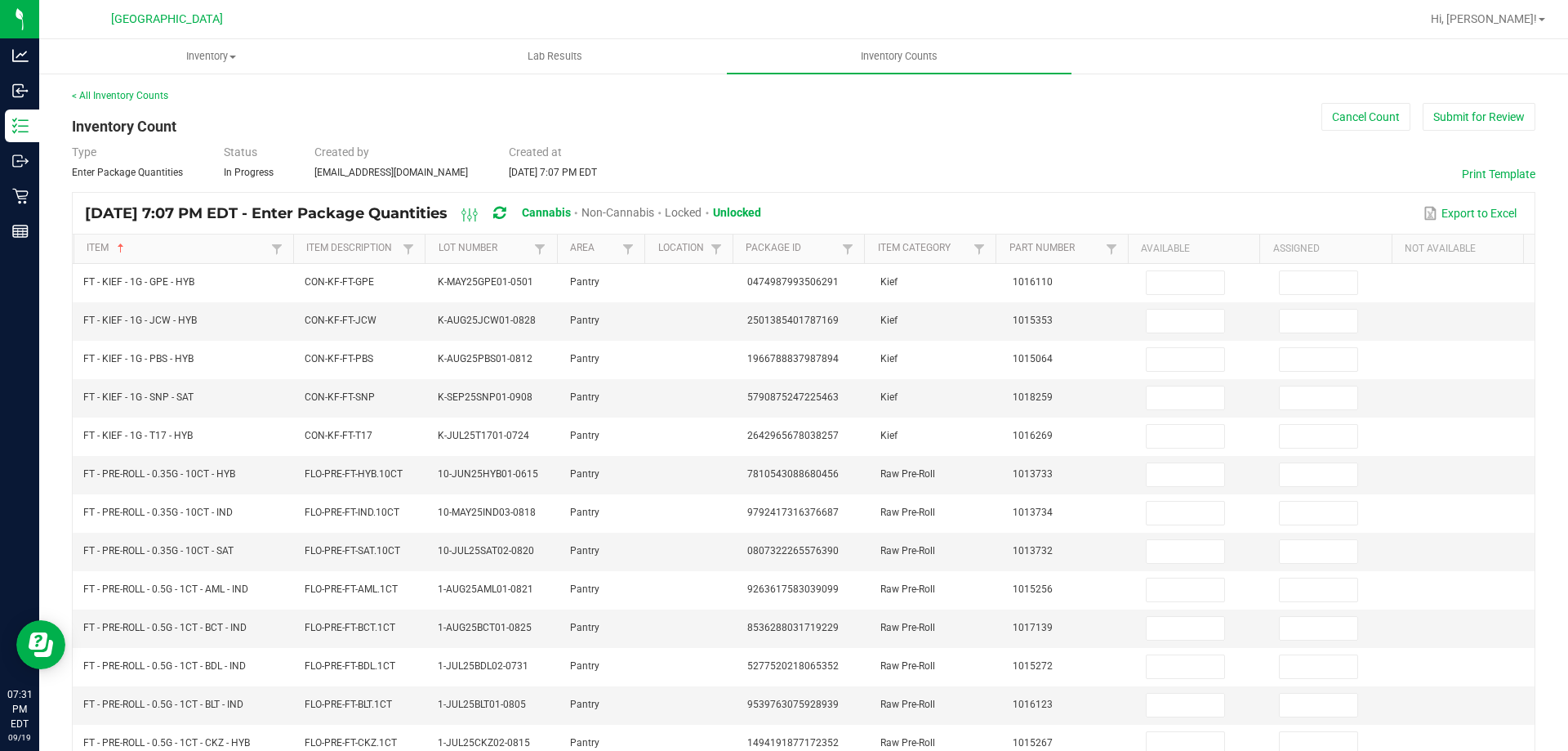
click at [1155, 260] on th "Available" at bounding box center [1193, 249] width 131 height 29
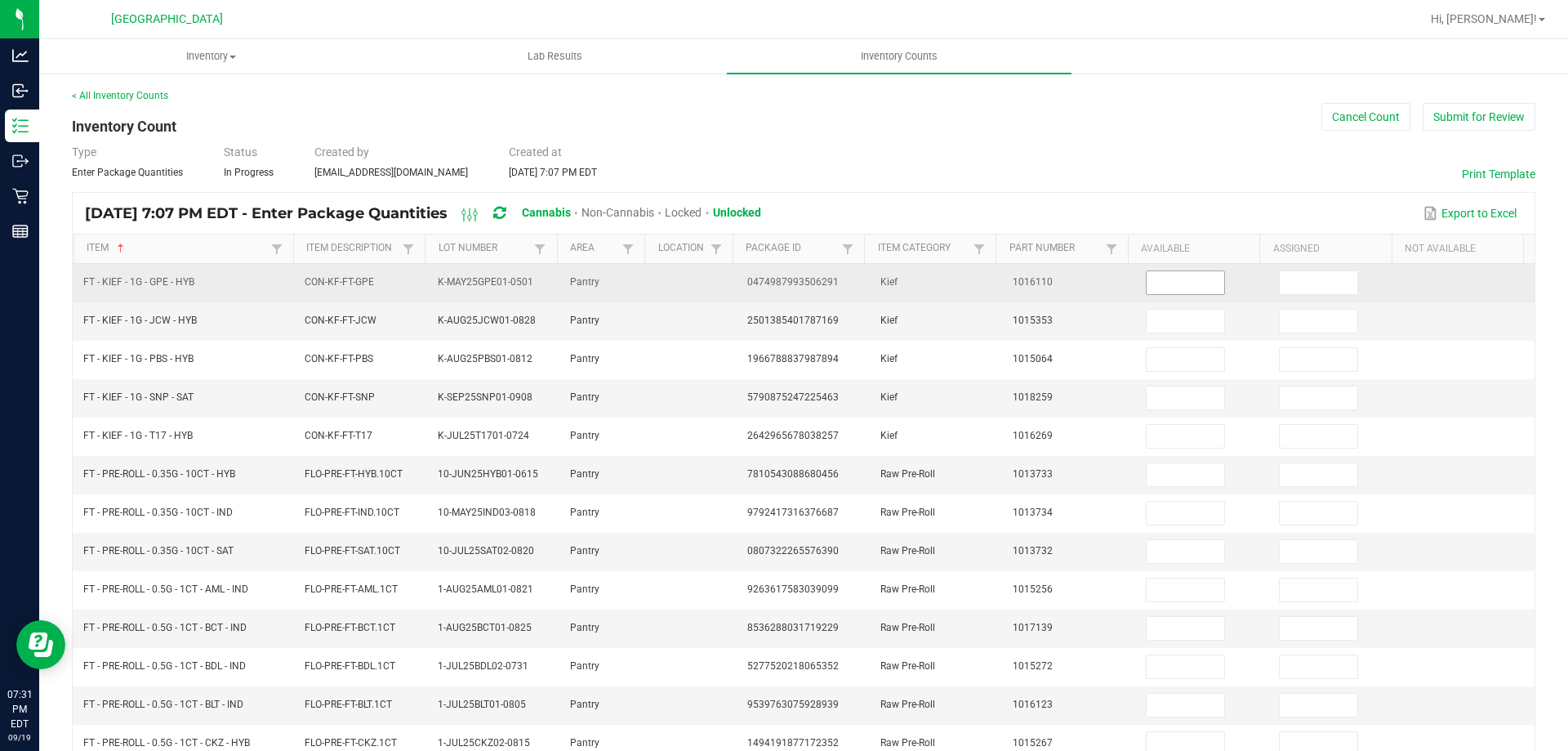
click at [1156, 283] on input at bounding box center [1186, 282] width 78 height 23
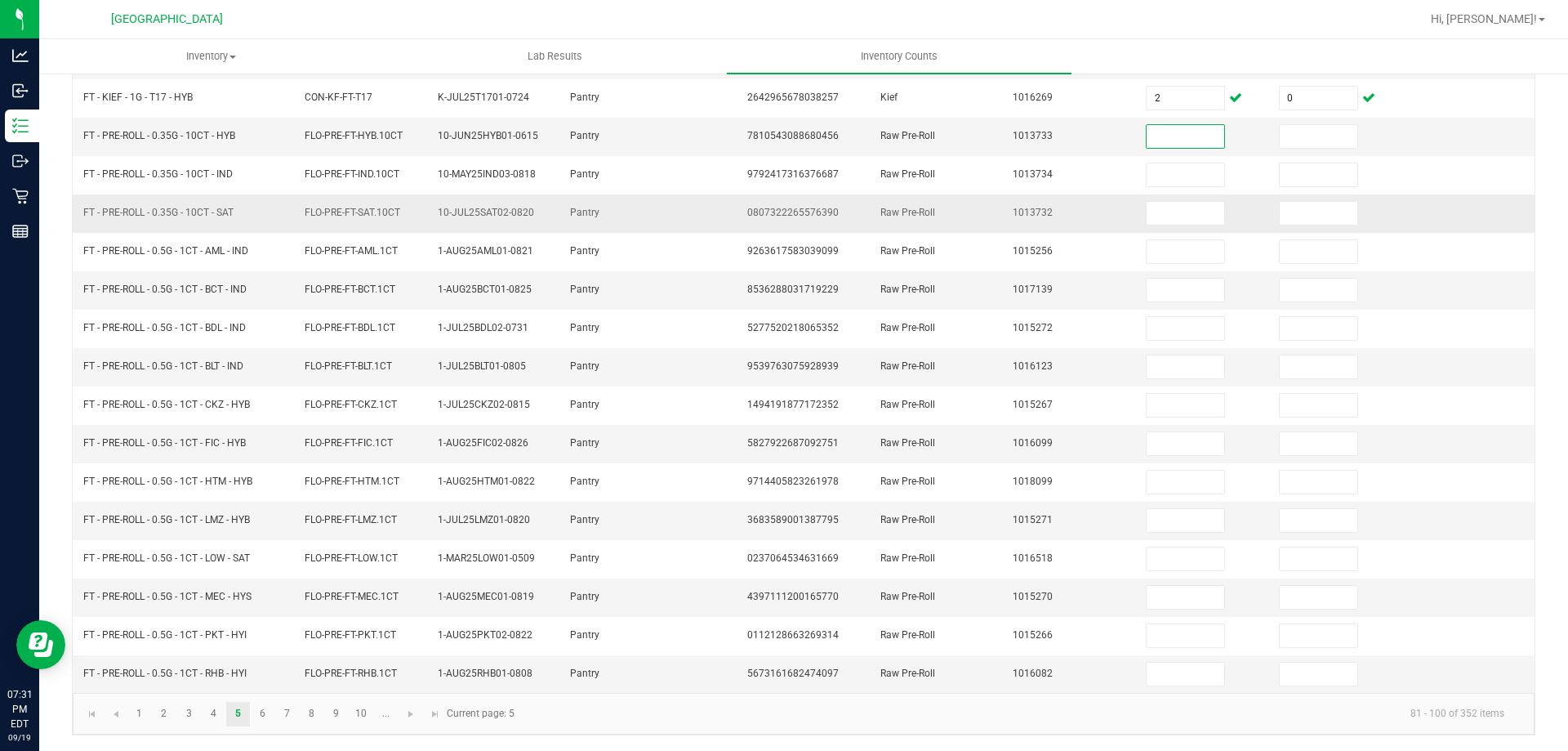
scroll to position [339, 0]
click at [266, 705] on link "6" at bounding box center [262, 713] width 23 height 24
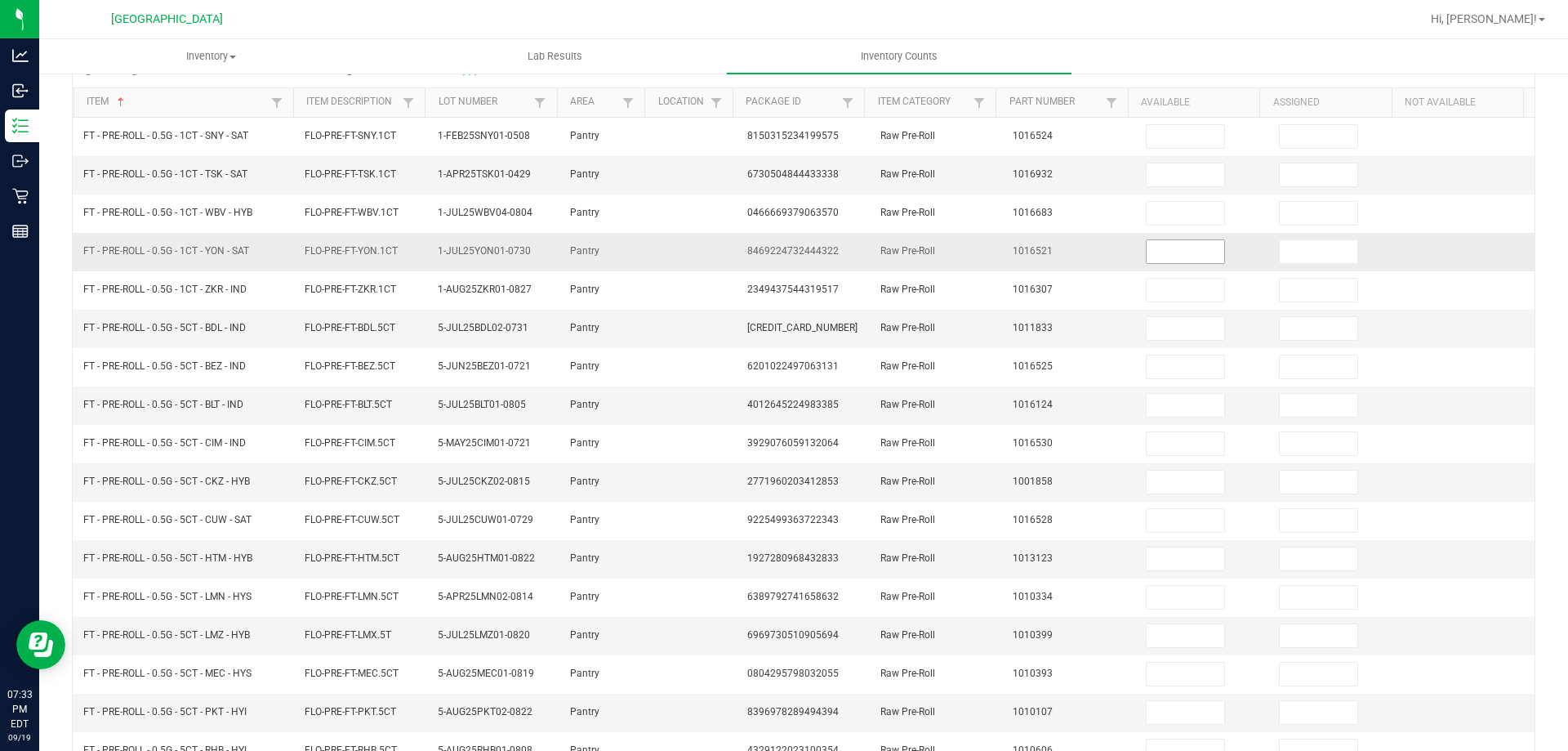
scroll to position [0, 0]
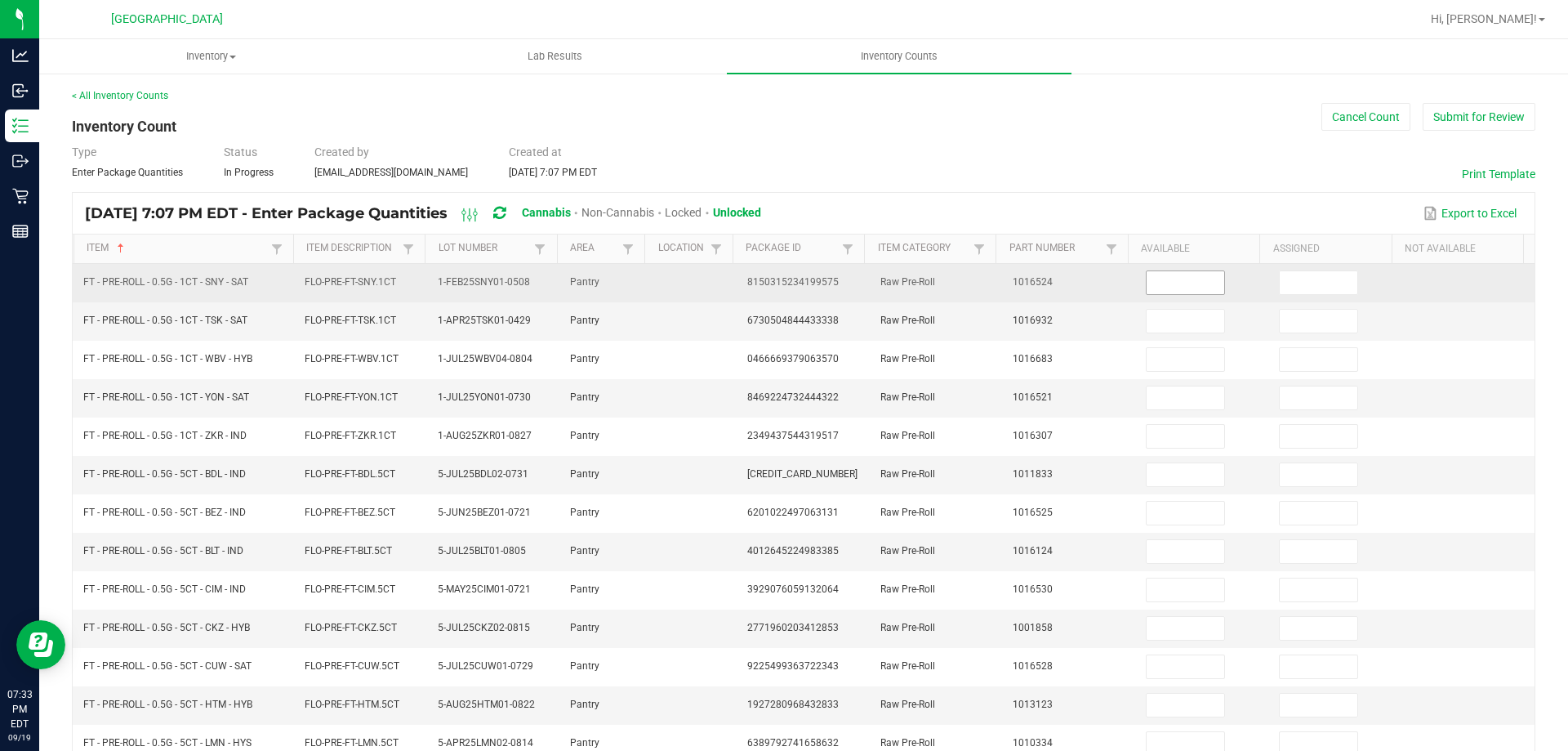
click at [1177, 275] on input at bounding box center [1186, 282] width 78 height 23
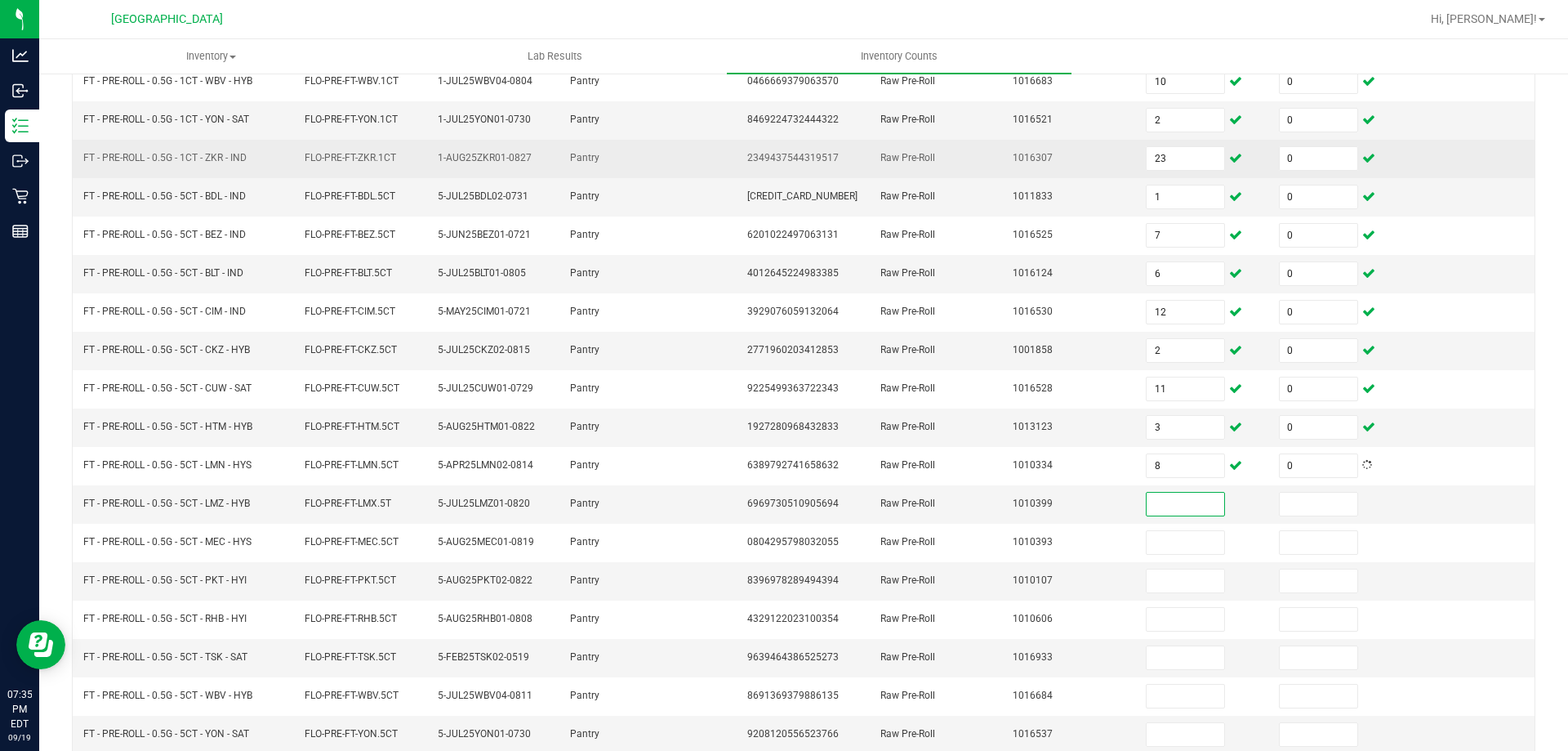
scroll to position [339, 0]
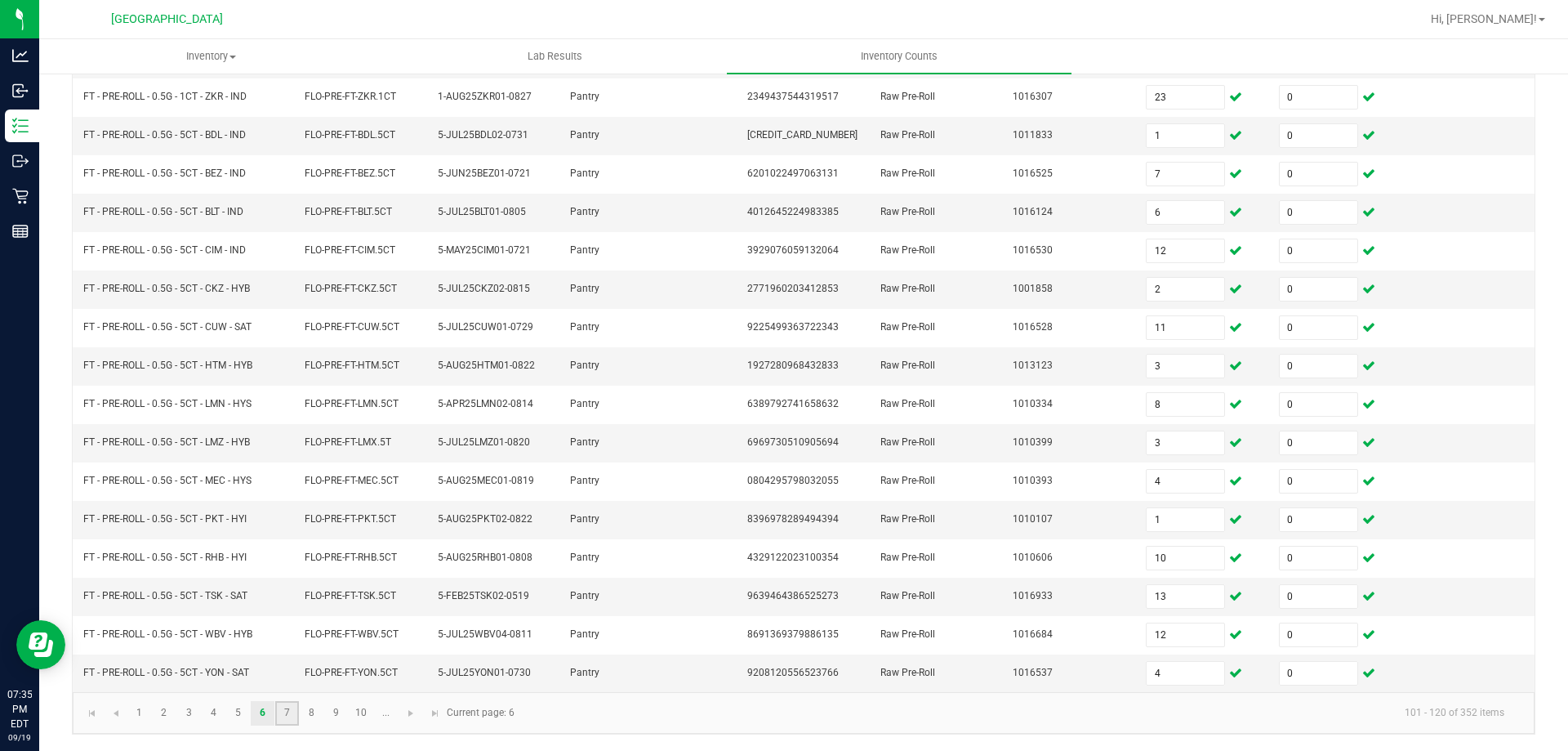
click at [291, 708] on link "7" at bounding box center [287, 713] width 23 height 24
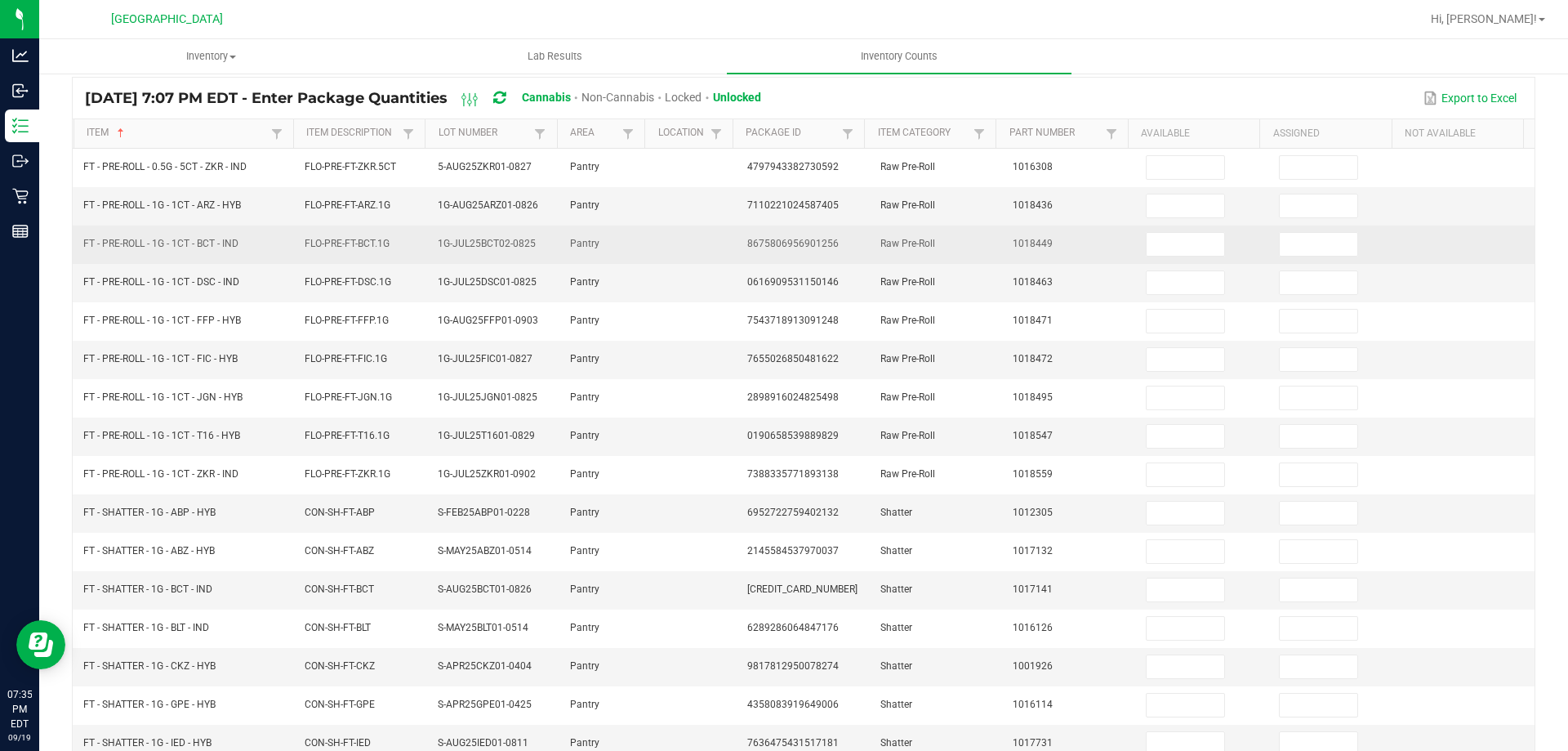
scroll to position [0, 0]
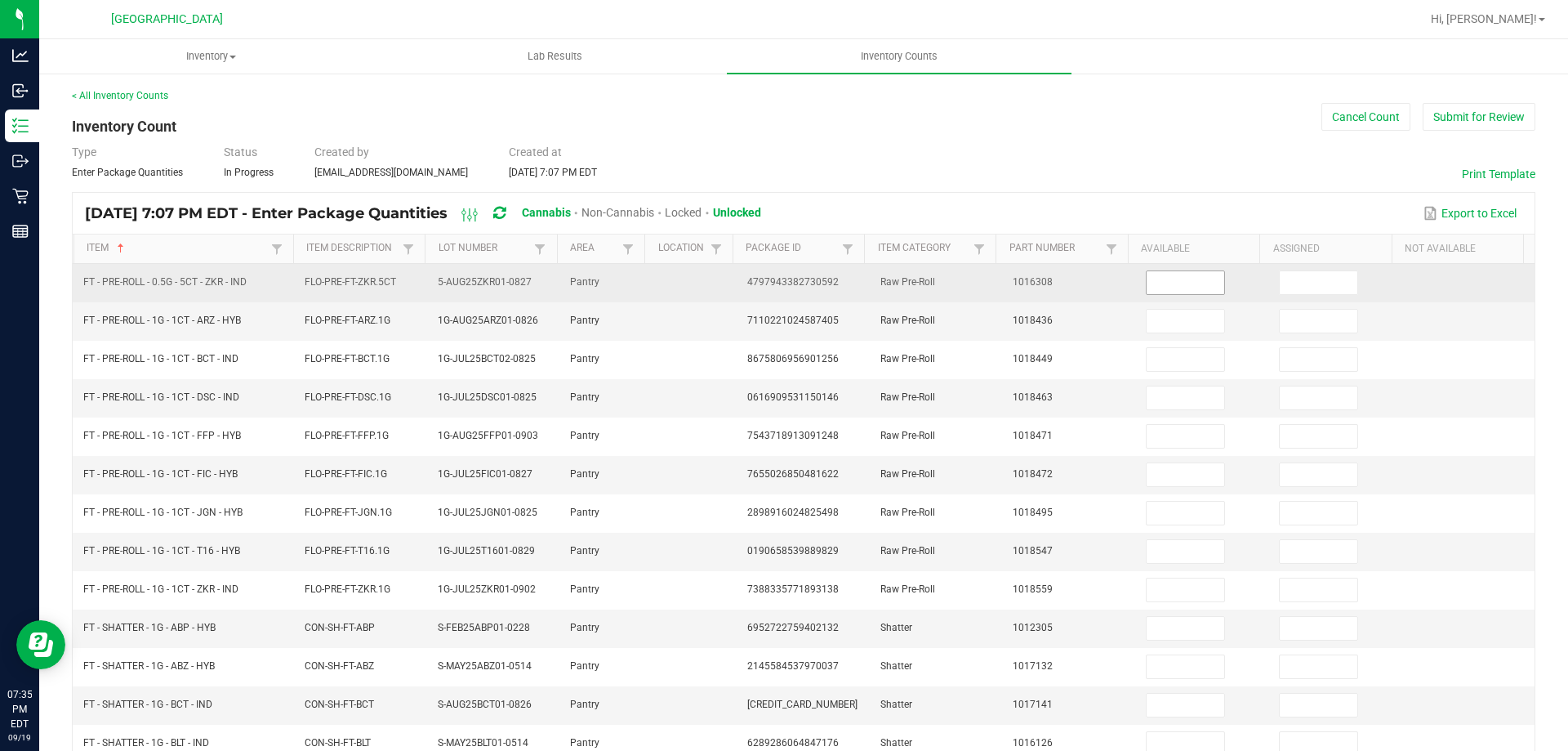
click at [1169, 287] on input at bounding box center [1186, 282] width 78 height 23
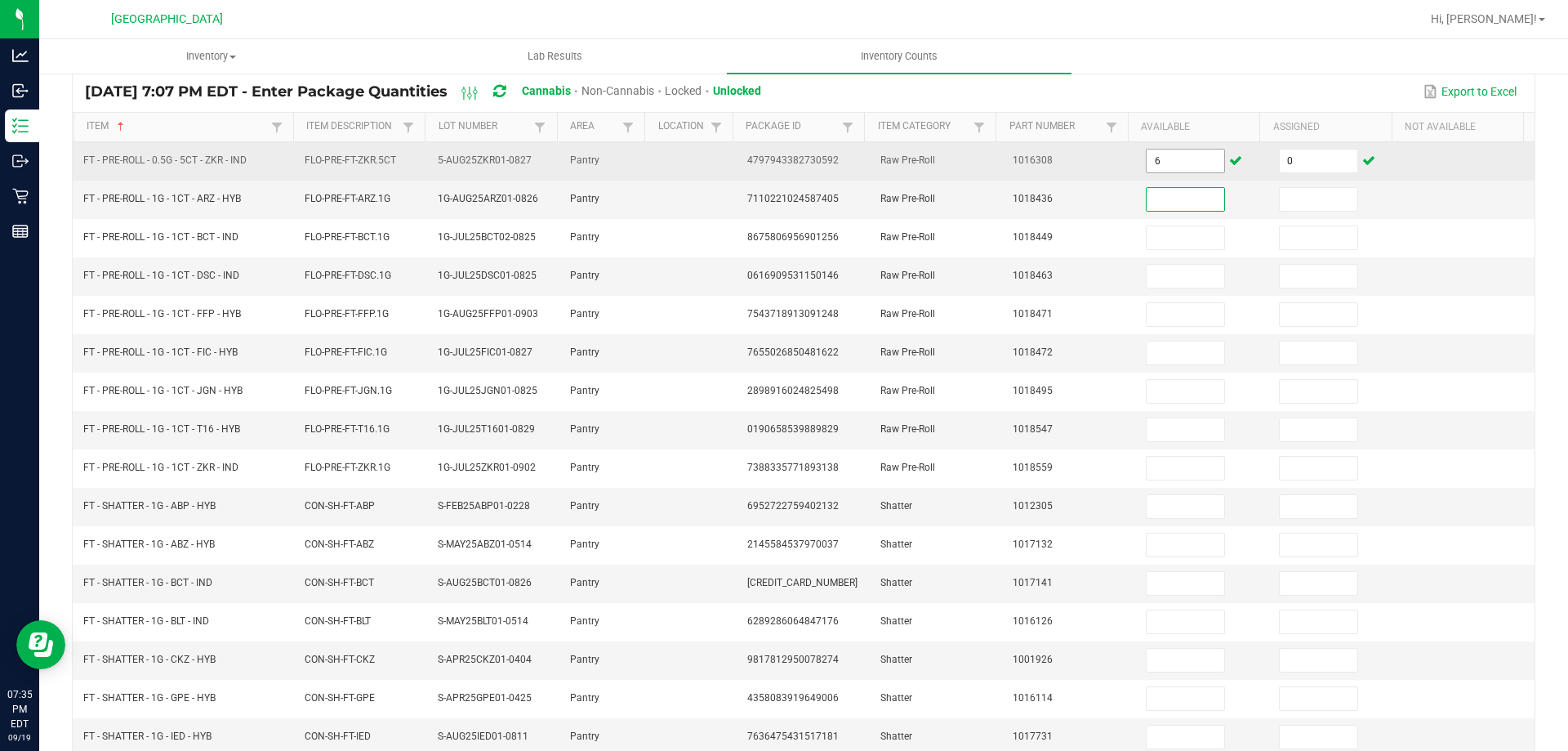
scroll to position [163, 0]
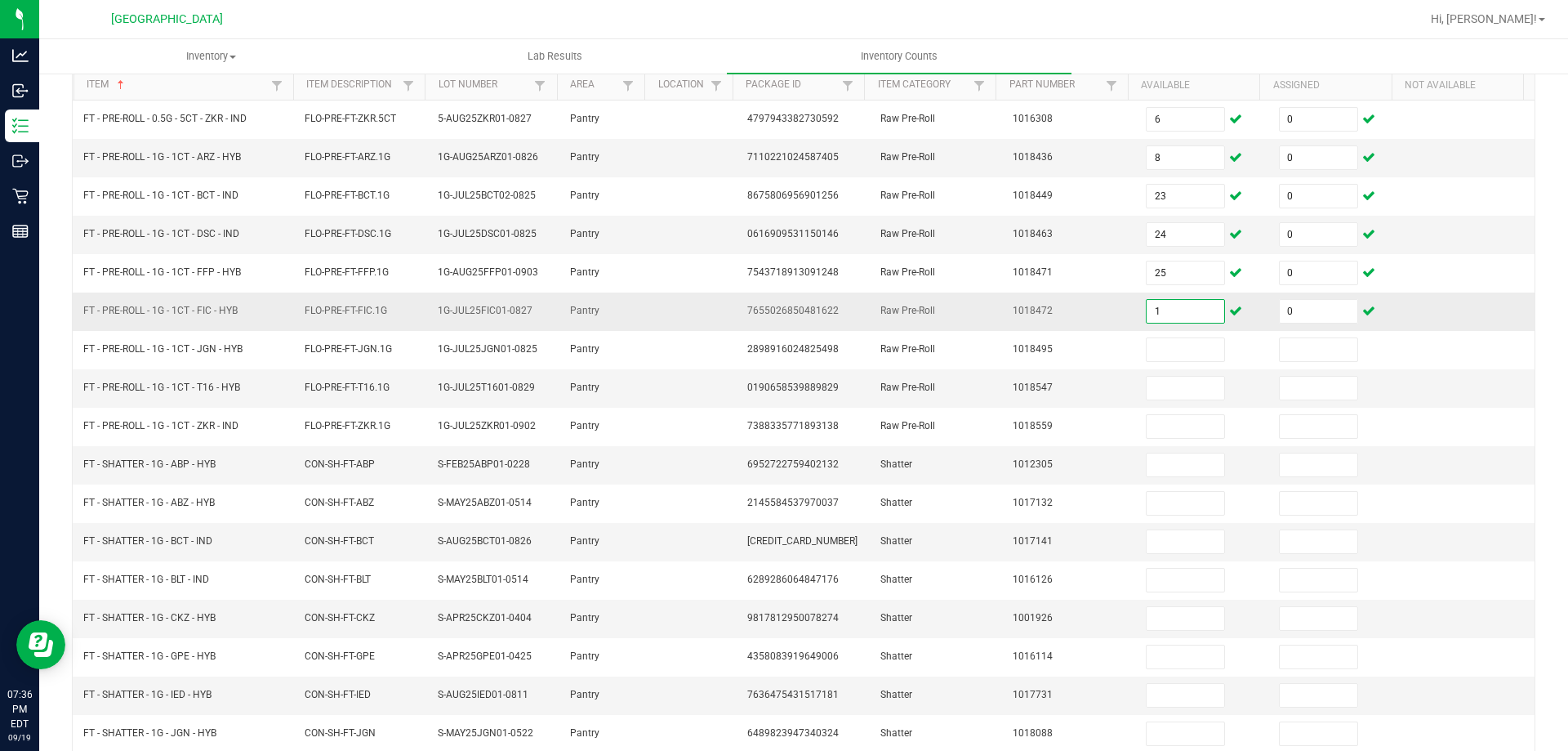
click at [1169, 308] on input "1" at bounding box center [1186, 311] width 78 height 23
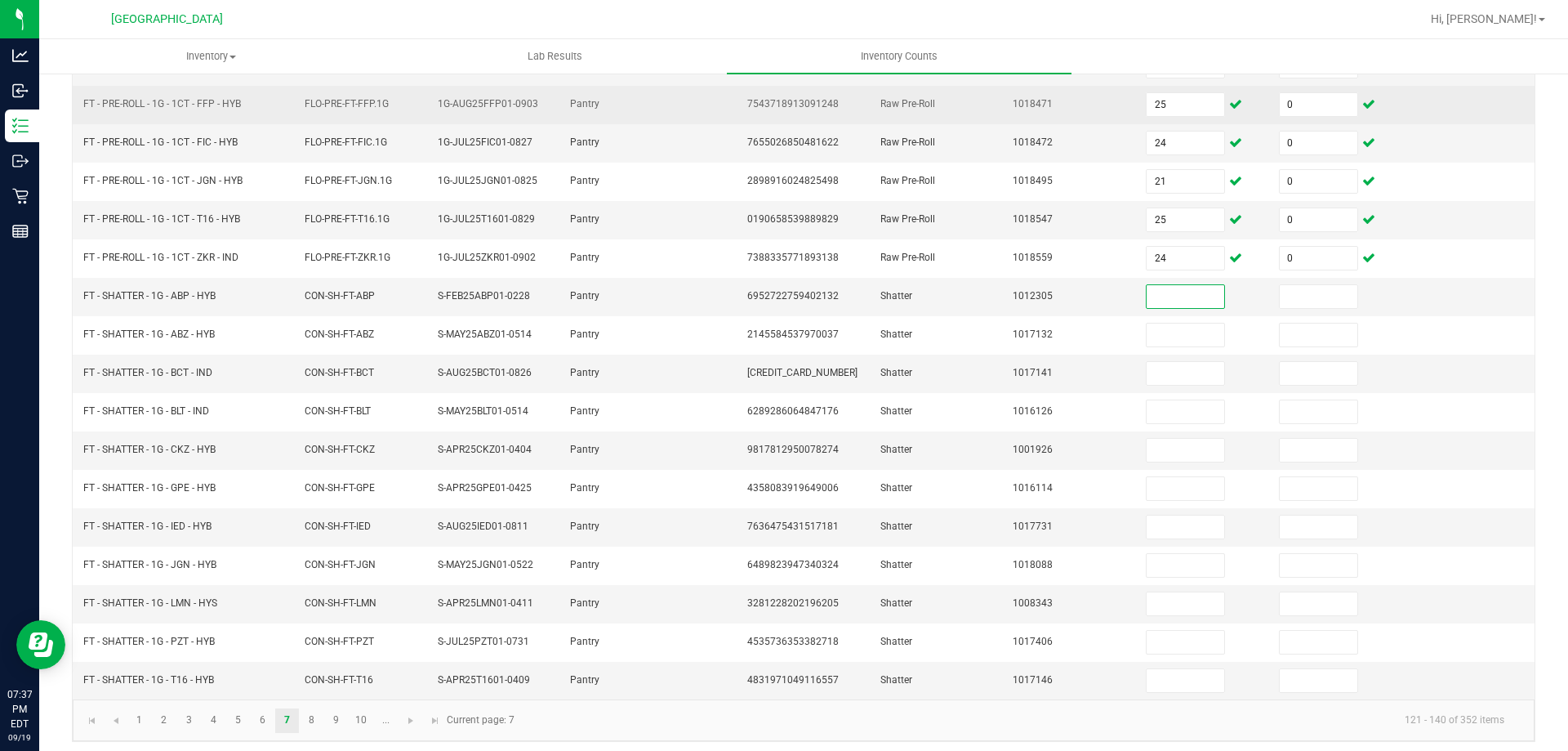
scroll to position [339, 0]
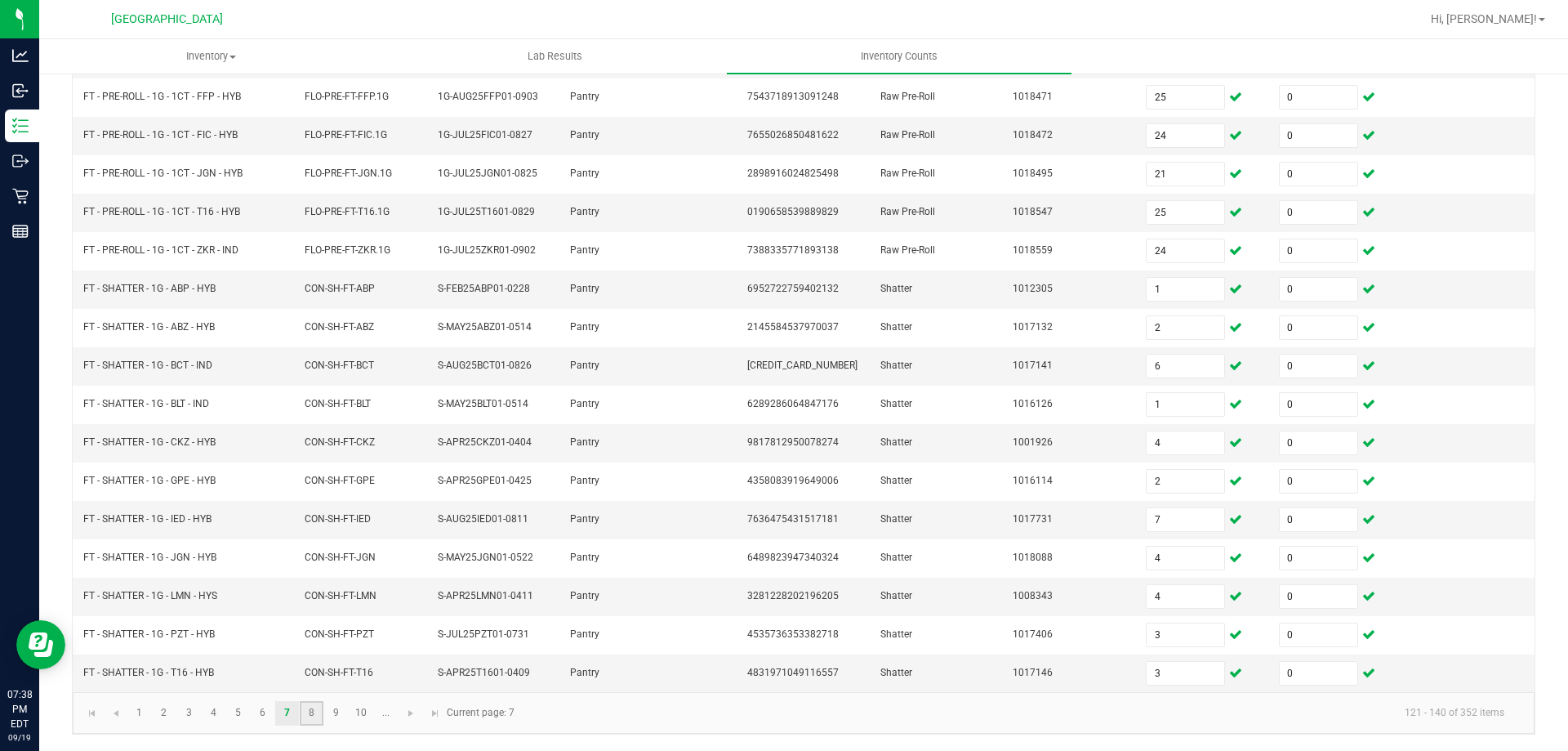
click at [315, 713] on link "8" at bounding box center [311, 713] width 23 height 24
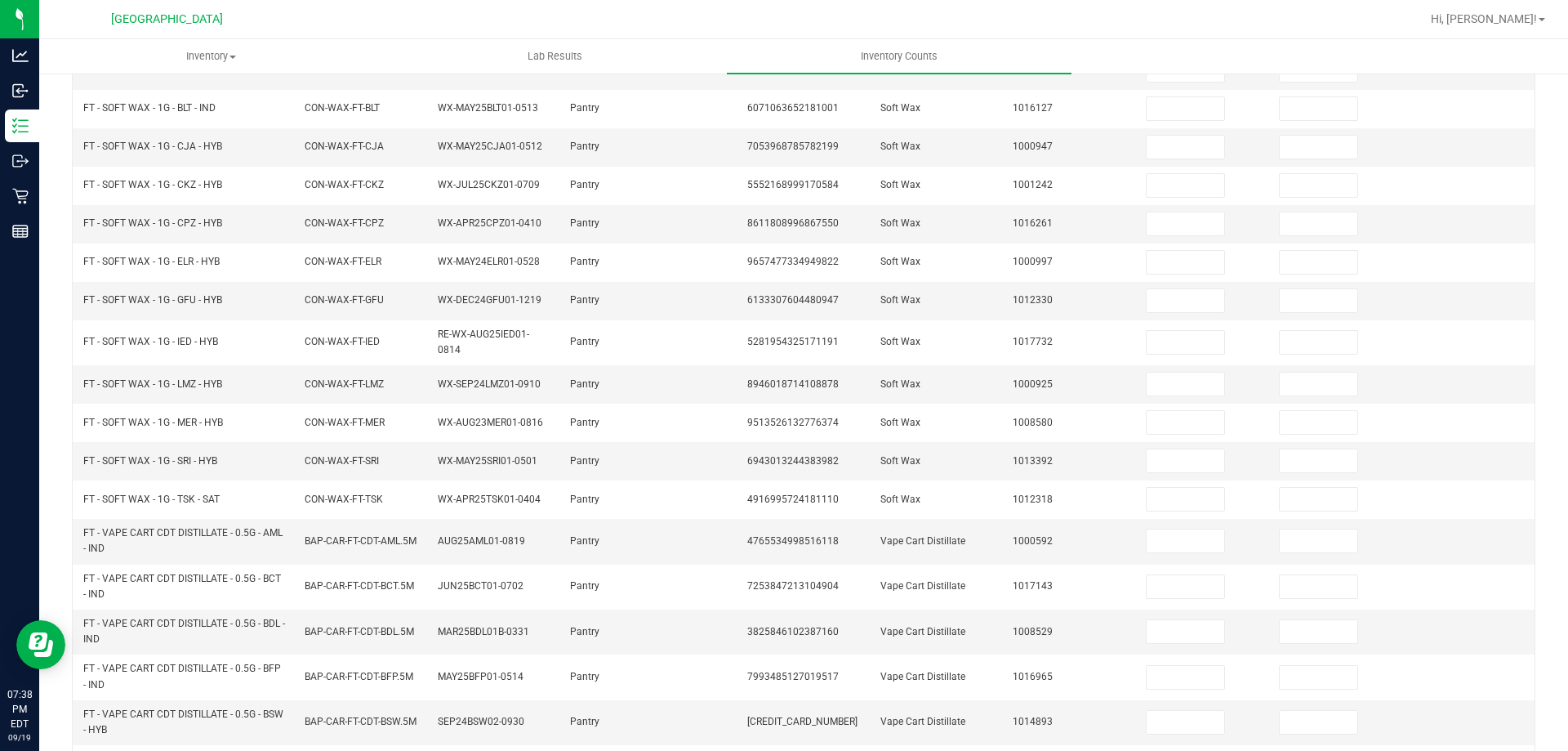
scroll to position [12, 0]
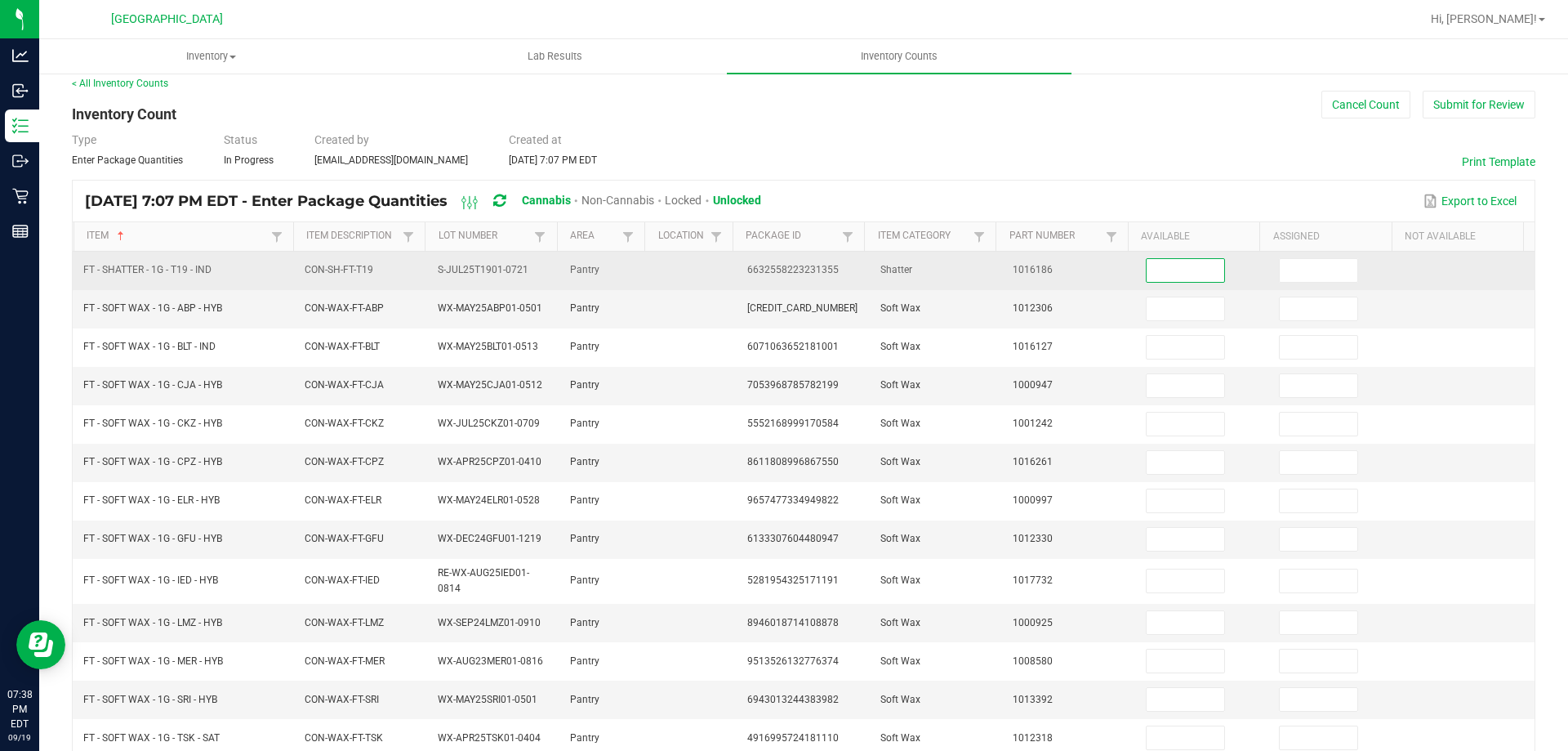
click at [1193, 262] on input at bounding box center [1186, 270] width 78 height 23
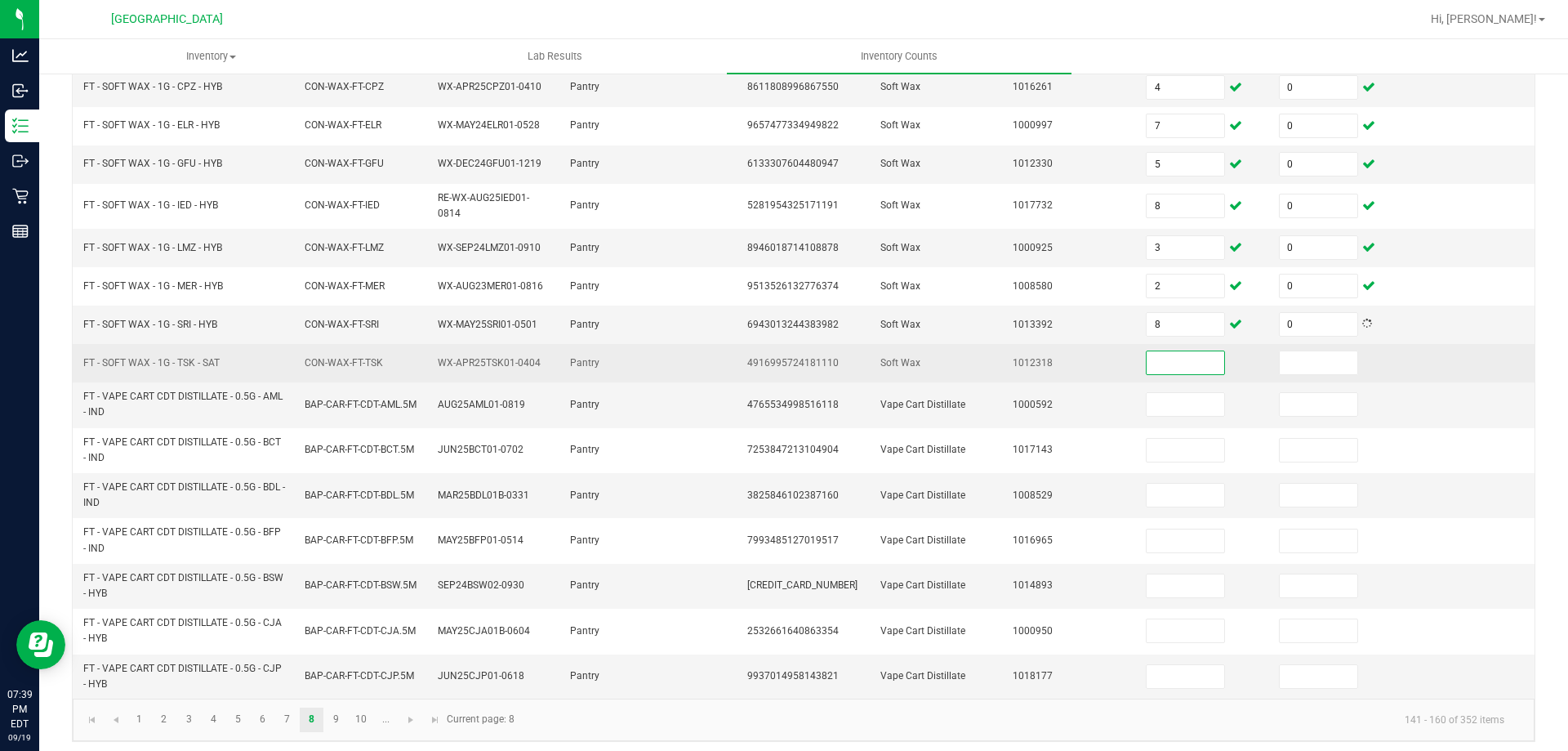
scroll to position [394, 0]
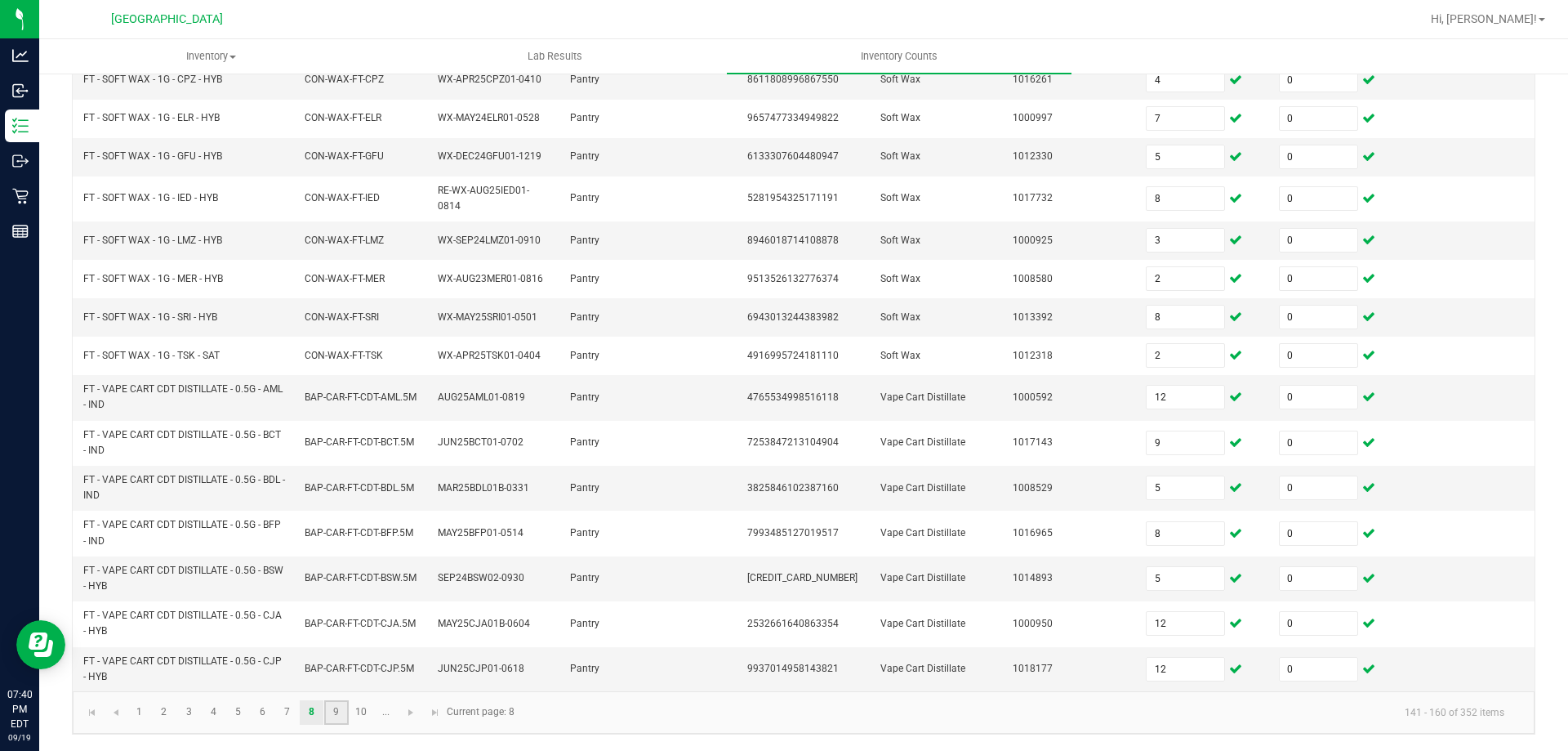
click at [339, 710] on link "9" at bounding box center [336, 712] width 23 height 24
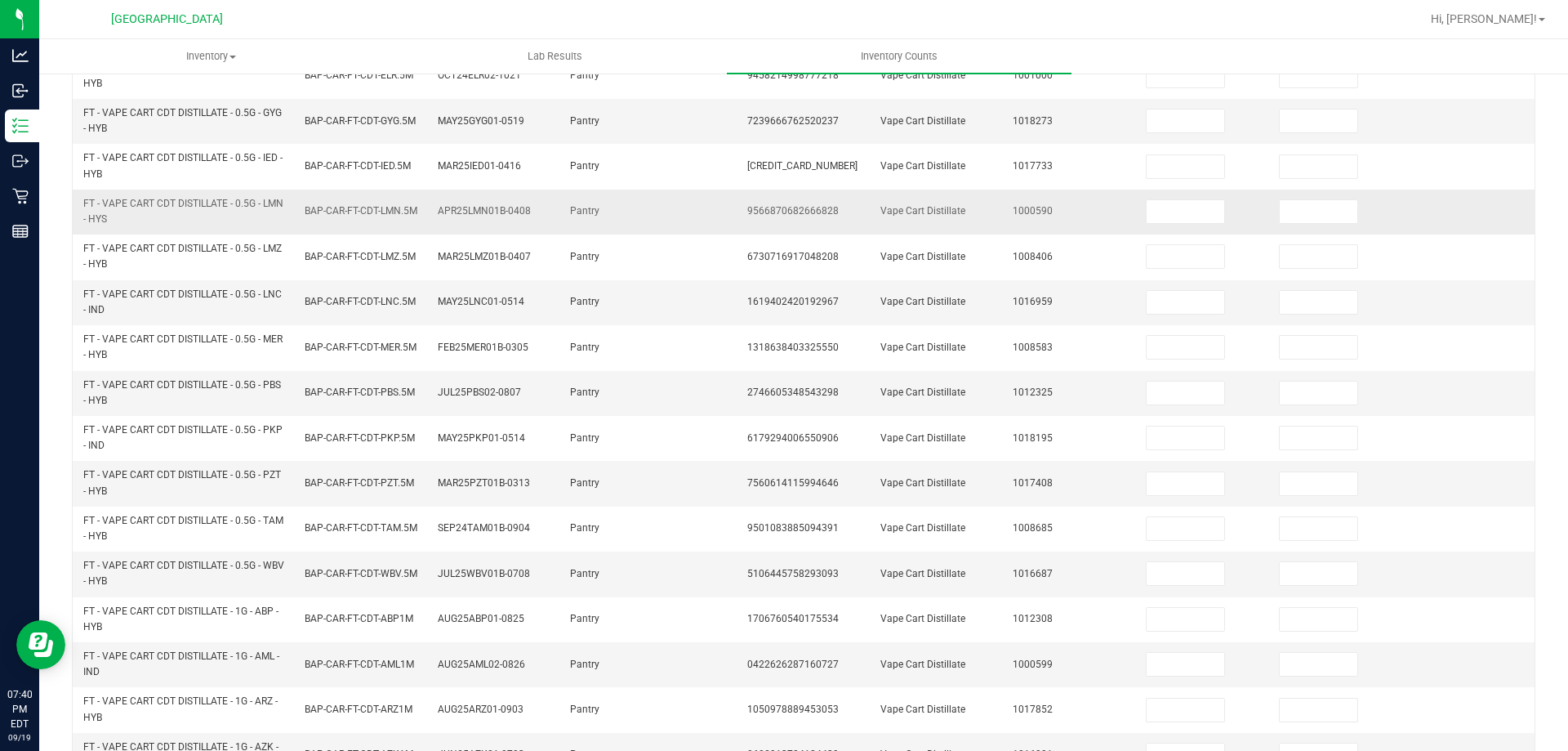
scroll to position [68, 0]
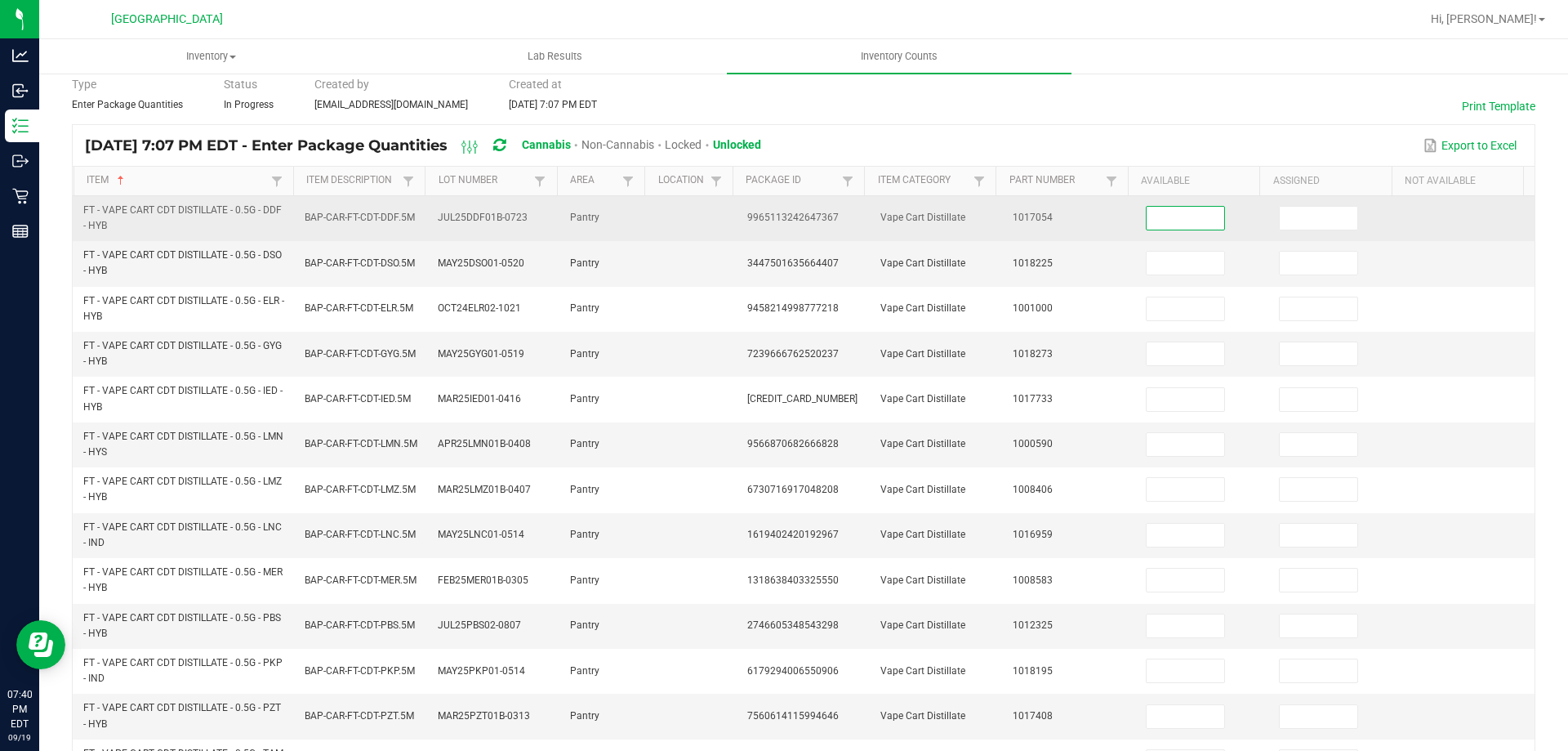
click at [1147, 224] on input at bounding box center [1186, 218] width 78 height 23
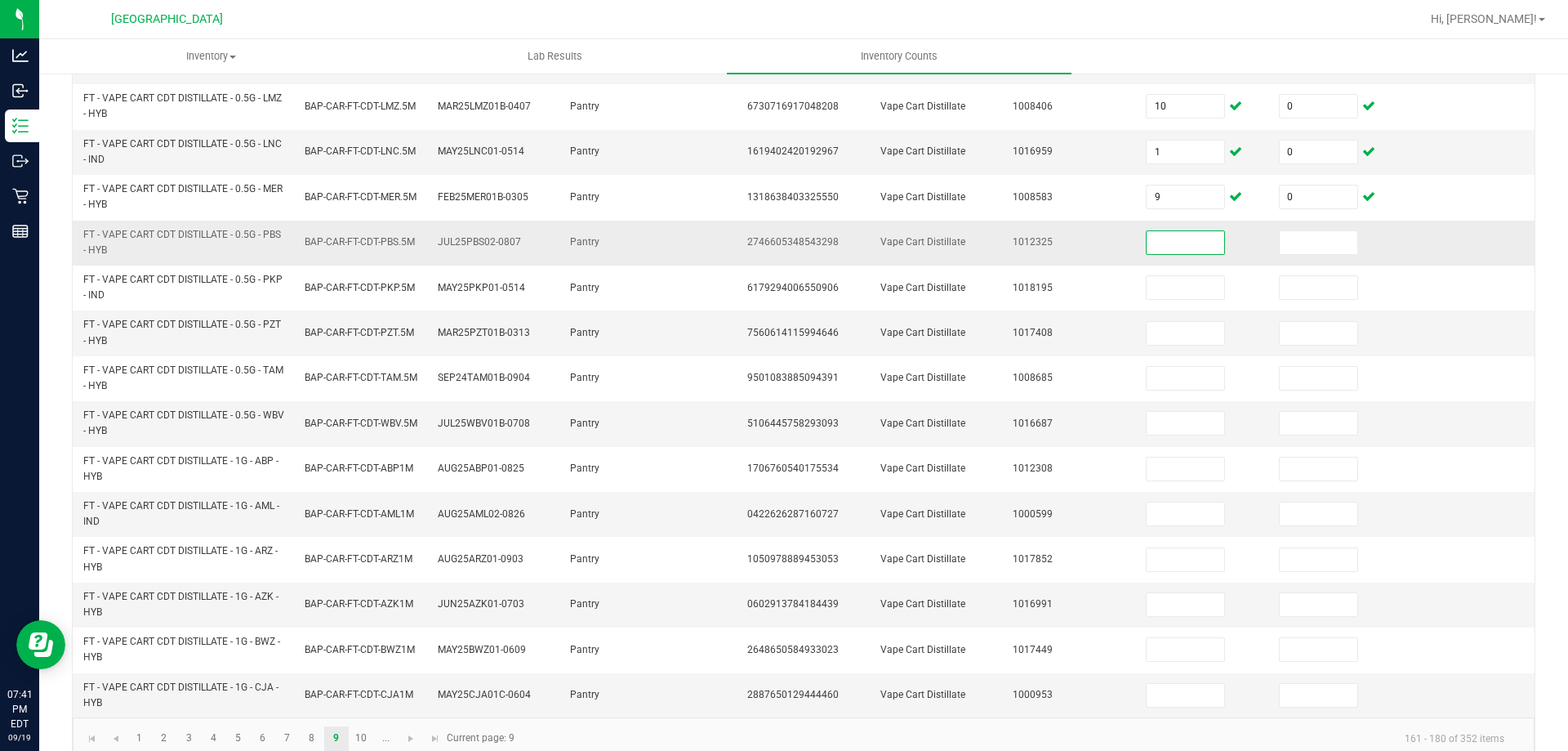
scroll to position [476, 0]
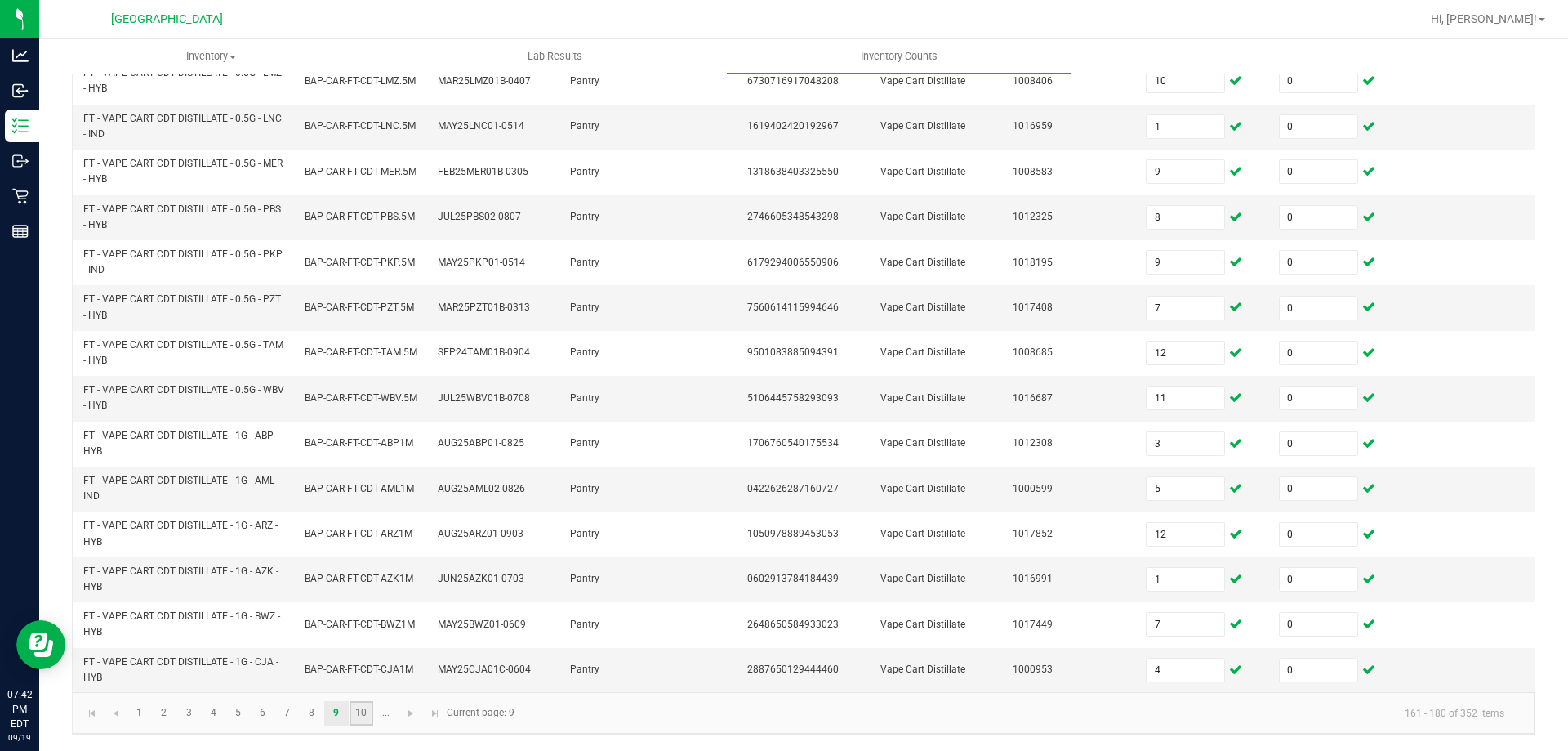
click at [357, 709] on link "10" at bounding box center [361, 713] width 23 height 24
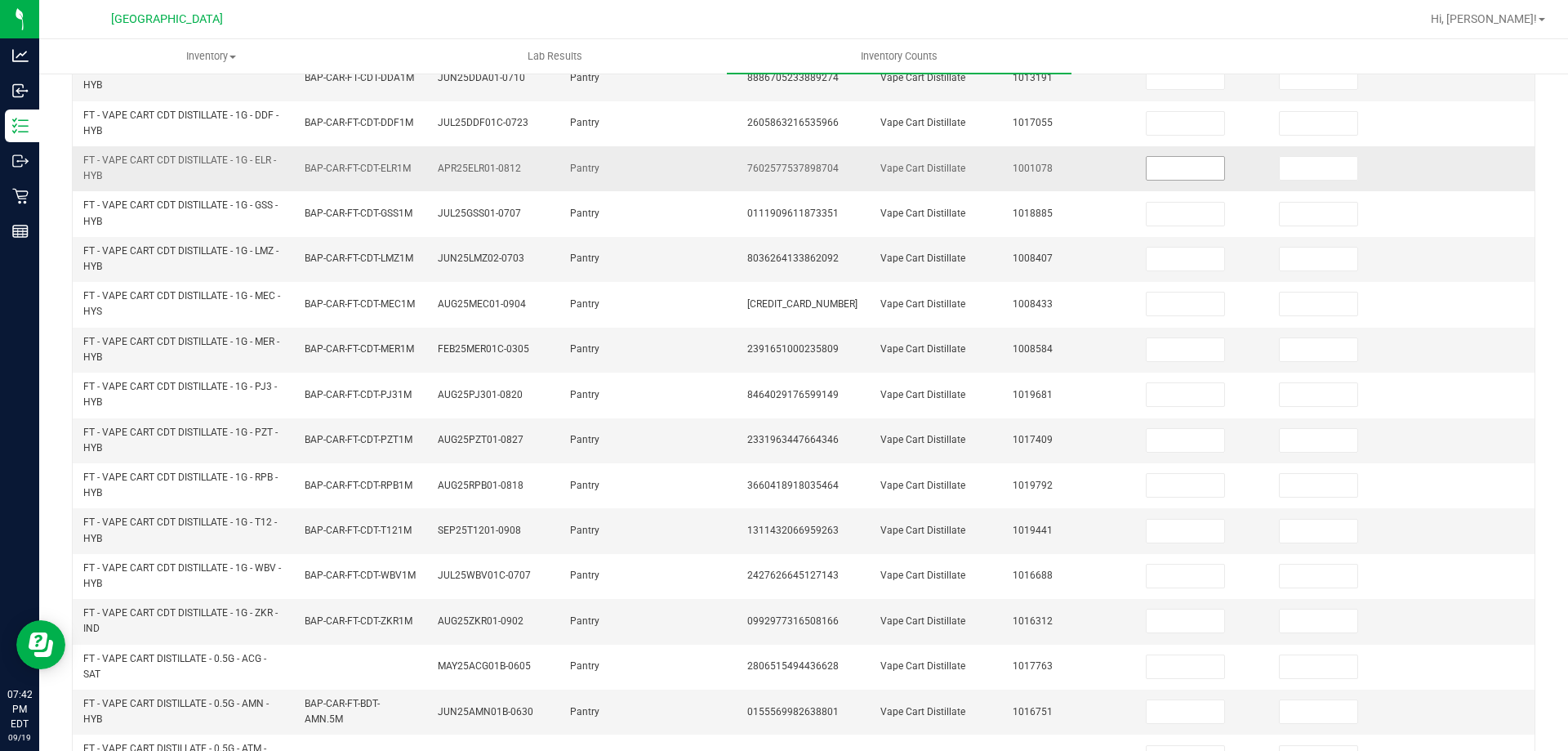
scroll to position [68, 0]
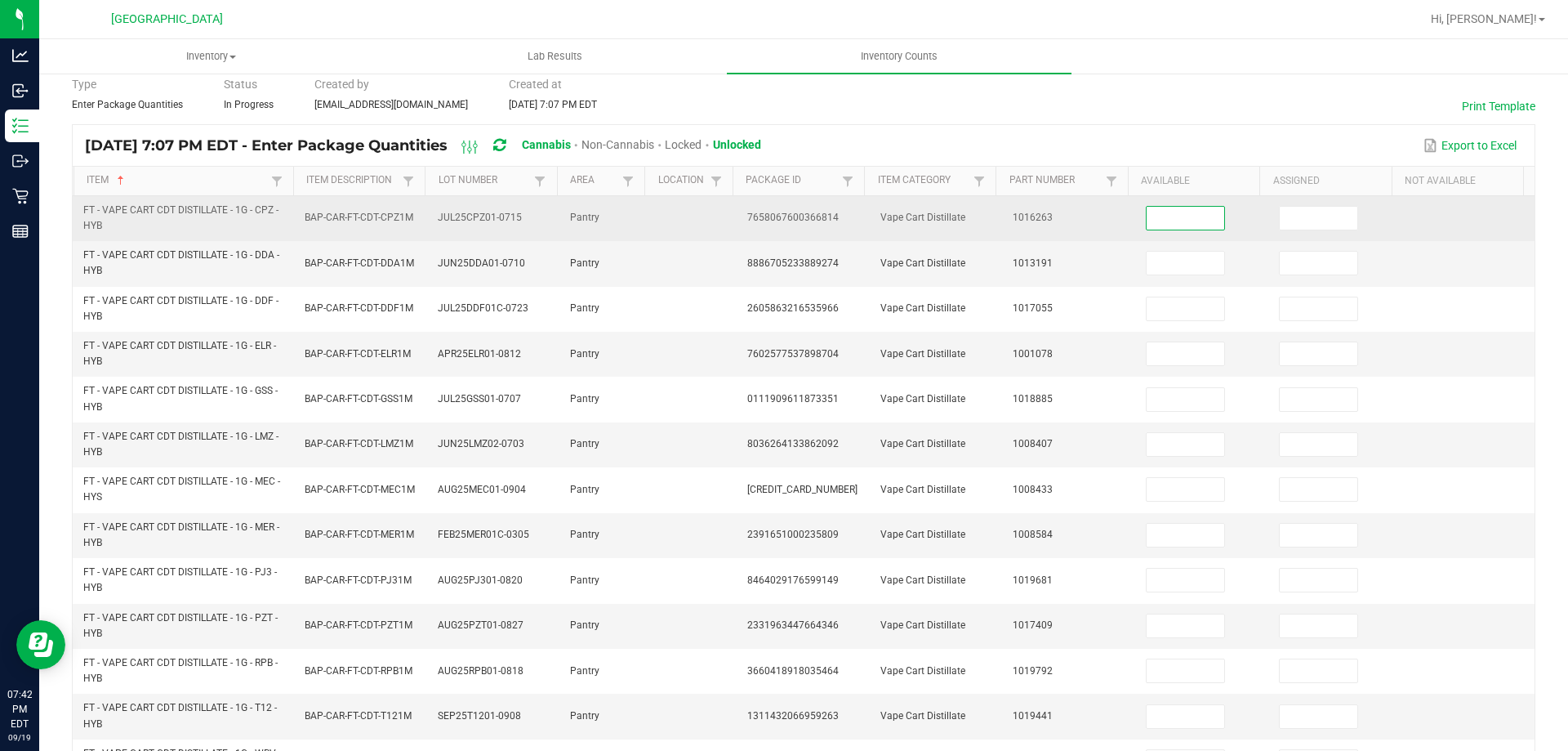
click at [1162, 222] on input at bounding box center [1186, 218] width 78 height 23
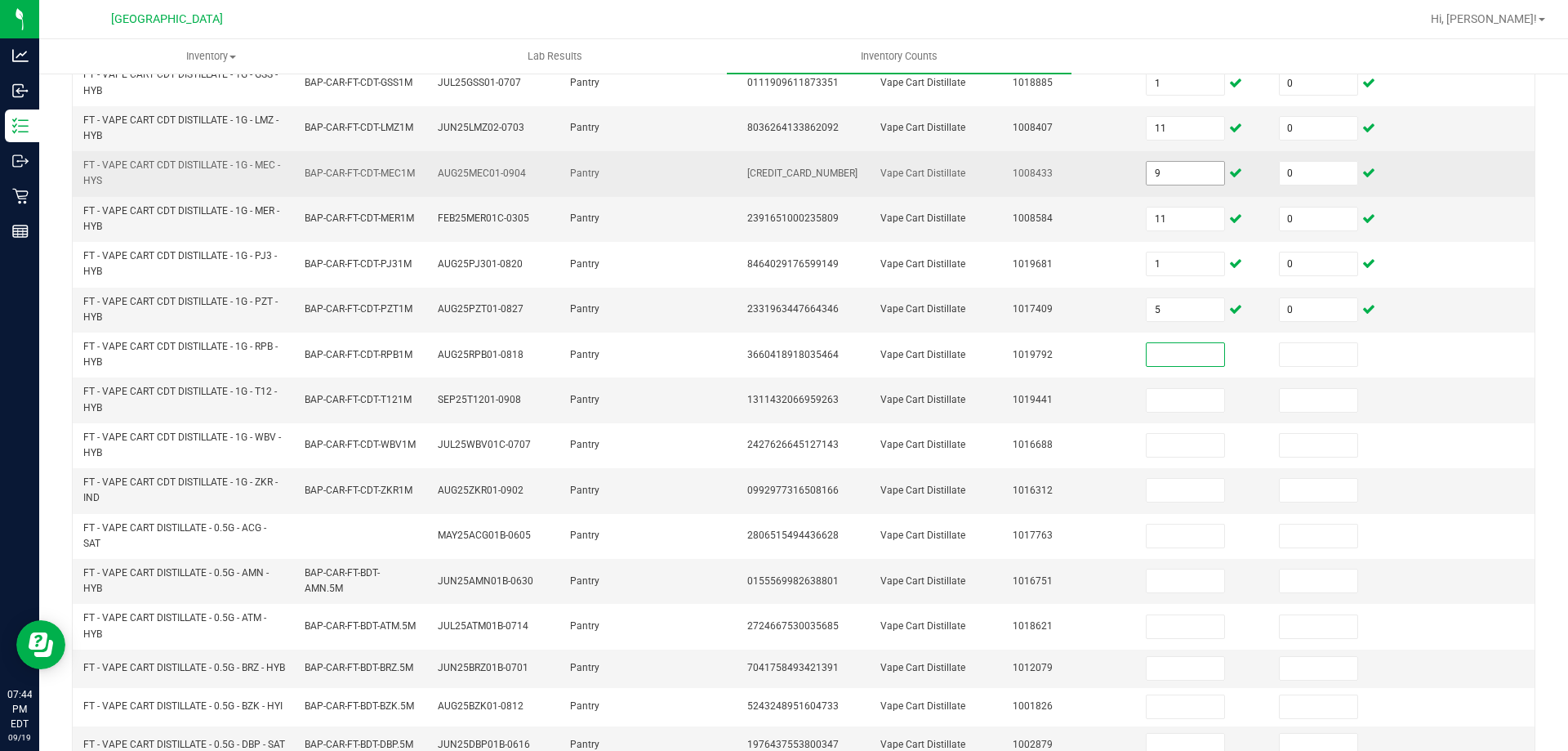
scroll to position [476, 0]
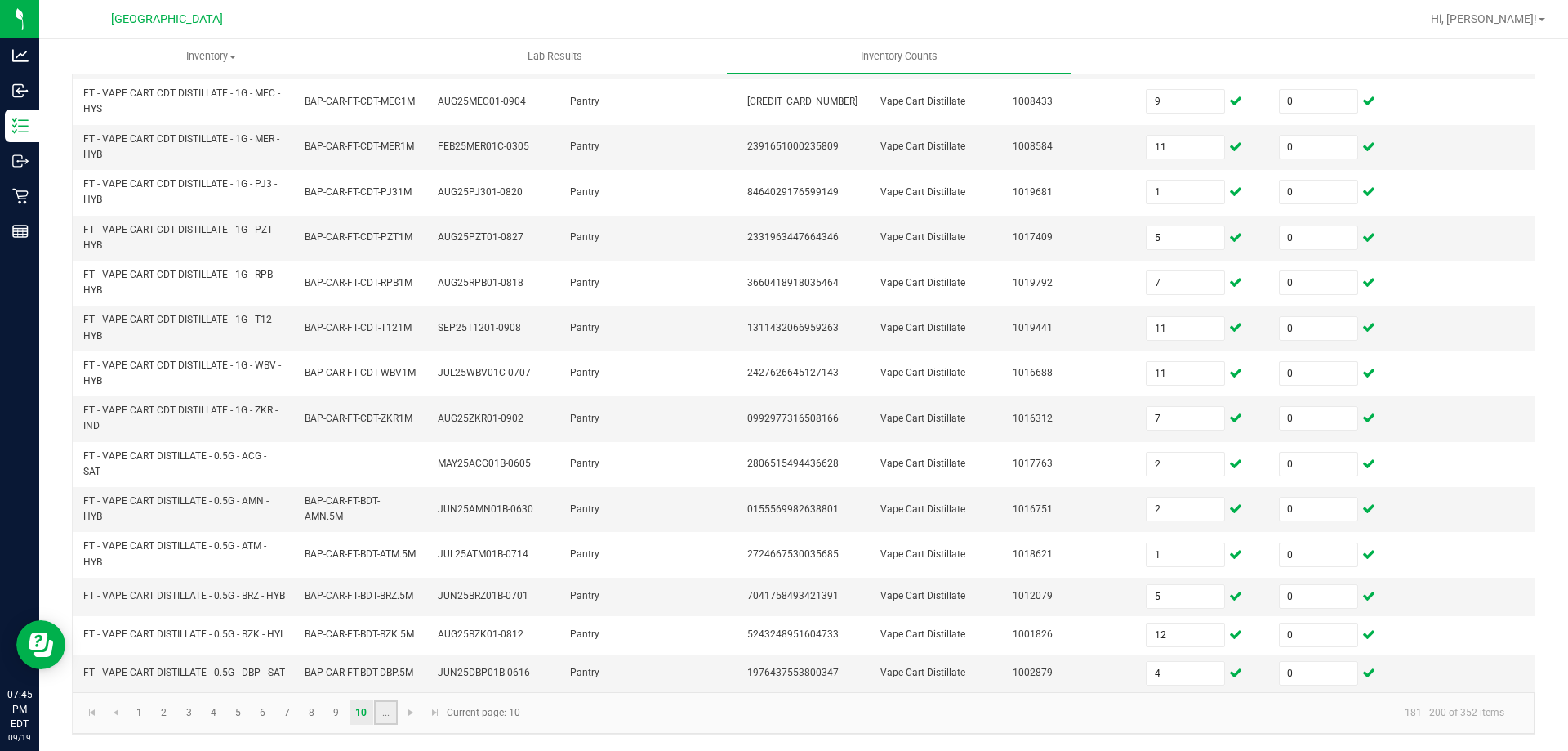
click at [396, 713] on link "..." at bounding box center [386, 712] width 23 height 24
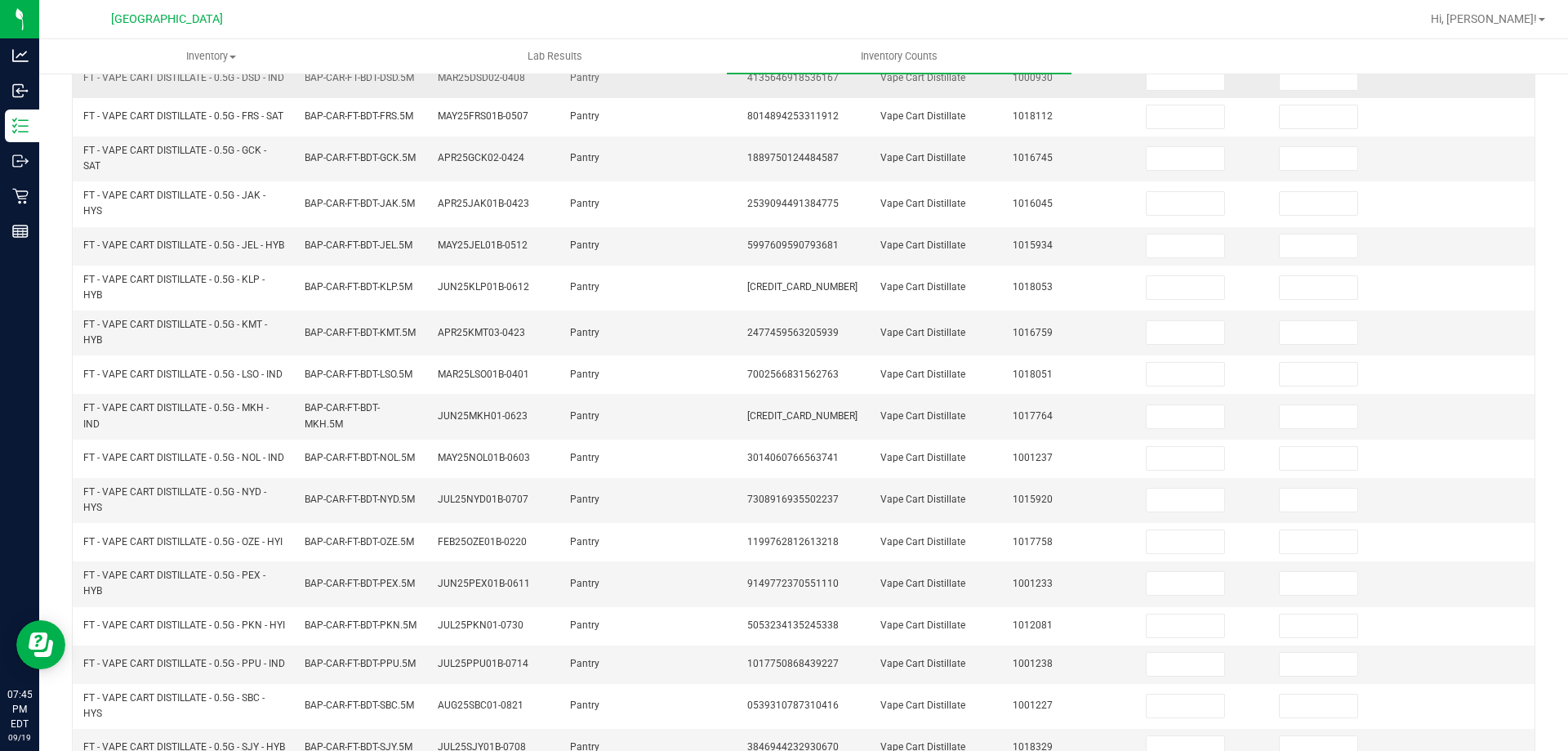
scroll to position [0, 0]
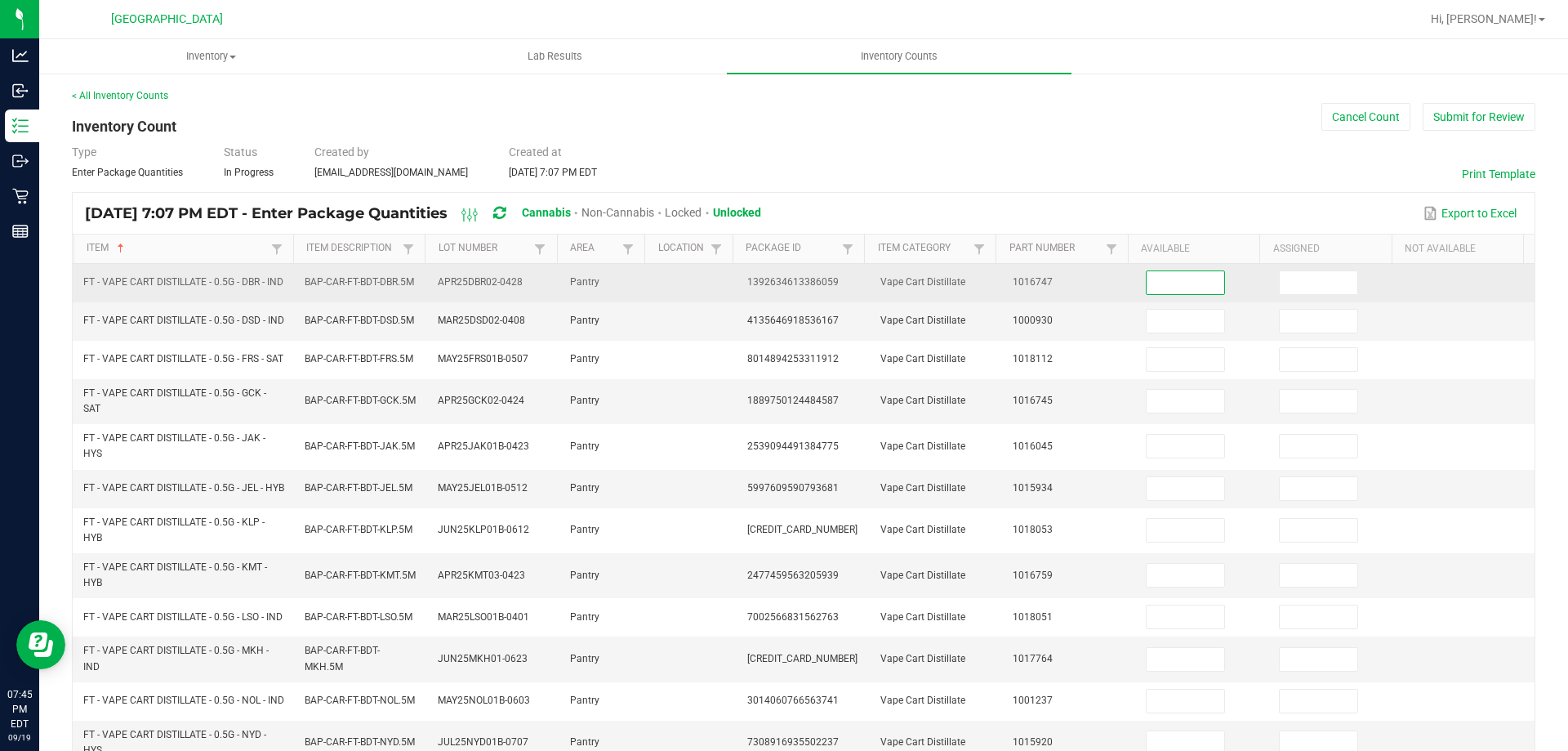
click at [1147, 280] on input at bounding box center [1186, 282] width 78 height 23
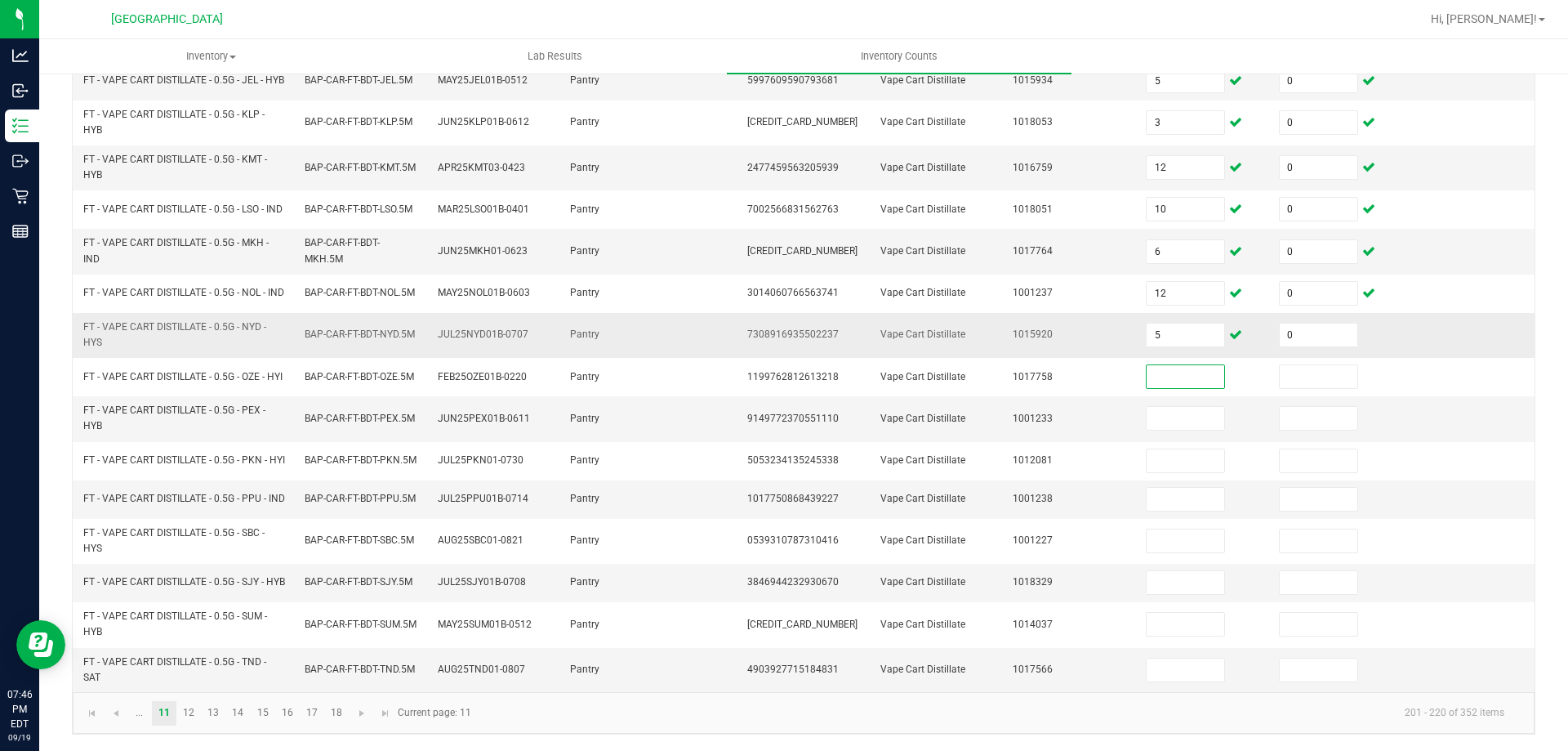
scroll to position [476, 0]
click at [198, 710] on link "12" at bounding box center [188, 713] width 23 height 24
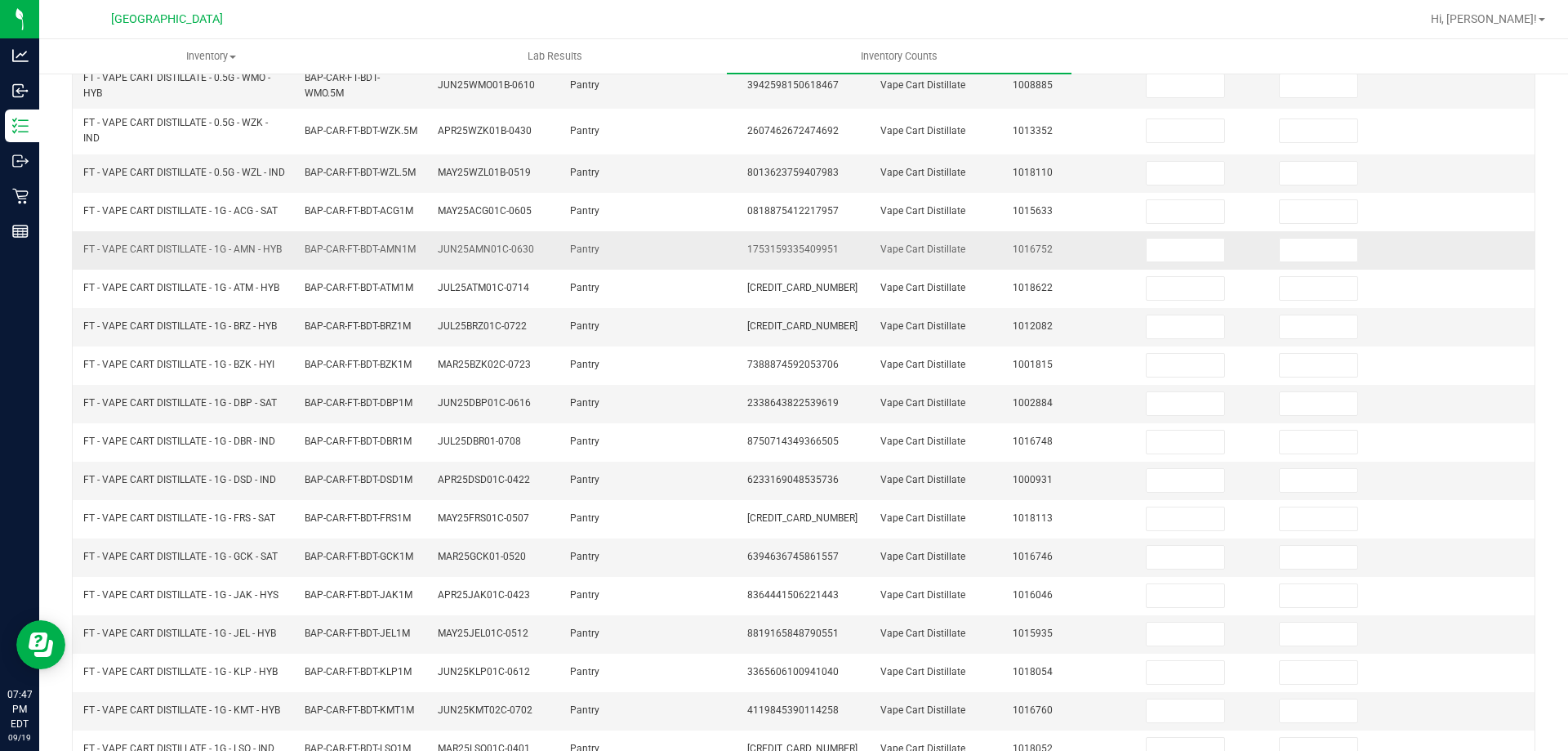
scroll to position [0, 0]
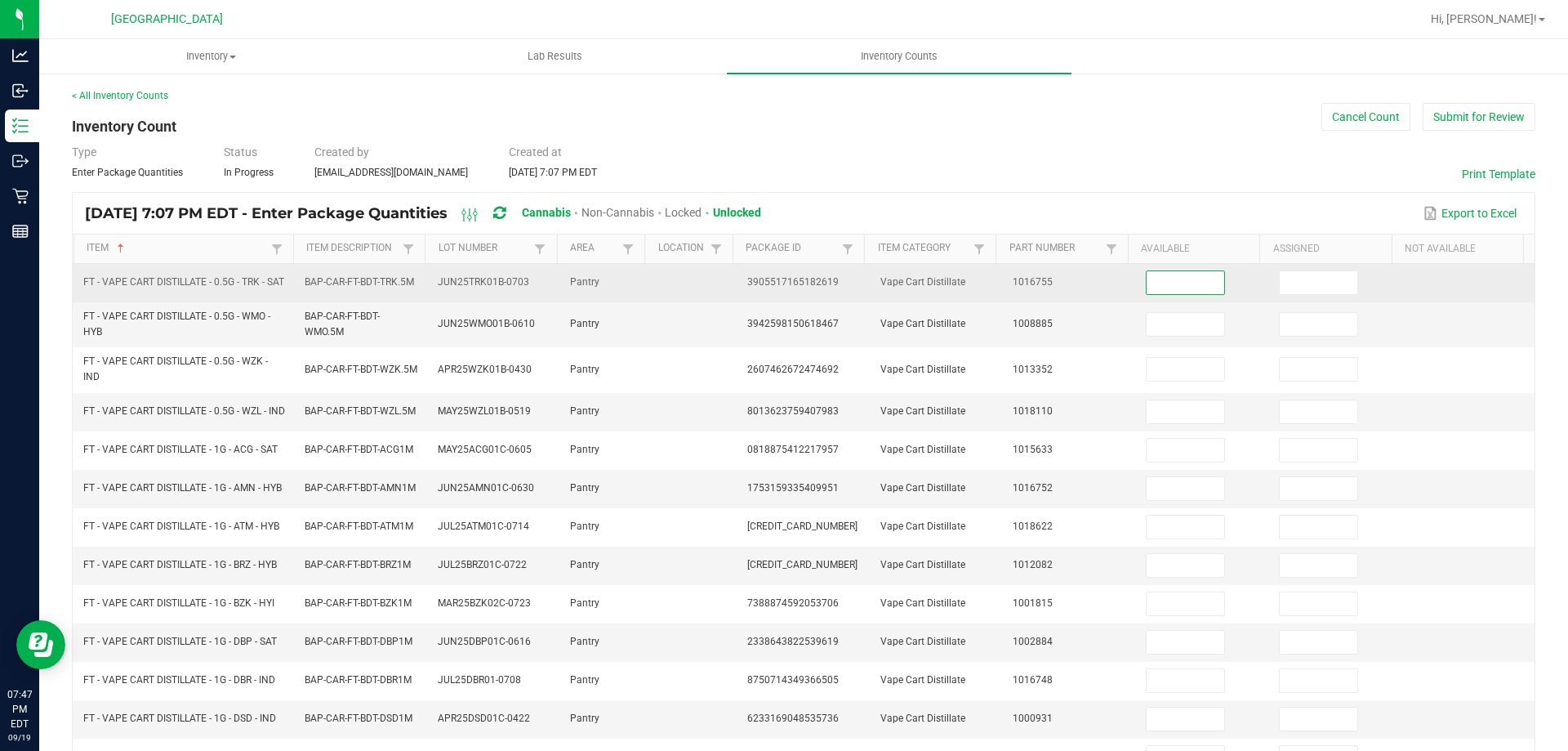
click at [1167, 287] on input at bounding box center [1186, 282] width 78 height 23
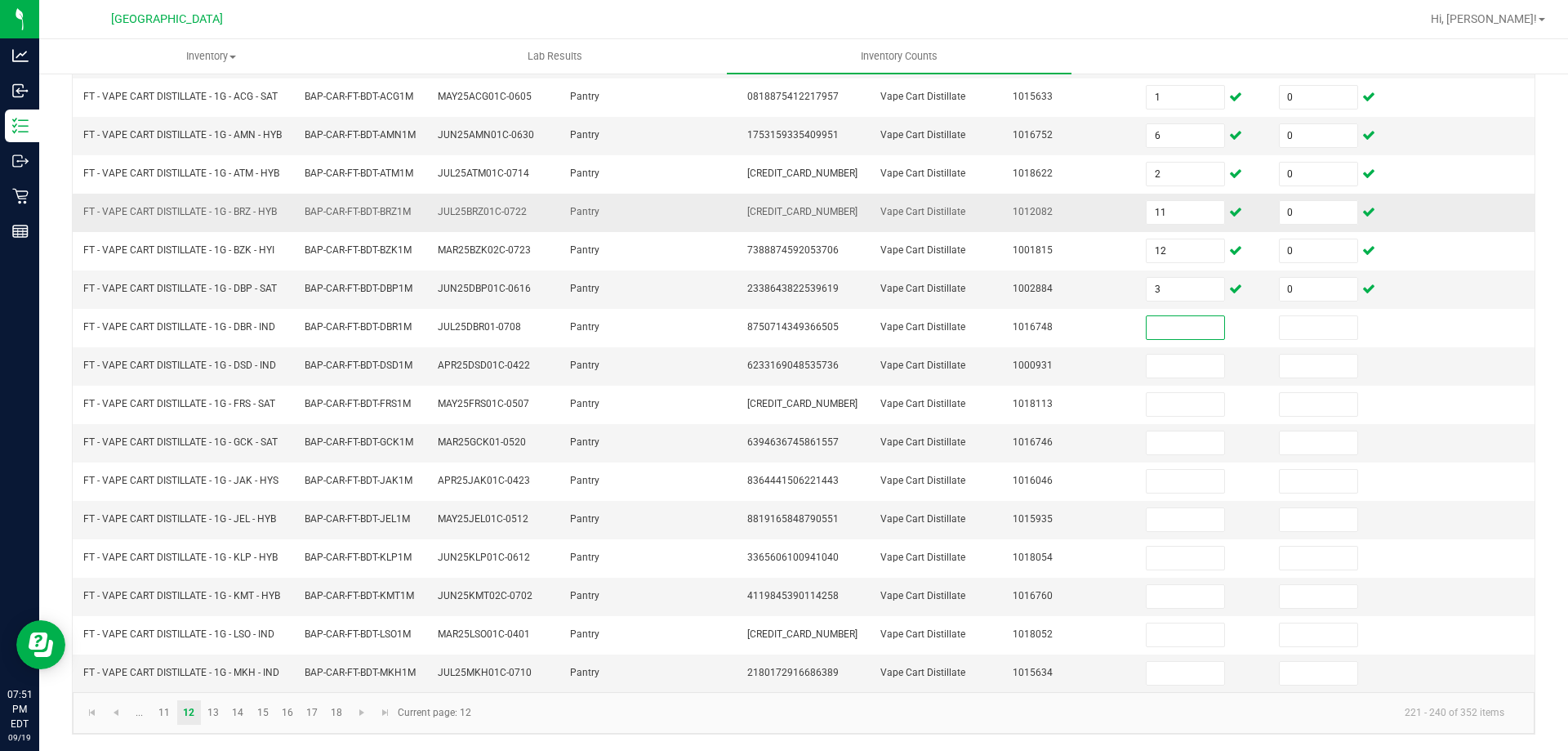
scroll to position [381, 0]
click at [222, 706] on link "13" at bounding box center [213, 712] width 23 height 24
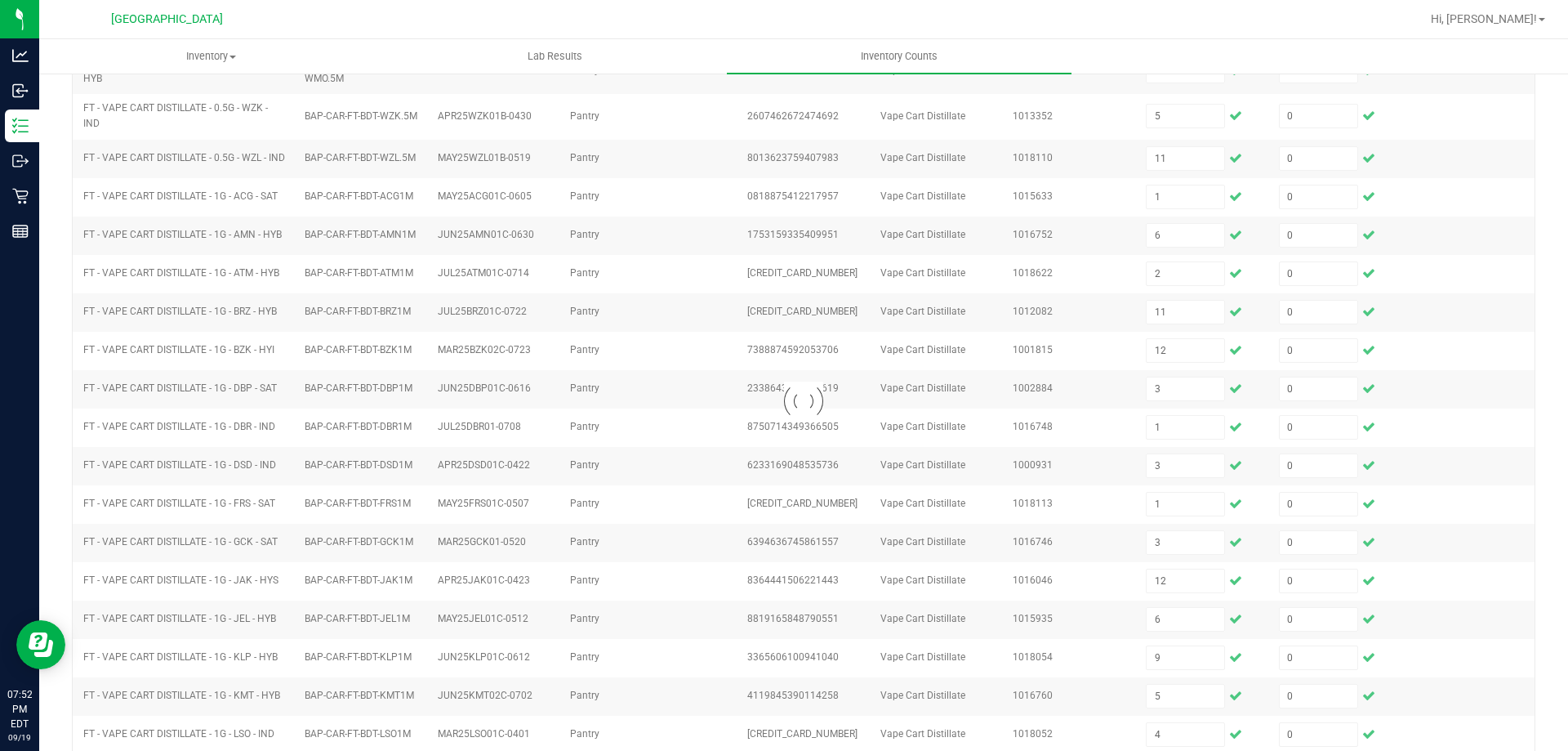
scroll to position [54, 0]
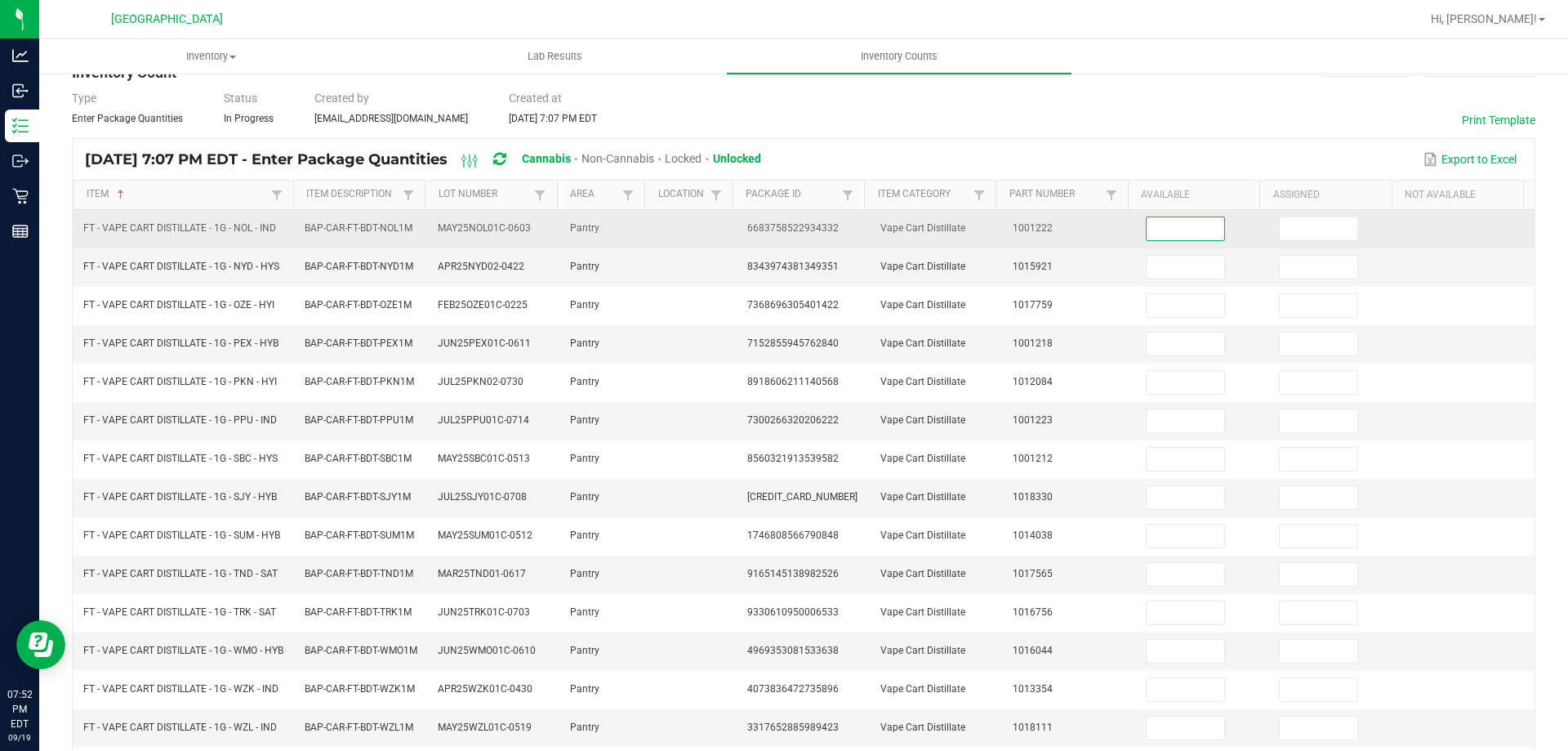
click at [1168, 218] on input at bounding box center [1186, 229] width 78 height 23
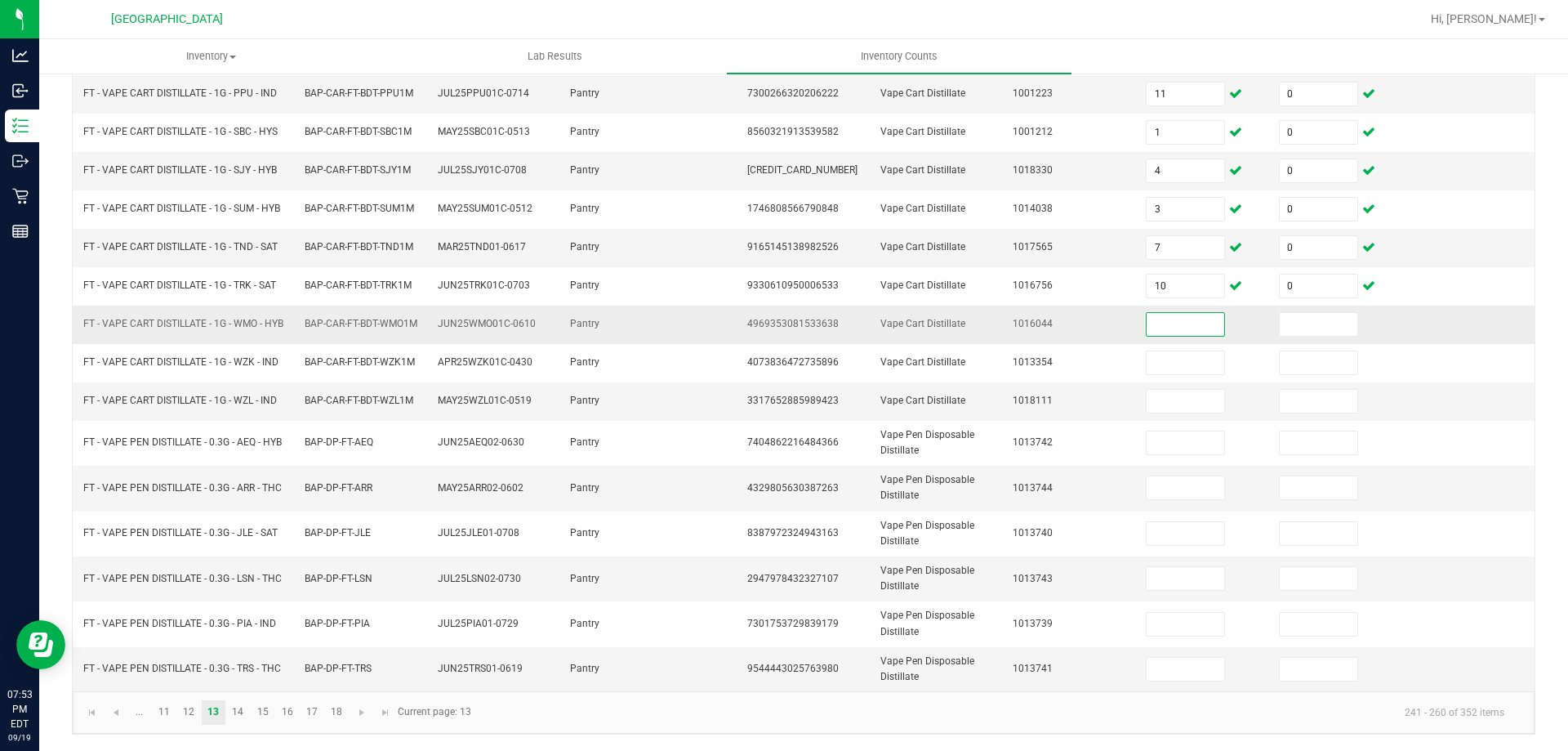
scroll to position [388, 0]
click at [232, 704] on link "14" at bounding box center [237, 712] width 23 height 24
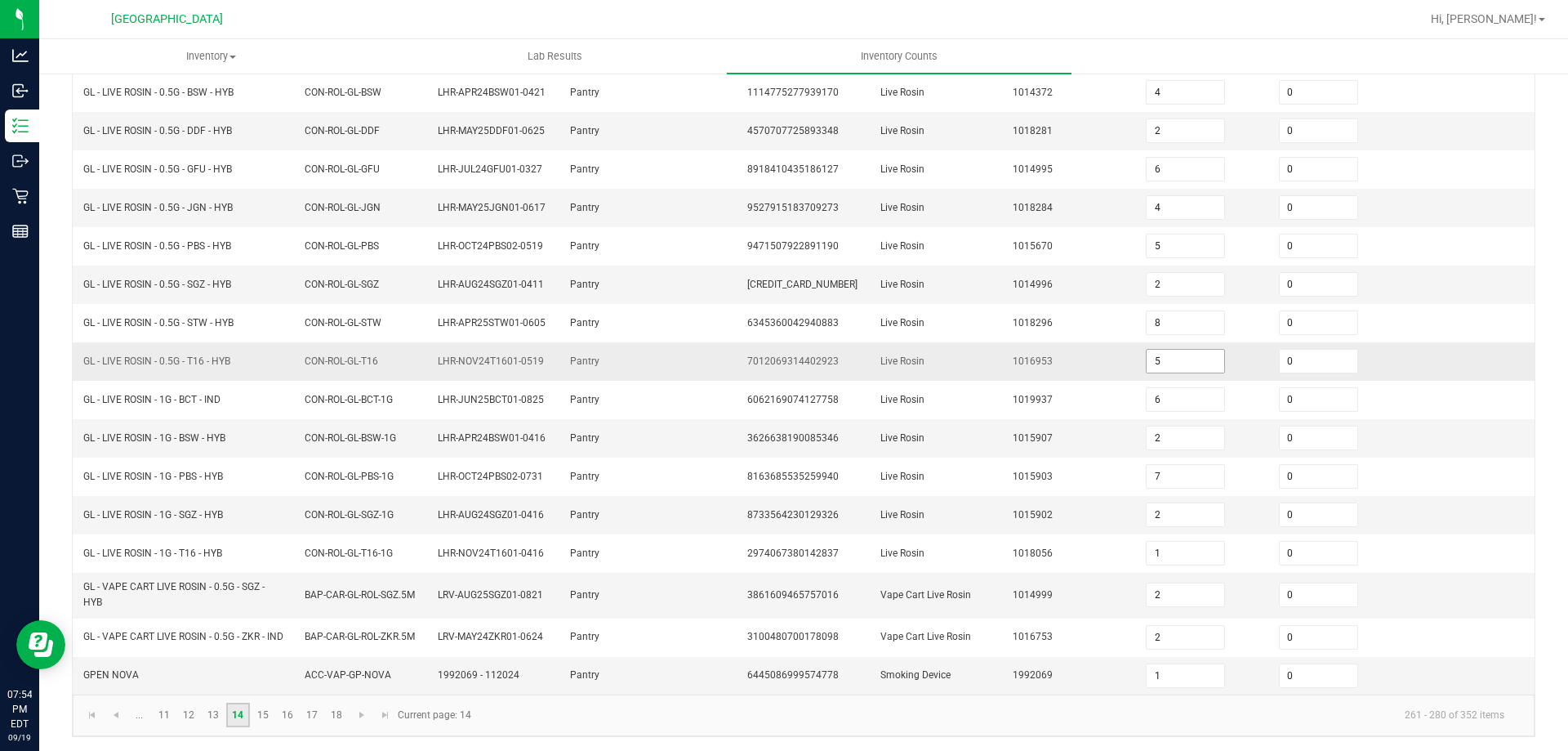
scroll to position [353, 0]
click at [268, 710] on link "15" at bounding box center [262, 712] width 23 height 24
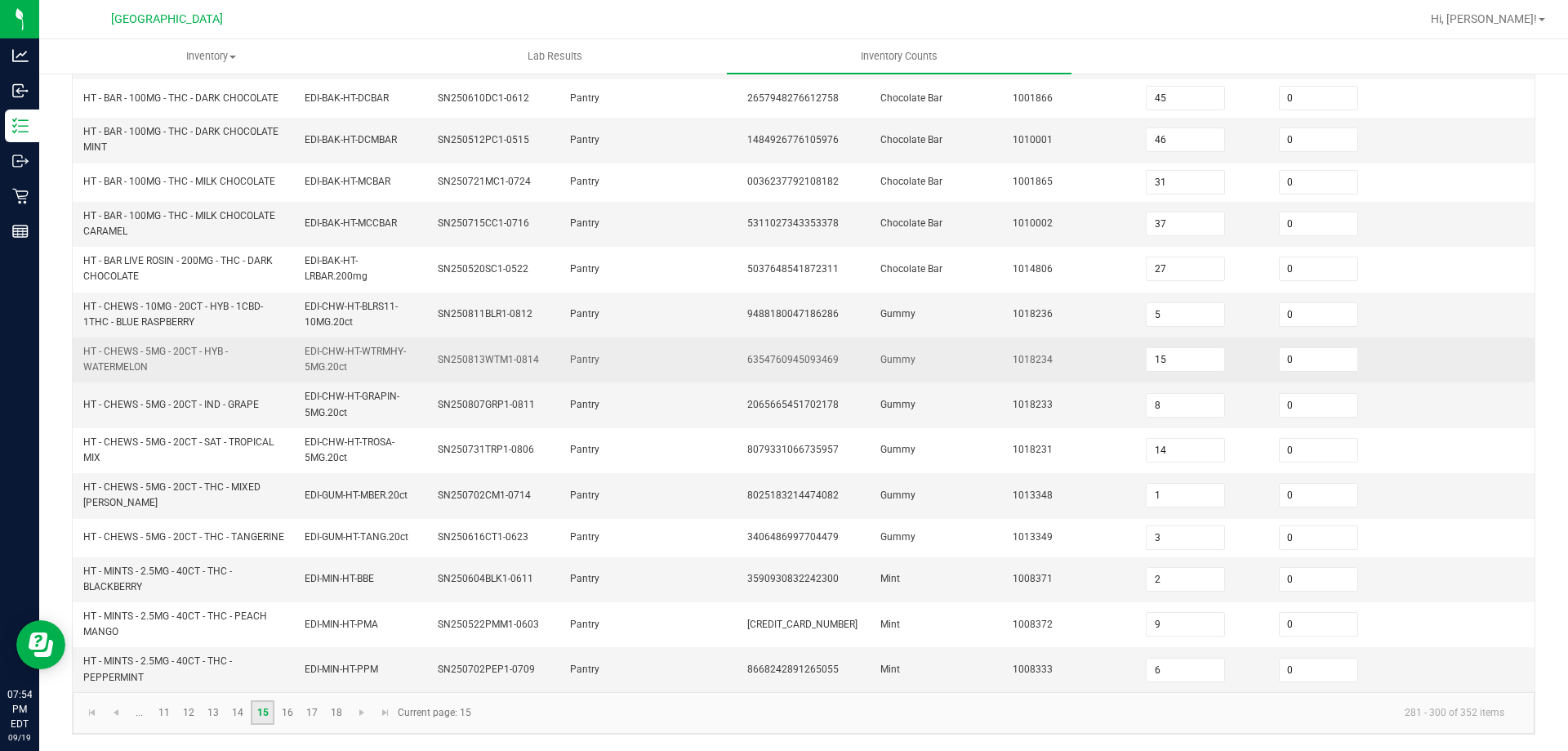
scroll to position [464, 0]
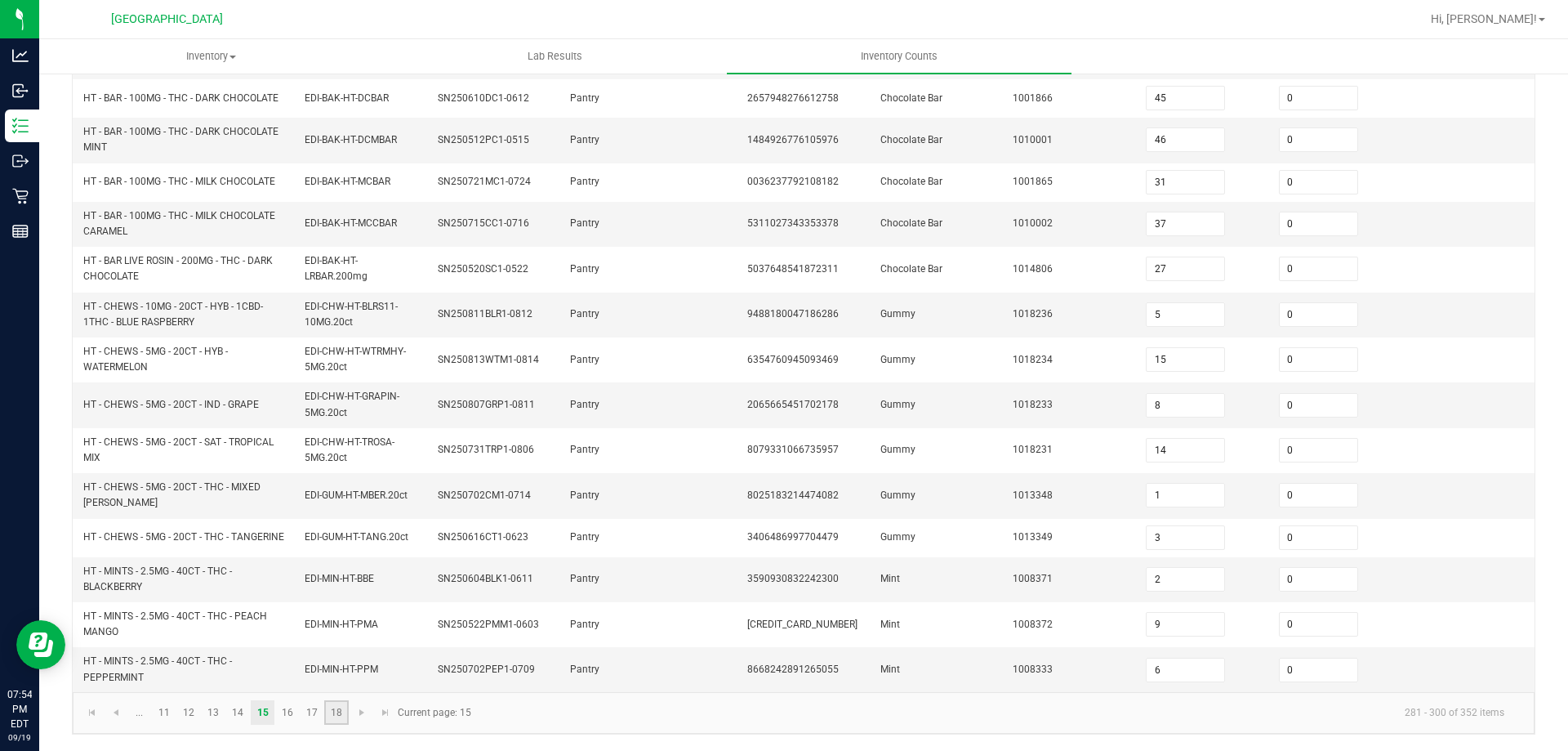
click at [346, 710] on link "18" at bounding box center [336, 712] width 23 height 24
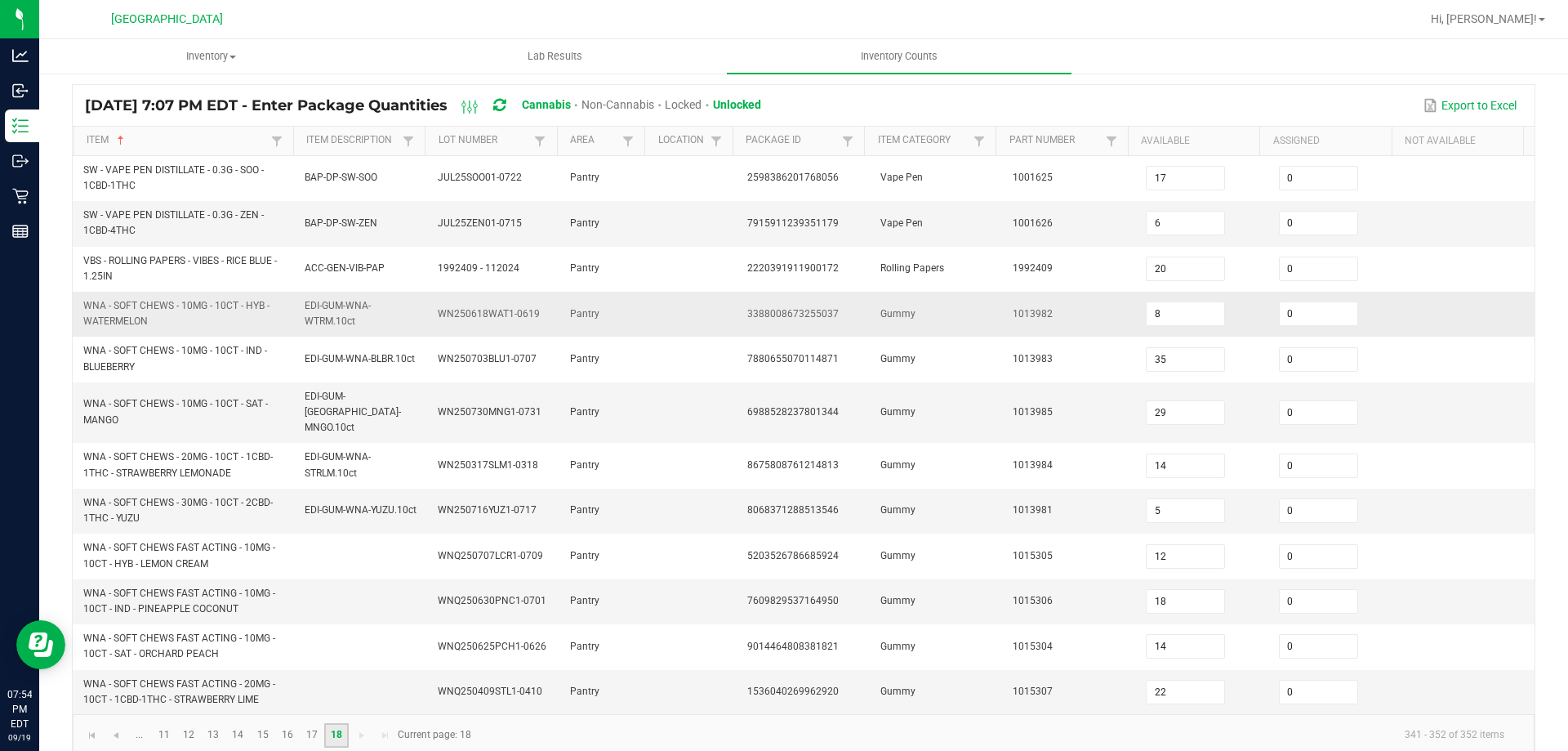
scroll to position [115, 0]
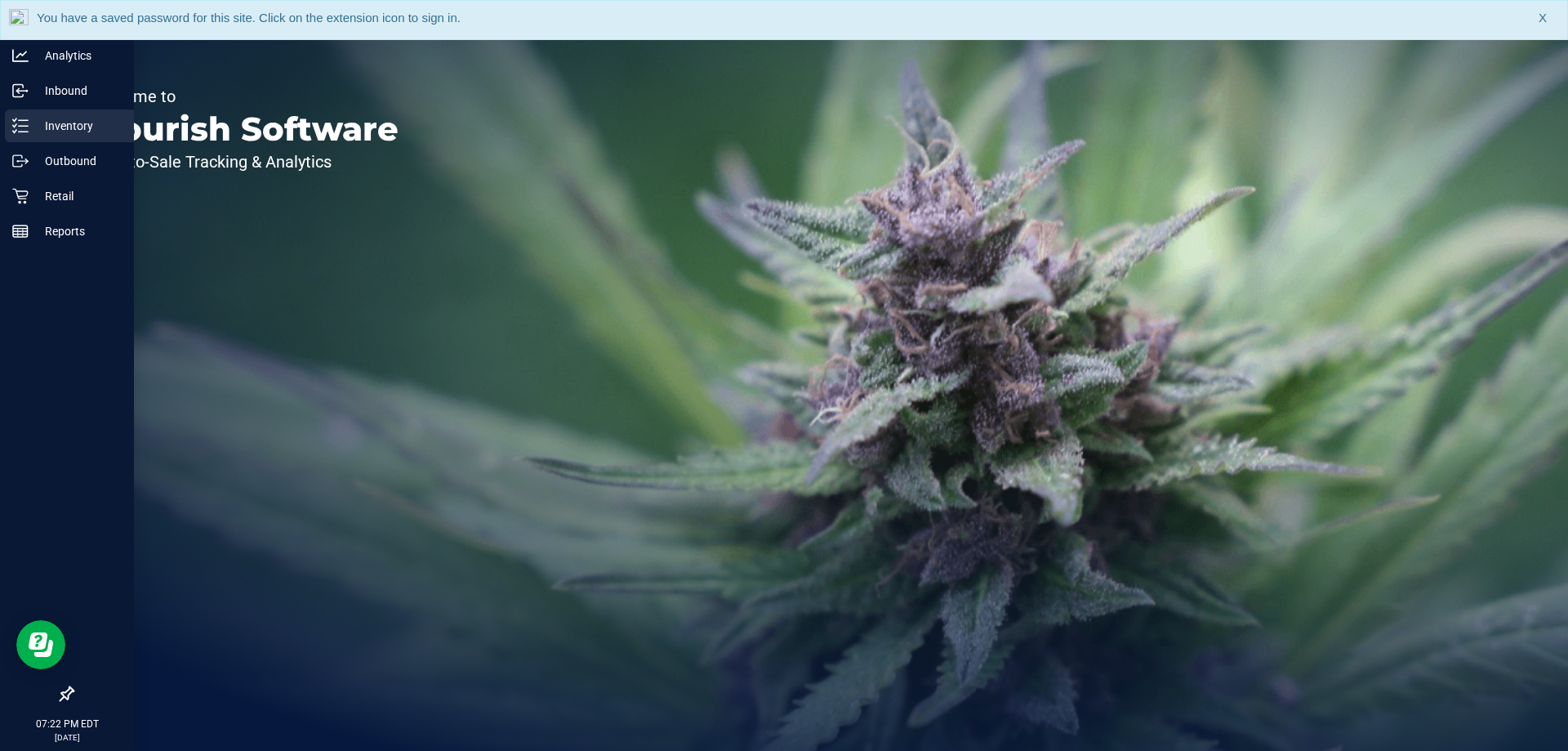
click at [36, 128] on p "Inventory" at bounding box center [78, 125] width 98 height 20
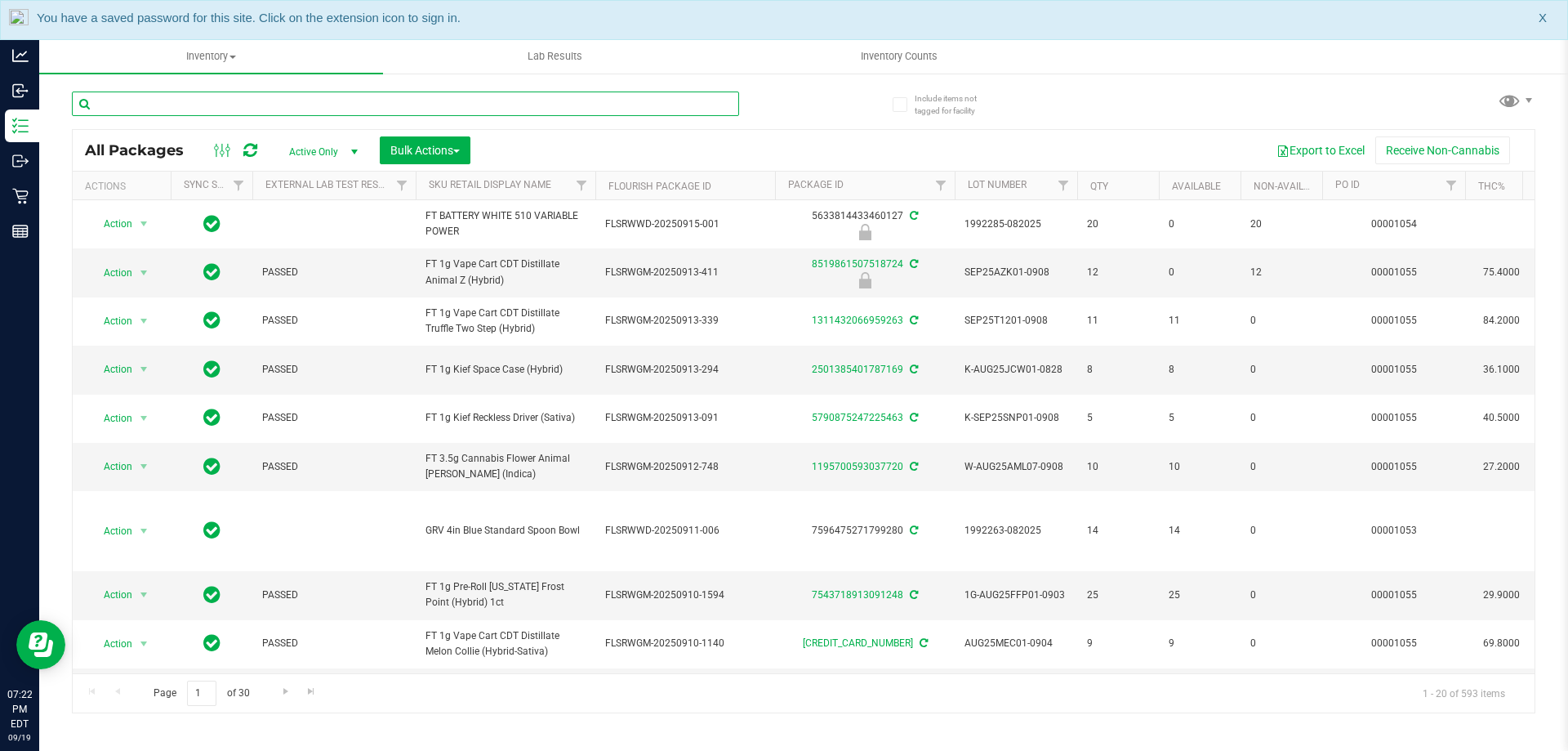
click at [318, 106] on input "text" at bounding box center [405, 104] width 667 height 24
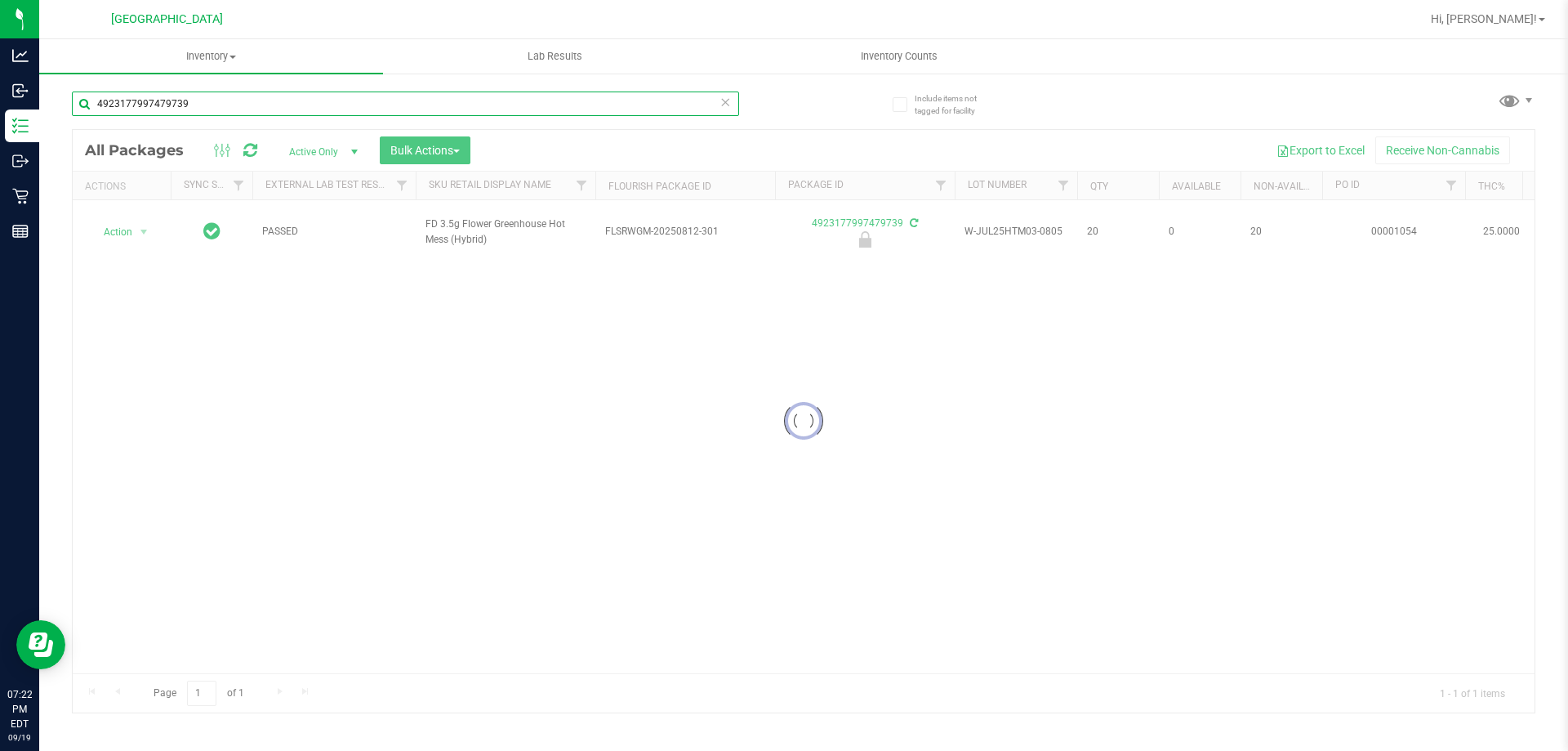
type input "4923177997479739"
click at [142, 233] on div at bounding box center [803, 421] width 1462 height 583
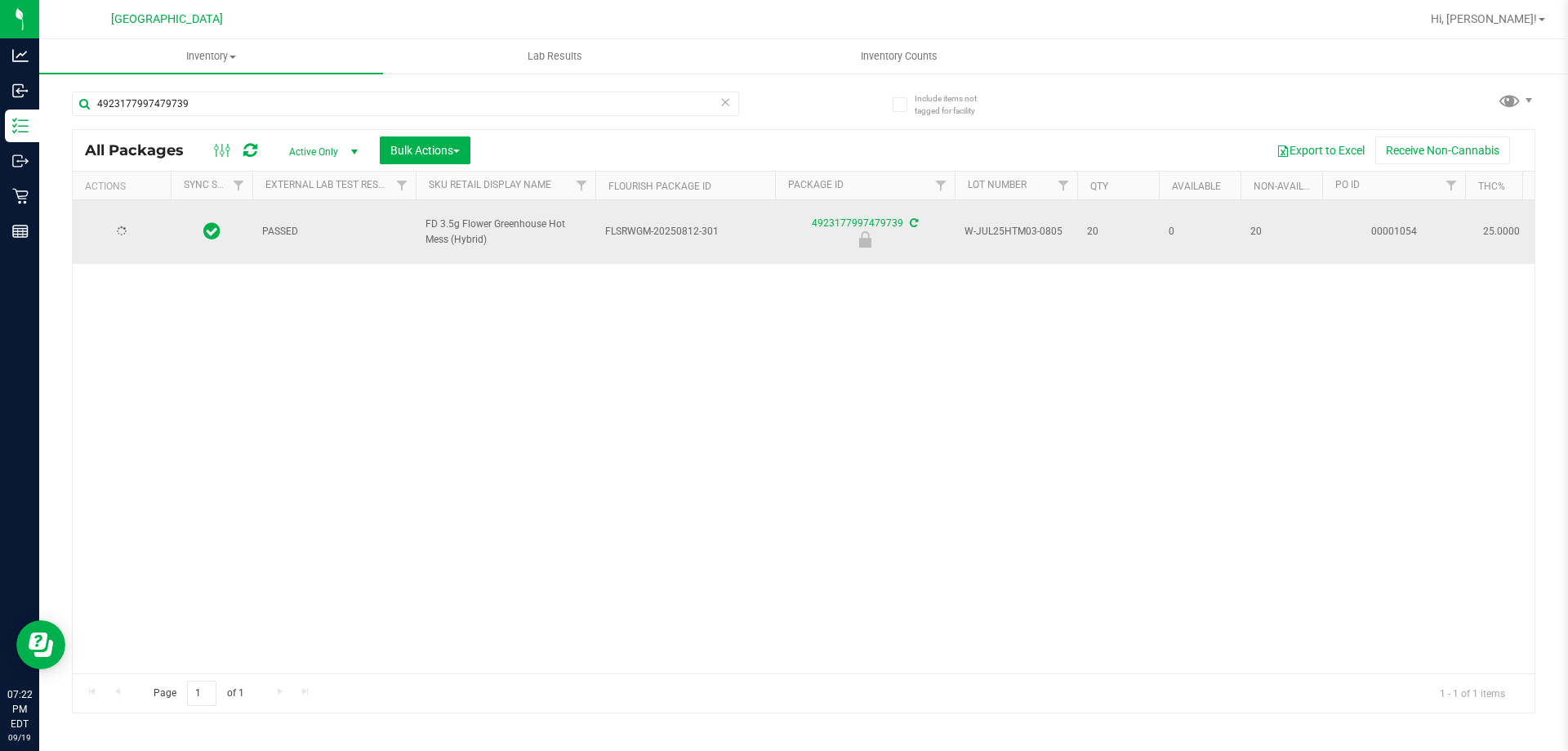
click at [142, 224] on div at bounding box center [122, 231] width 79 height 16
click at [142, 225] on span "select" at bounding box center [143, 231] width 13 height 13
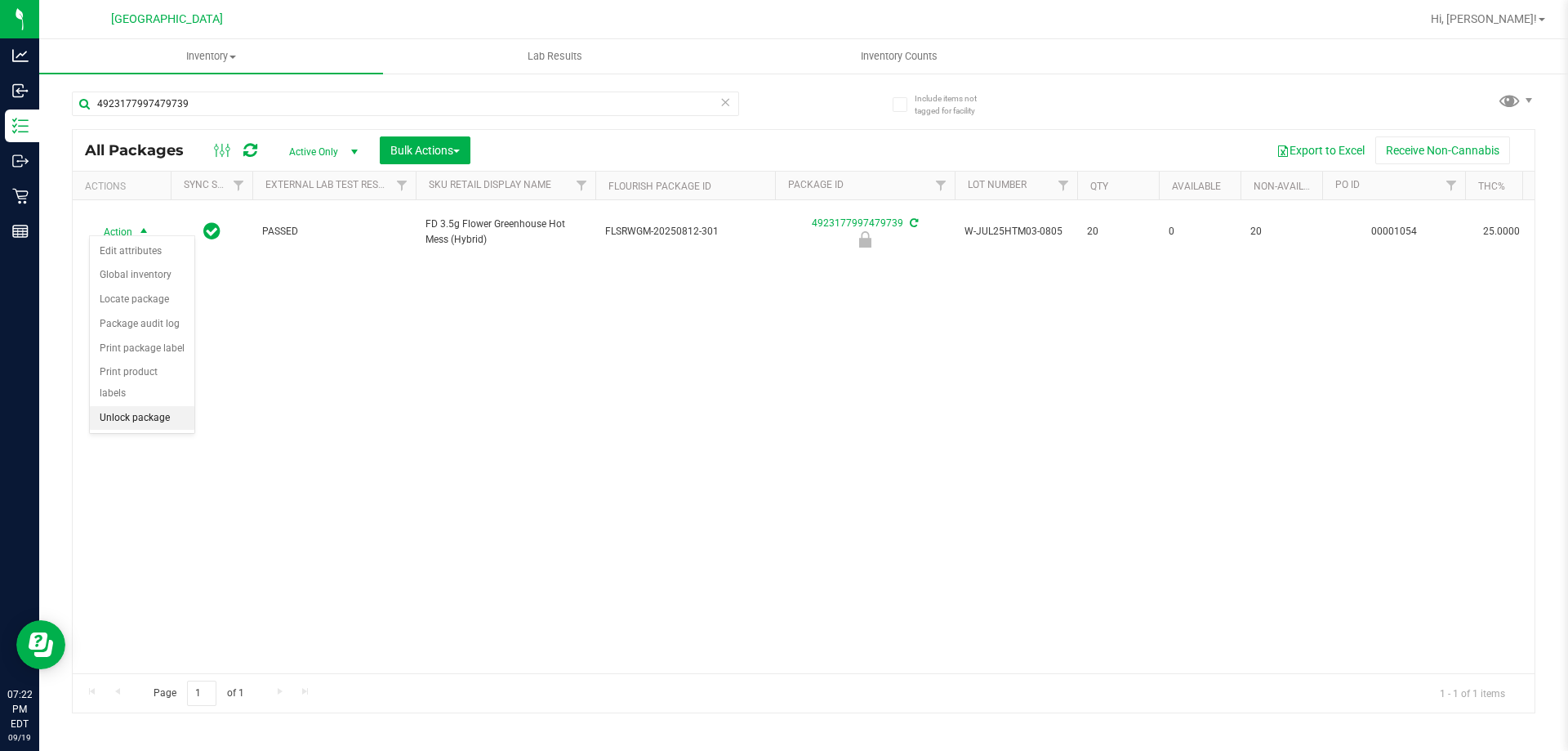
click at [140, 406] on li "Unlock package" at bounding box center [142, 418] width 104 height 24
